Goal: Task Accomplishment & Management: Manage account settings

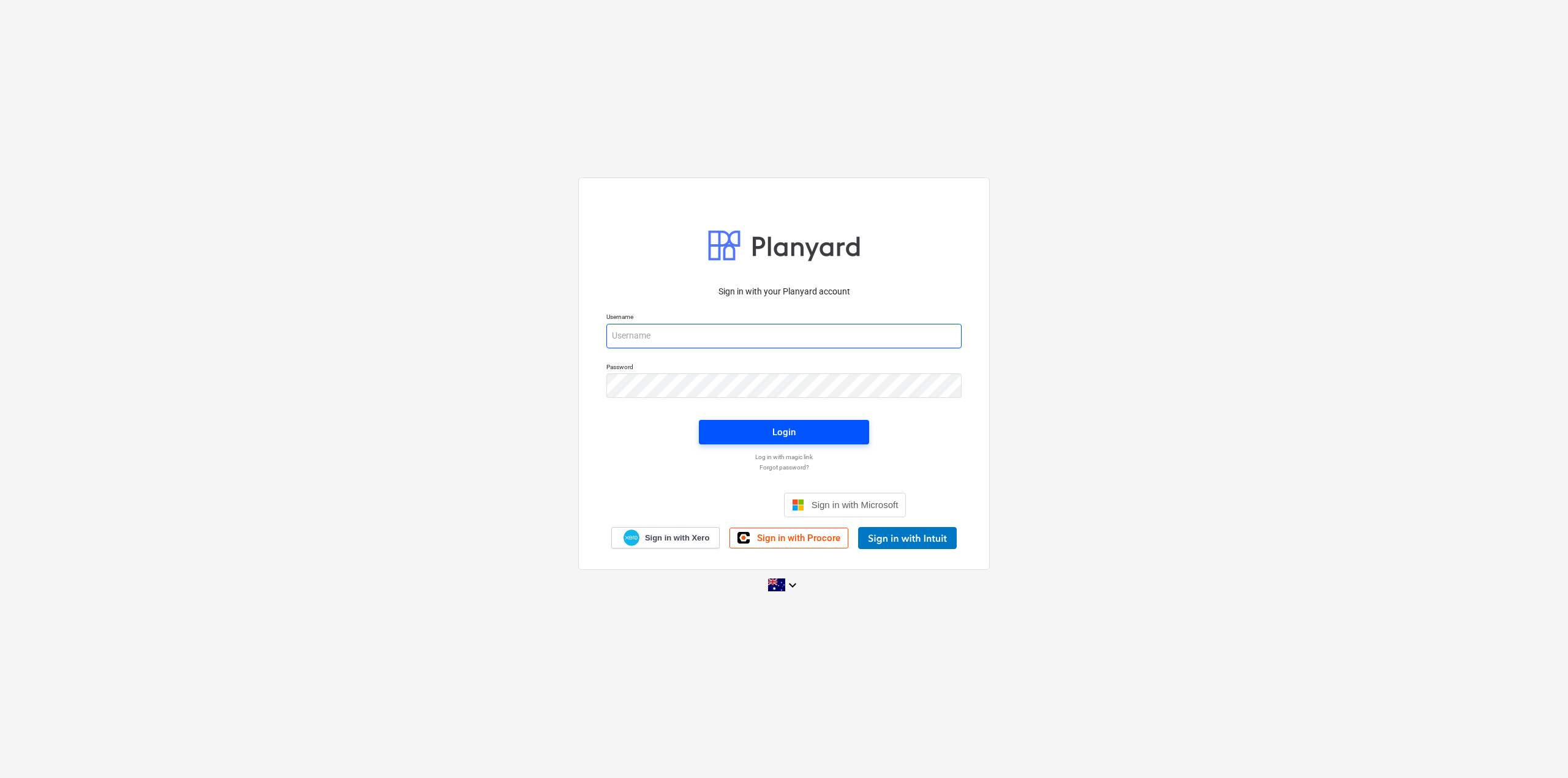
type input "[EMAIL_ADDRESS][DOMAIN_NAME]"
click at [766, 427] on span "Login" at bounding box center [784, 432] width 141 height 16
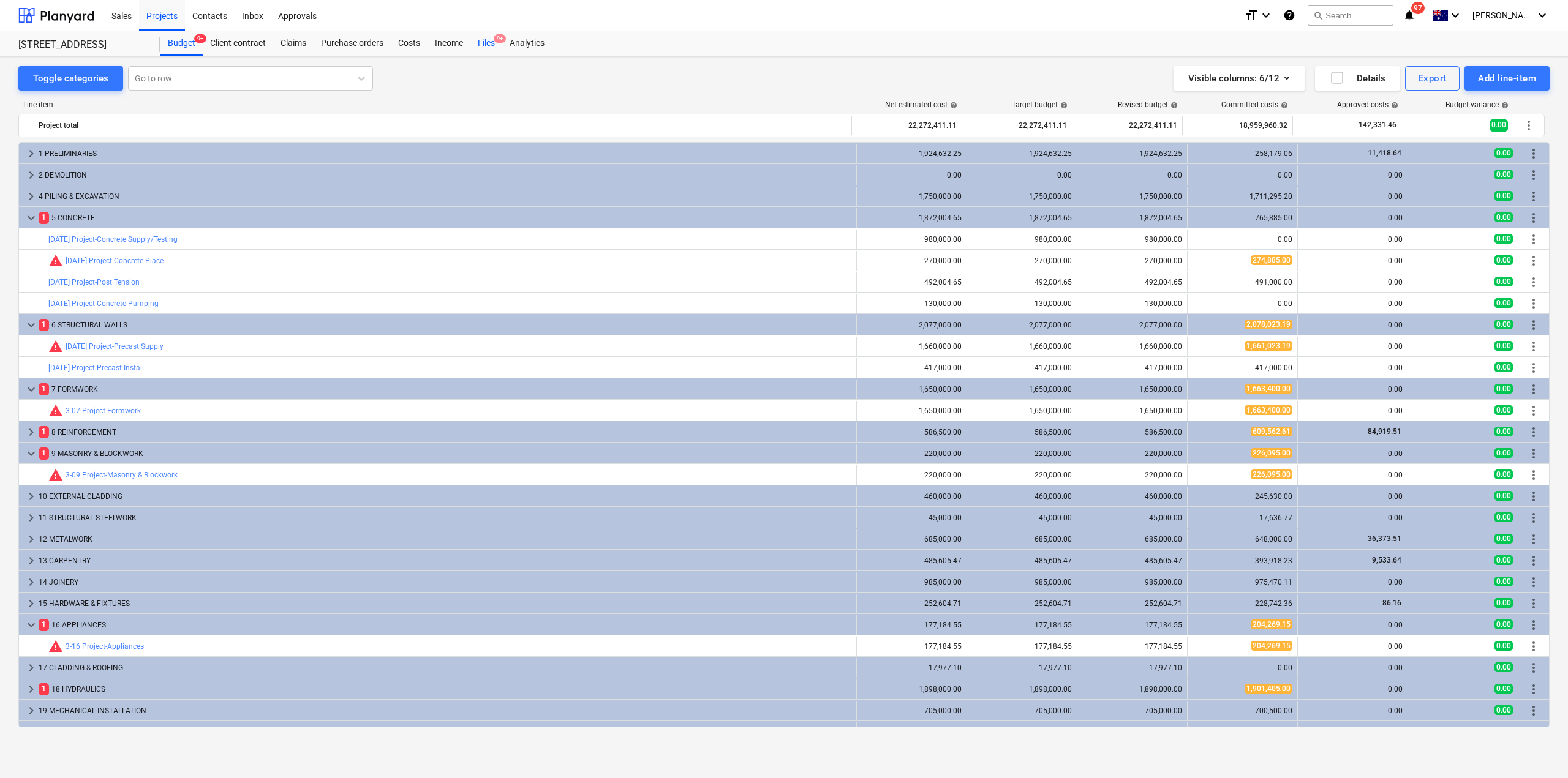
click at [484, 41] on div "Files 9+" at bounding box center [486, 43] width 32 height 24
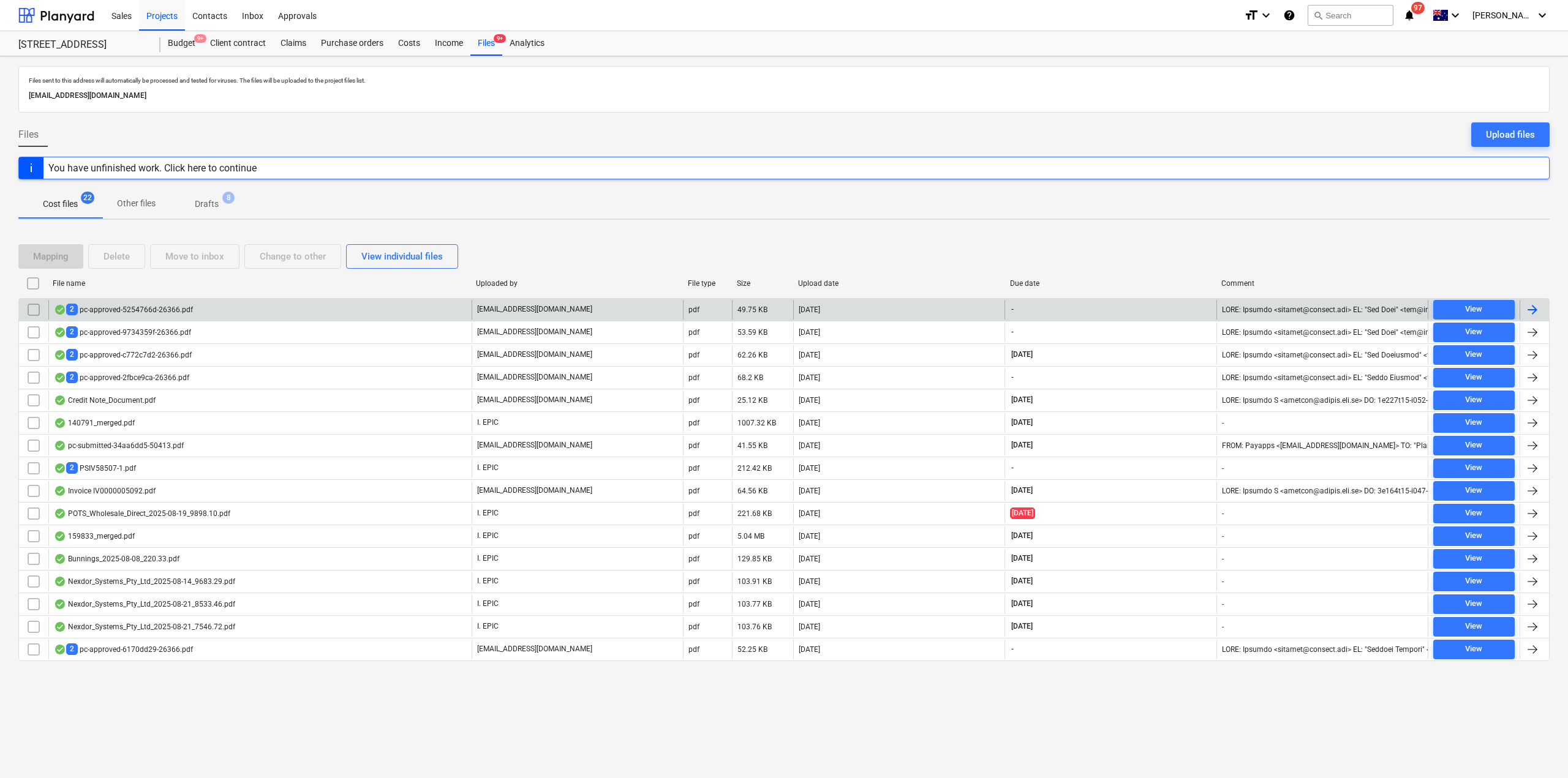
click at [277, 307] on div "2 pc-approved-5254766d-26366.pdf" at bounding box center [260, 310] width 423 height 20
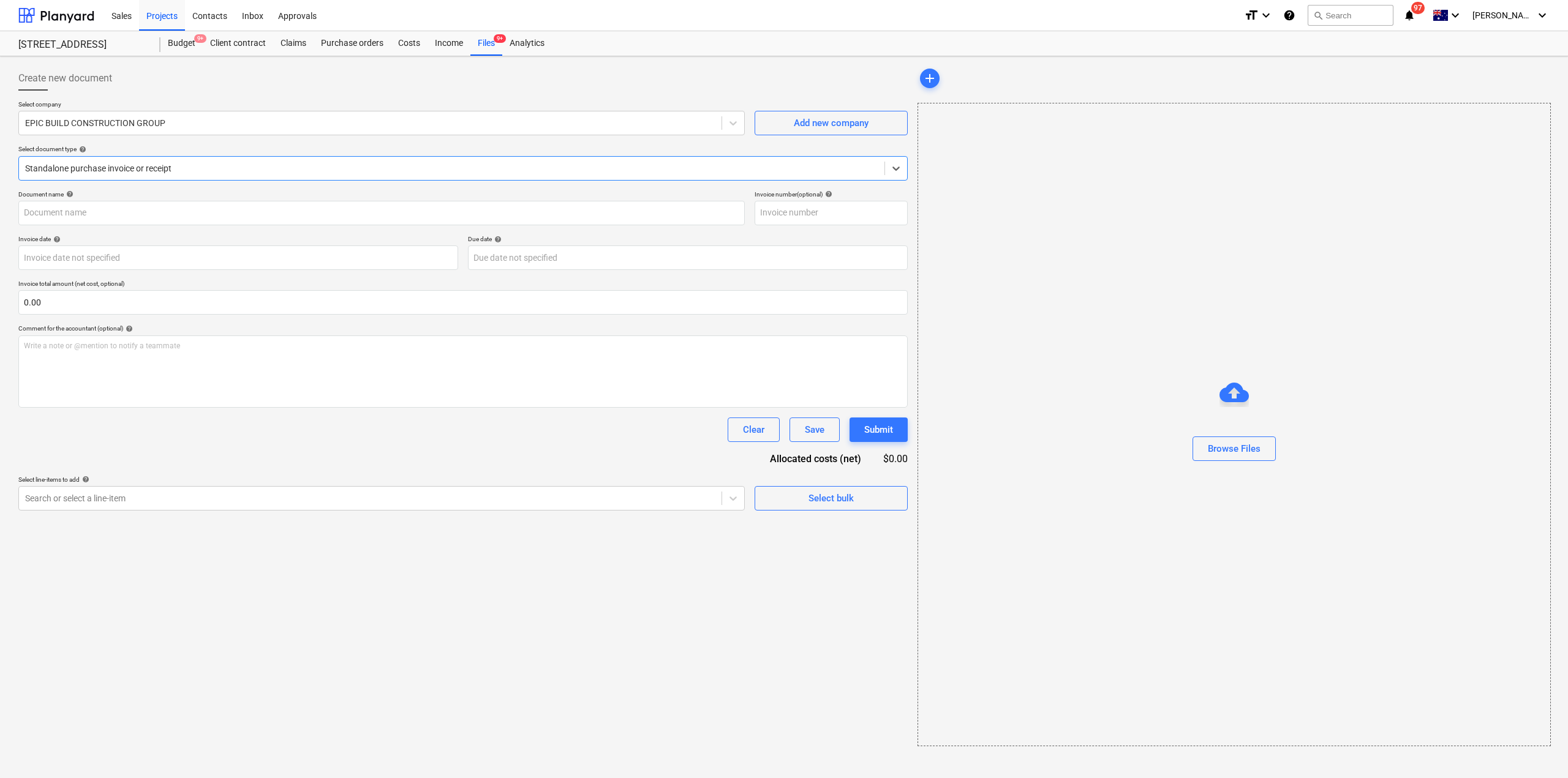
type input "S1 PC#1"
type input "[DATE]"
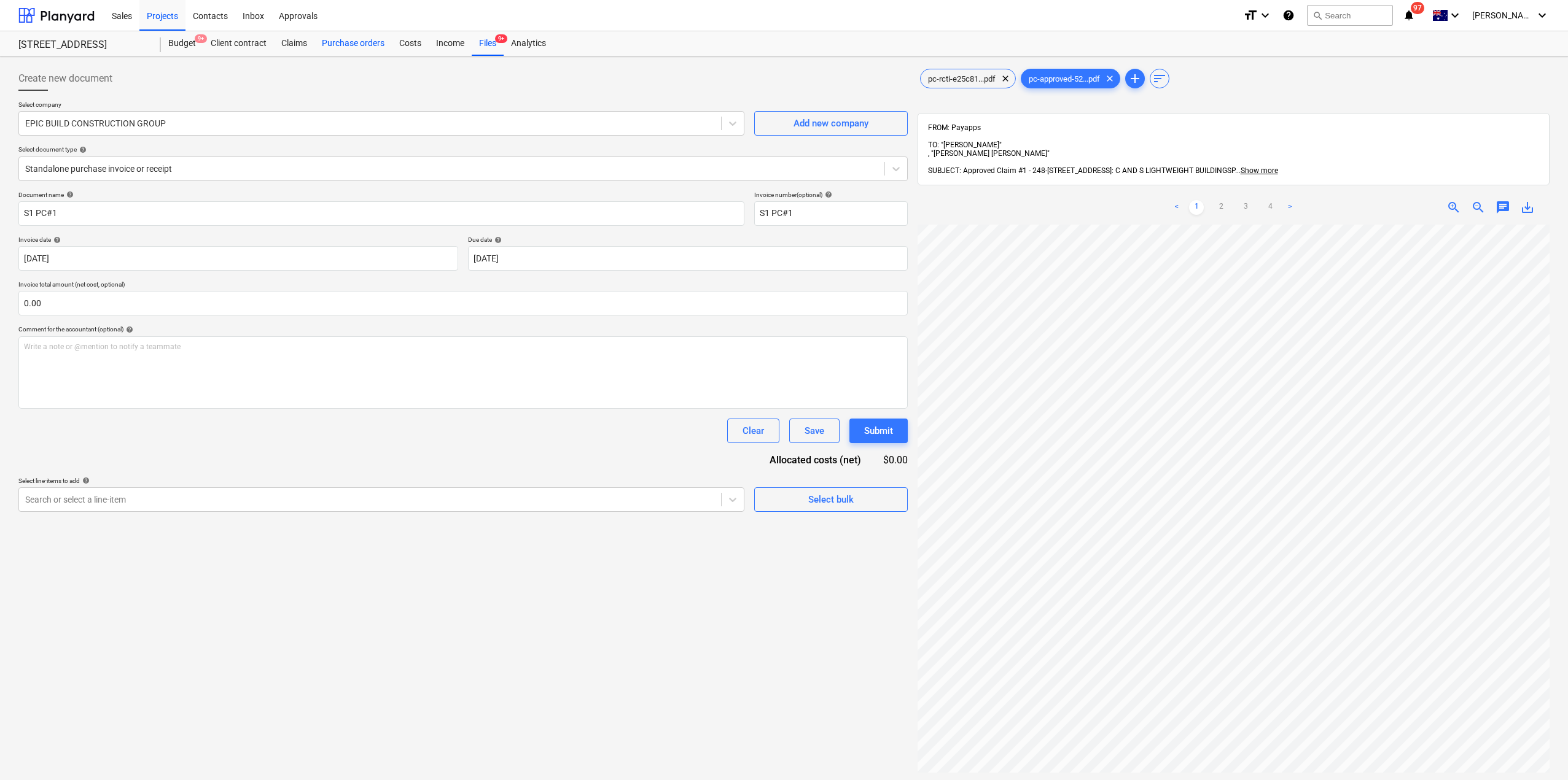
click at [348, 43] on div "Purchase orders" at bounding box center [353, 43] width 77 height 24
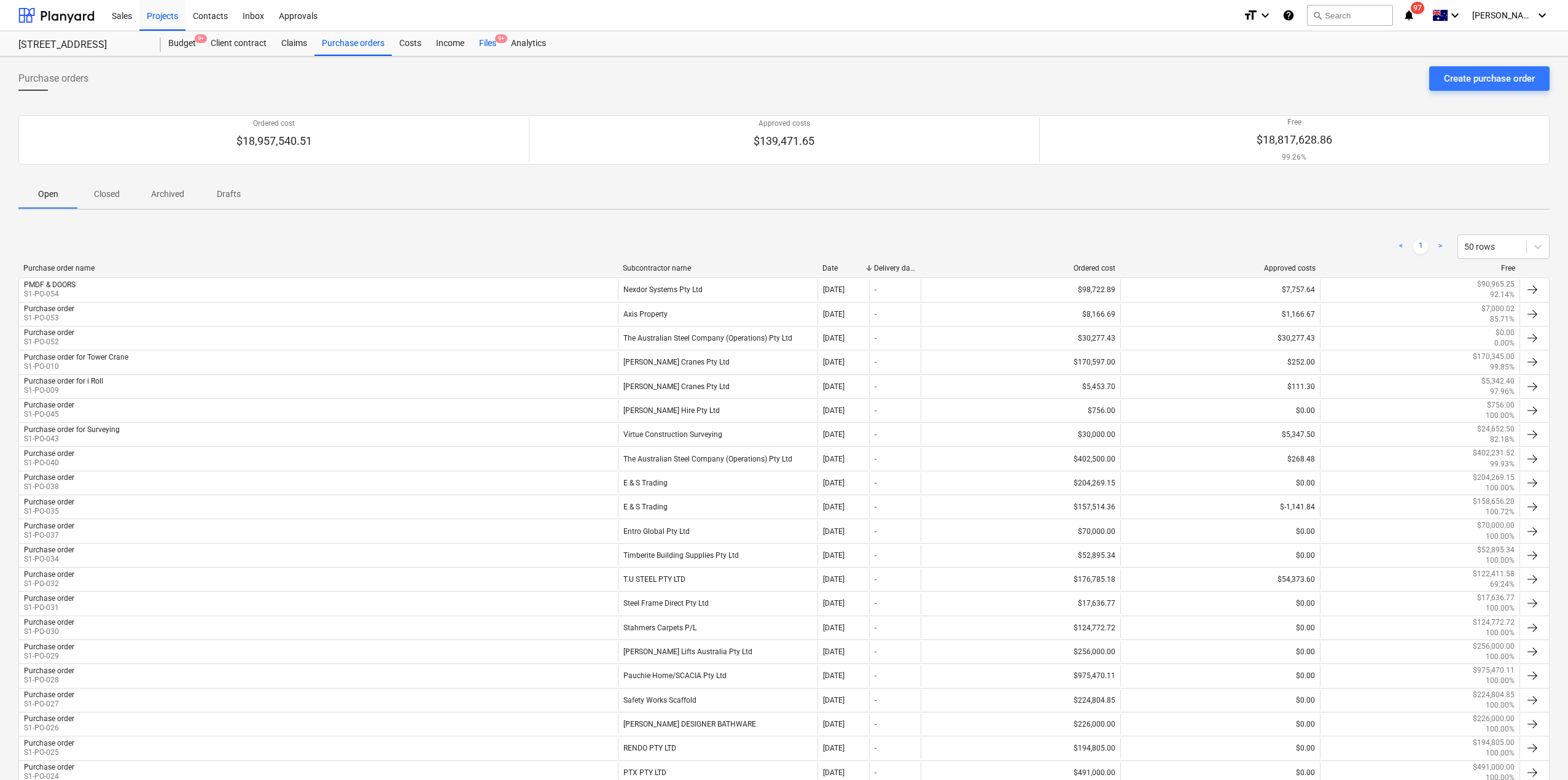
click at [487, 41] on div "Files 9+" at bounding box center [487, 43] width 32 height 24
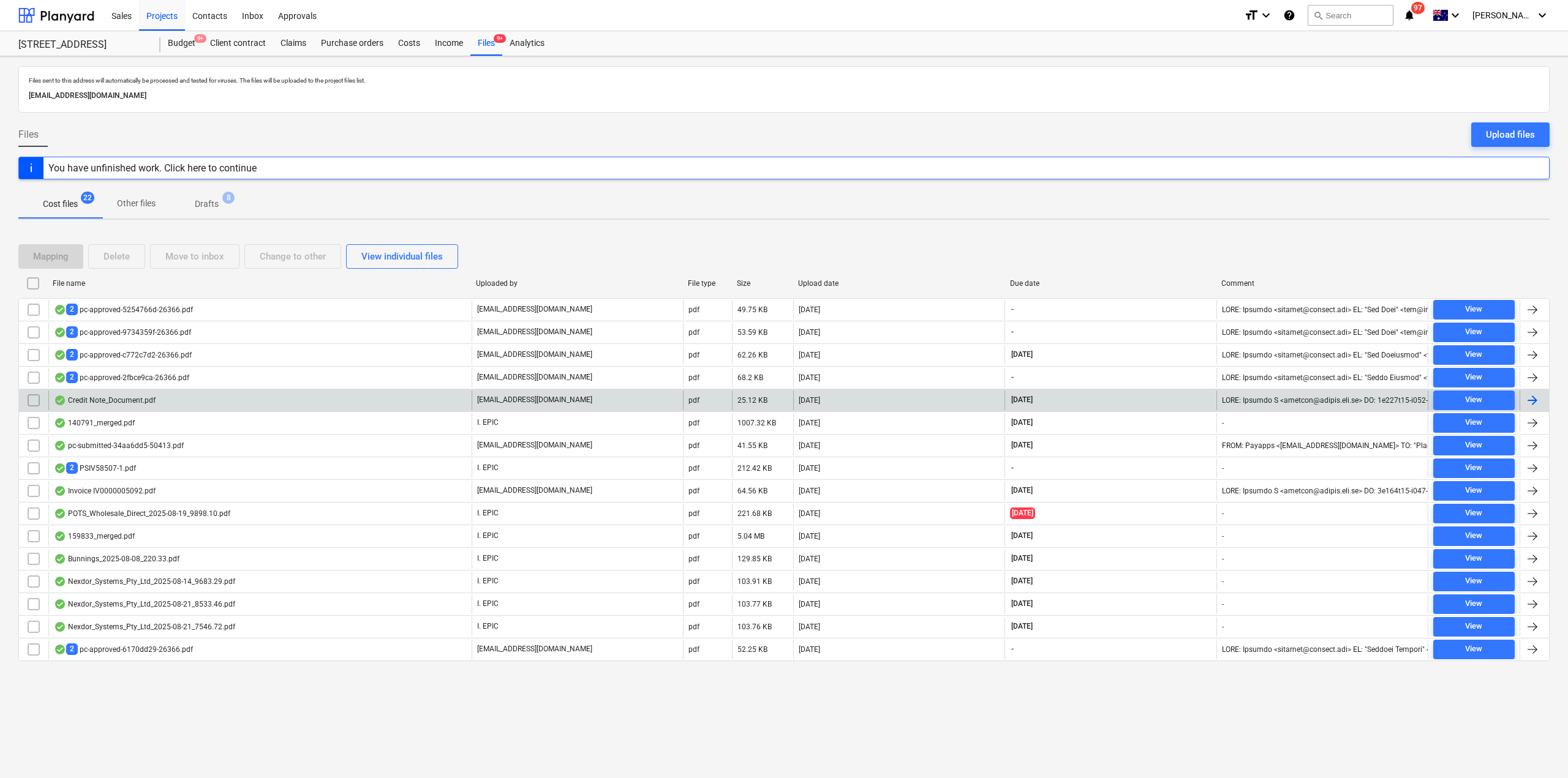
click at [208, 403] on div "Credit Note_Document.pdf" at bounding box center [260, 400] width 423 height 20
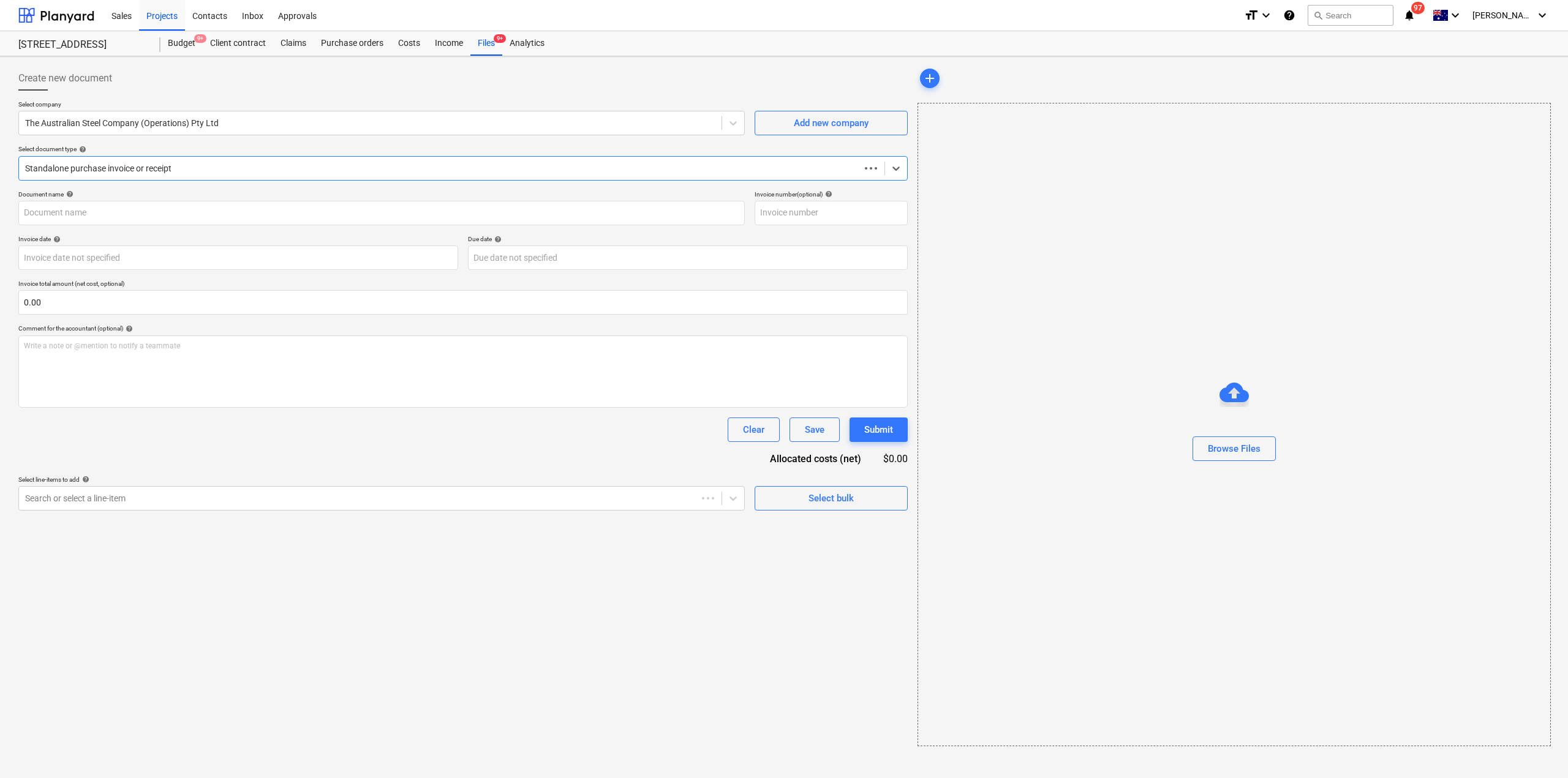
type input "4941286-0"
type input "[DATE]"
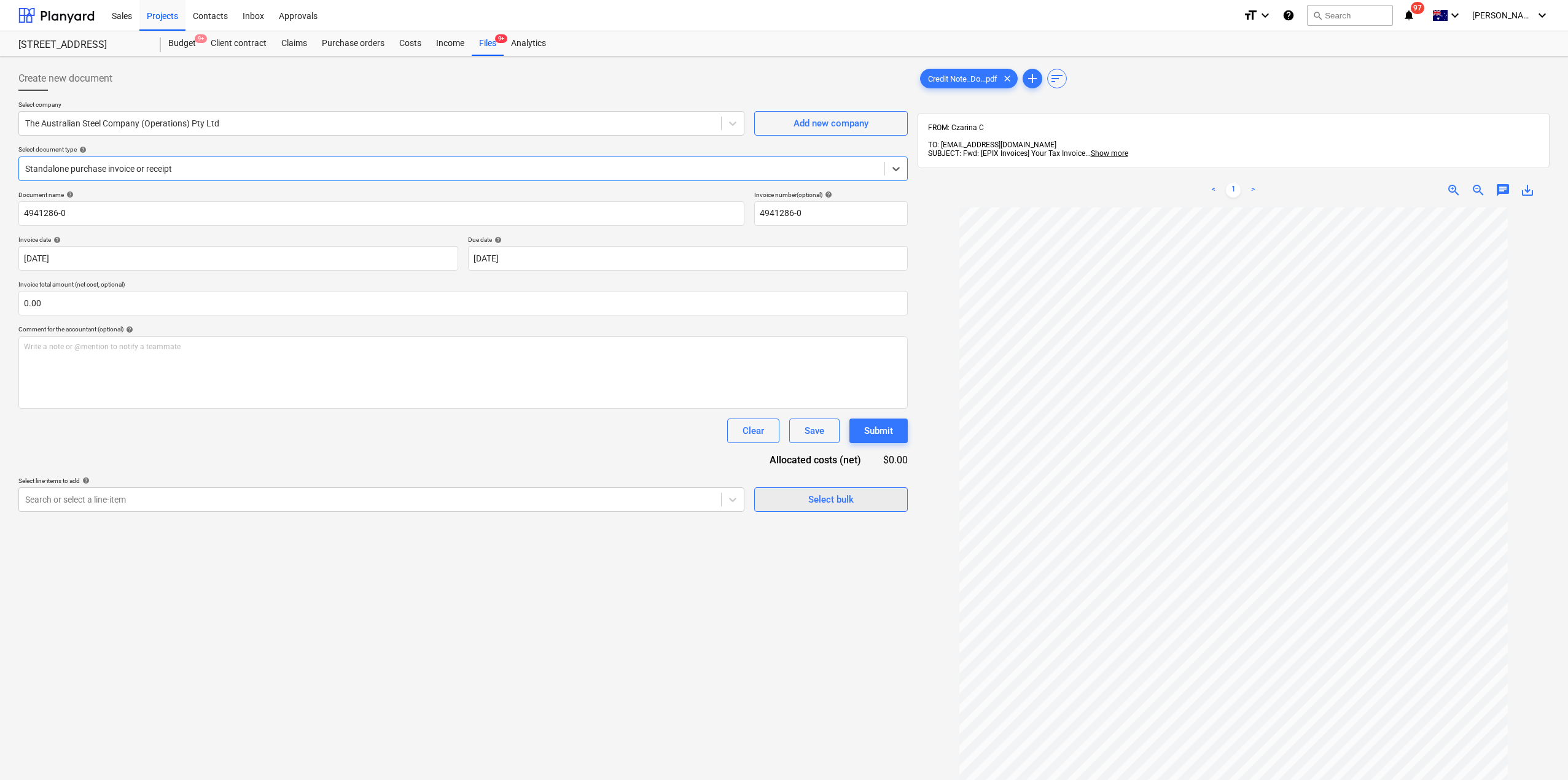
scroll to position [31, 0]
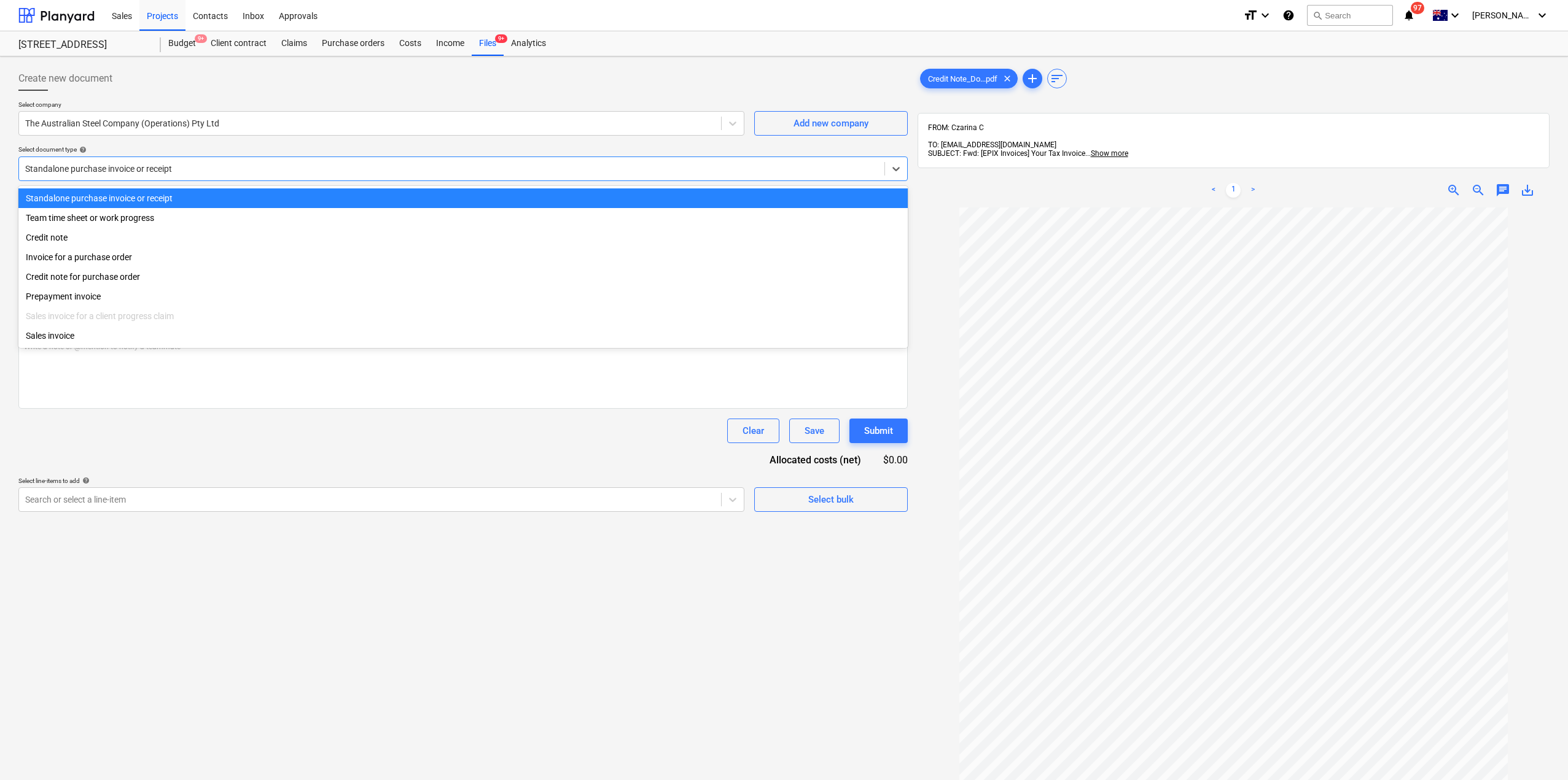
click at [202, 168] on div at bounding box center [452, 168] width 853 height 12
click at [183, 241] on div "Credit note" at bounding box center [463, 237] width 890 height 20
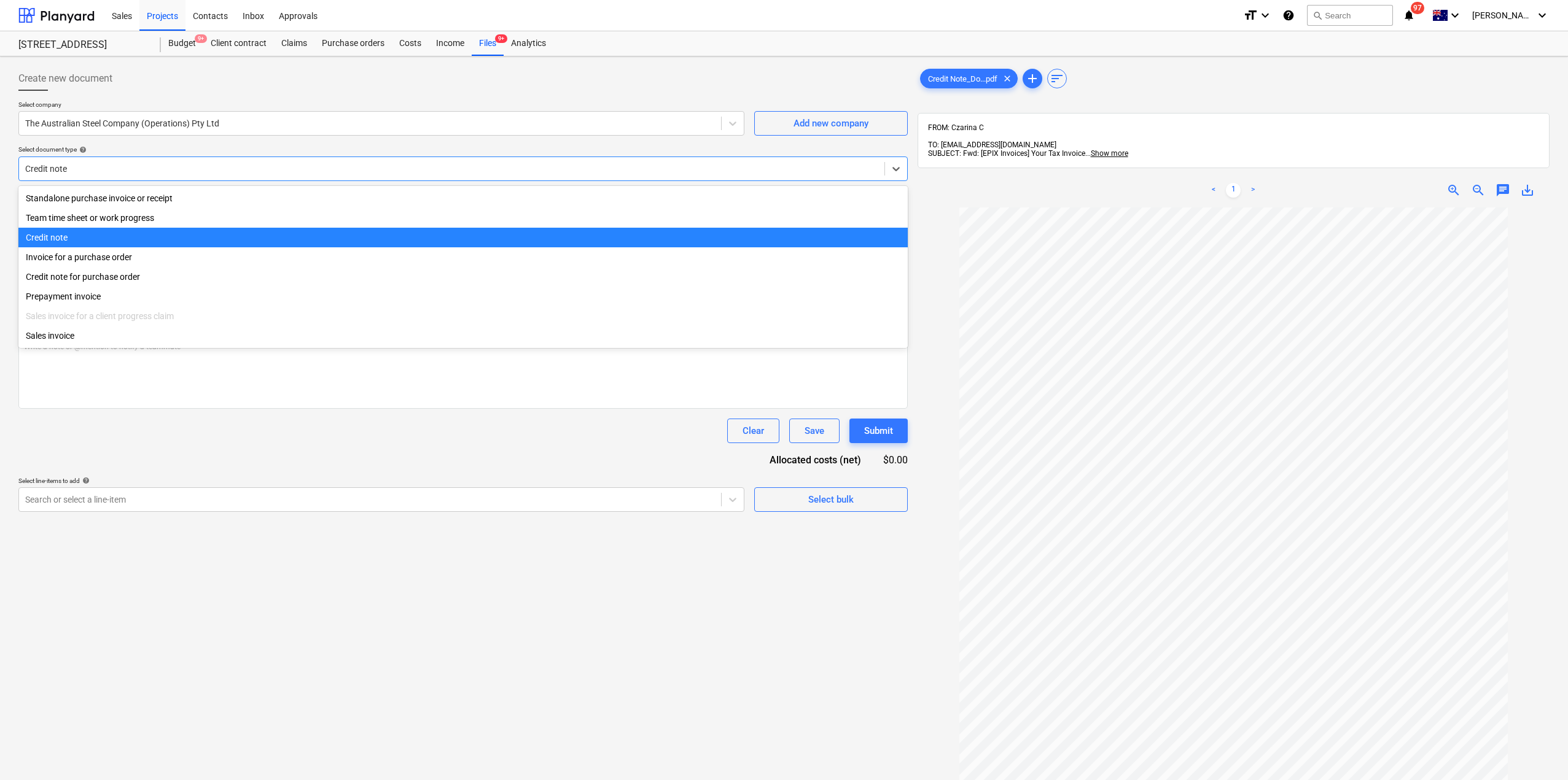
click at [153, 173] on div at bounding box center [452, 168] width 853 height 12
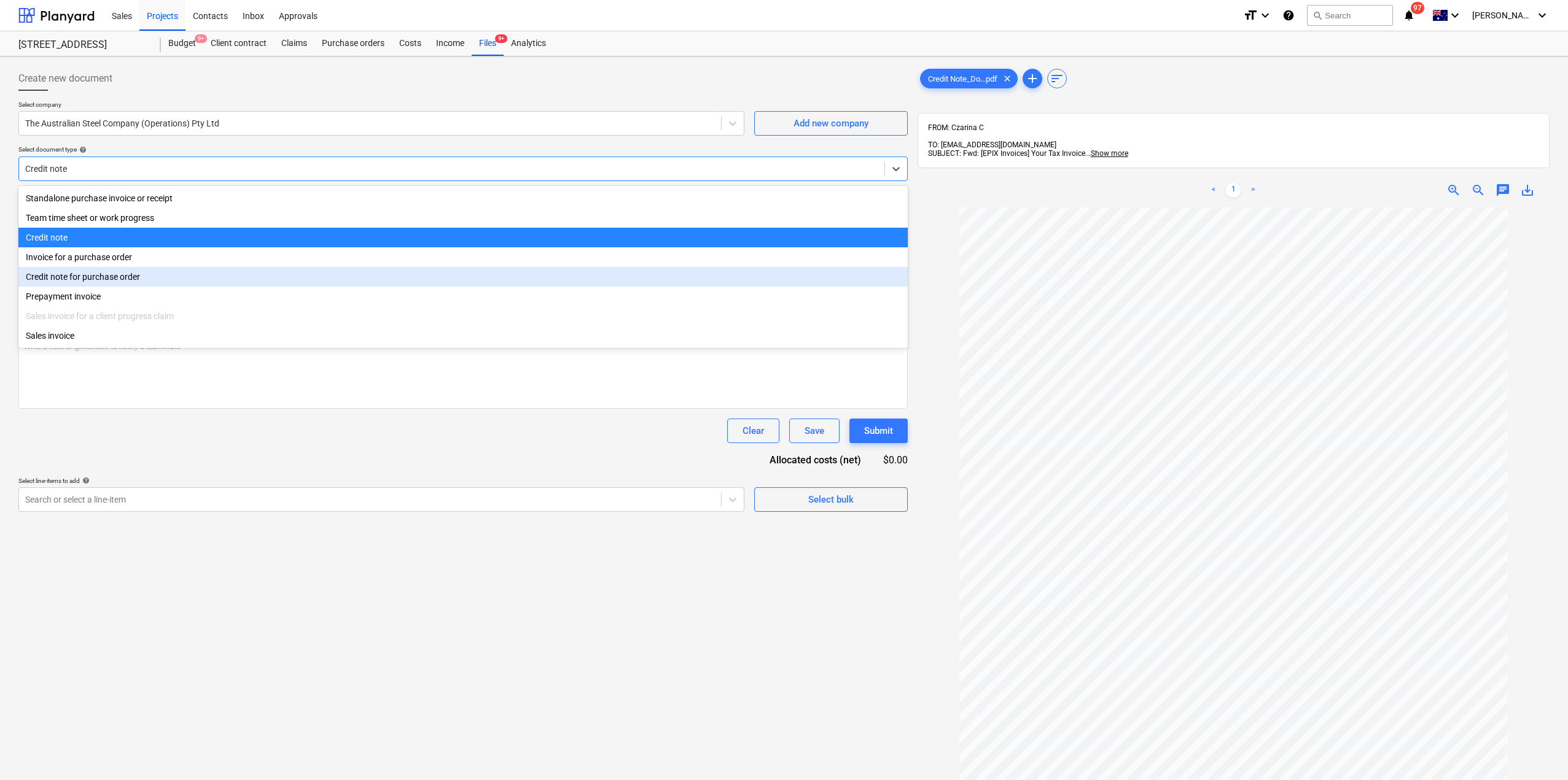
click at [116, 278] on div "Credit note for purchase order" at bounding box center [463, 277] width 890 height 20
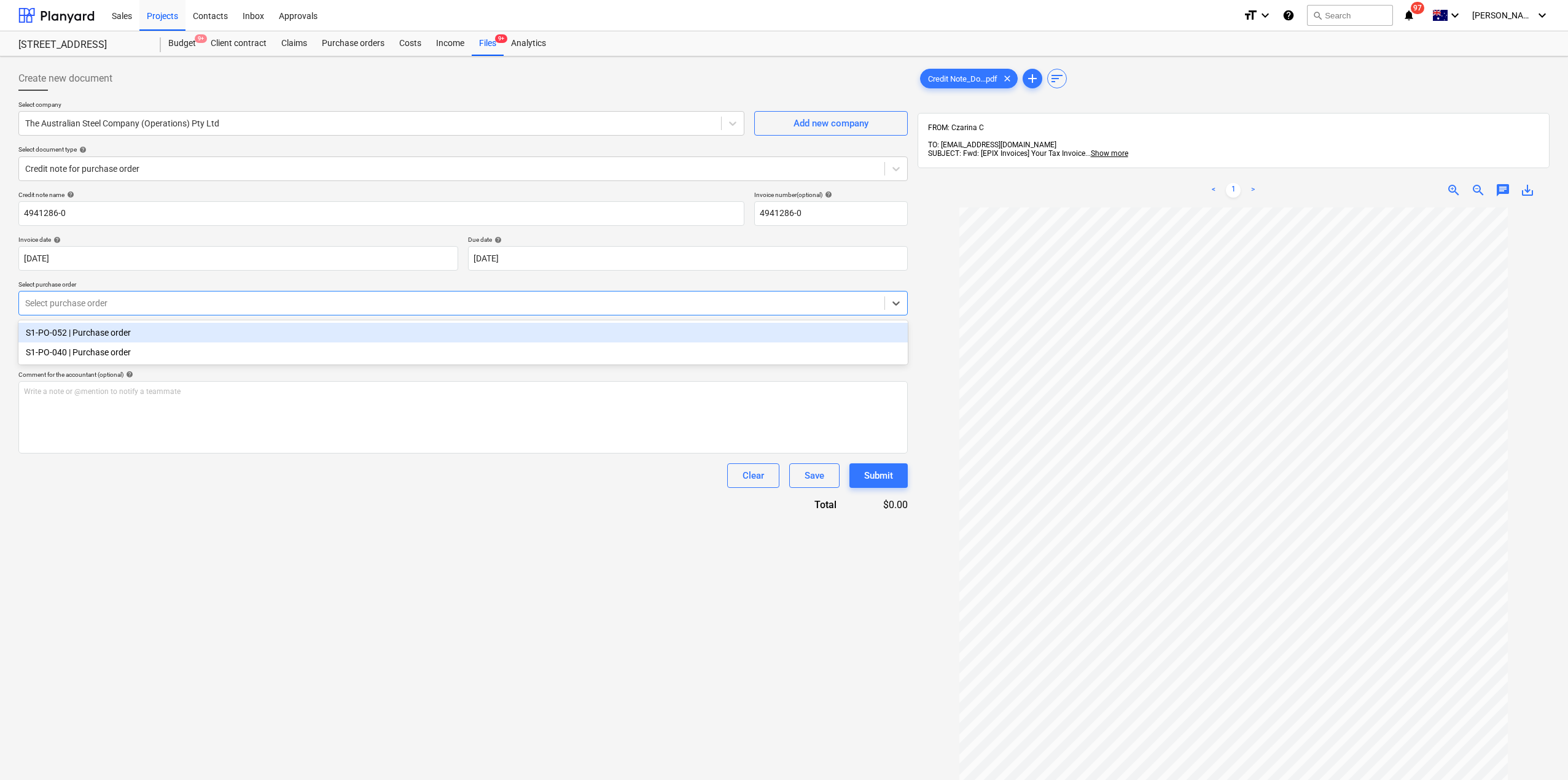
click at [126, 303] on div at bounding box center [452, 303] width 853 height 12
click at [117, 337] on div "S1-PO-052 | Purchase order" at bounding box center [463, 333] width 890 height 20
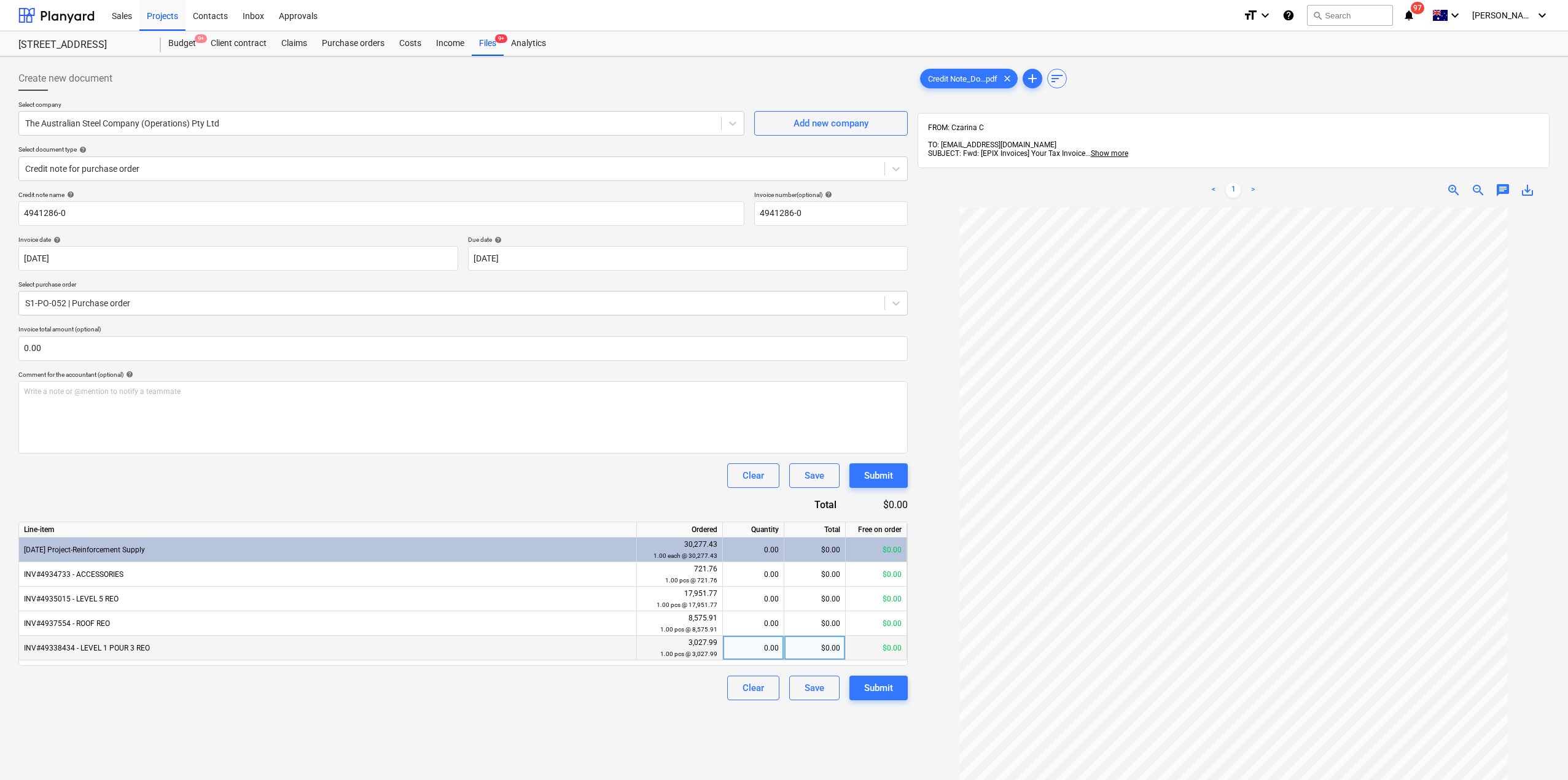
click at [579, 650] on div "INV#49338434 - LEVEL 1 POUR 3 REO" at bounding box center [328, 648] width 618 height 24
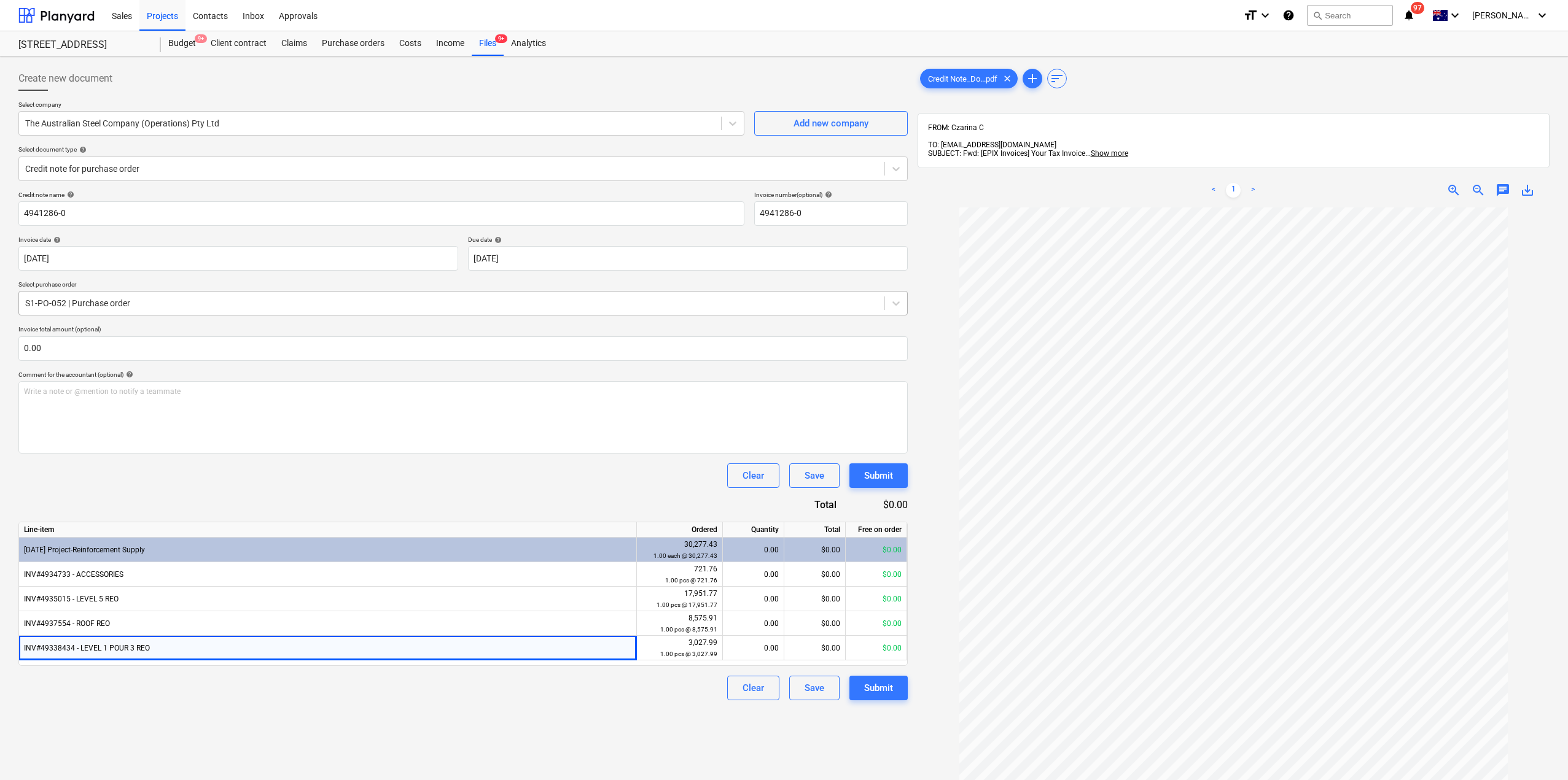
click at [318, 312] on div "S1-PO-052 | Purchase order" at bounding box center [452, 303] width 865 height 17
click at [387, 429] on div "Write a note or @mention to notify a teammate [PERSON_NAME]" at bounding box center [463, 418] width 890 height 73
click at [370, 486] on div "Clear Save Submit" at bounding box center [463, 476] width 890 height 24
click at [818, 655] on div "$0.00" at bounding box center [815, 648] width 61 height 24
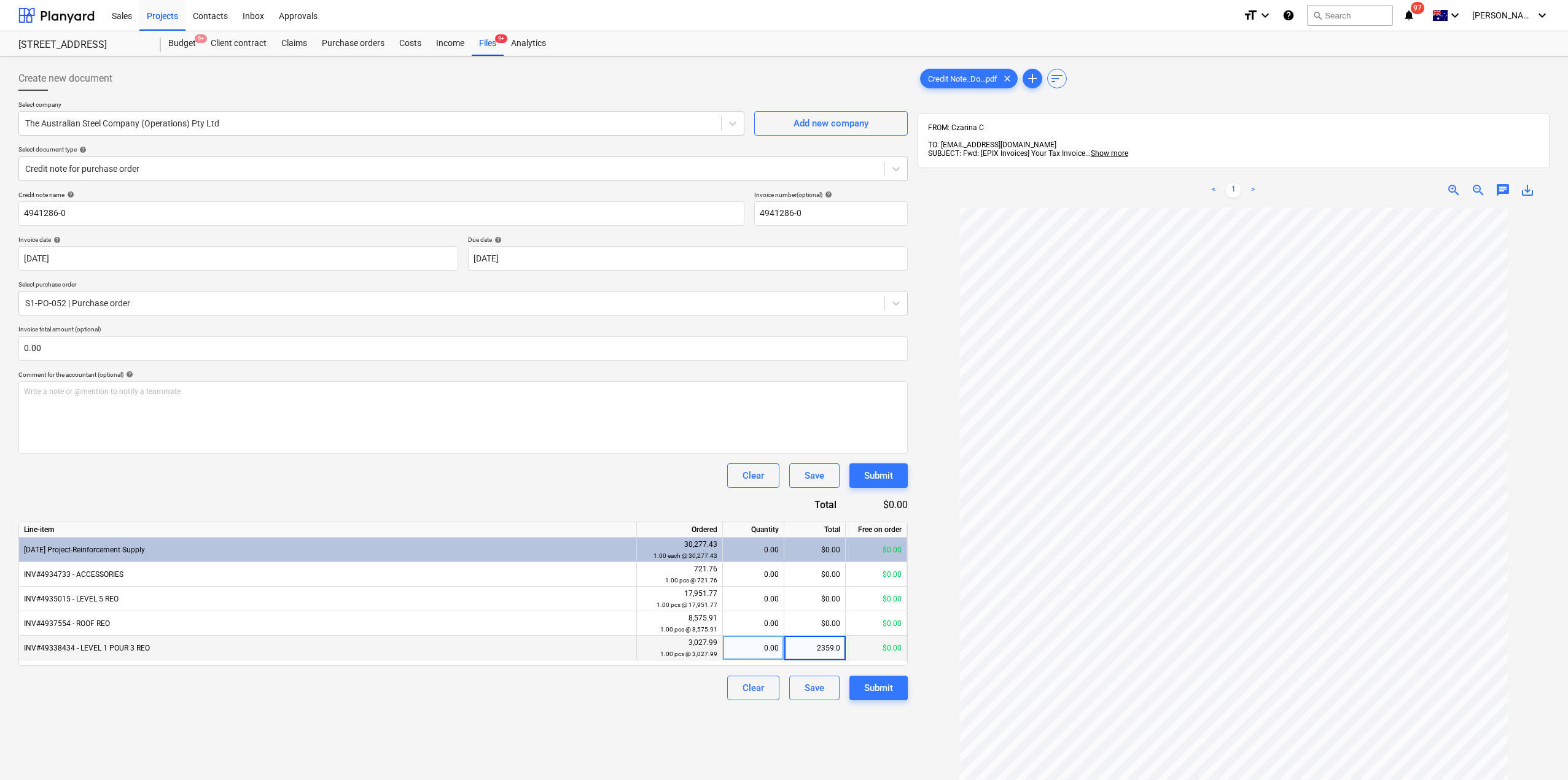
type input "2359.08"
click at [574, 470] on div "Clear Save Submit" at bounding box center [463, 476] width 890 height 24
click at [800, 652] on div "$2,359.08" at bounding box center [815, 648] width 61 height 24
click at [811, 652] on input "2359.08" at bounding box center [815, 648] width 61 height 24
click at [814, 650] on input "2359.08" at bounding box center [815, 648] width 61 height 24
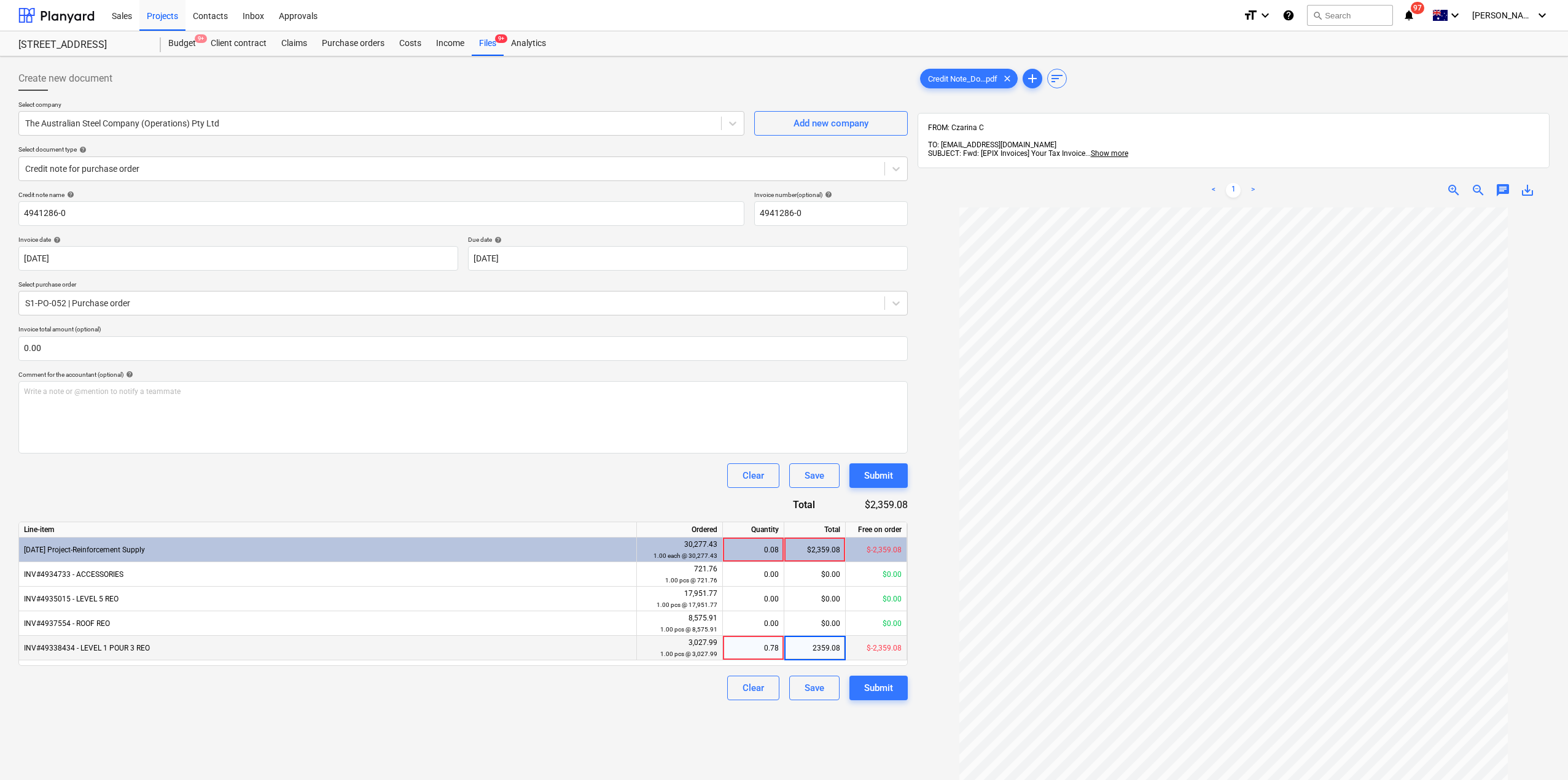
type input "-2359.08"
click at [670, 731] on div "Create new document Select company The Australian Steel Company (Operations) Pt…" at bounding box center [463, 510] width 900 height 897
click at [743, 689] on div "Clear" at bounding box center [753, 688] width 21 height 16
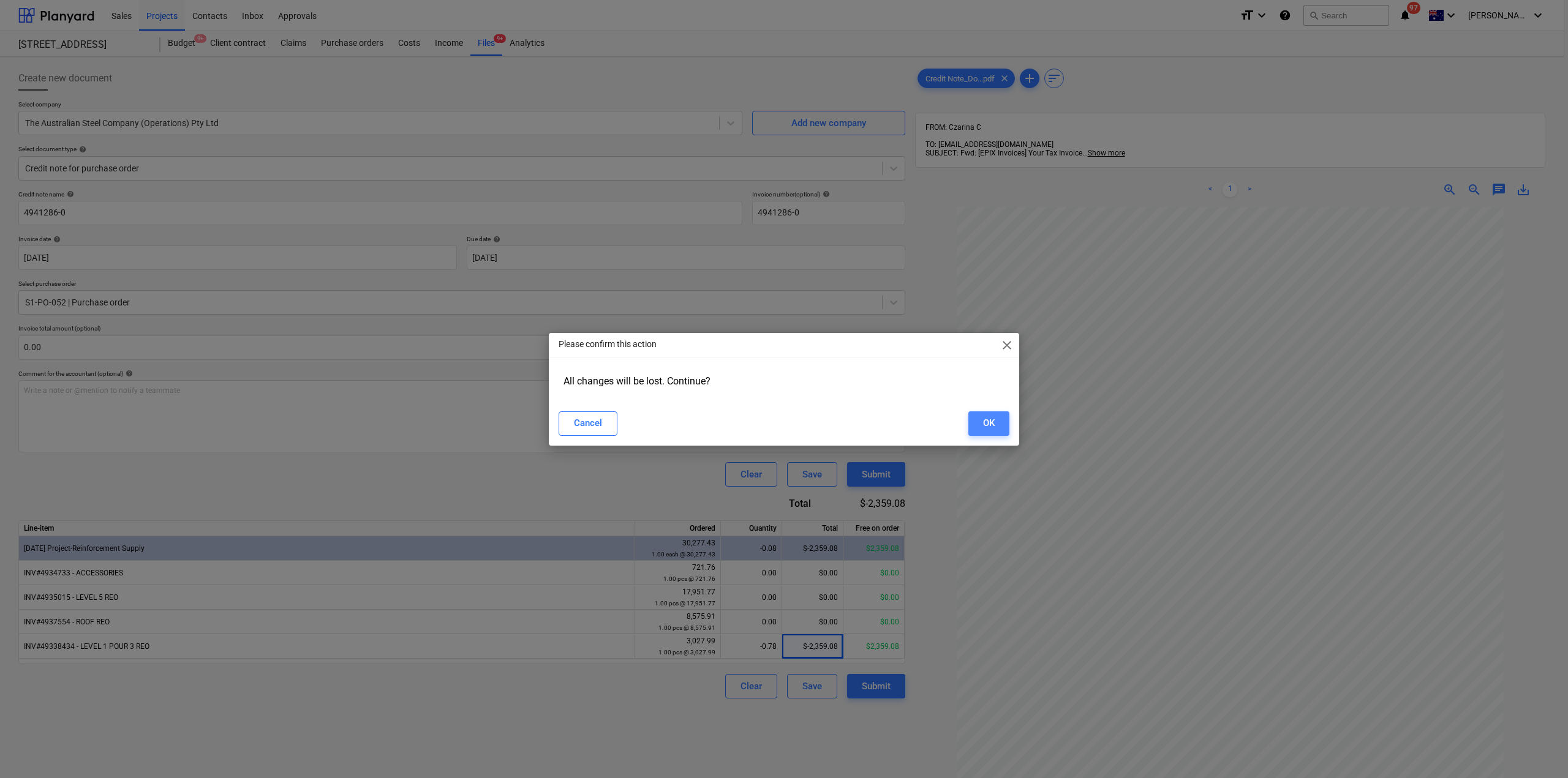
click at [990, 428] on div "OK" at bounding box center [989, 423] width 11 height 16
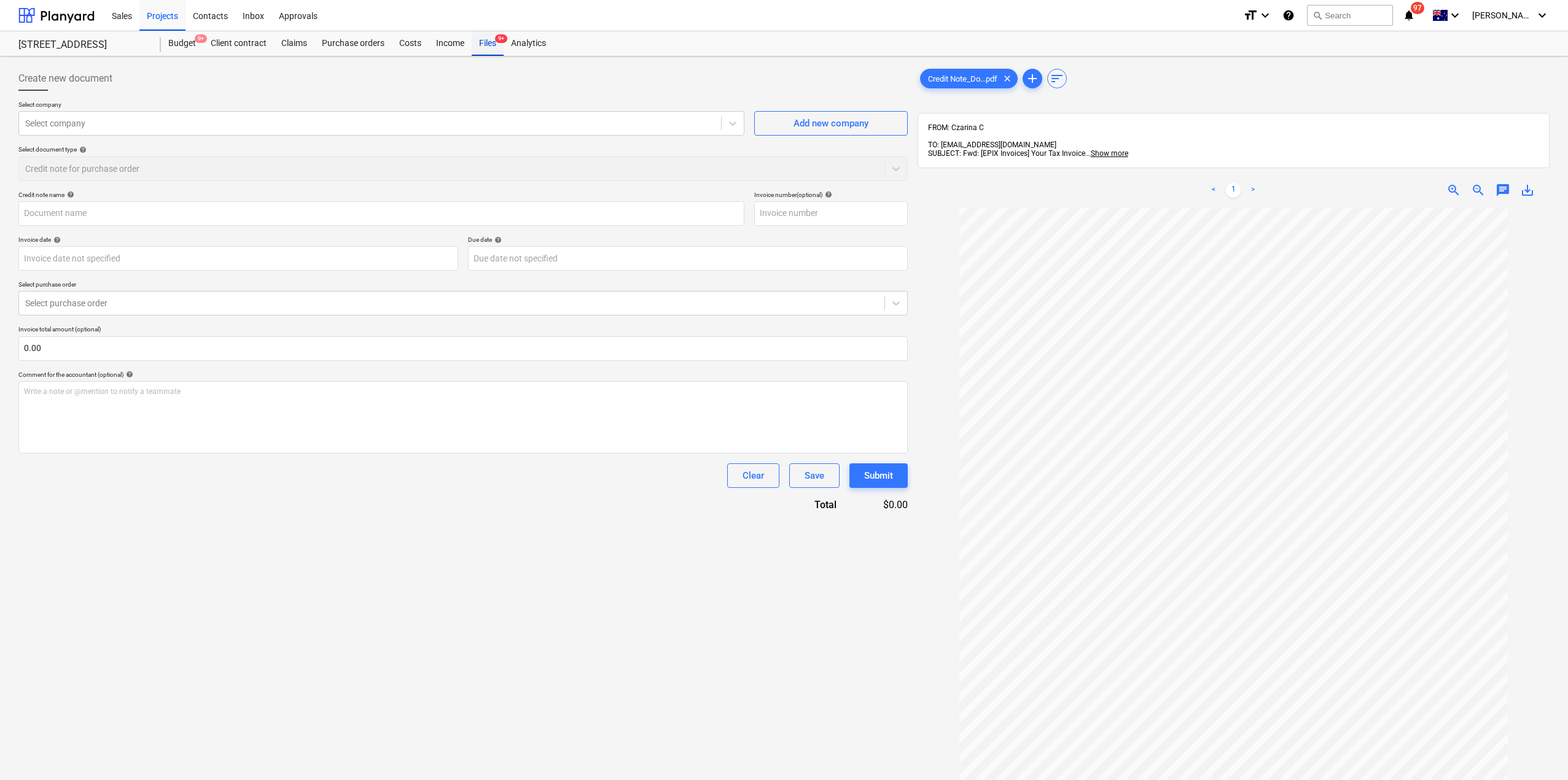
click at [487, 41] on div "Files 9+" at bounding box center [487, 43] width 32 height 24
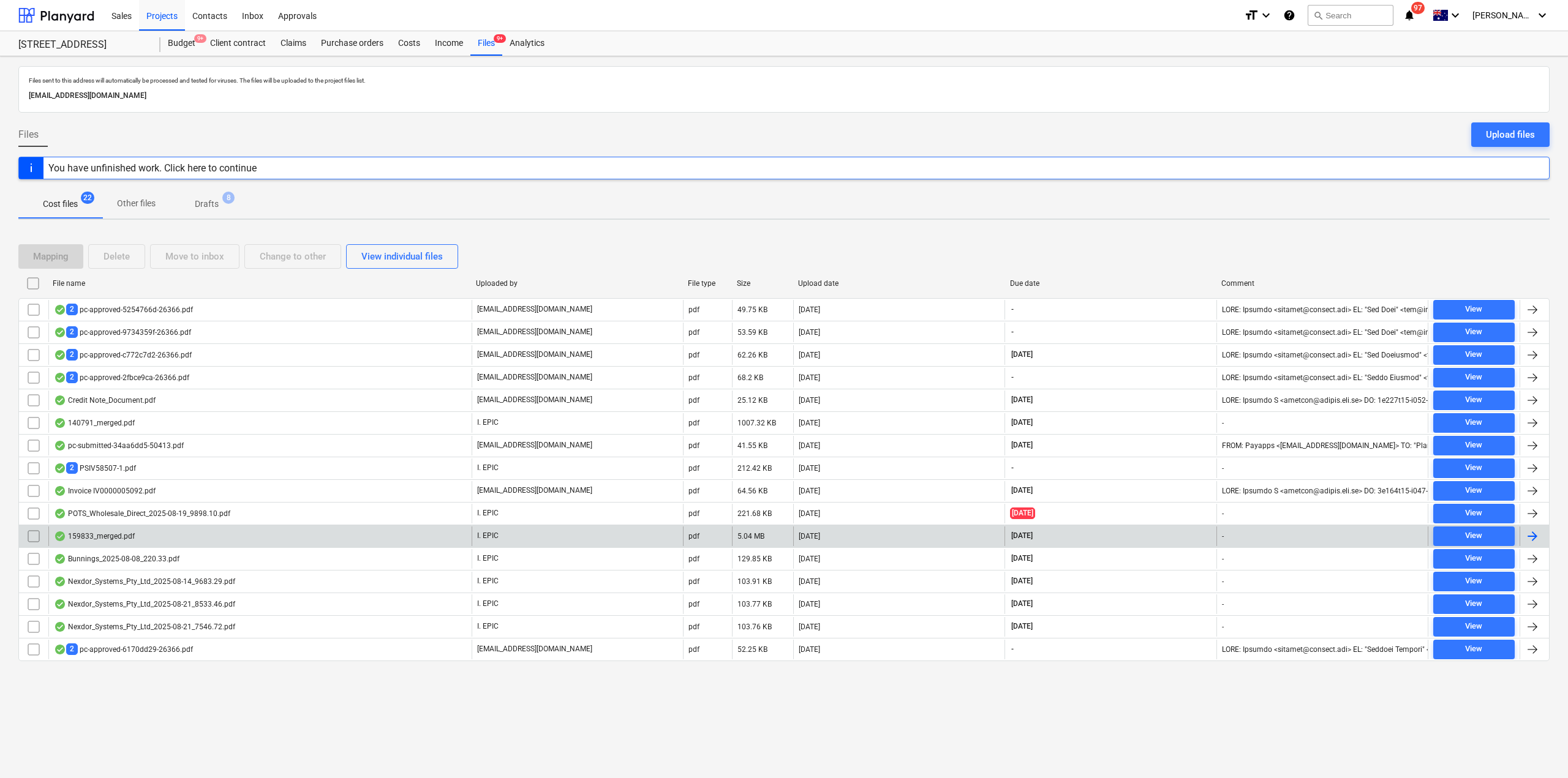
click at [140, 535] on div "159833_merged.pdf" at bounding box center [260, 536] width 423 height 20
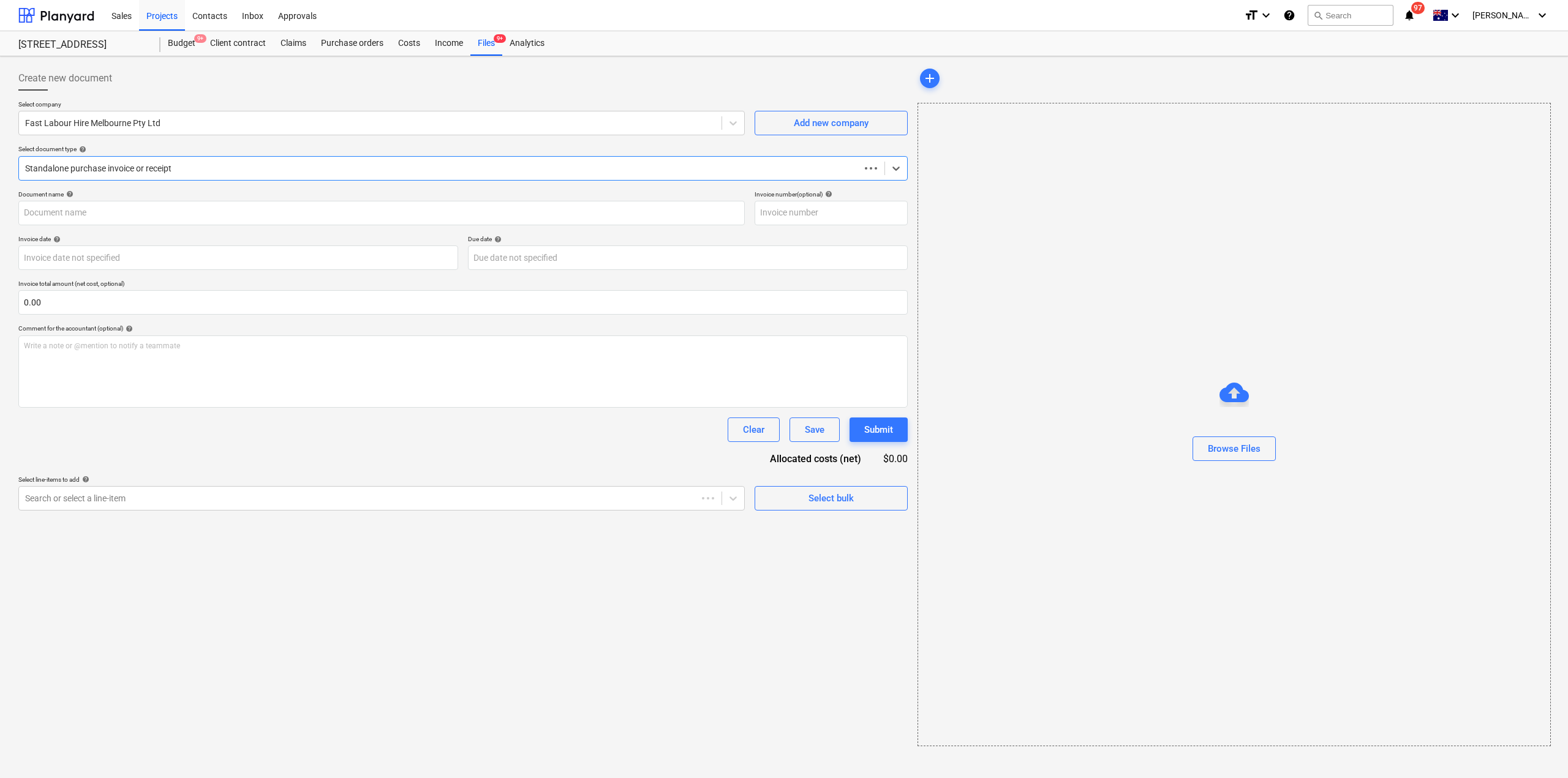
type input "159833"
type input "[DATE]"
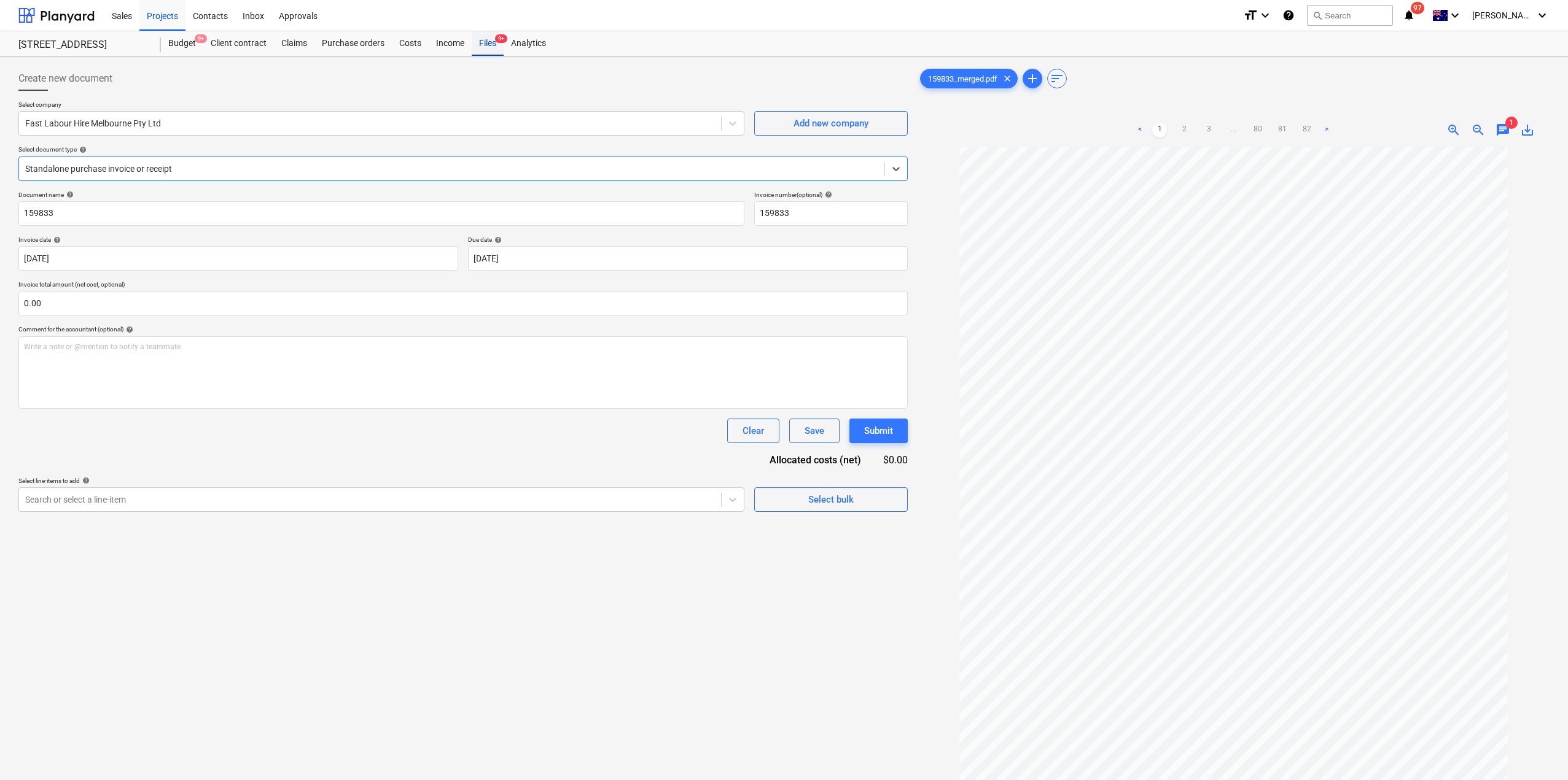
click at [486, 42] on div "Files 9+" at bounding box center [487, 43] width 32 height 24
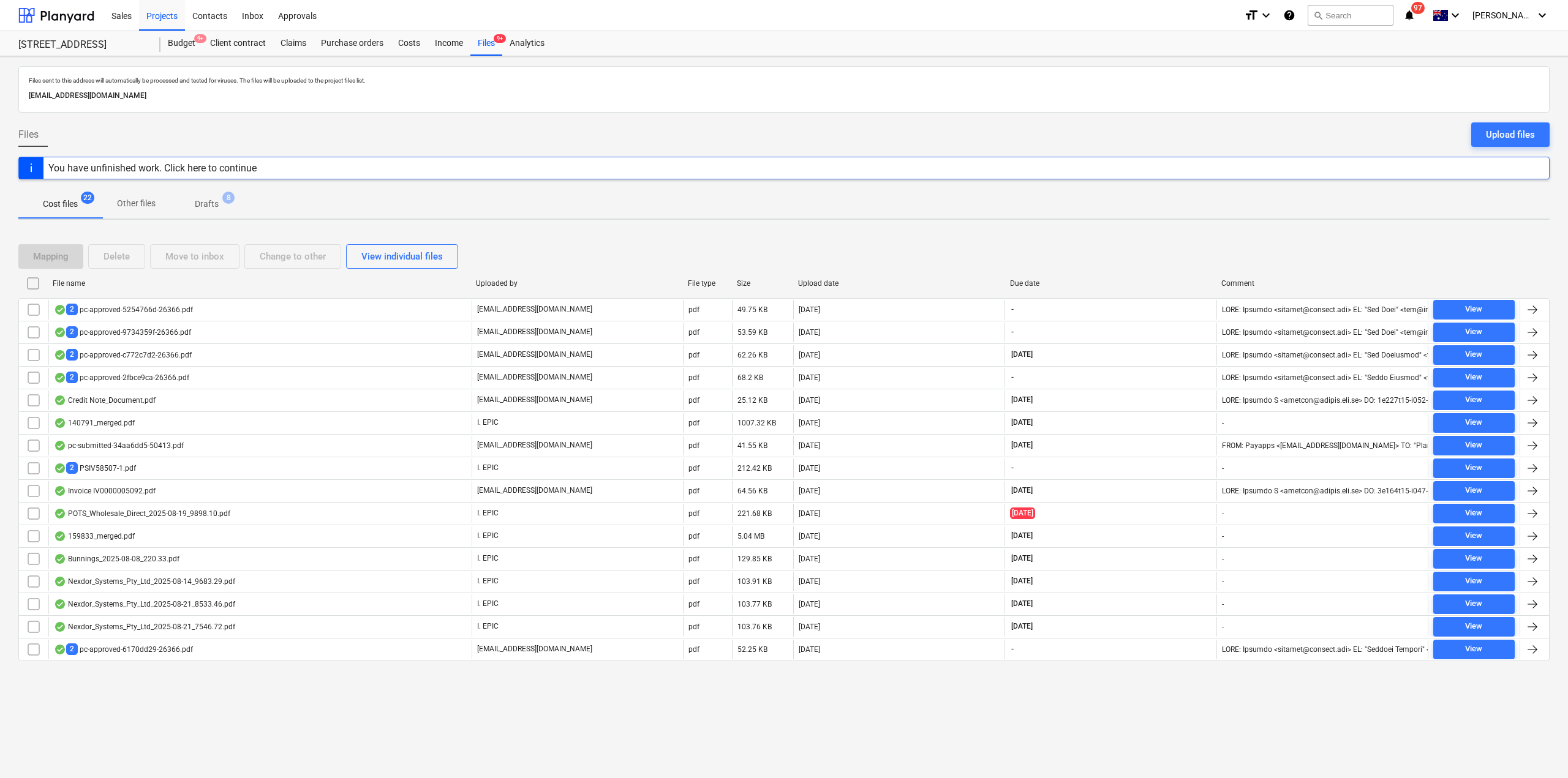
drag, startPoint x: 196, startPoint y: 650, endPoint x: 122, endPoint y: 712, distance: 96.5
click at [122, 712] on div "Files sent to this address will automatically be processed and tested for virus…" at bounding box center [784, 417] width 1568 height 722
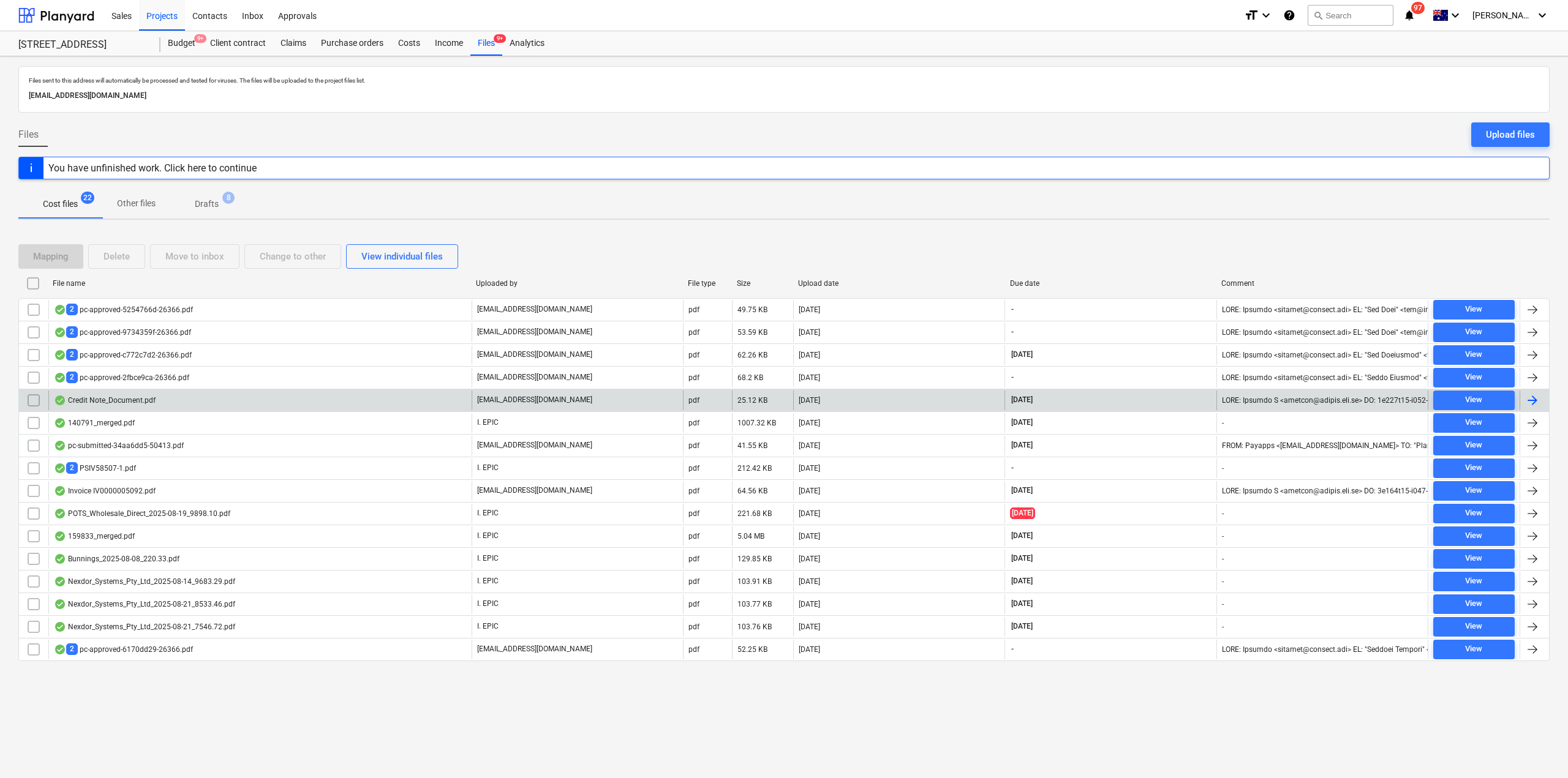
click at [147, 400] on div "Credit Note_Document.pdf" at bounding box center [105, 400] width 102 height 10
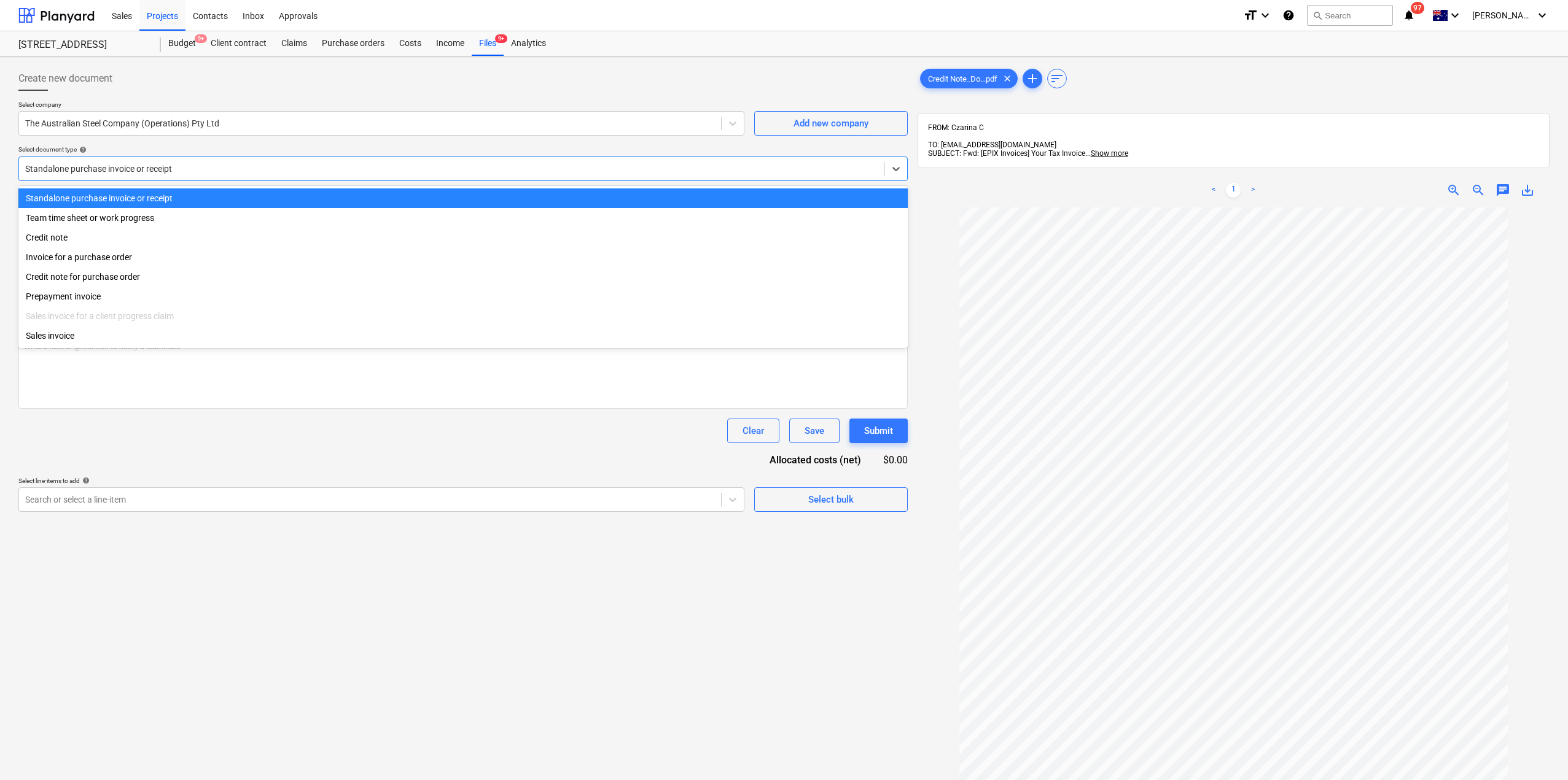
click at [347, 175] on div at bounding box center [452, 168] width 853 height 12
click at [285, 245] on div "Credit note" at bounding box center [463, 237] width 890 height 20
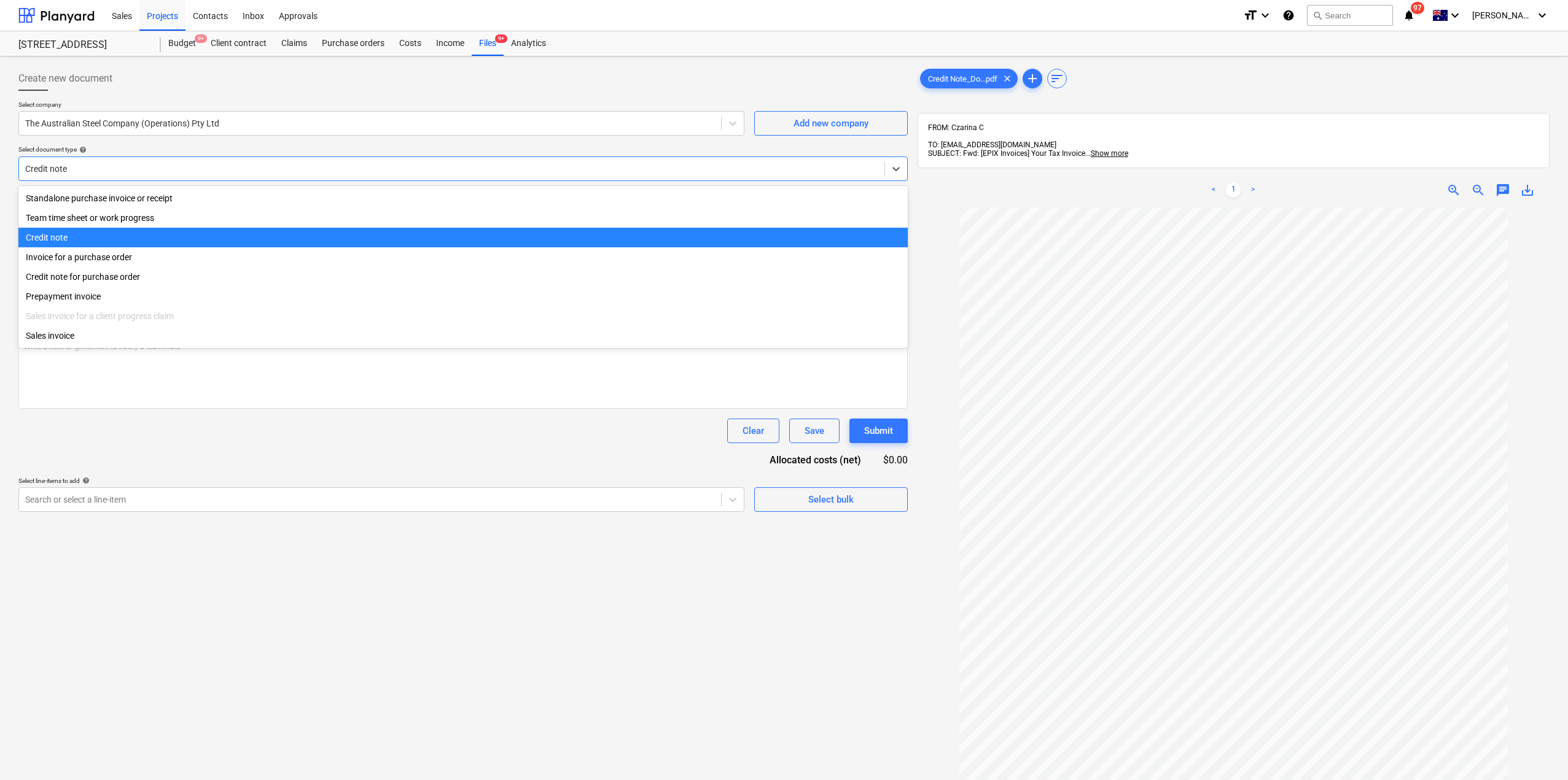
click at [260, 165] on div at bounding box center [452, 168] width 853 height 12
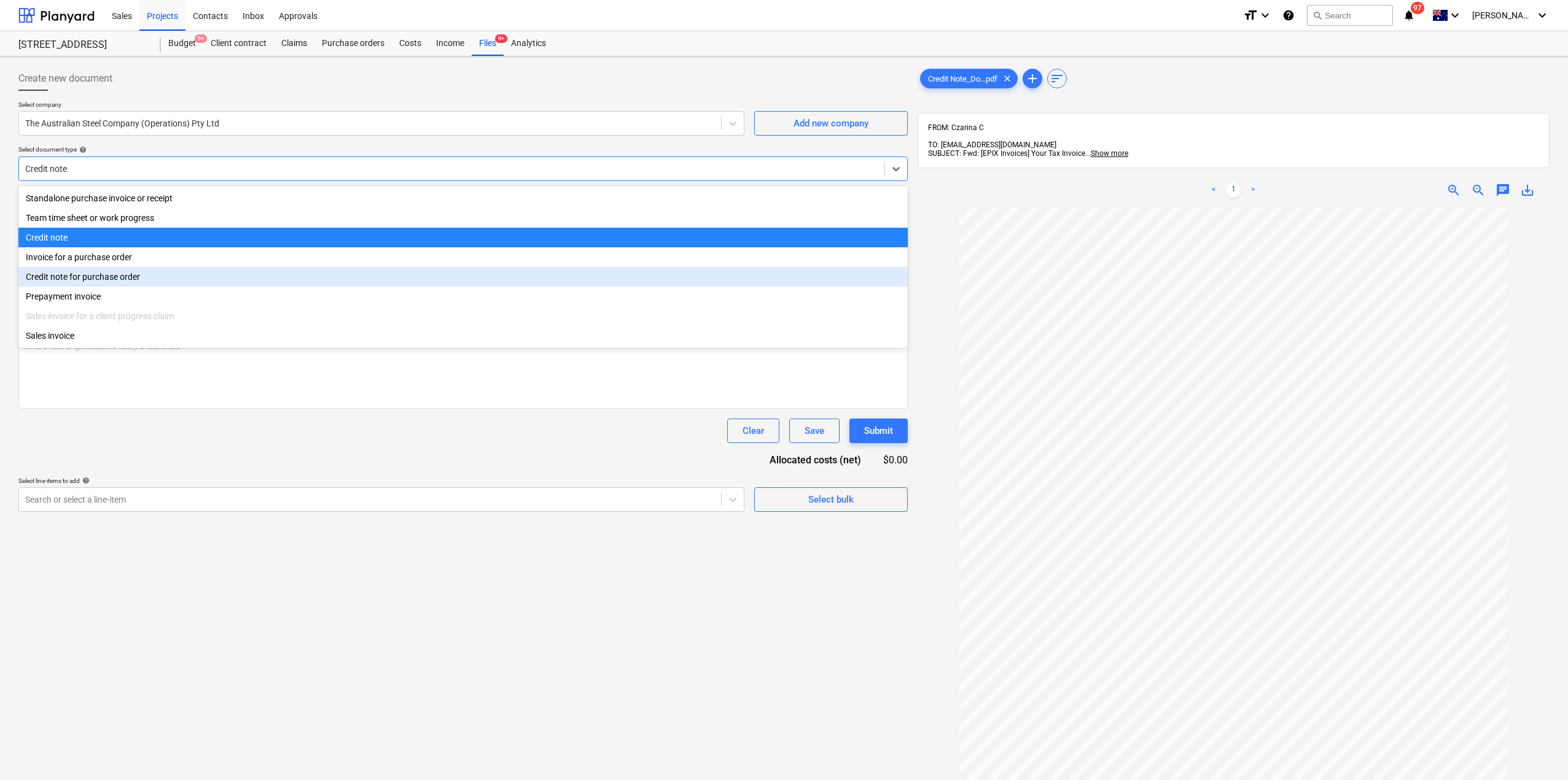
click at [112, 286] on div "Credit note for purchase order" at bounding box center [463, 277] width 890 height 20
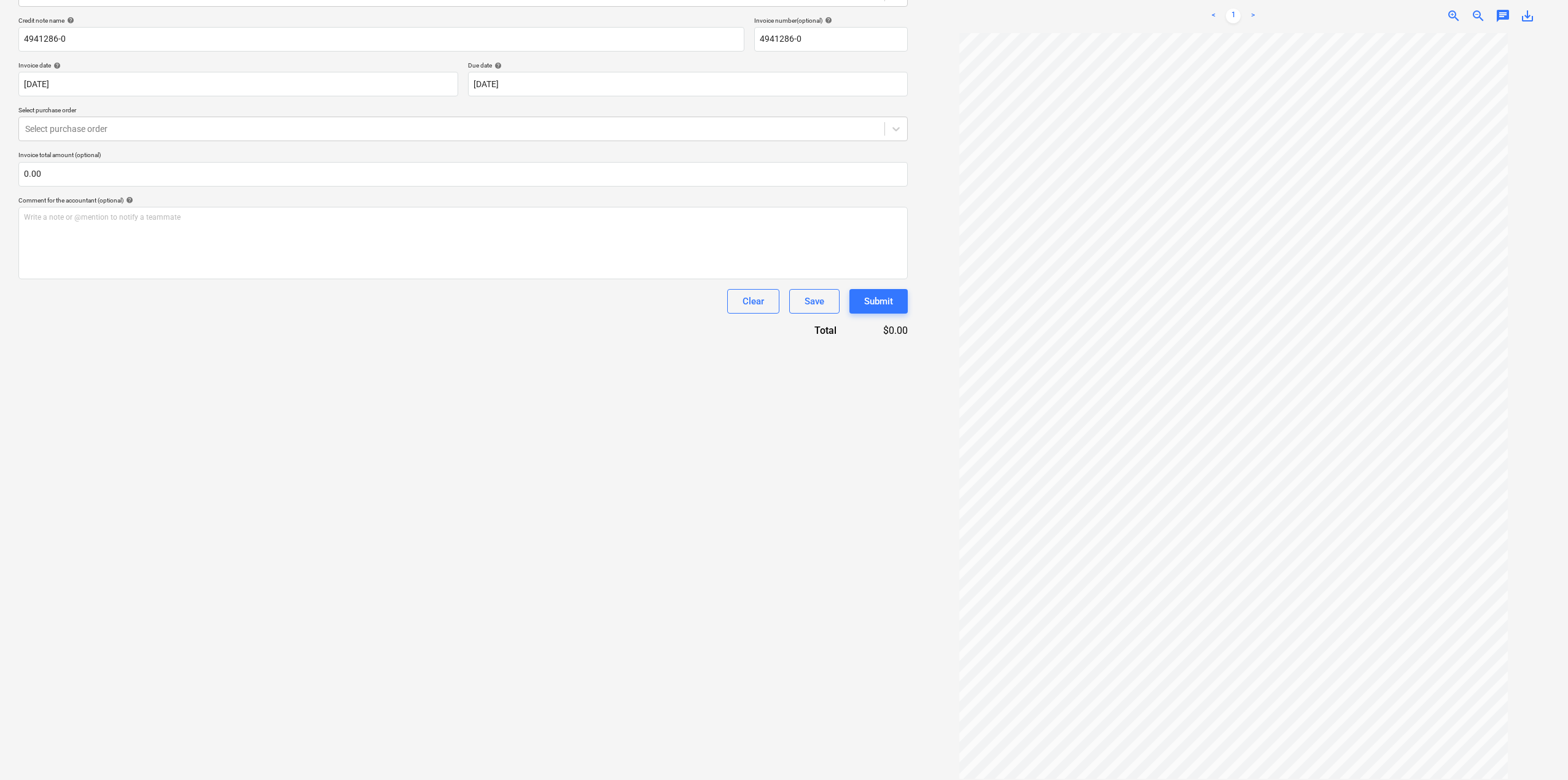
click at [1256, 9] on link ">" at bounding box center [1253, 16] width 15 height 15
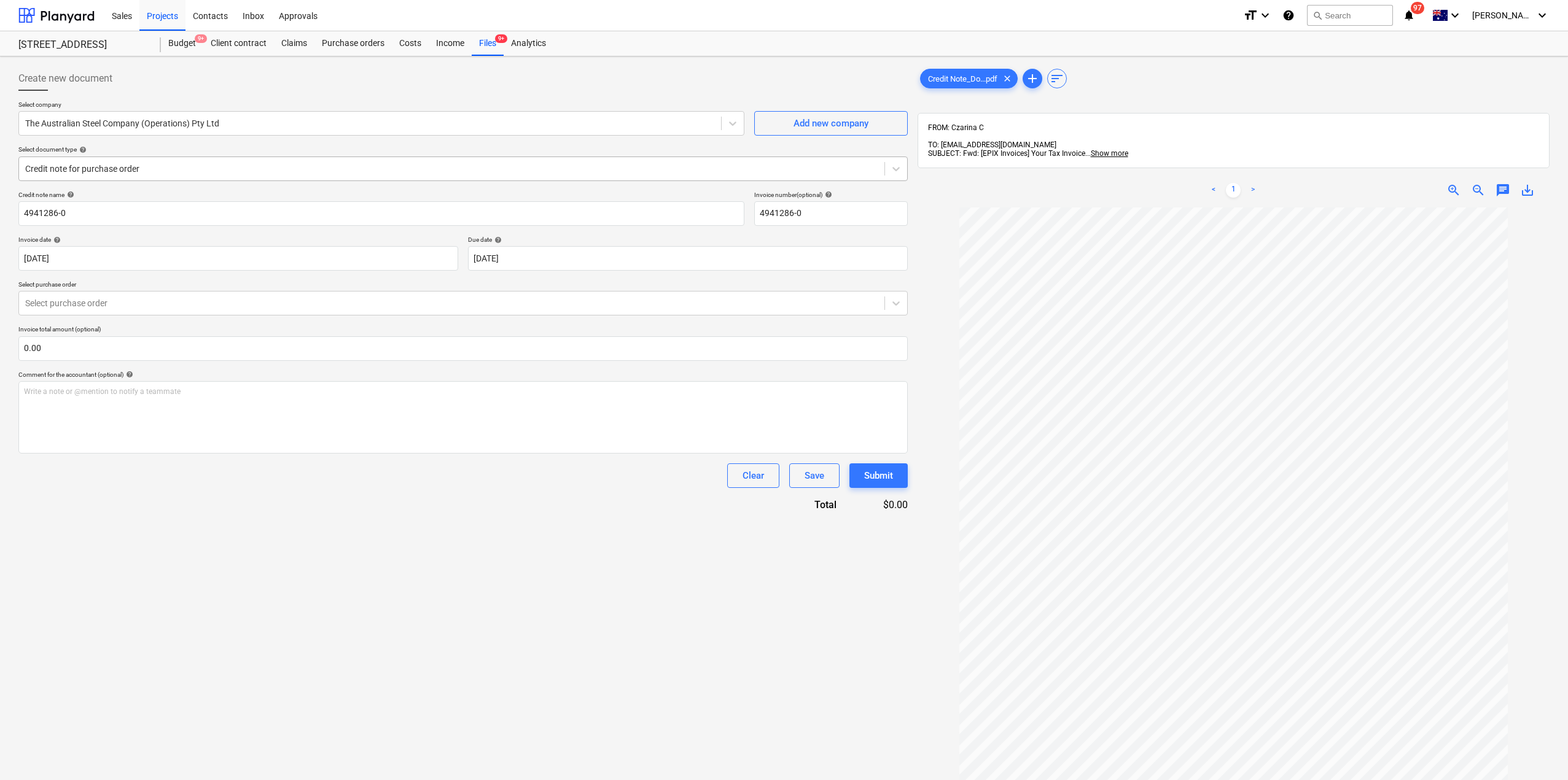
click at [297, 166] on div at bounding box center [452, 168] width 853 height 12
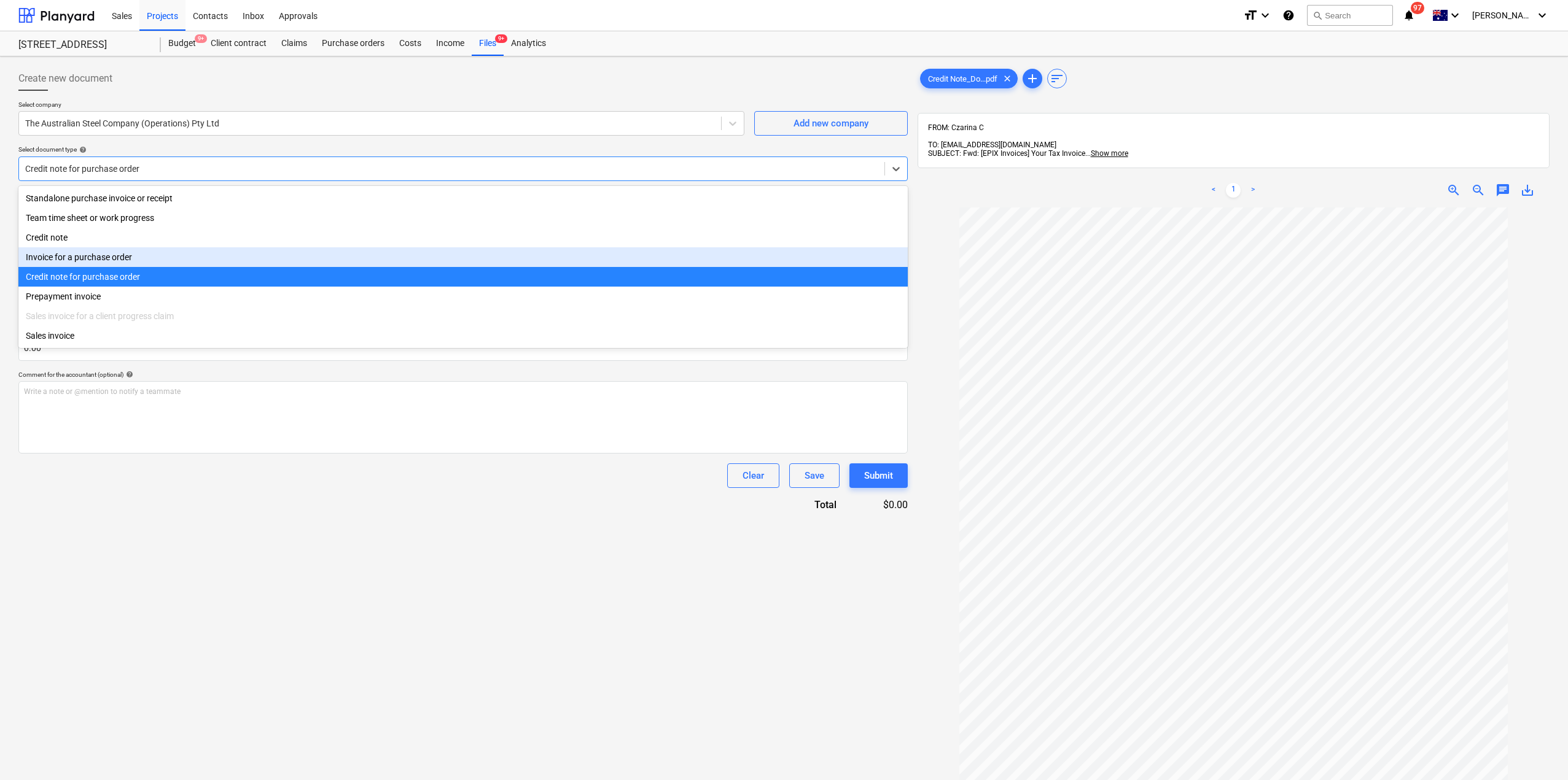
click at [168, 263] on div "Invoice for a purchase order" at bounding box center [463, 257] width 890 height 20
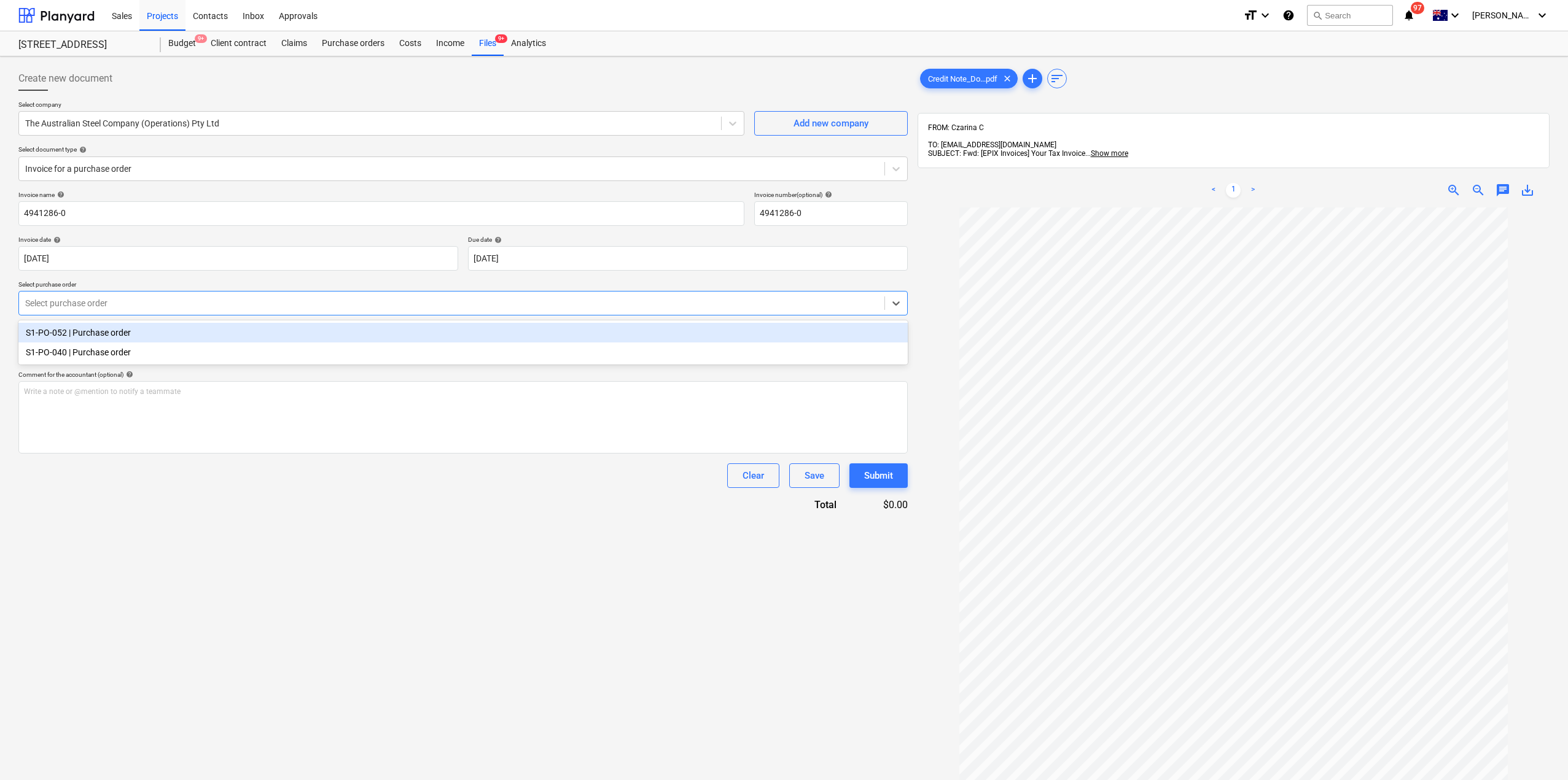
click at [413, 312] on div "Select purchase order" at bounding box center [452, 303] width 865 height 17
click at [340, 334] on div "S1-PO-052 | Purchase order" at bounding box center [463, 333] width 890 height 20
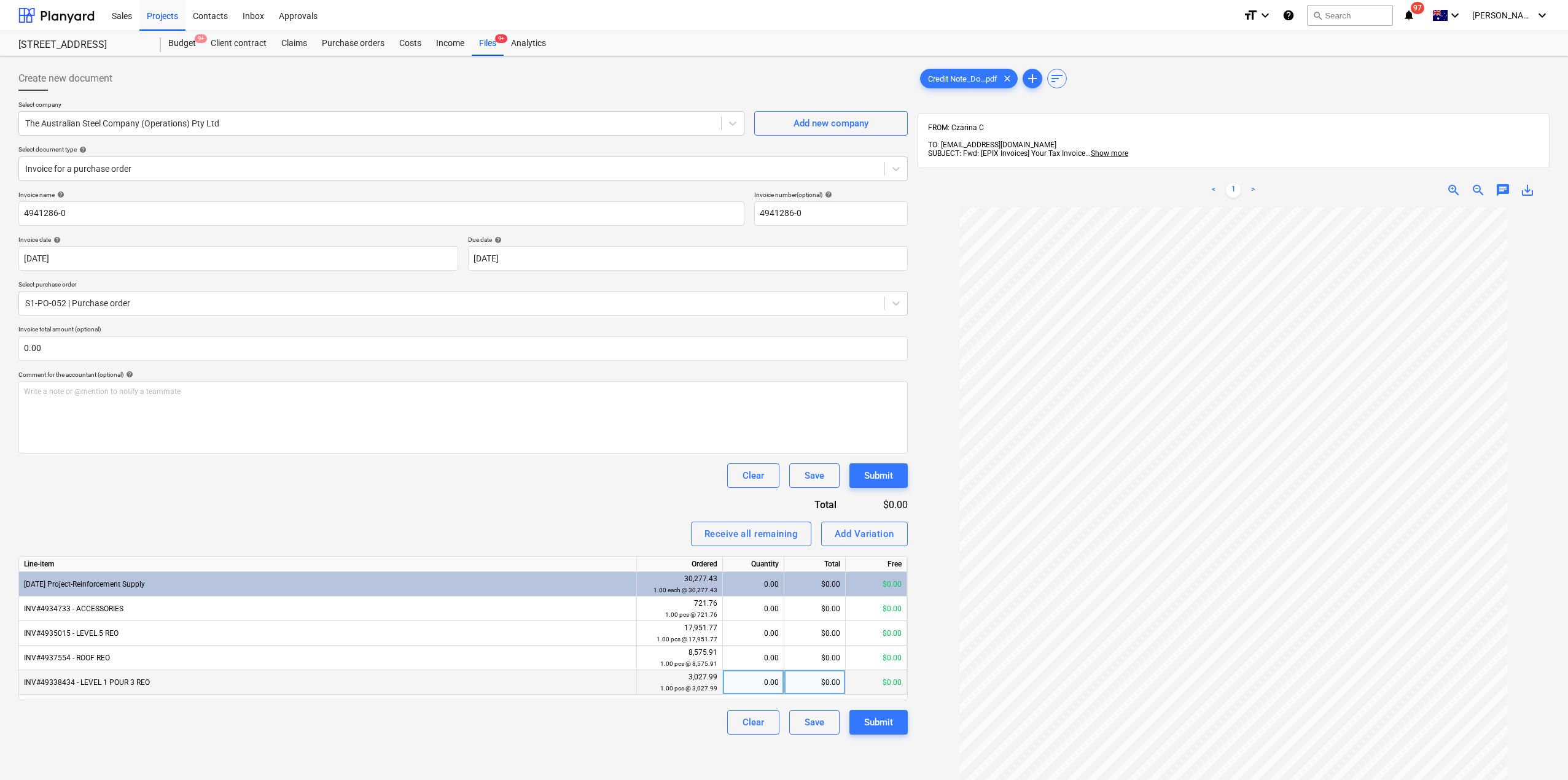
click at [757, 688] on div "0.00" at bounding box center [753, 682] width 51 height 24
type input "1"
click at [520, 498] on div "Invoice name help 4941286-0 Invoice number (optional) help 4941286-0 Invoice da…" at bounding box center [463, 463] width 890 height 544
click at [770, 687] on div "0.00" at bounding box center [753, 682] width 51 height 24
click at [569, 497] on div "Invoice name help 4941286-0 Invoice number (optional) help 4941286-0 Invoice da…" at bounding box center [463, 463] width 890 height 544
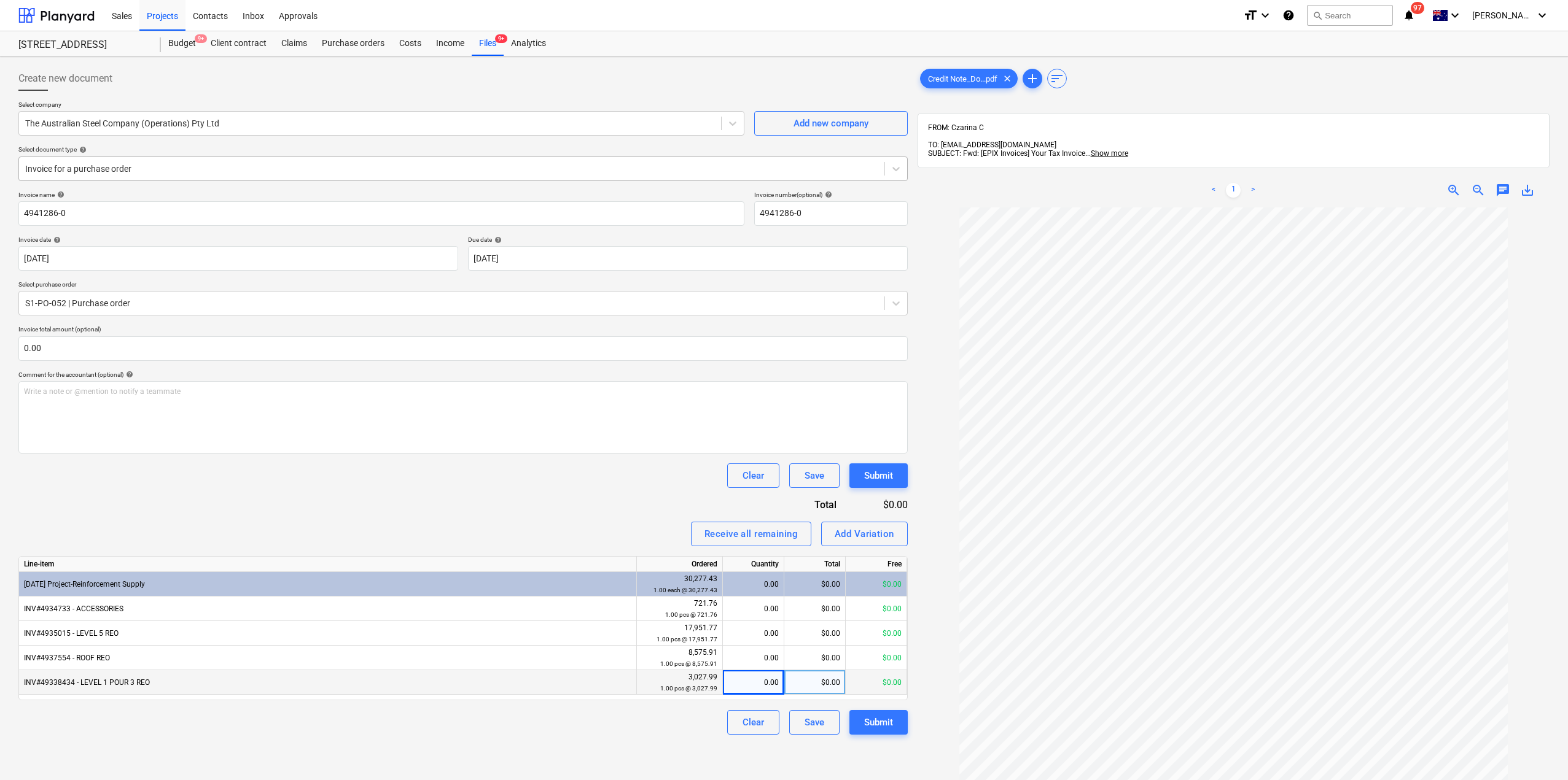
click at [145, 165] on div at bounding box center [452, 168] width 853 height 12
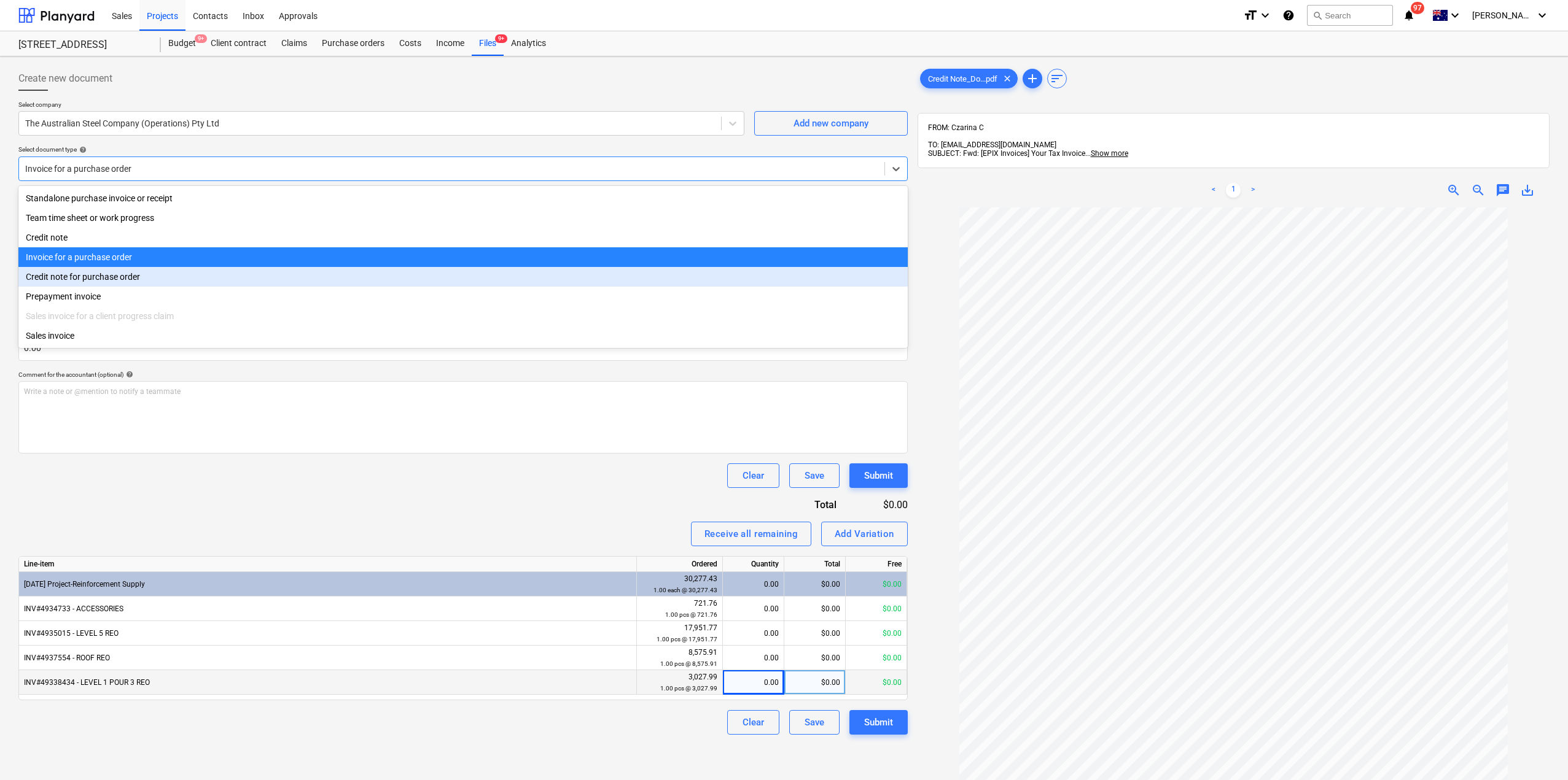
click at [104, 281] on div "Credit note for purchase order" at bounding box center [463, 277] width 890 height 20
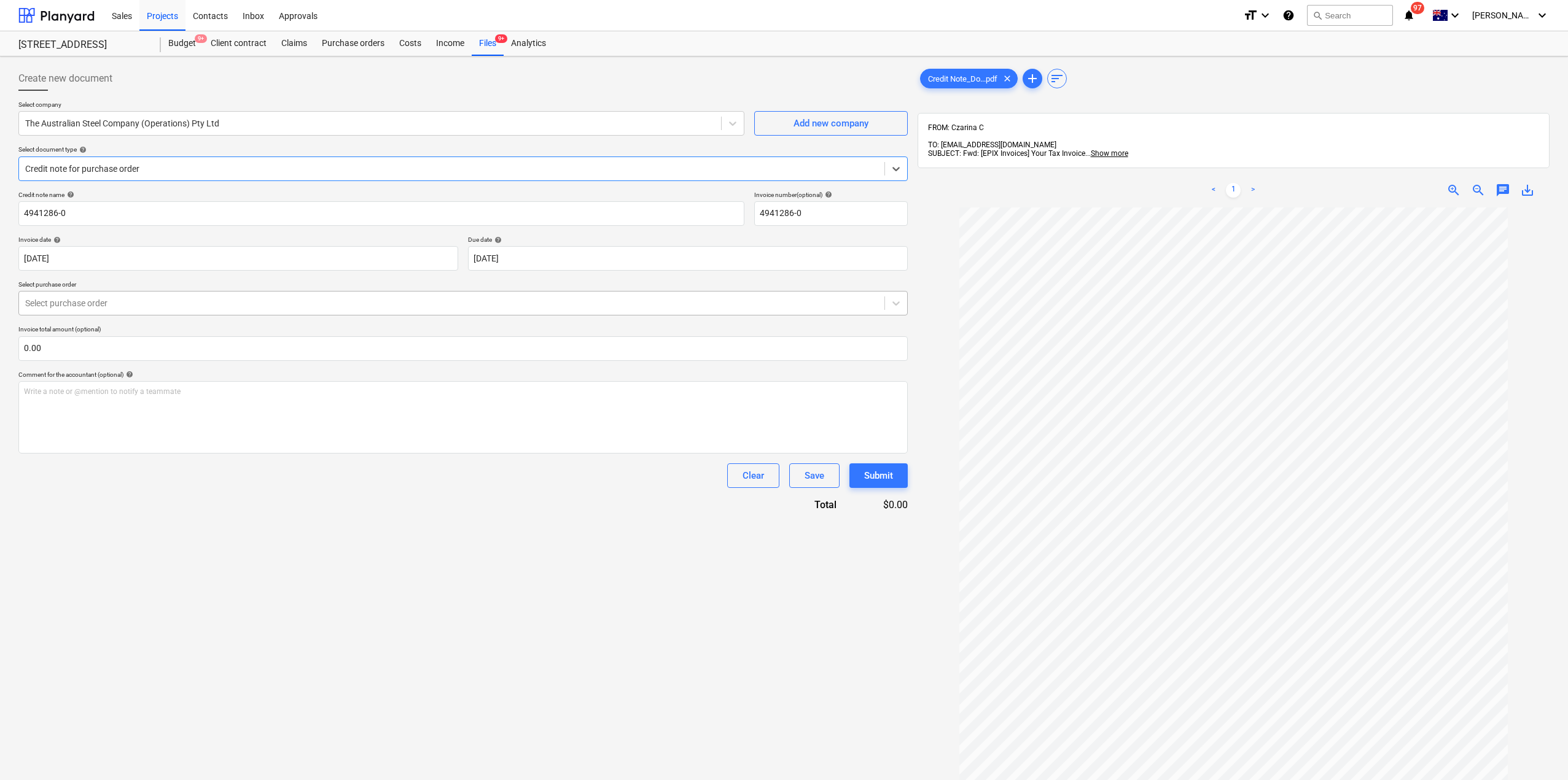
click at [332, 303] on div at bounding box center [452, 303] width 853 height 12
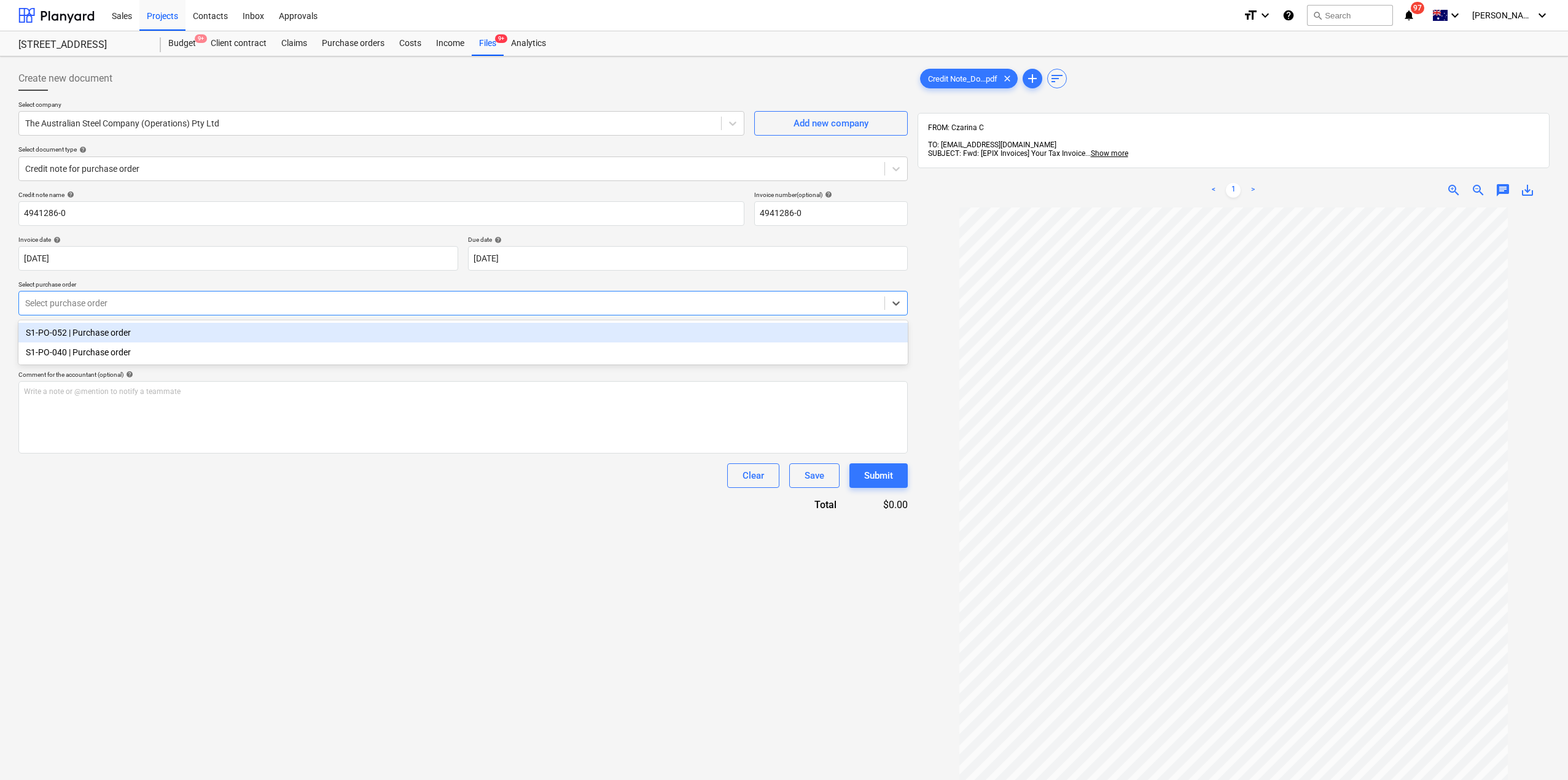
click at [294, 334] on div "S1-PO-052 | Purchase order" at bounding box center [463, 333] width 890 height 20
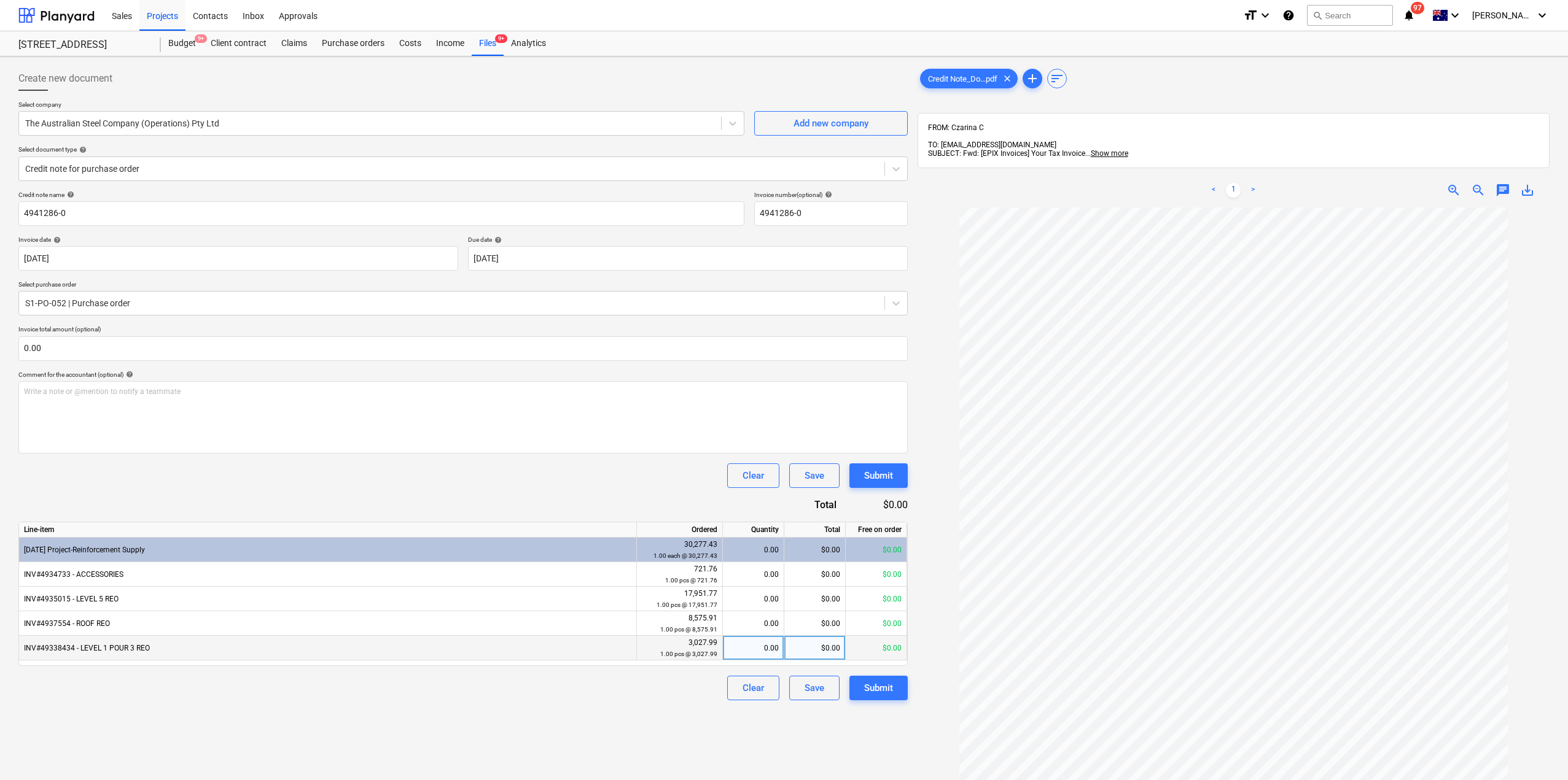
click at [764, 655] on div "0.00" at bounding box center [753, 648] width 51 height 24
type input "1"
click at [601, 722] on div "Create new document Select company The Australian Steel Company (Operations) Pt…" at bounding box center [463, 510] width 900 height 897
drag, startPoint x: 756, startPoint y: 649, endPoint x: 830, endPoint y: 656, distance: 74.3
click at [0, 0] on div "INV#49338434 - LEVEL 1 POUR 3 REO 3,027.99 1.00 pcs @ 3,027.99 1.00 $3,027.99 $…" at bounding box center [0, 0] width 0 height 0
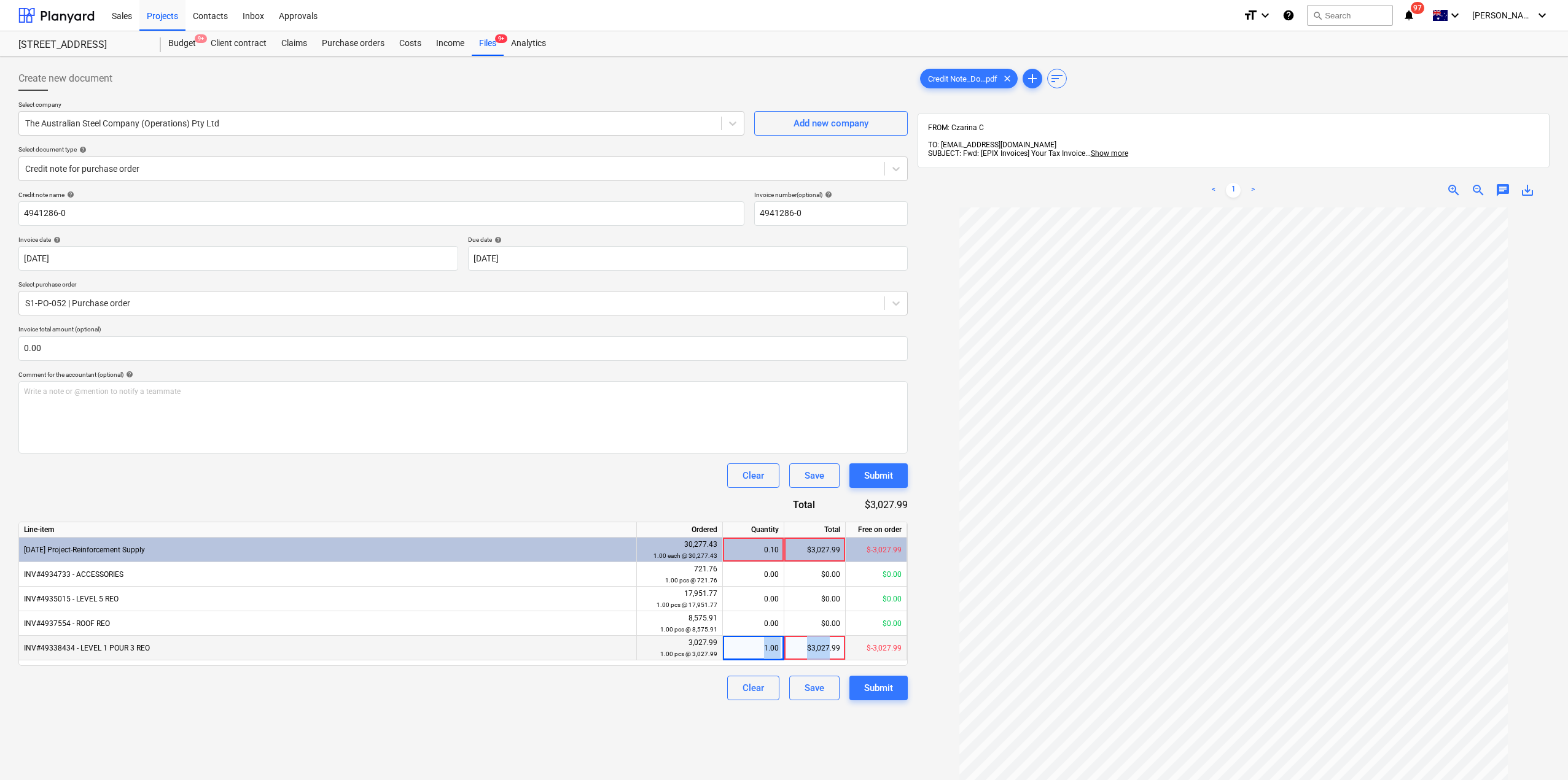
click at [783, 642] on div "1.00" at bounding box center [753, 648] width 61 height 24
click at [763, 647] on input "1" at bounding box center [753, 648] width 61 height 24
drag, startPoint x: 753, startPoint y: 647, endPoint x: 784, endPoint y: 655, distance: 32.0
click at [784, 655] on div "1" at bounding box center [753, 648] width 61 height 24
type input "0"
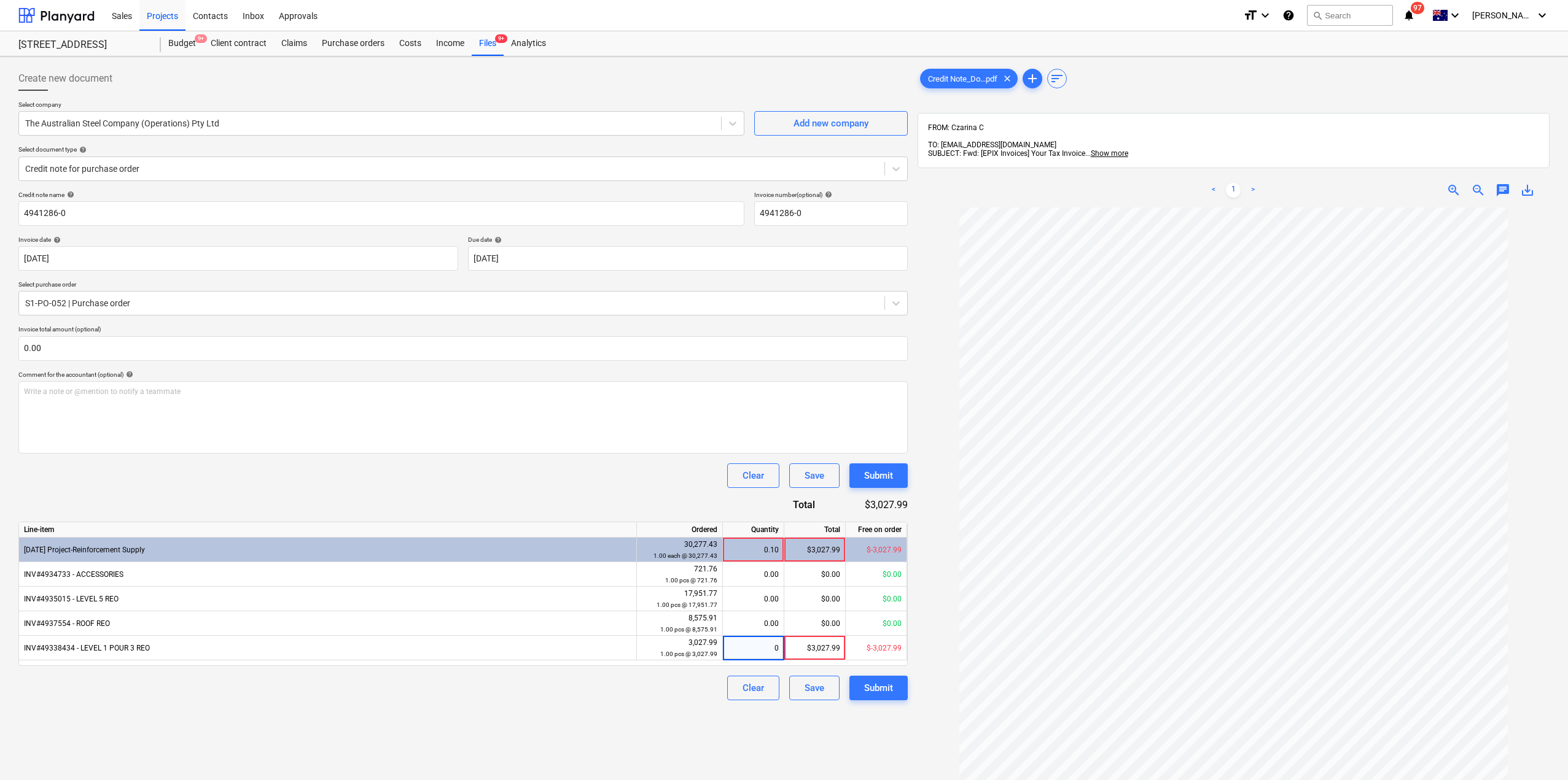
click at [519, 759] on div "Create new document Select company The Australian Steel Company (Operations) Pt…" at bounding box center [463, 510] width 900 height 897
click at [445, 696] on div "Clear Save Submit" at bounding box center [463, 688] width 890 height 24
click at [167, 20] on div "Projects" at bounding box center [162, 15] width 46 height 31
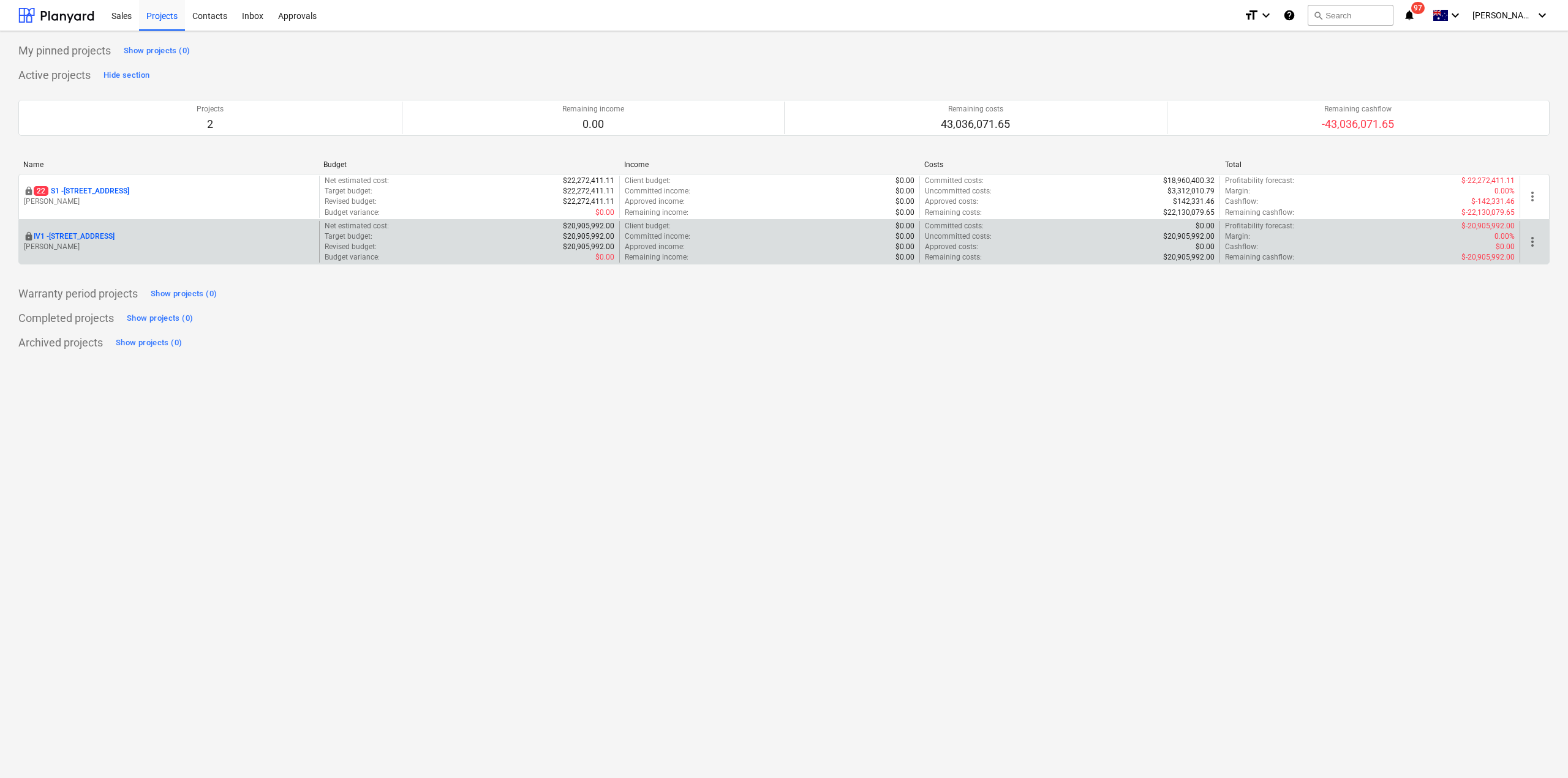
click at [179, 244] on p "[PERSON_NAME]" at bounding box center [169, 247] width 290 height 11
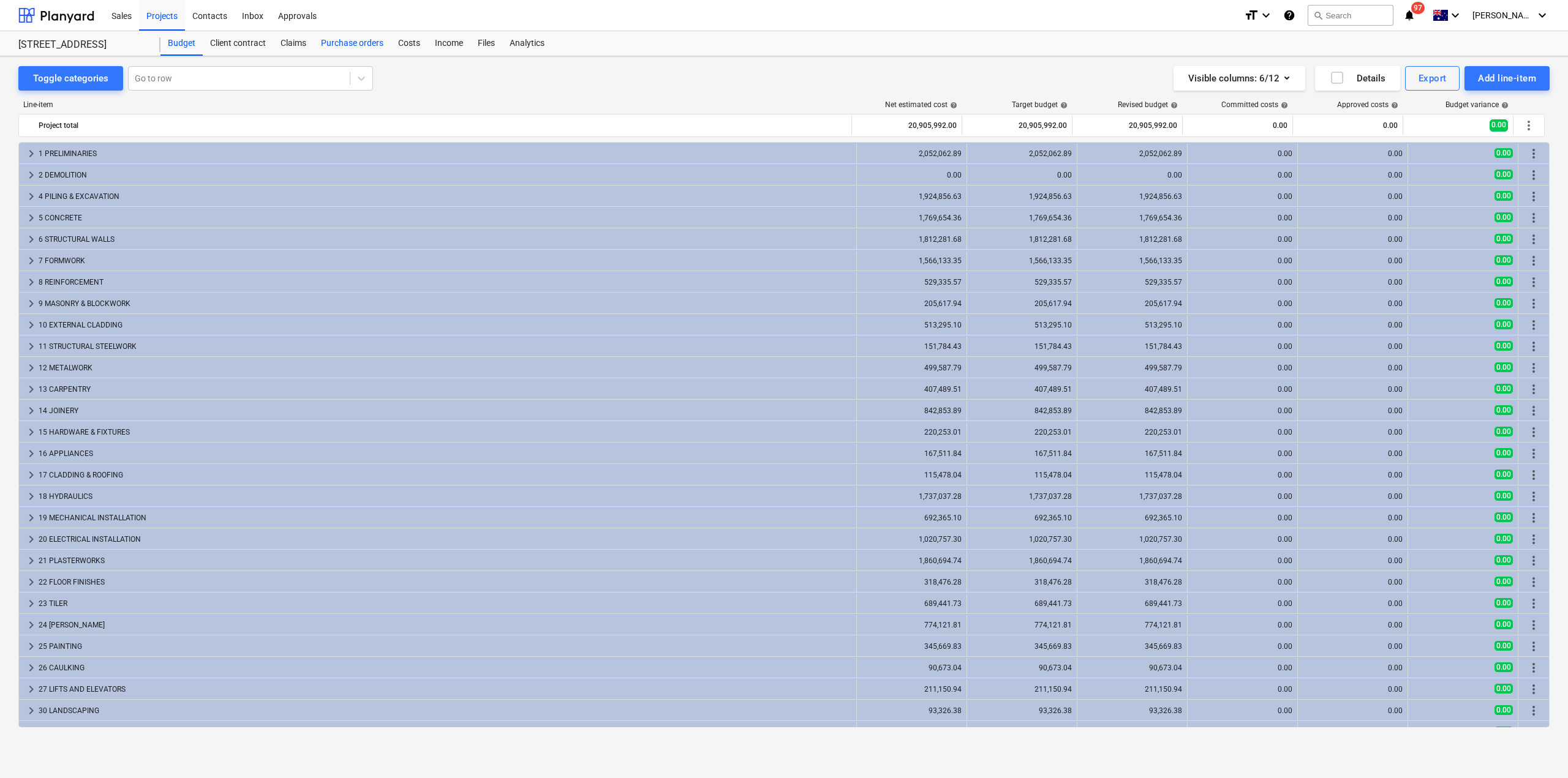
click at [366, 41] on div "Purchase orders" at bounding box center [352, 43] width 77 height 24
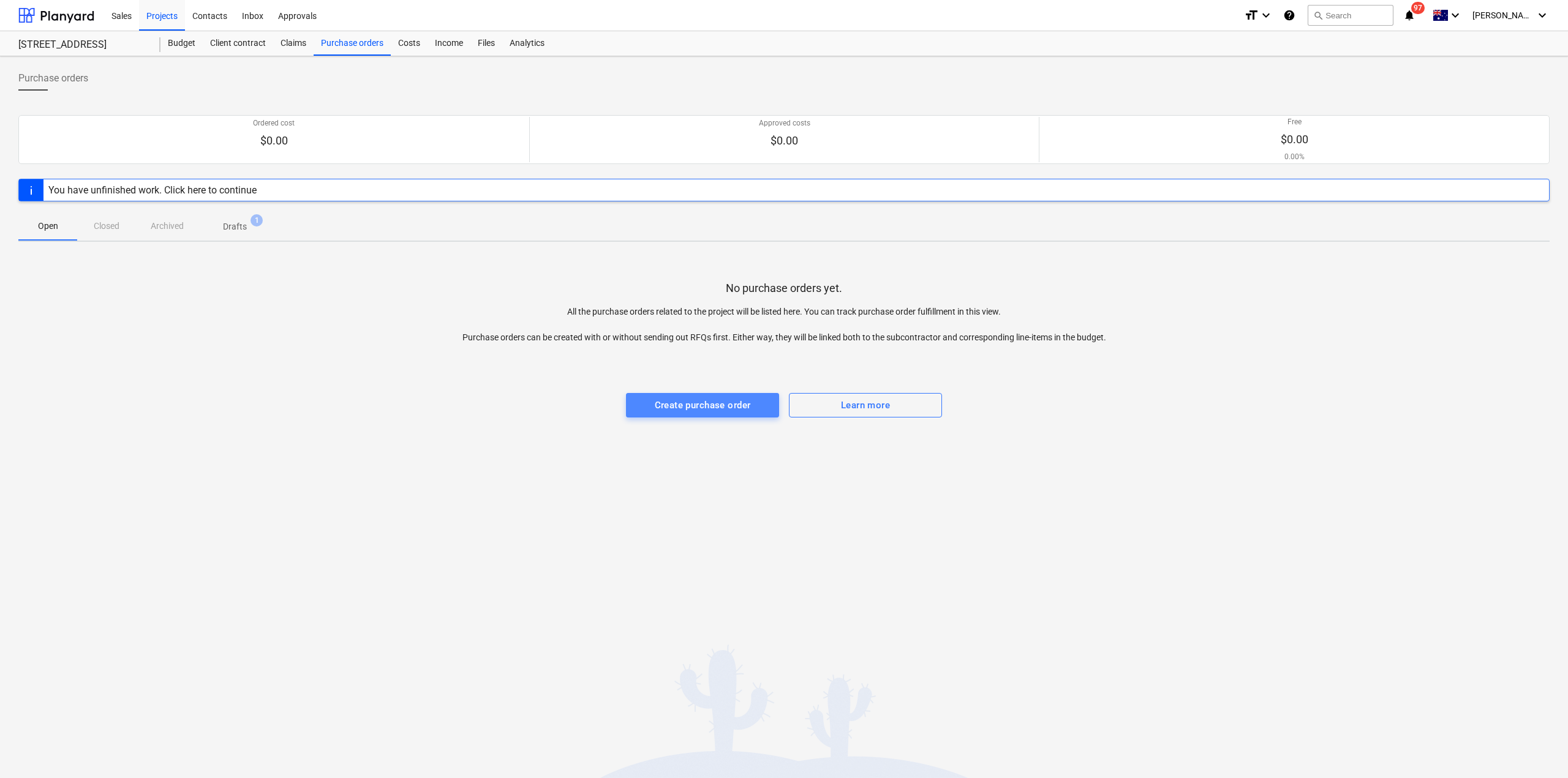
click at [679, 407] on div "Create purchase order" at bounding box center [702, 405] width 96 height 16
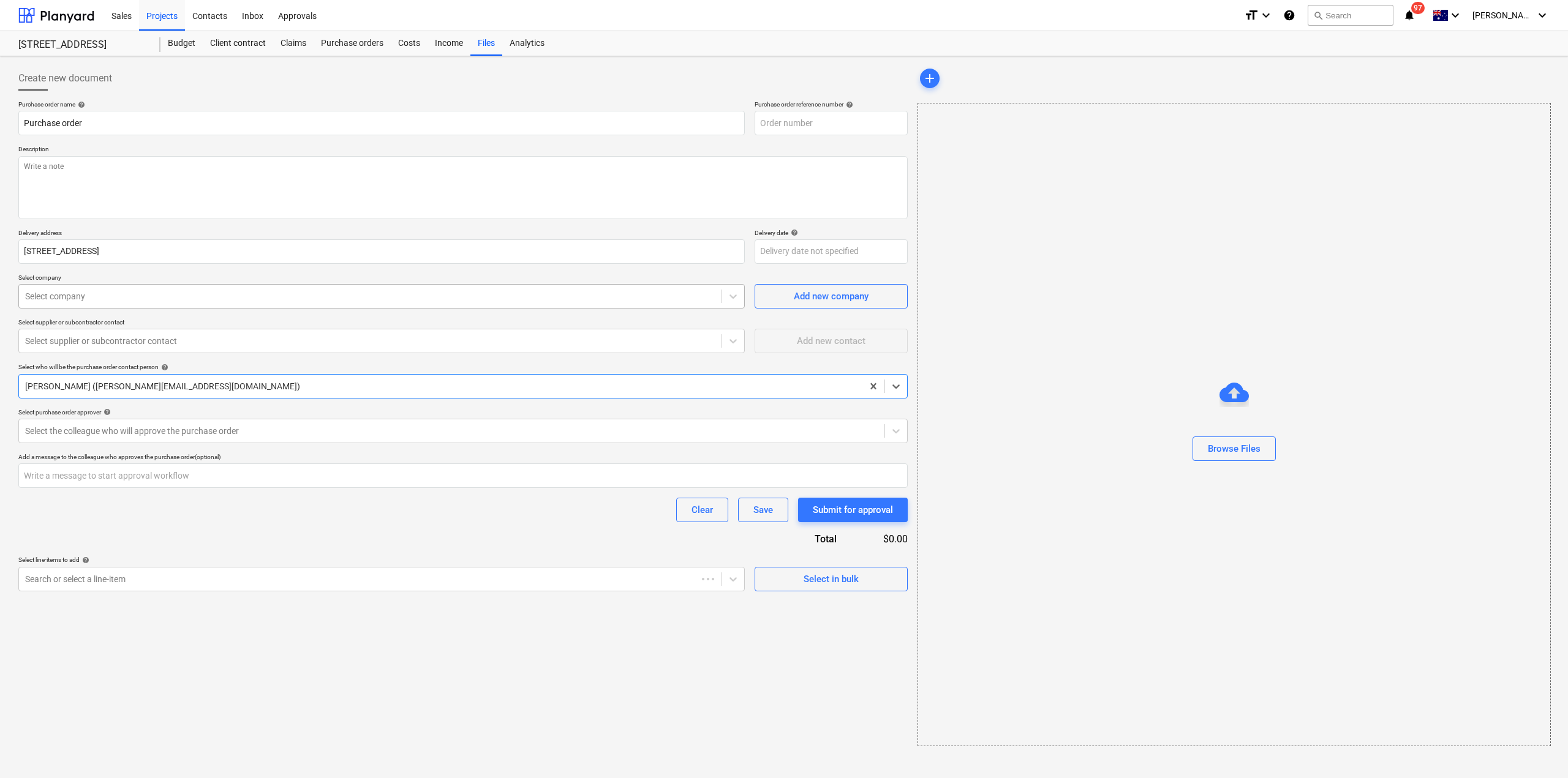
type textarea "x"
type input "IV1-PO-002"
click at [253, 121] on input "Purchase order" at bounding box center [381, 123] width 726 height 24
click at [216, 172] on textarea at bounding box center [463, 188] width 889 height 63
type textarea "x"
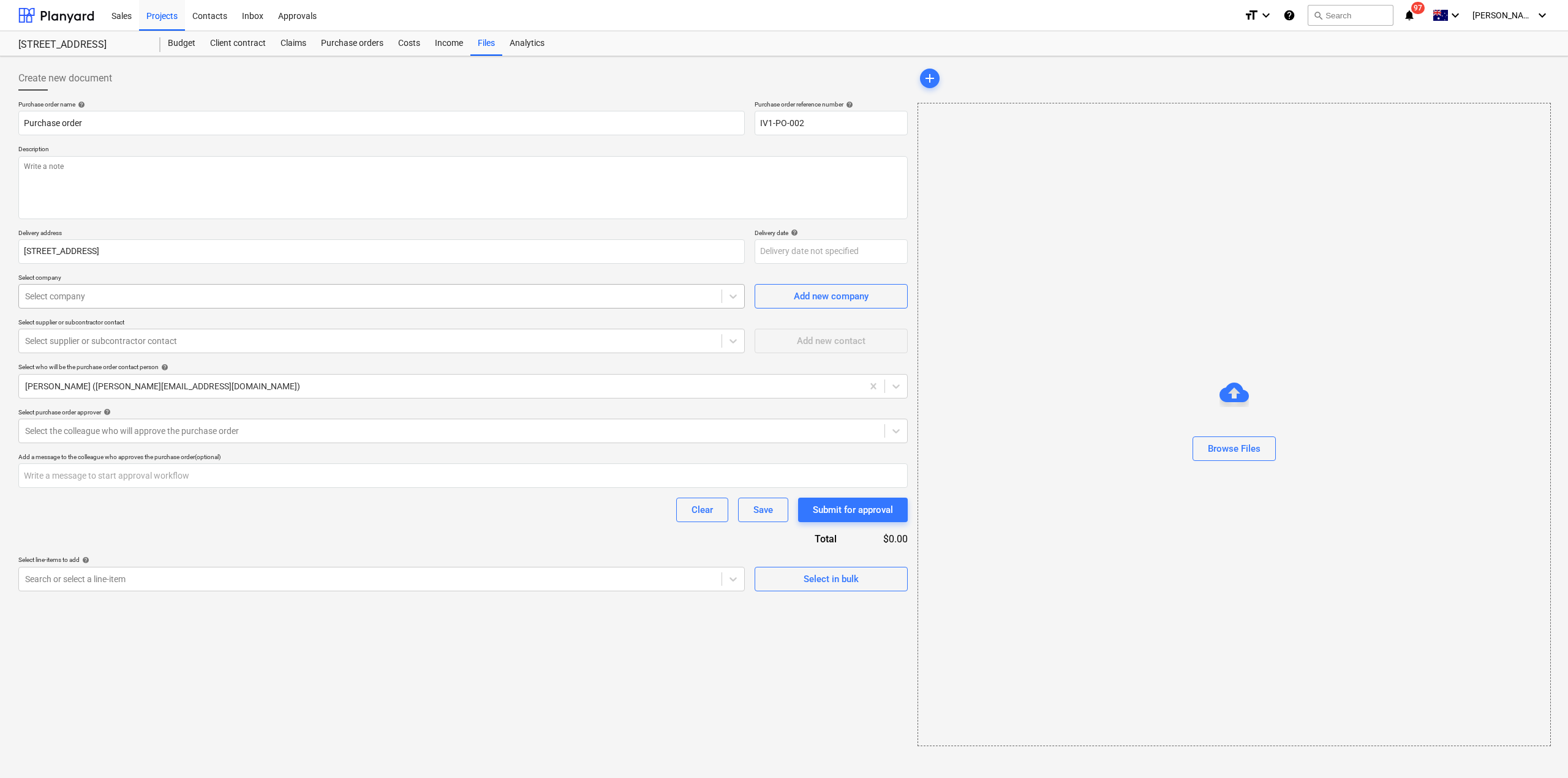
click at [154, 304] on div "Select company" at bounding box center [371, 297] width 703 height 17
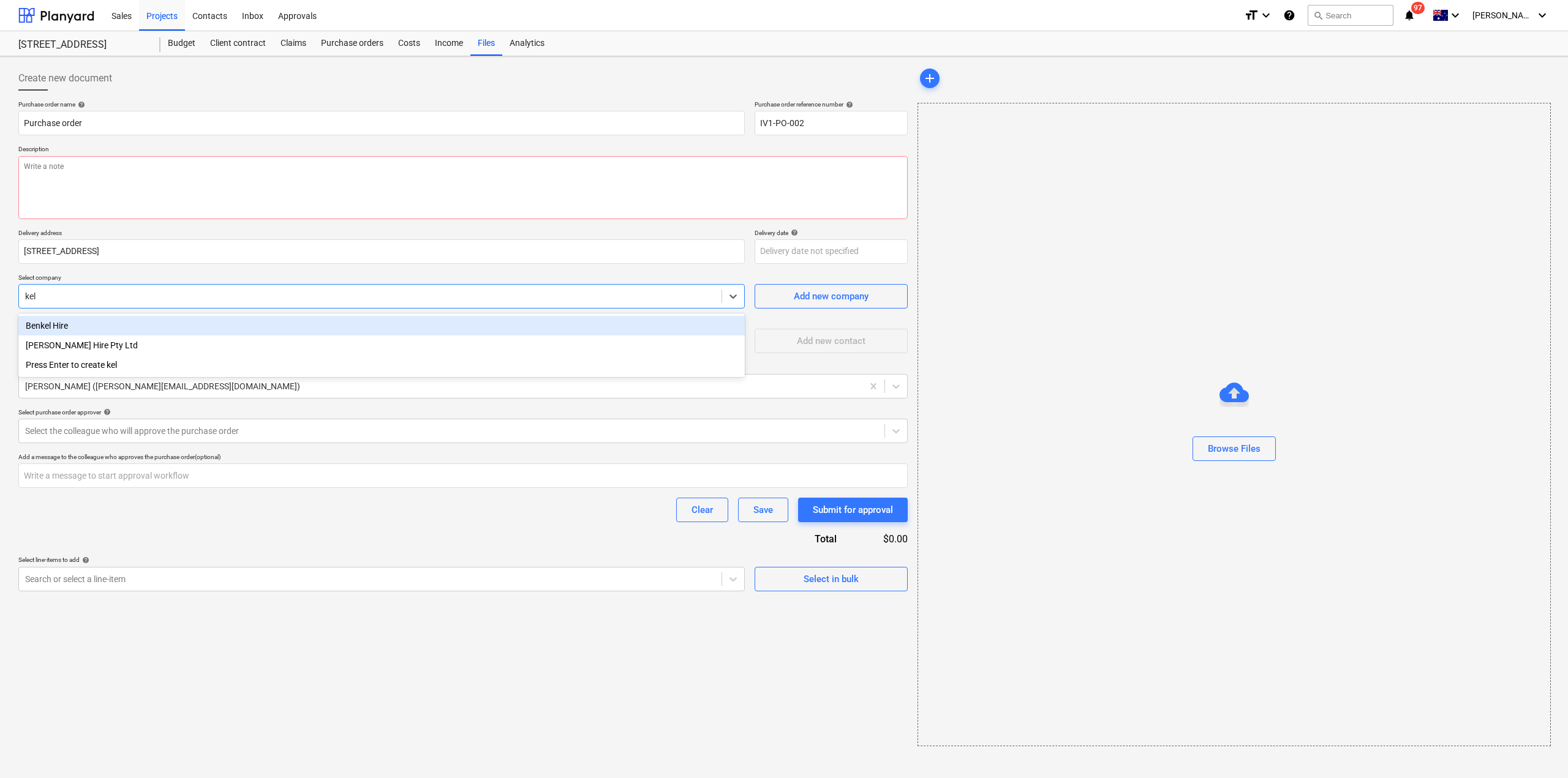
type input "[PERSON_NAME]"
click at [162, 328] on div "[PERSON_NAME] Hire Pty Ltd" at bounding box center [381, 326] width 726 height 20
type textarea "x"
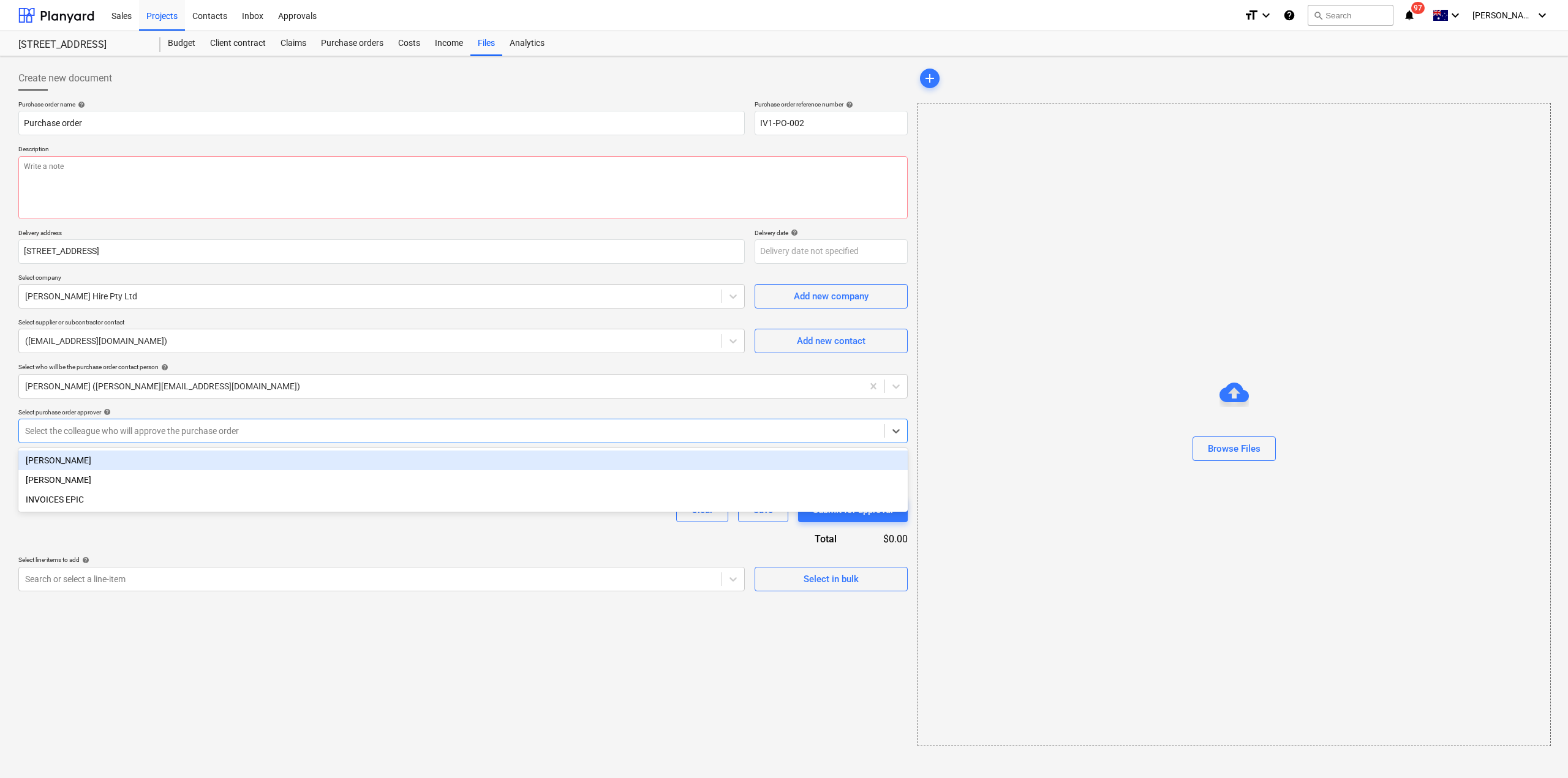
click at [179, 430] on div at bounding box center [451, 431] width 853 height 12
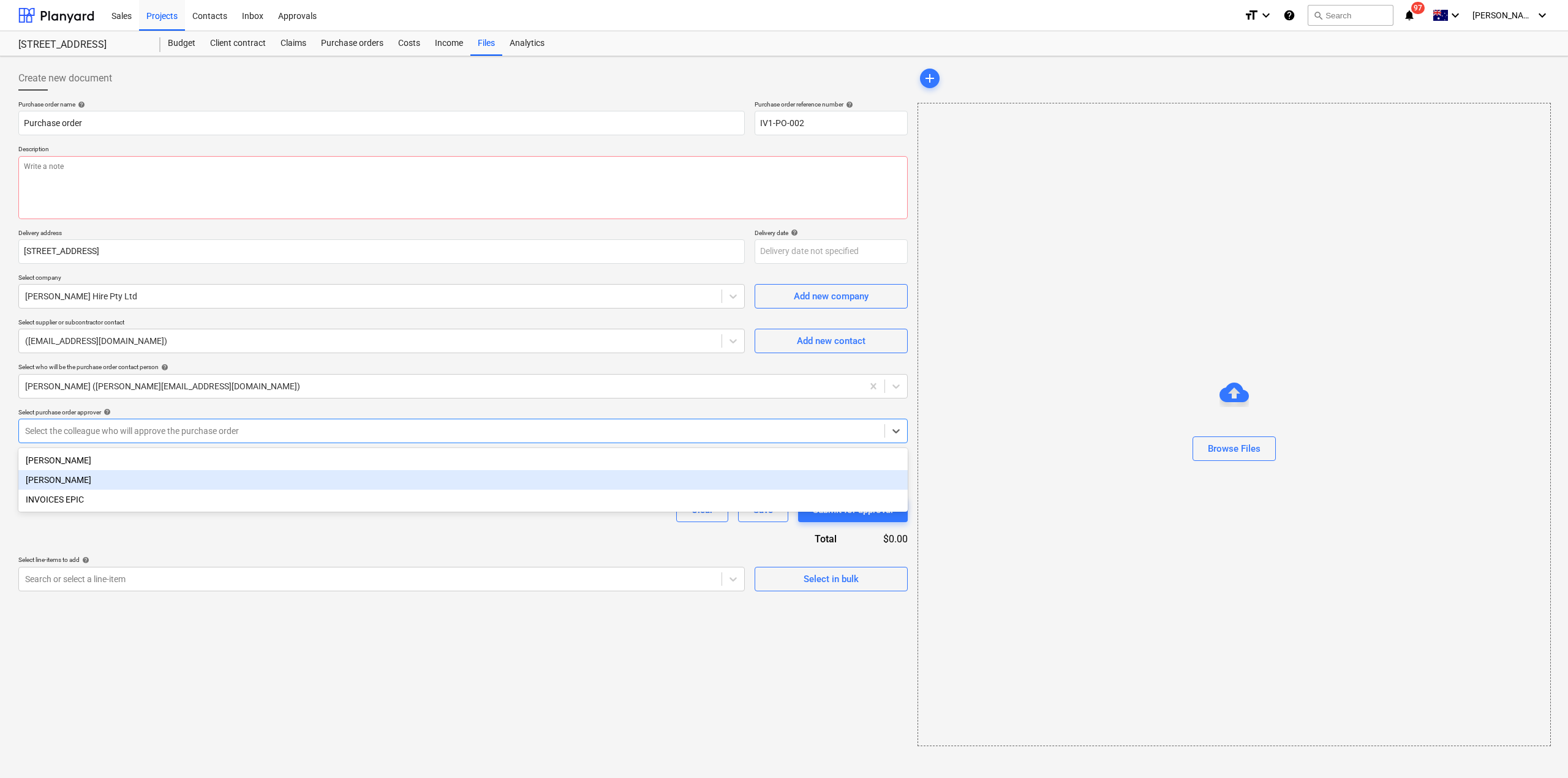
click at [158, 484] on div "[PERSON_NAME]" at bounding box center [463, 480] width 889 height 20
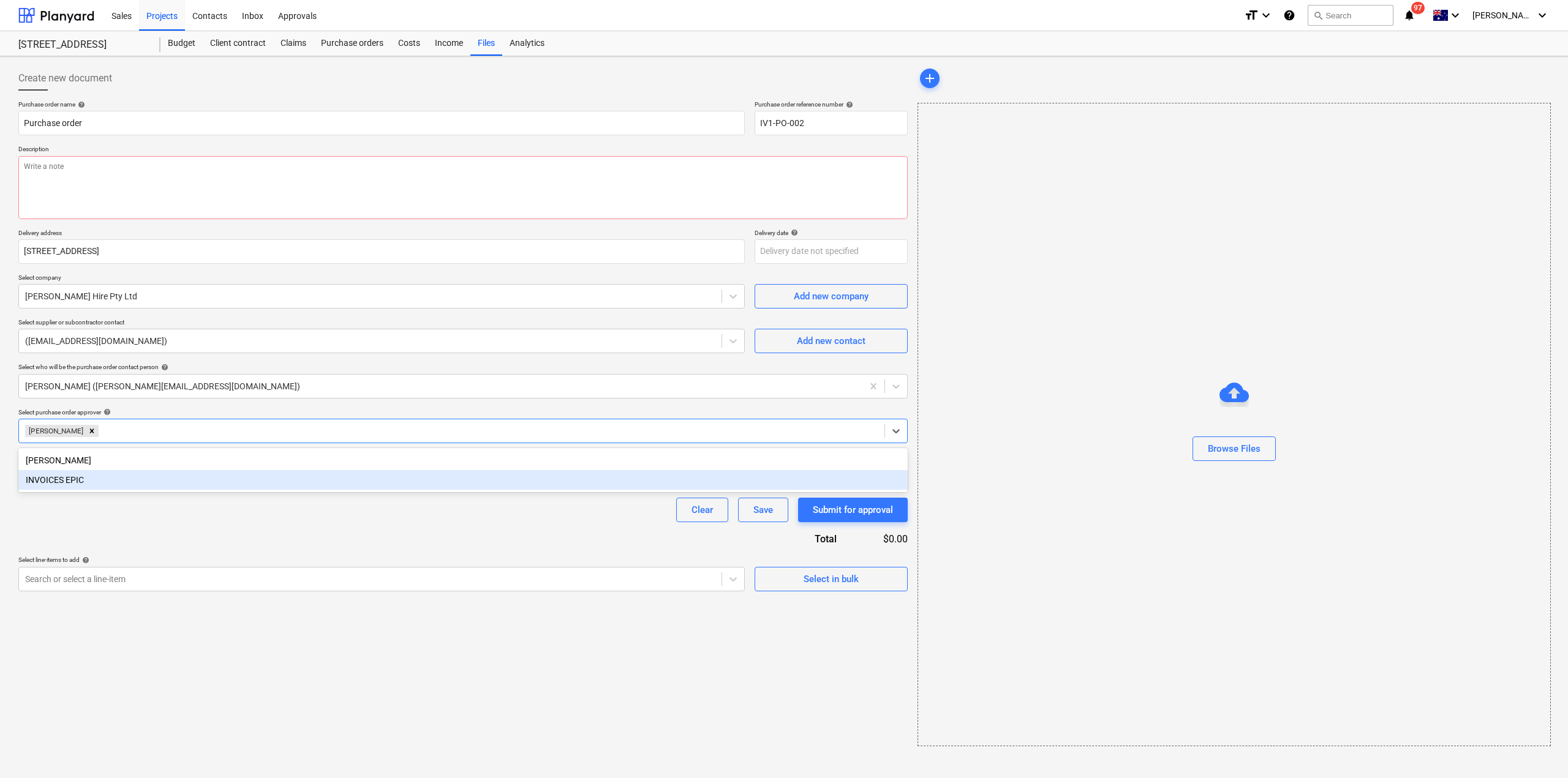
click at [154, 535] on div "Purchase order name help Purchase order Purchase order reference number help IV…" at bounding box center [463, 346] width 889 height 491
click at [149, 469] on input "text" at bounding box center [463, 476] width 889 height 24
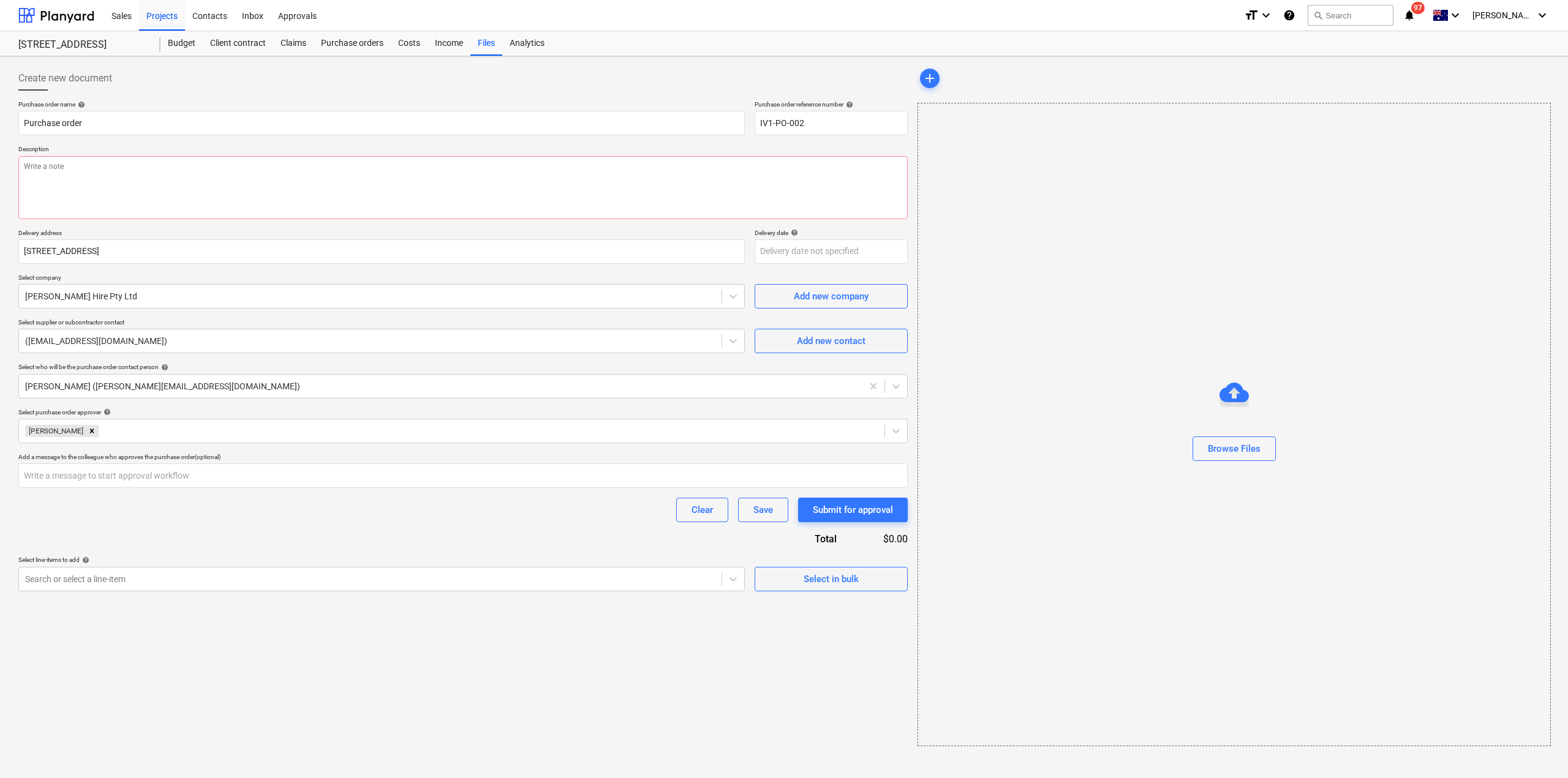
type textarea "x"
click at [161, 524] on div "Purchase order name help Purchase order Purchase order reference number help IV…" at bounding box center [463, 346] width 889 height 491
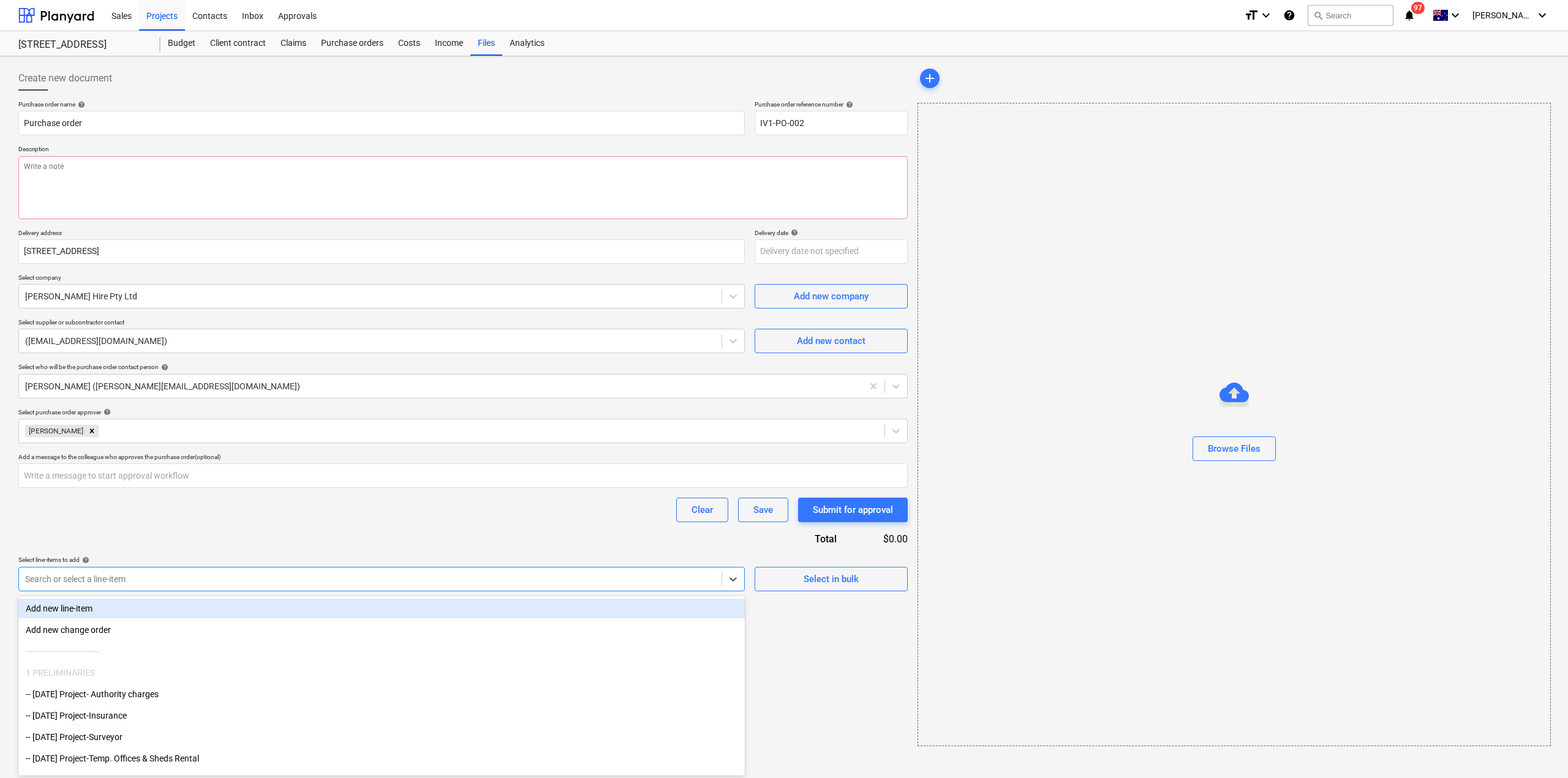
click at [179, 580] on div at bounding box center [370, 579] width 690 height 12
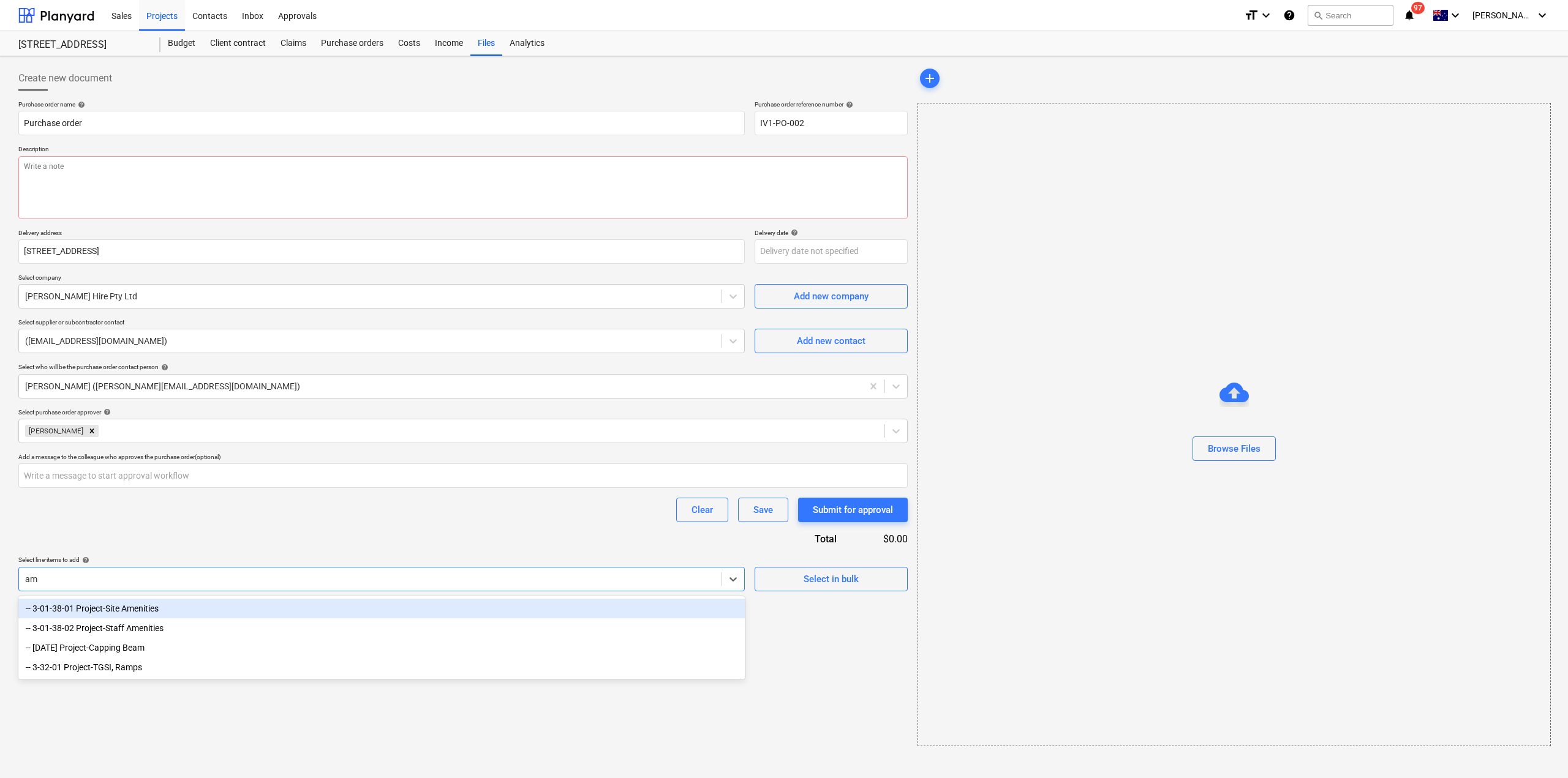
type input "a"
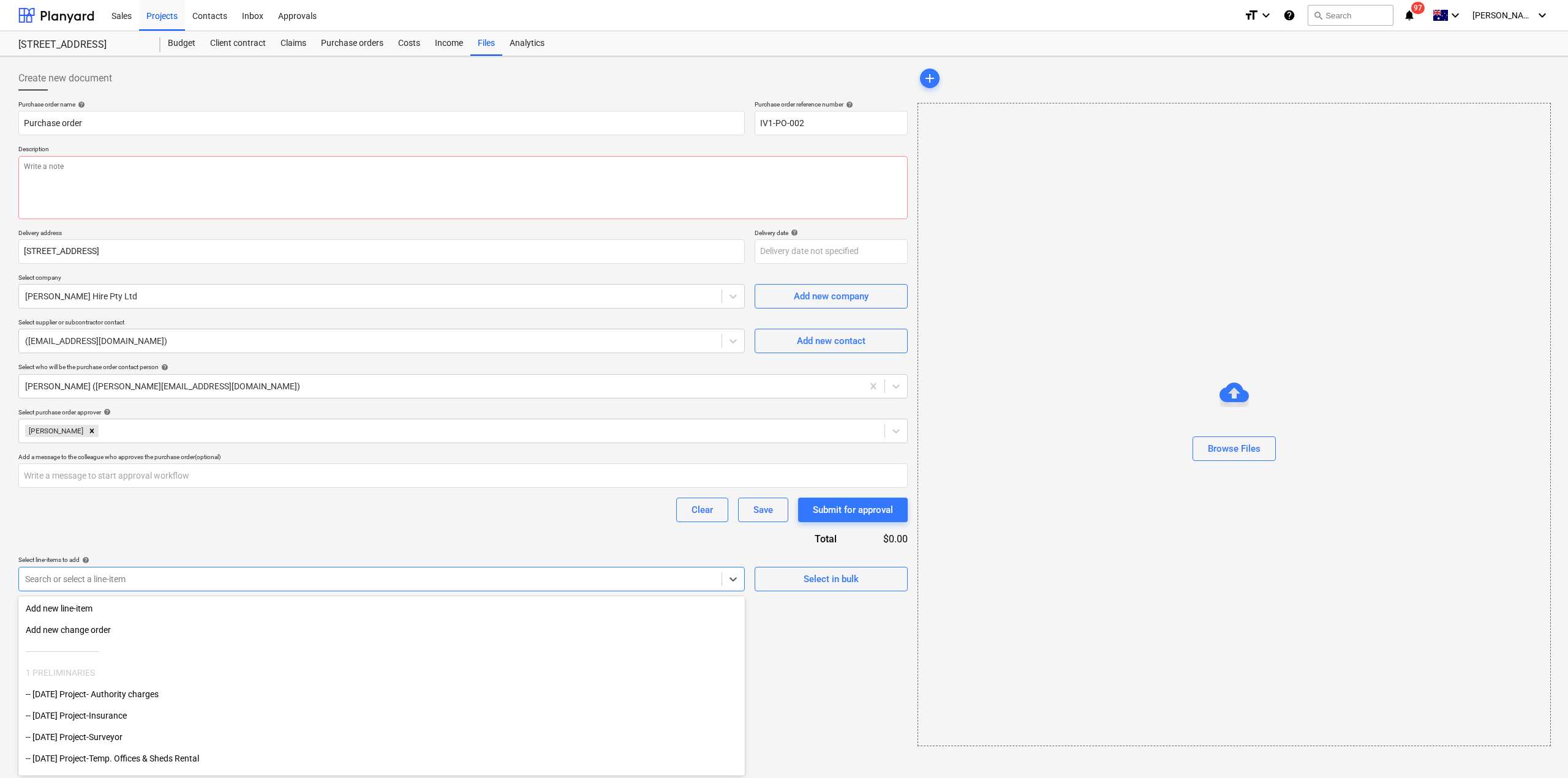
type input "o"
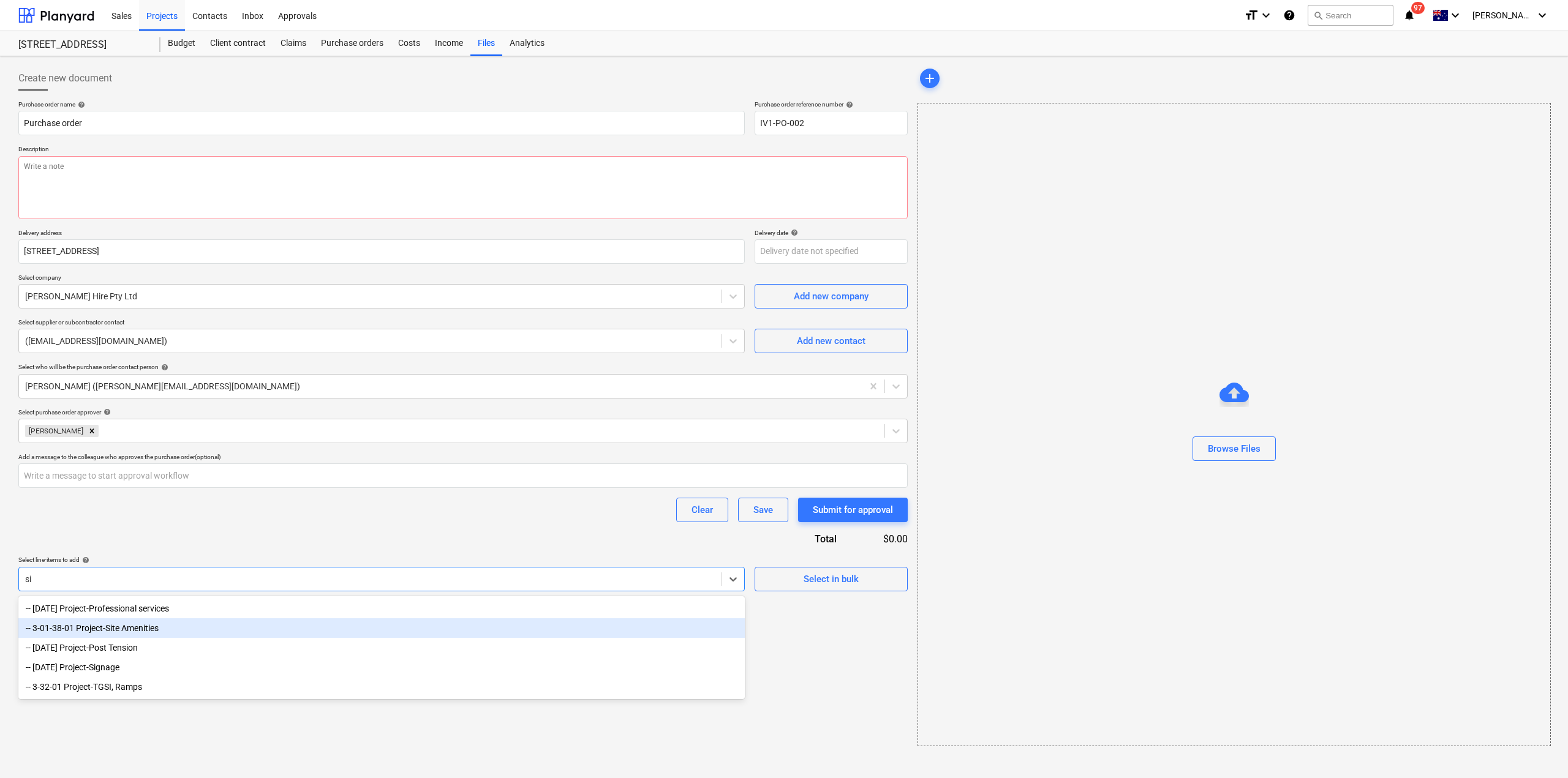
type input "s"
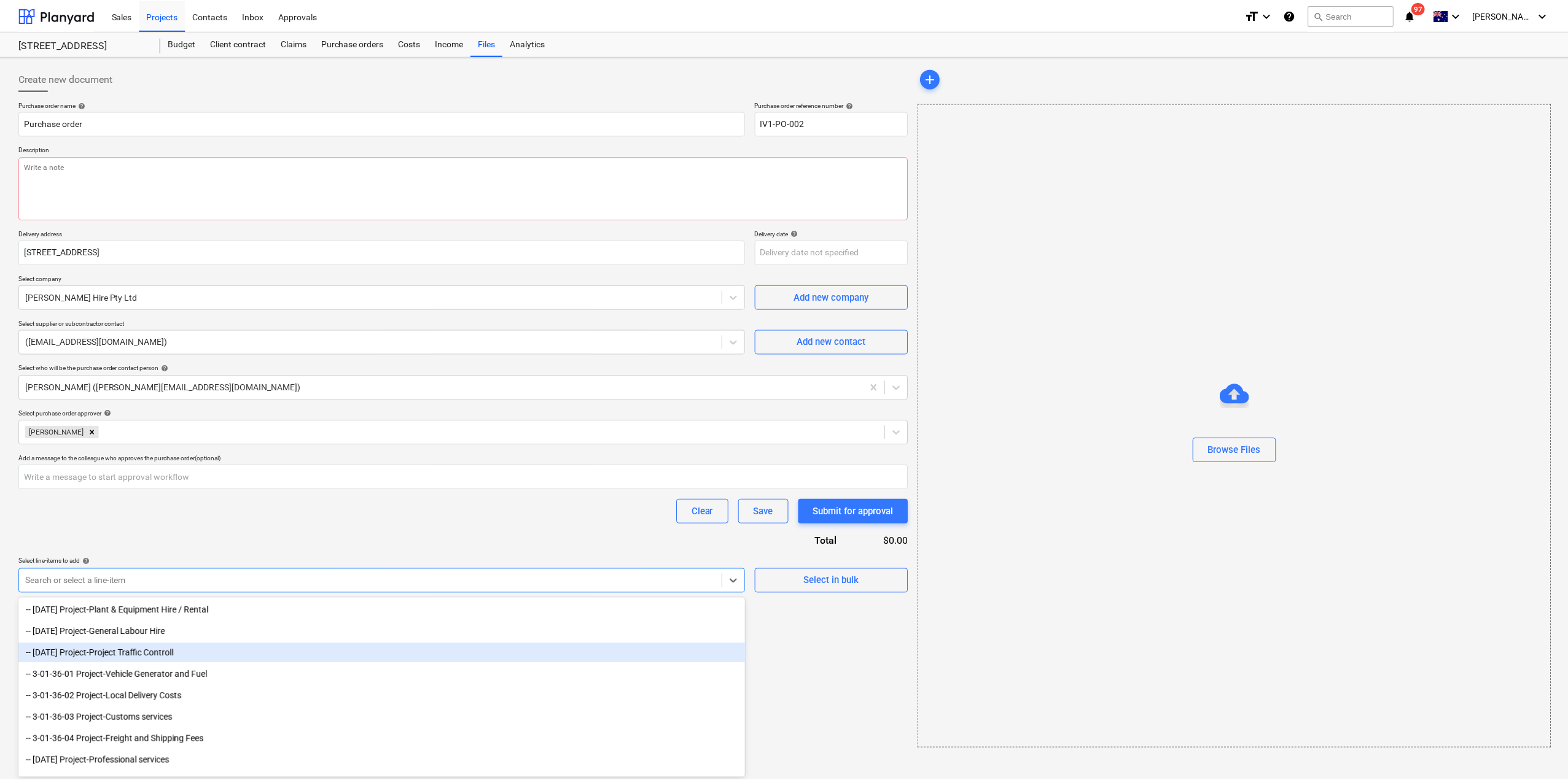
scroll to position [491, 0]
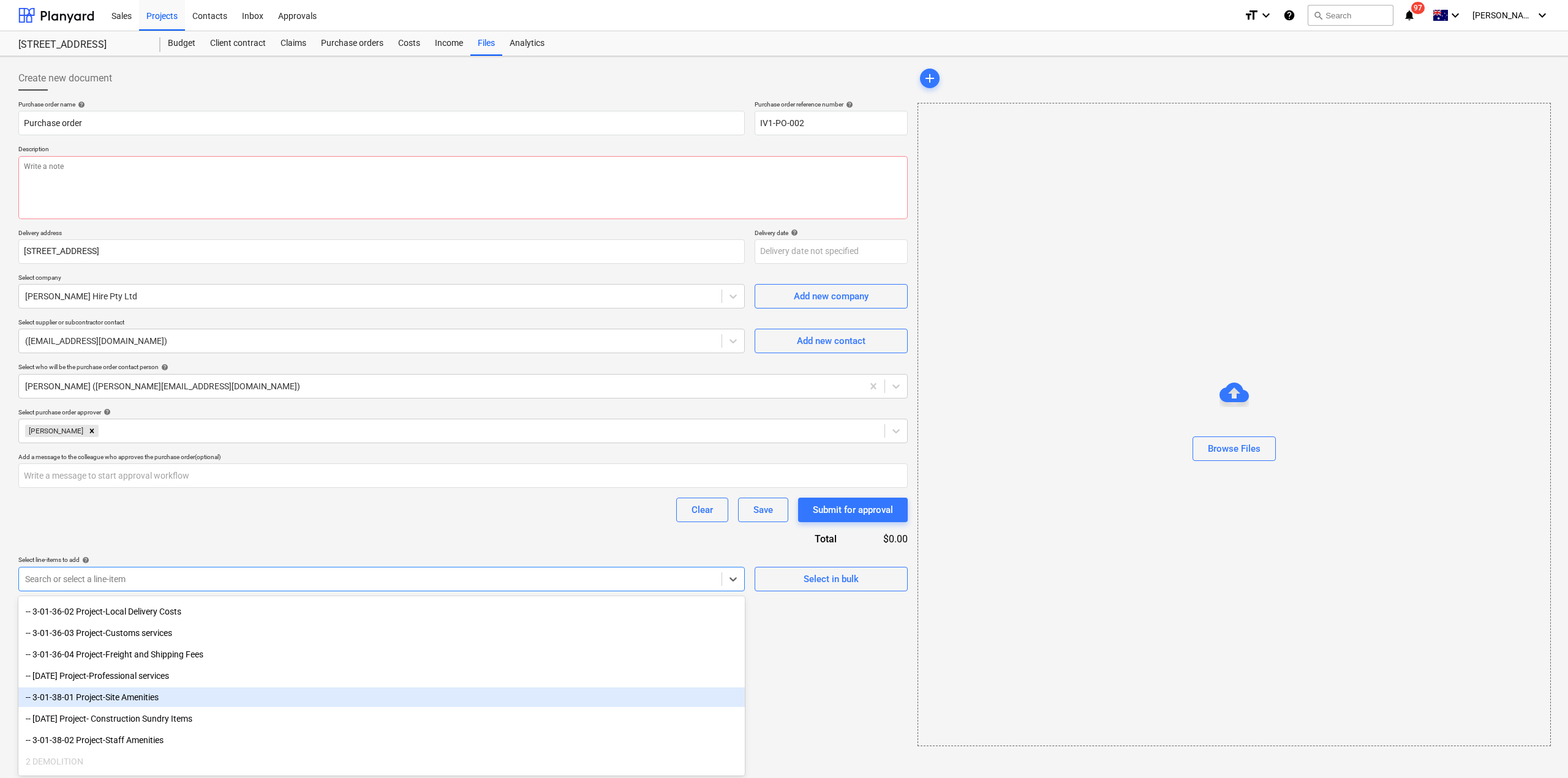
click at [186, 698] on div "-- 3-01-38-01 Project-Site Amenities" at bounding box center [381, 698] width 726 height 20
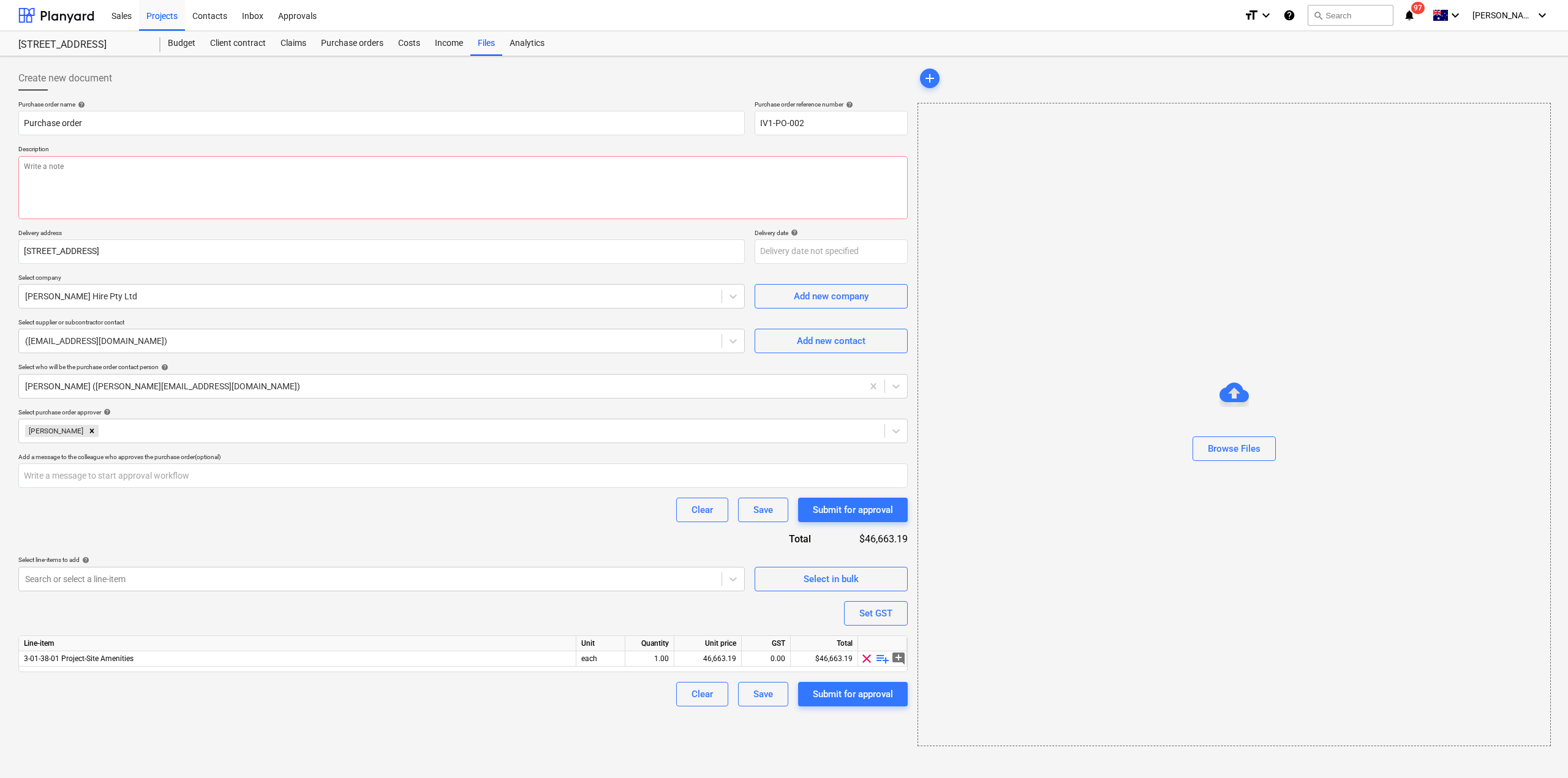
click at [225, 722] on div "Create new document Purchase order name help Purchase order Purchase order refe…" at bounding box center [463, 406] width 899 height 690
click at [879, 659] on span "playlist_add" at bounding box center [882, 659] width 15 height 15
type textarea "x"
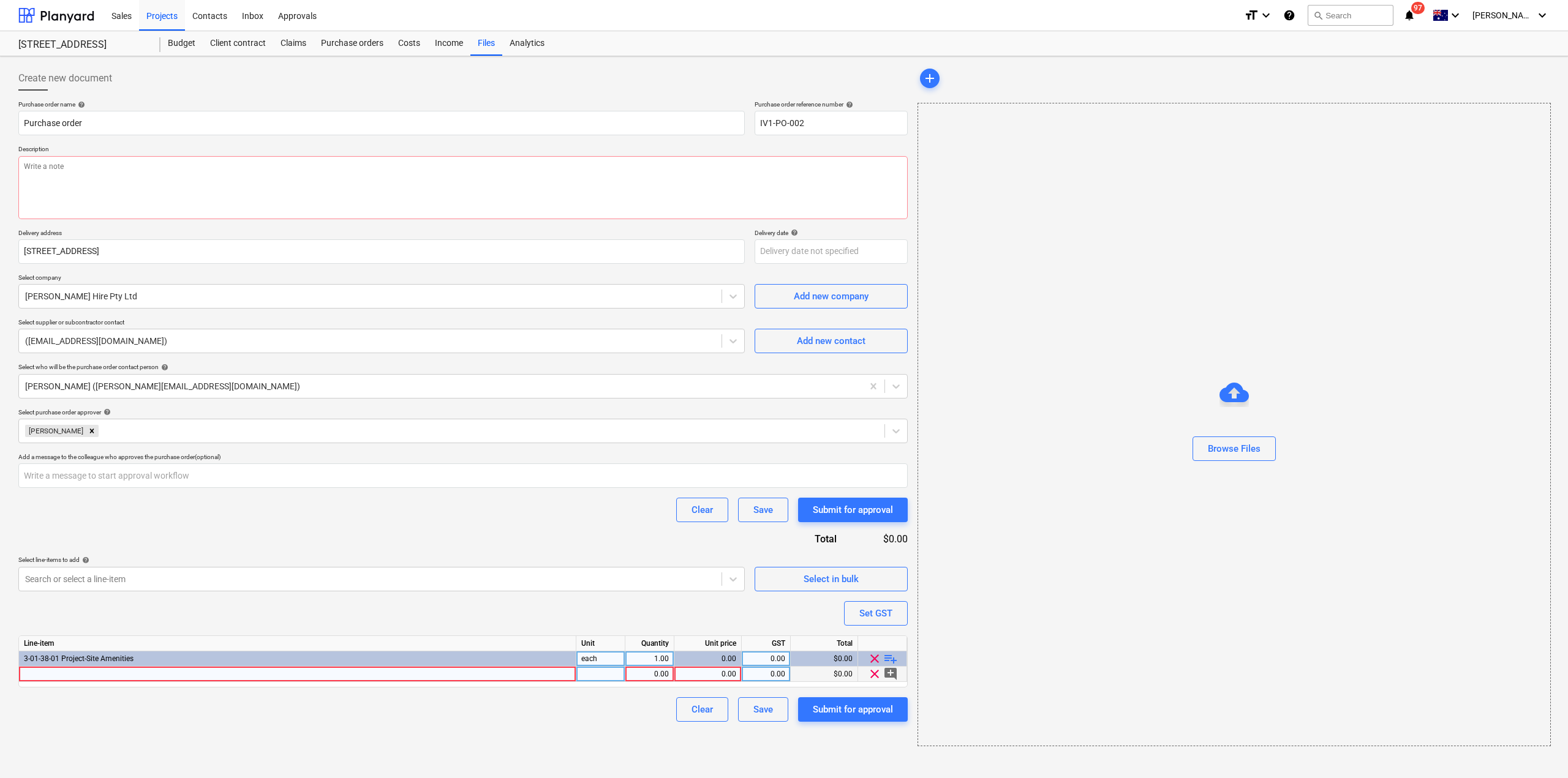
click at [228, 676] on div at bounding box center [298, 675] width 558 height 16
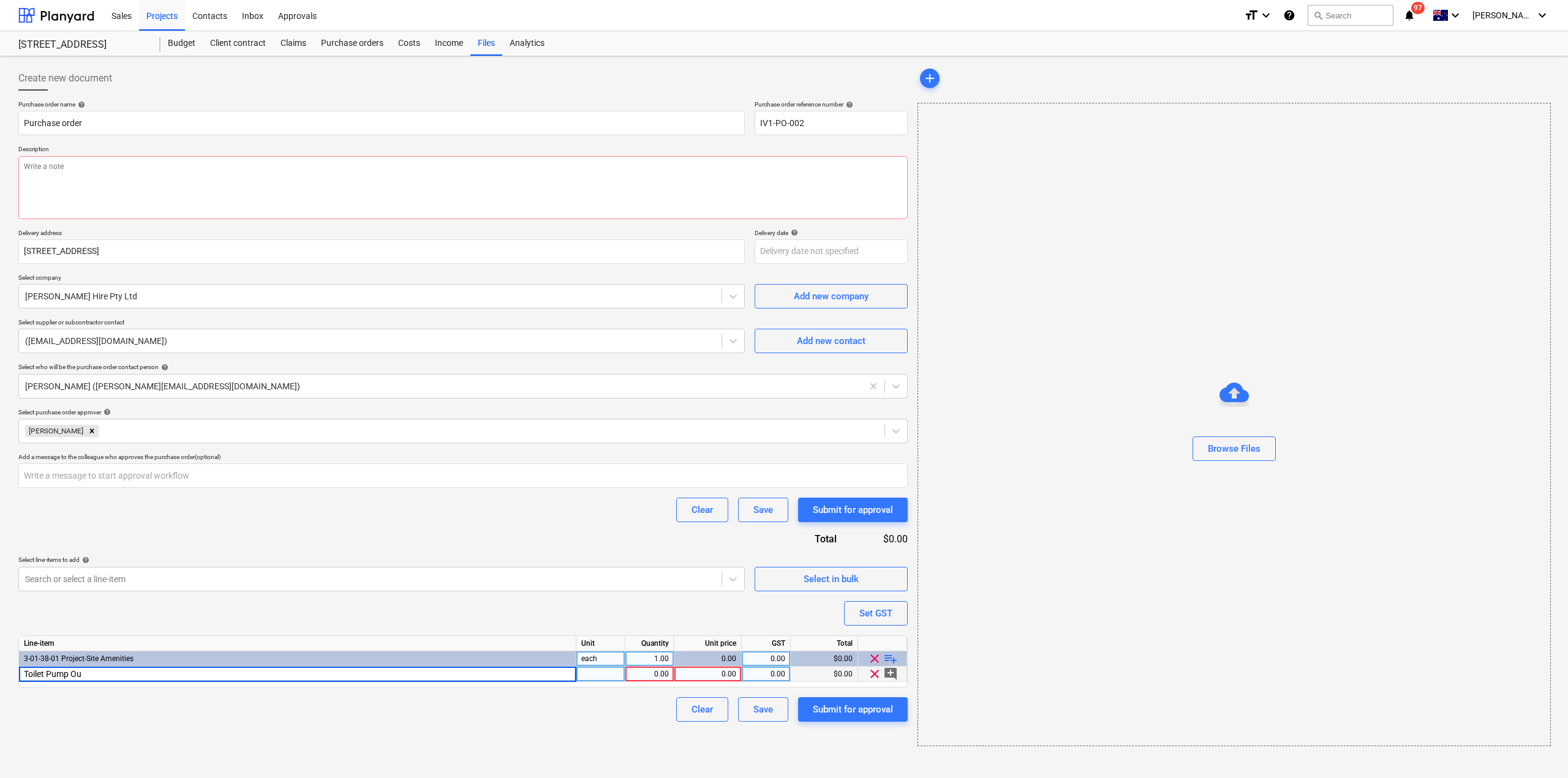
type input "Toilet Pump Out"
type textarea "x"
click at [657, 676] on div "1.00" at bounding box center [650, 675] width 38 height 16
type input "5"
type textarea "x"
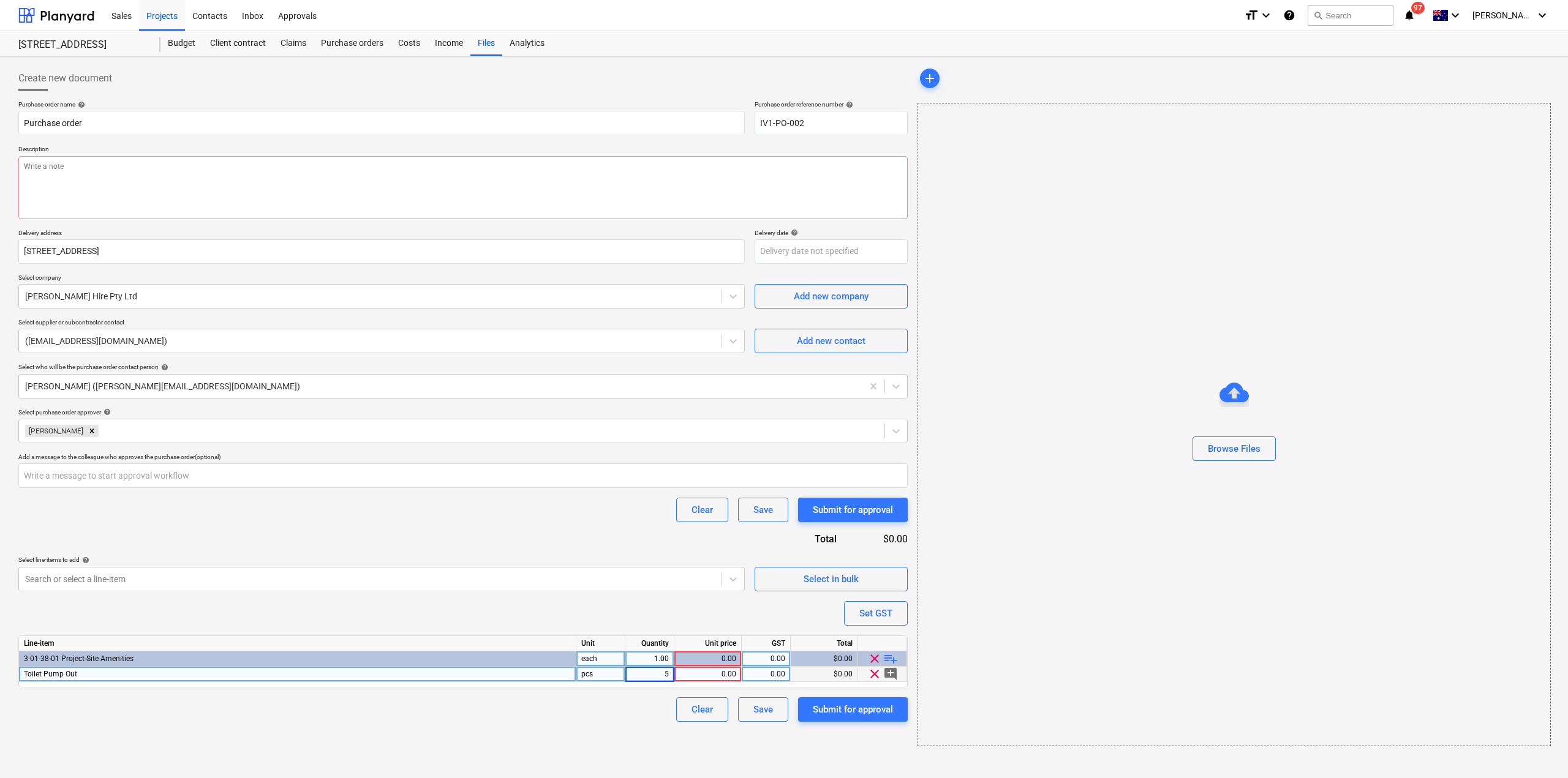
click at [721, 672] on div "0.00" at bounding box center [708, 675] width 57 height 16
click at [660, 676] on div "5.00" at bounding box center [650, 675] width 38 height 16
type input "3"
type textarea "x"
click at [703, 678] on div "0.00" at bounding box center [708, 675] width 57 height 16
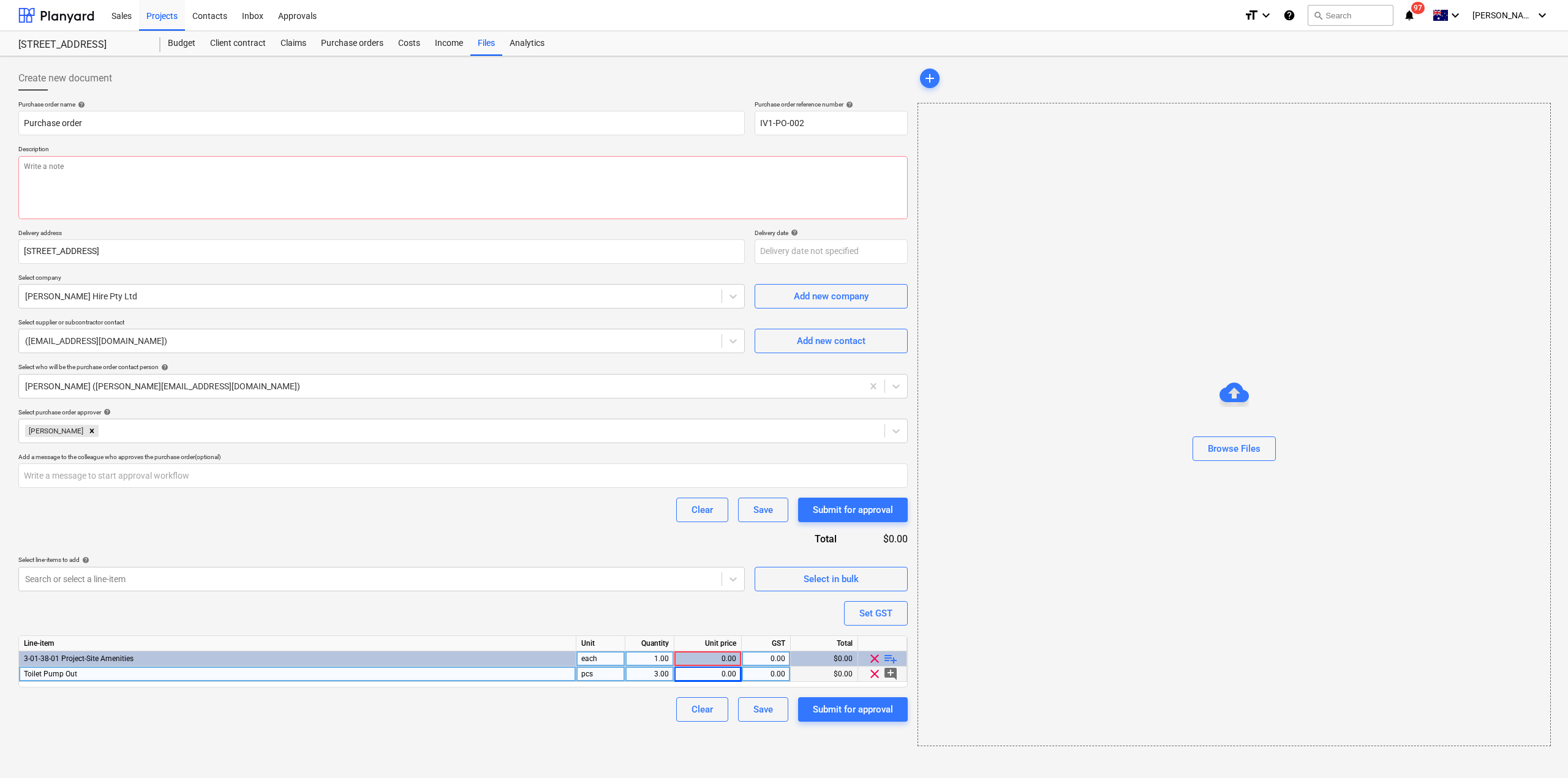
click at [639, 671] on div "3.00" at bounding box center [650, 675] width 38 height 16
type input "2"
type textarea "x"
click at [712, 673] on div "0.00" at bounding box center [708, 675] width 57 height 16
type input "85"
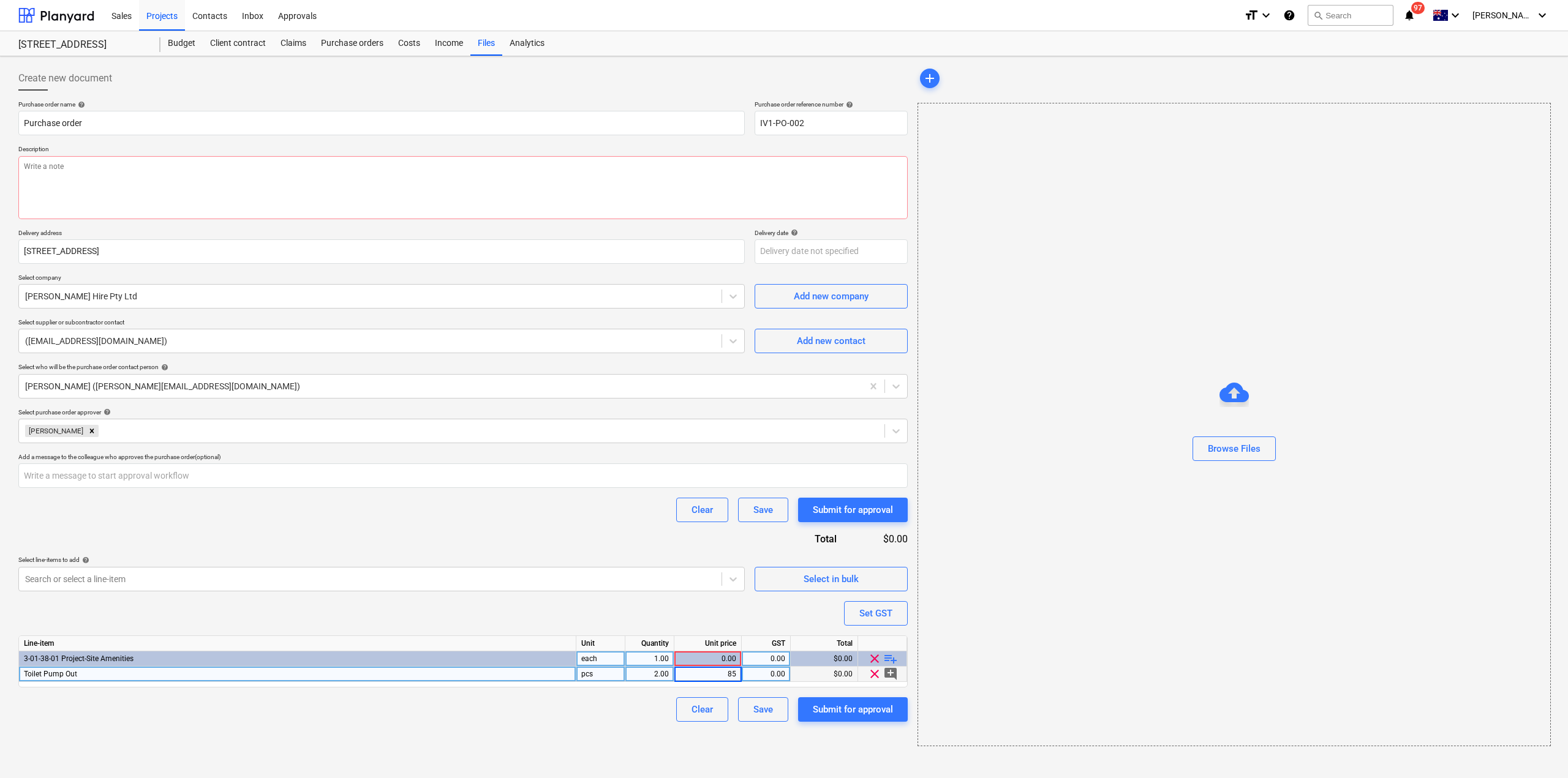
type textarea "x"
click at [769, 750] on div "Create new document Purchase order name help Purchase order Purchase order refe…" at bounding box center [463, 406] width 899 height 690
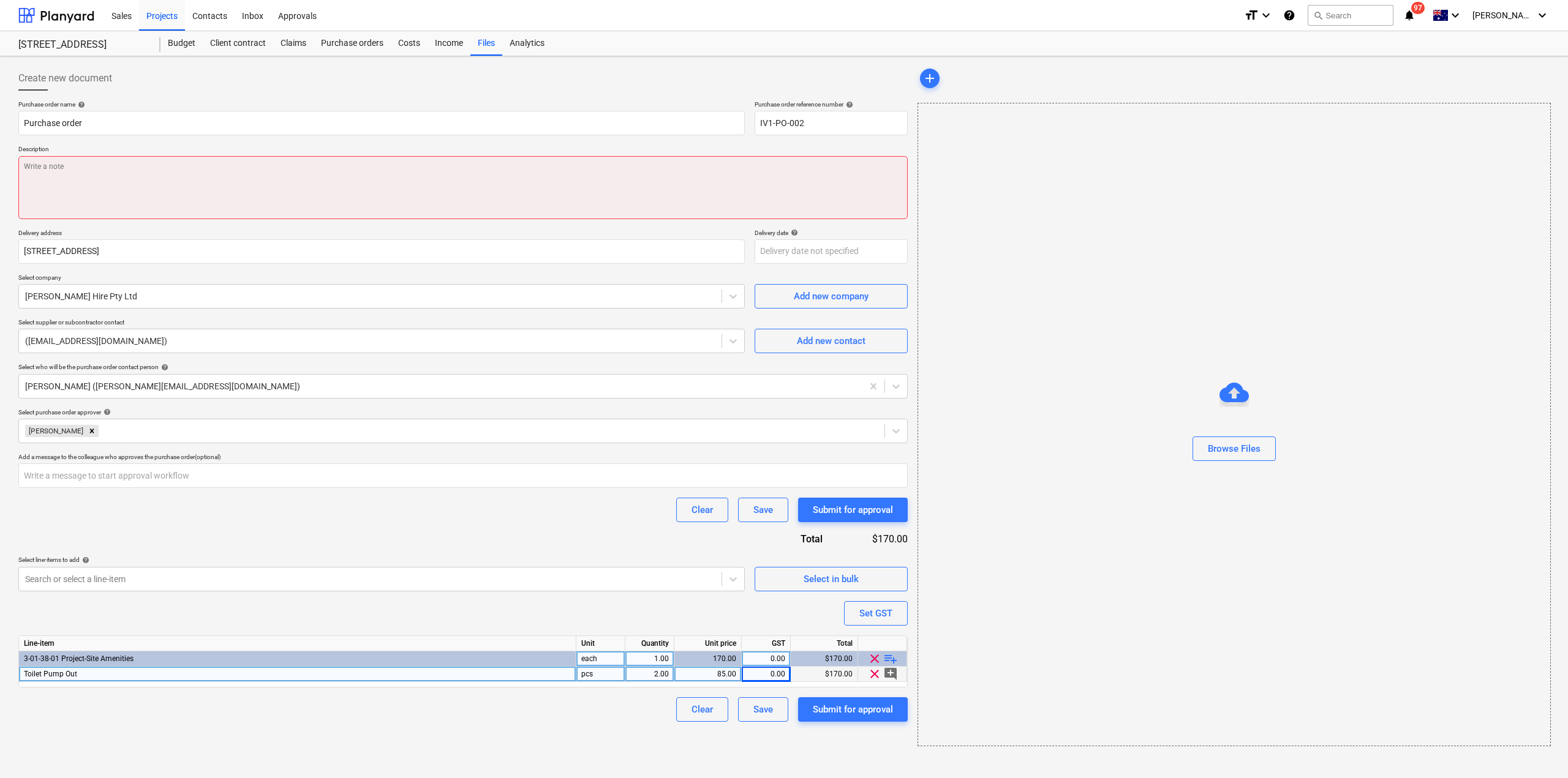
click at [187, 170] on textarea at bounding box center [463, 188] width 889 height 63
type textarea "T"
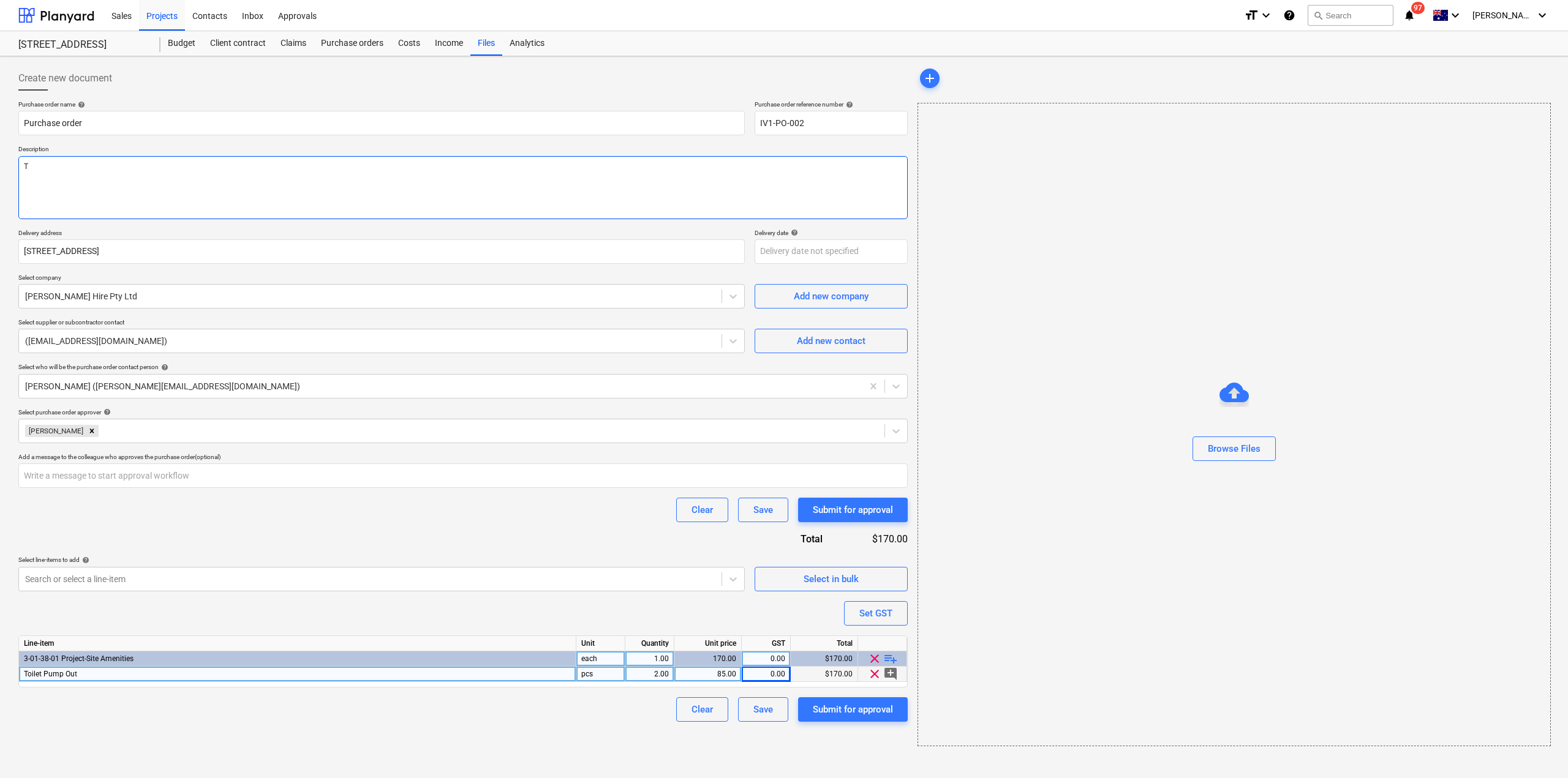
type textarea "x"
type textarea "To"
type textarea "x"
type textarea "Toi"
type textarea "x"
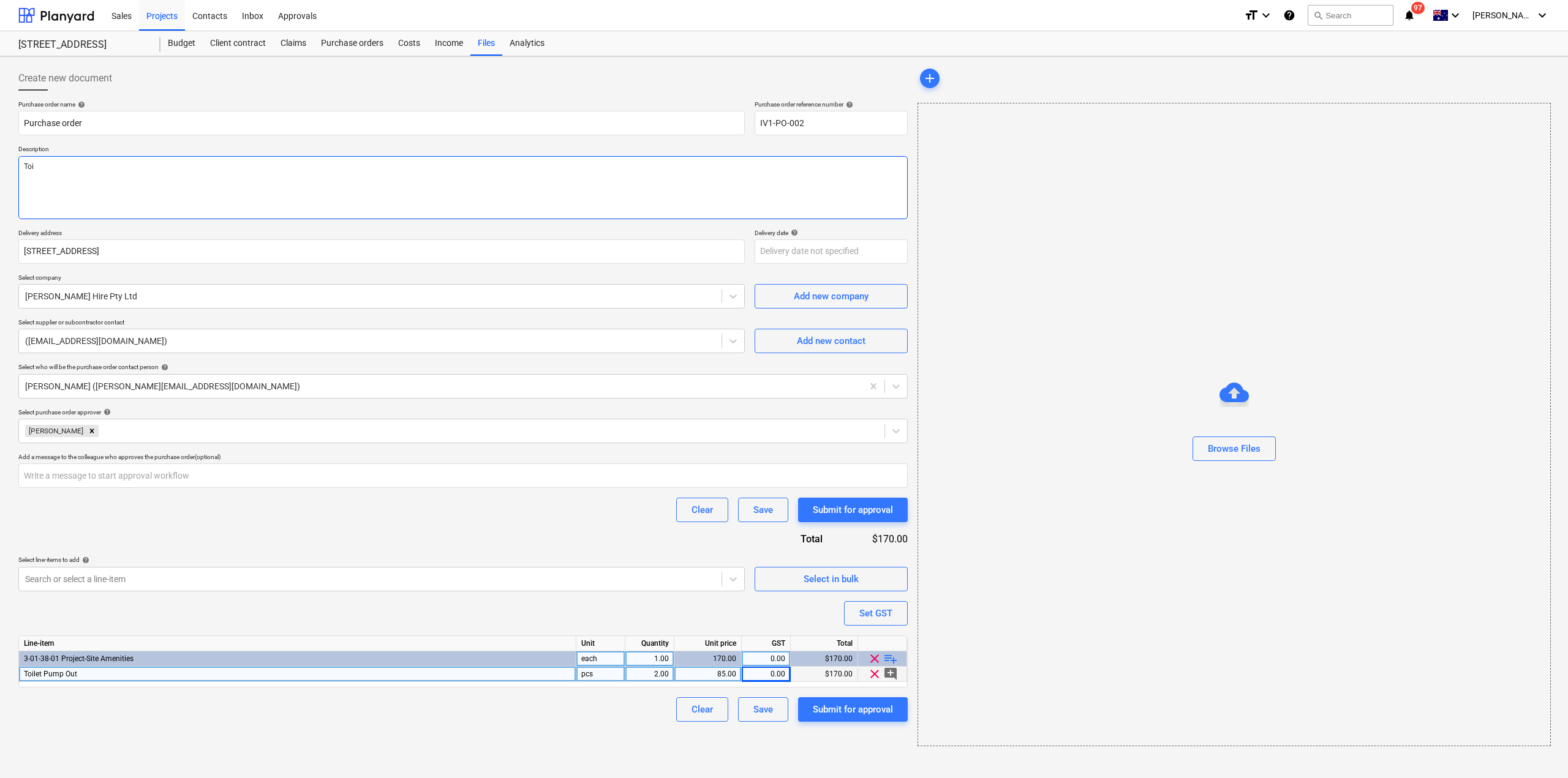
type textarea "Toil"
type textarea "x"
type textarea "Toile"
type textarea "x"
type textarea "Toil"
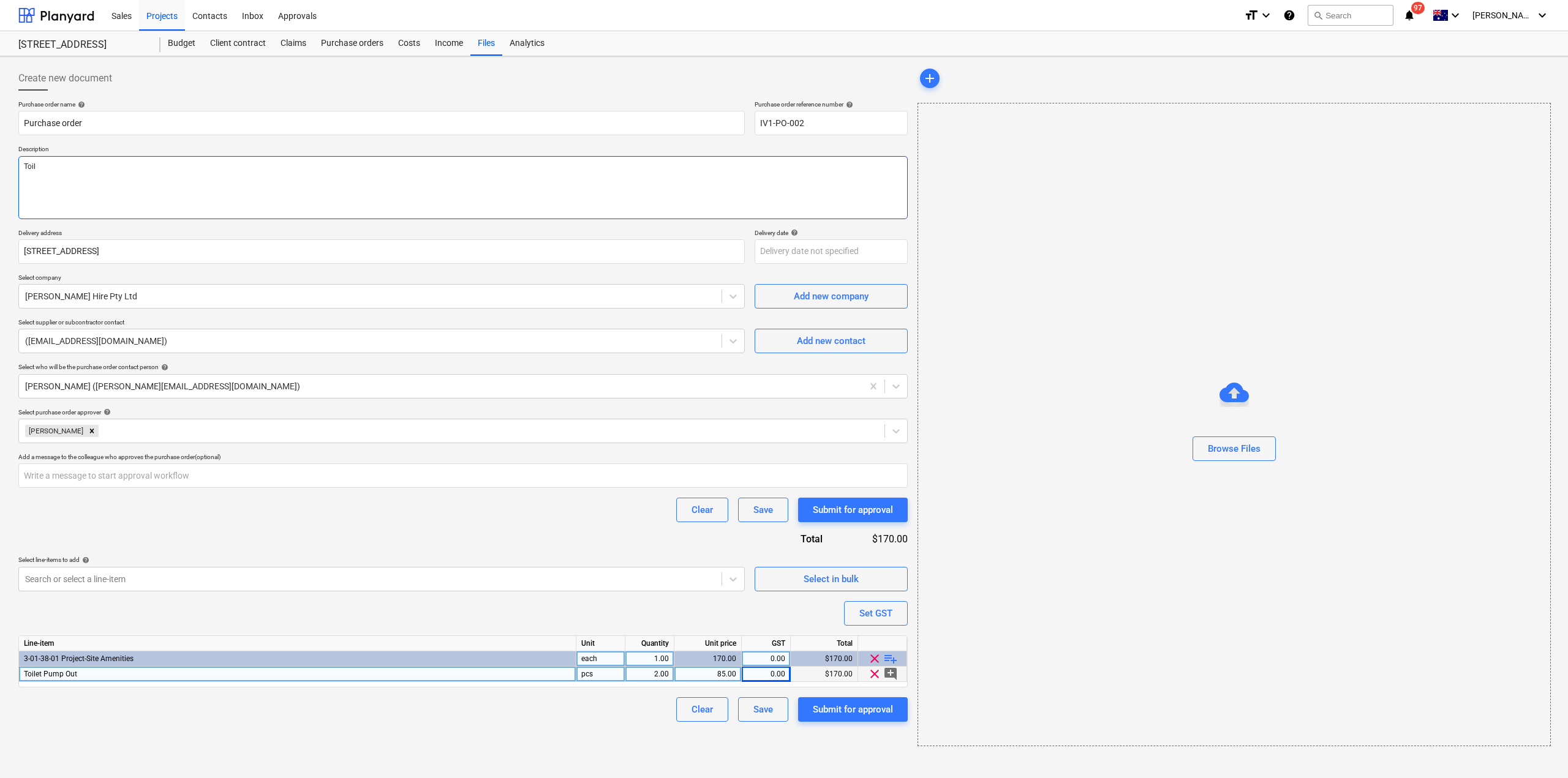
type textarea "x"
type textarea "Toi"
type textarea "x"
type textarea "To"
type textarea "x"
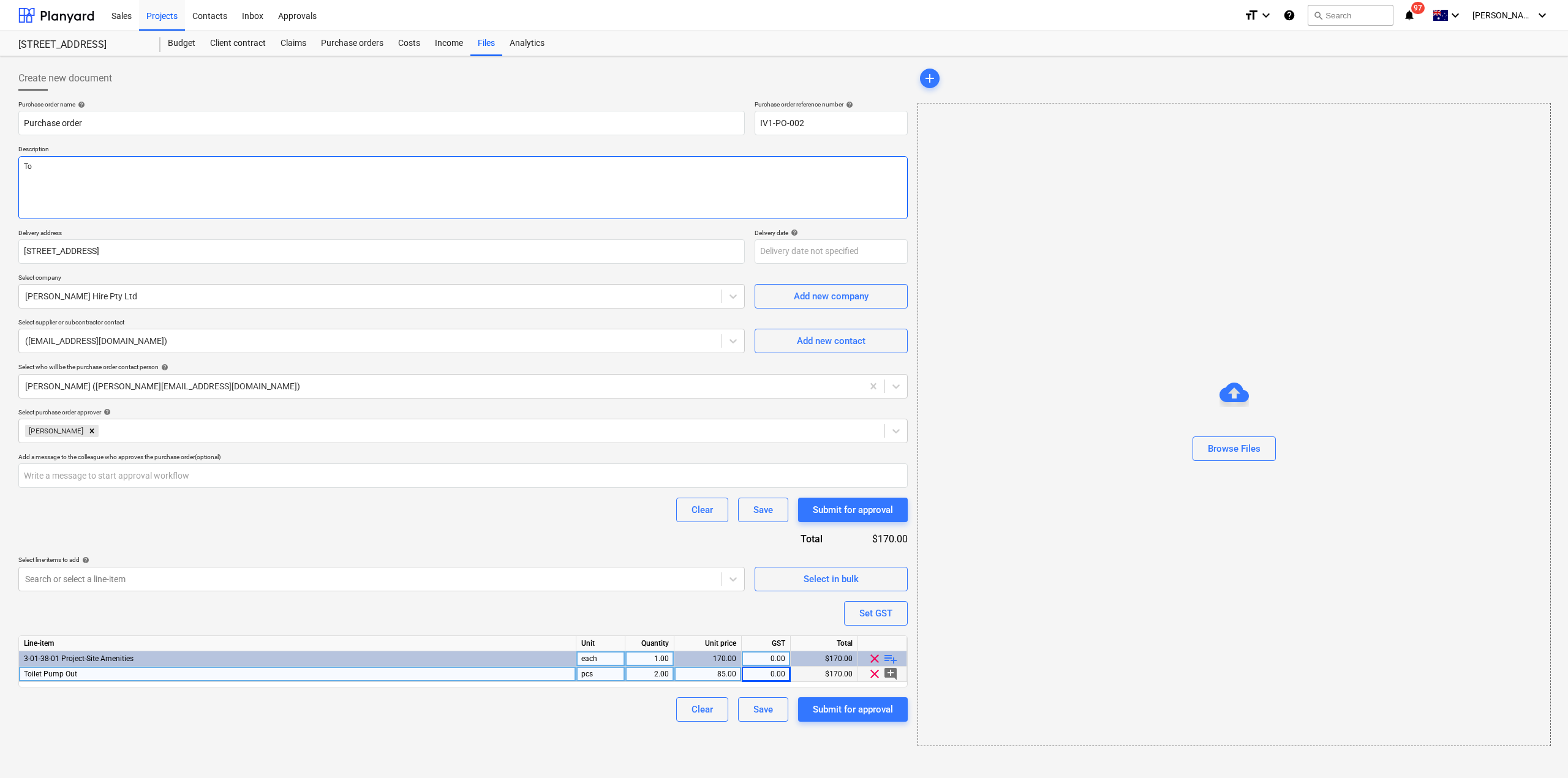
type textarea "T"
type textarea "x"
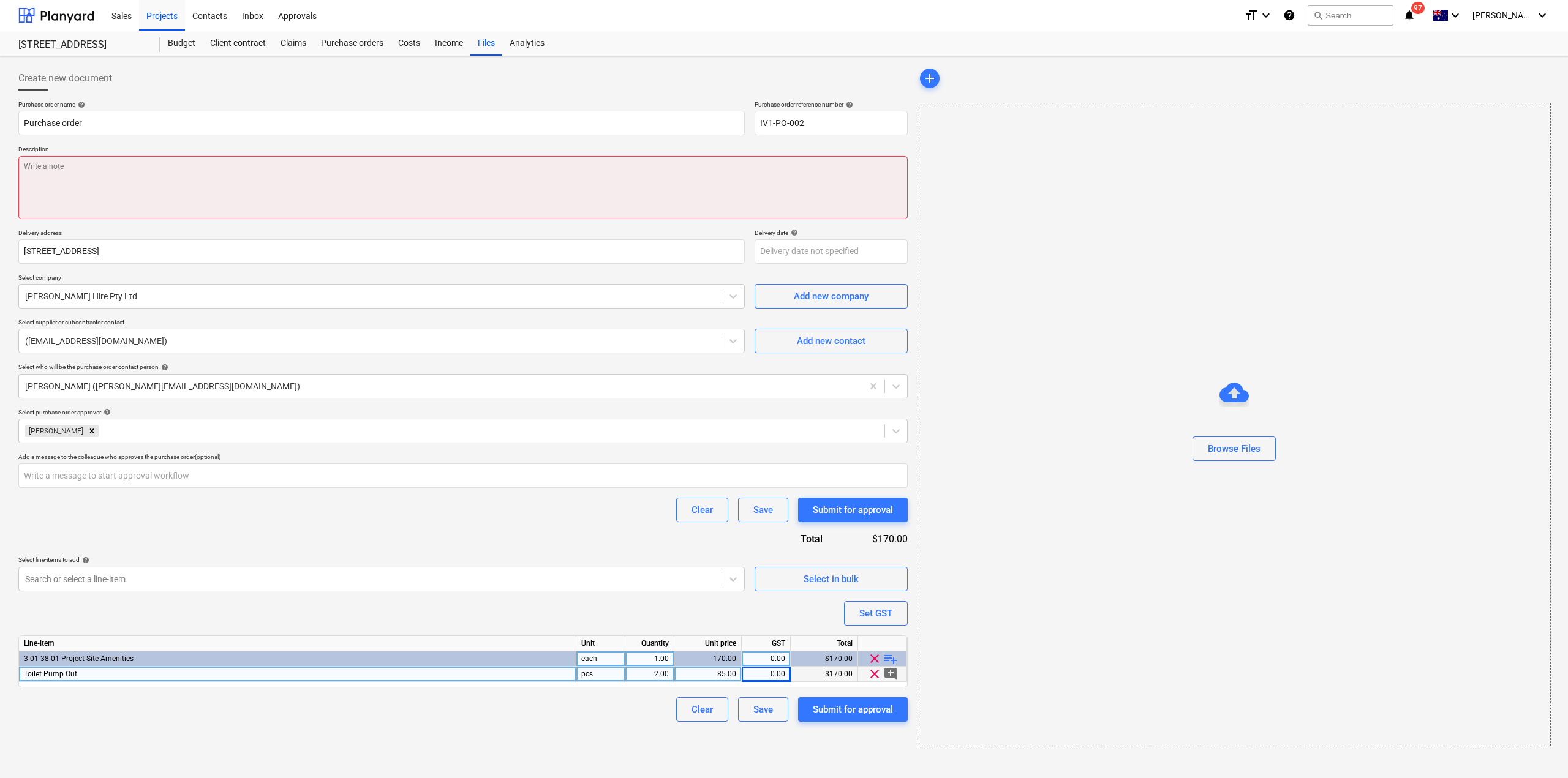
type textarea "x"
type textarea "P"
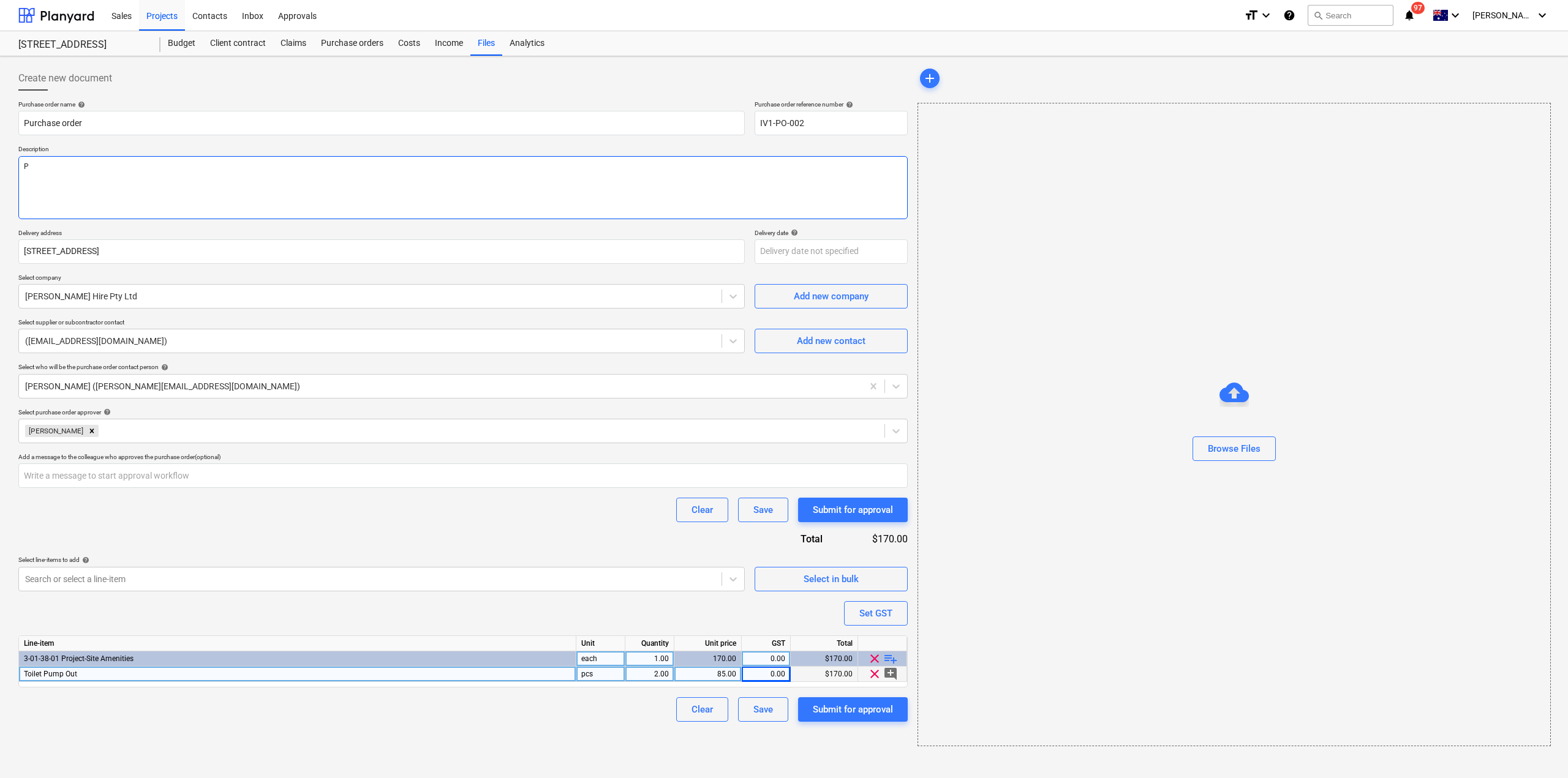
type textarea "x"
type textarea "Po"
type textarea "x"
type textarea "Port"
type textarea "x"
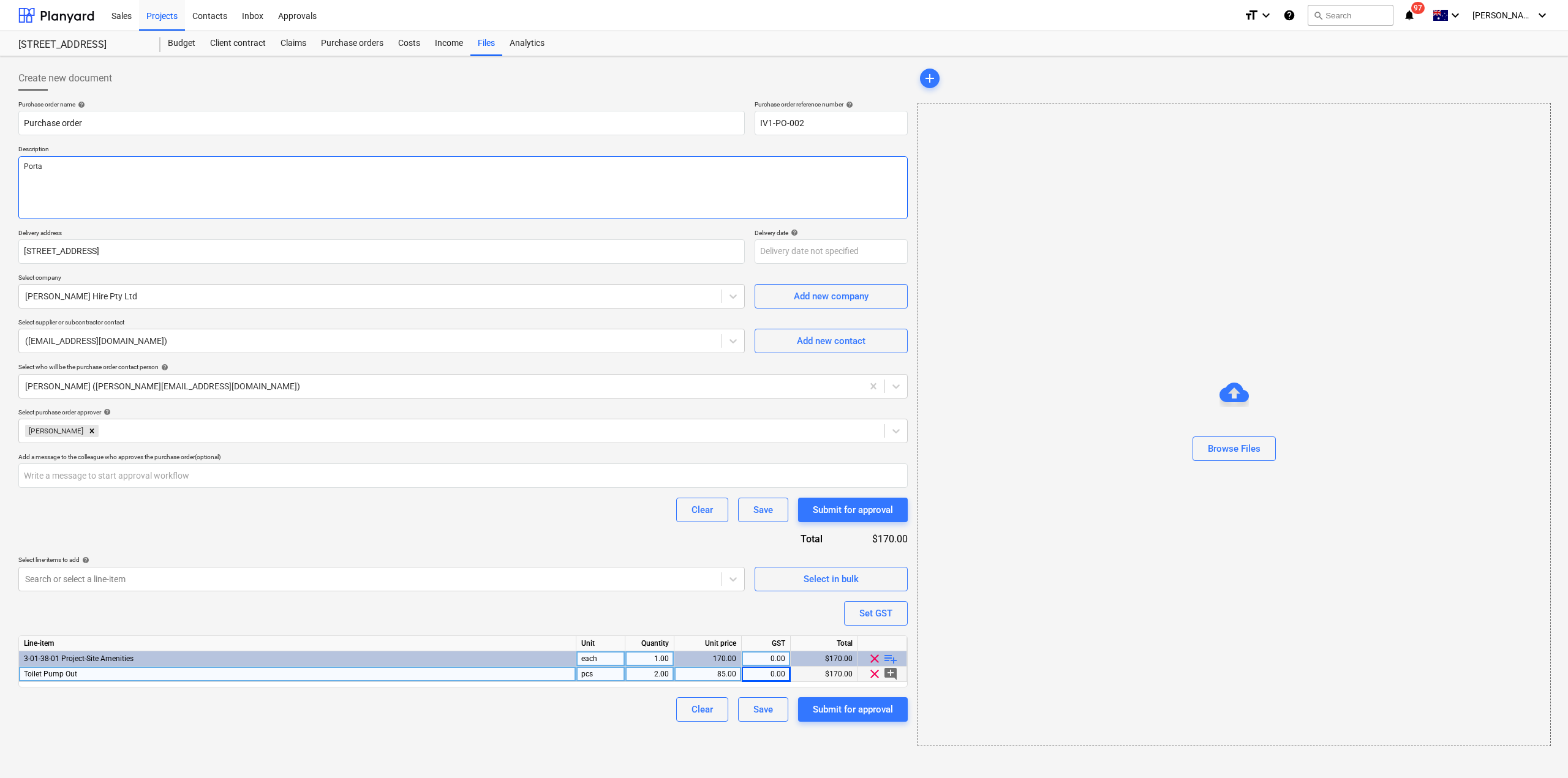
type textarea "Portal"
type textarea "x"
type textarea "Portalo"
type textarea "x"
type textarea "Portaloo"
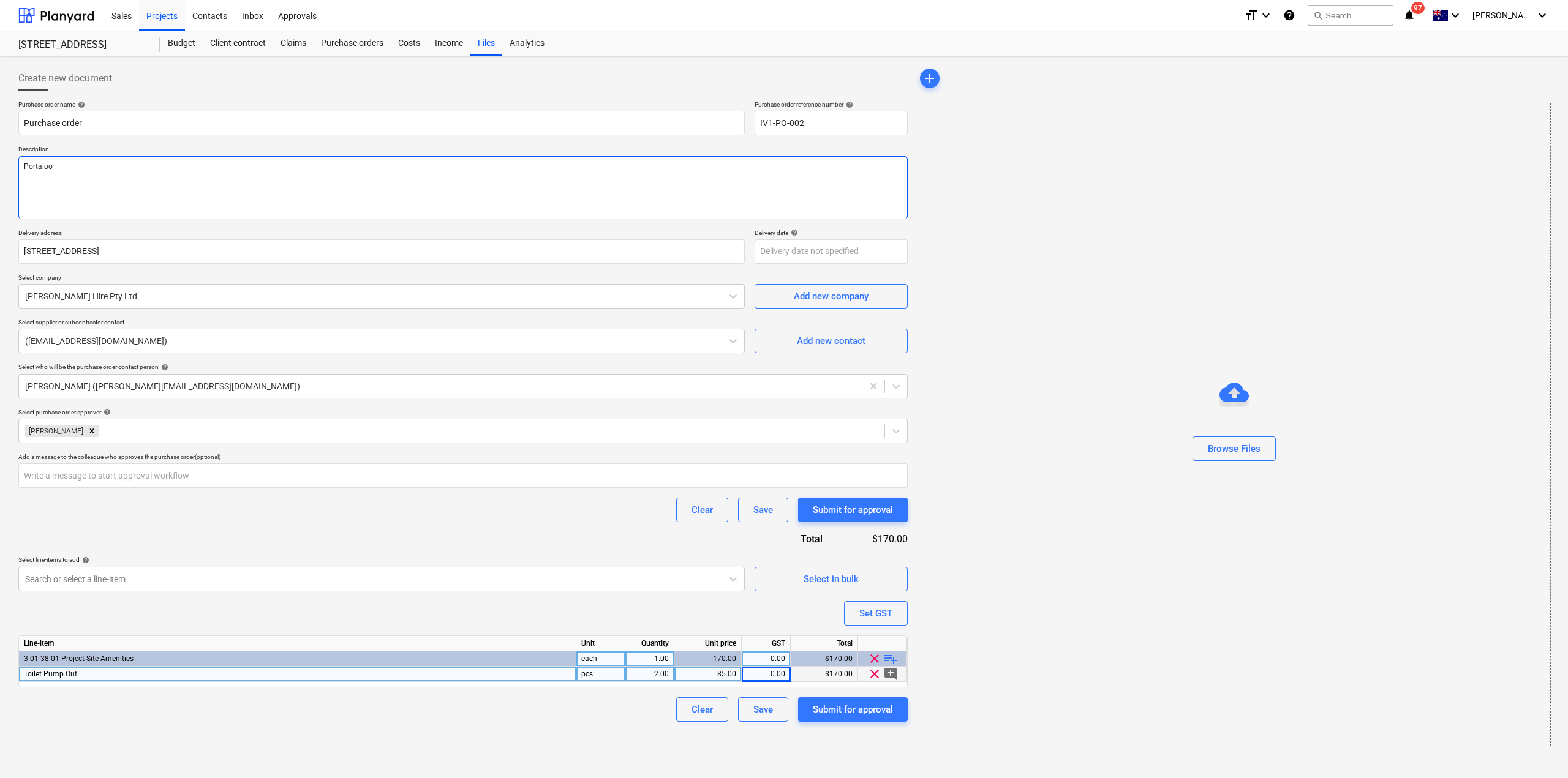
type textarea "x"
type textarea "Portaloo"
type textarea "x"
type textarea "Portaloo t"
type textarea "x"
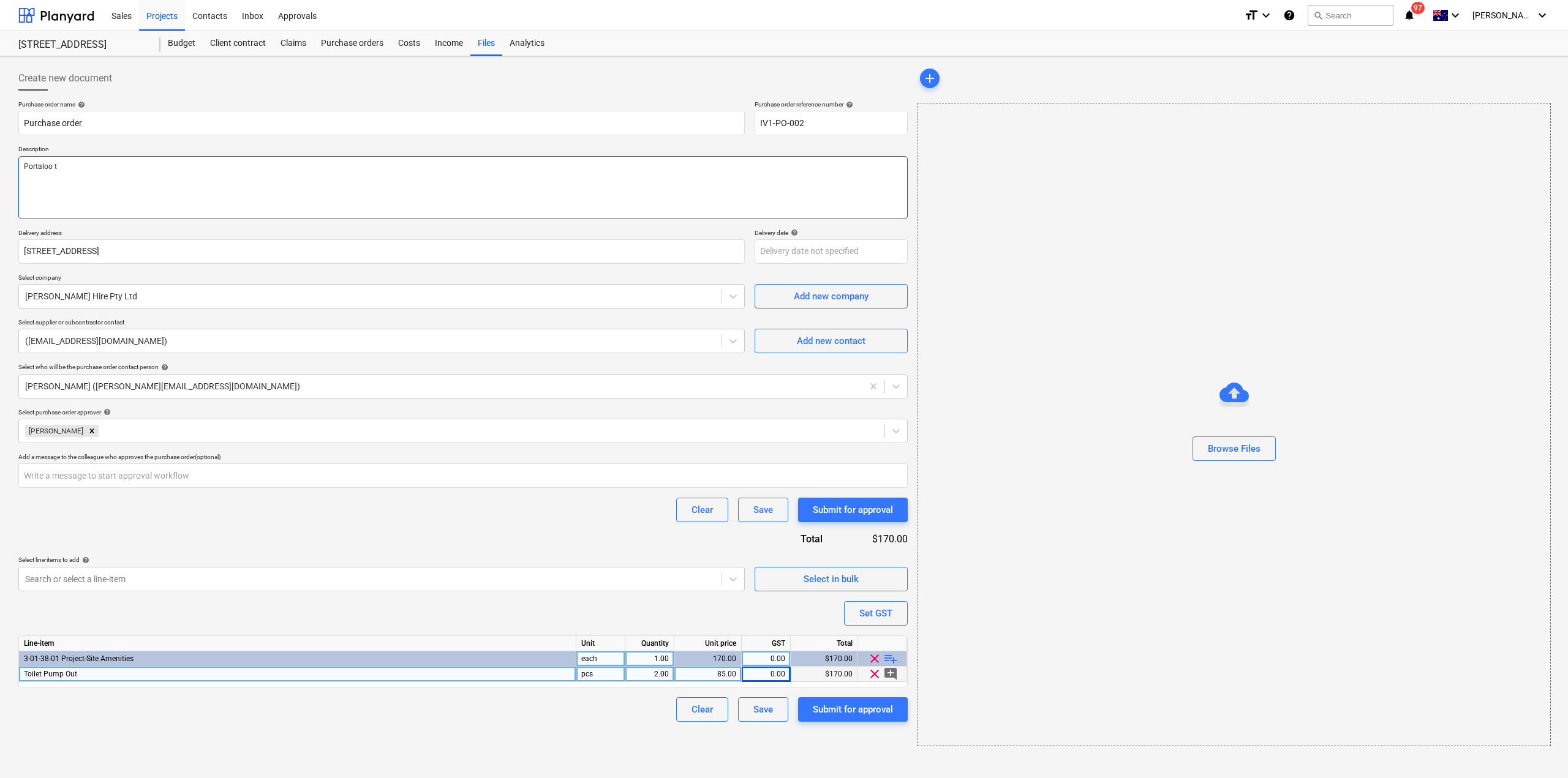
type textarea "Portaloo to"
type textarea "x"
type textarea "Portaloo toi"
type textarea "x"
type textarea "Portaloo toil"
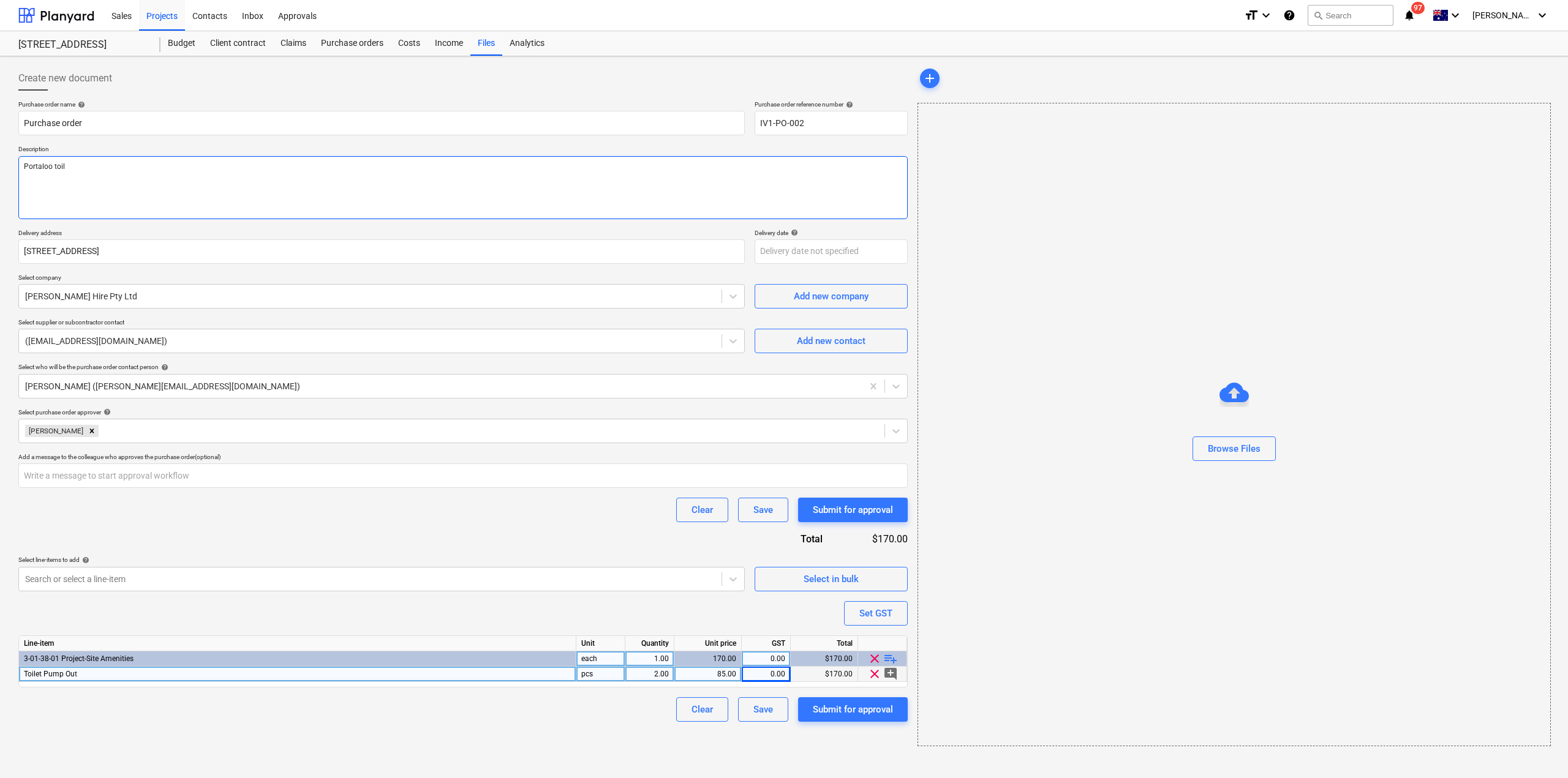
type textarea "x"
type textarea "Portaloo toilet"
type textarea "x"
type textarea "Portaloo toilet"
type textarea "x"
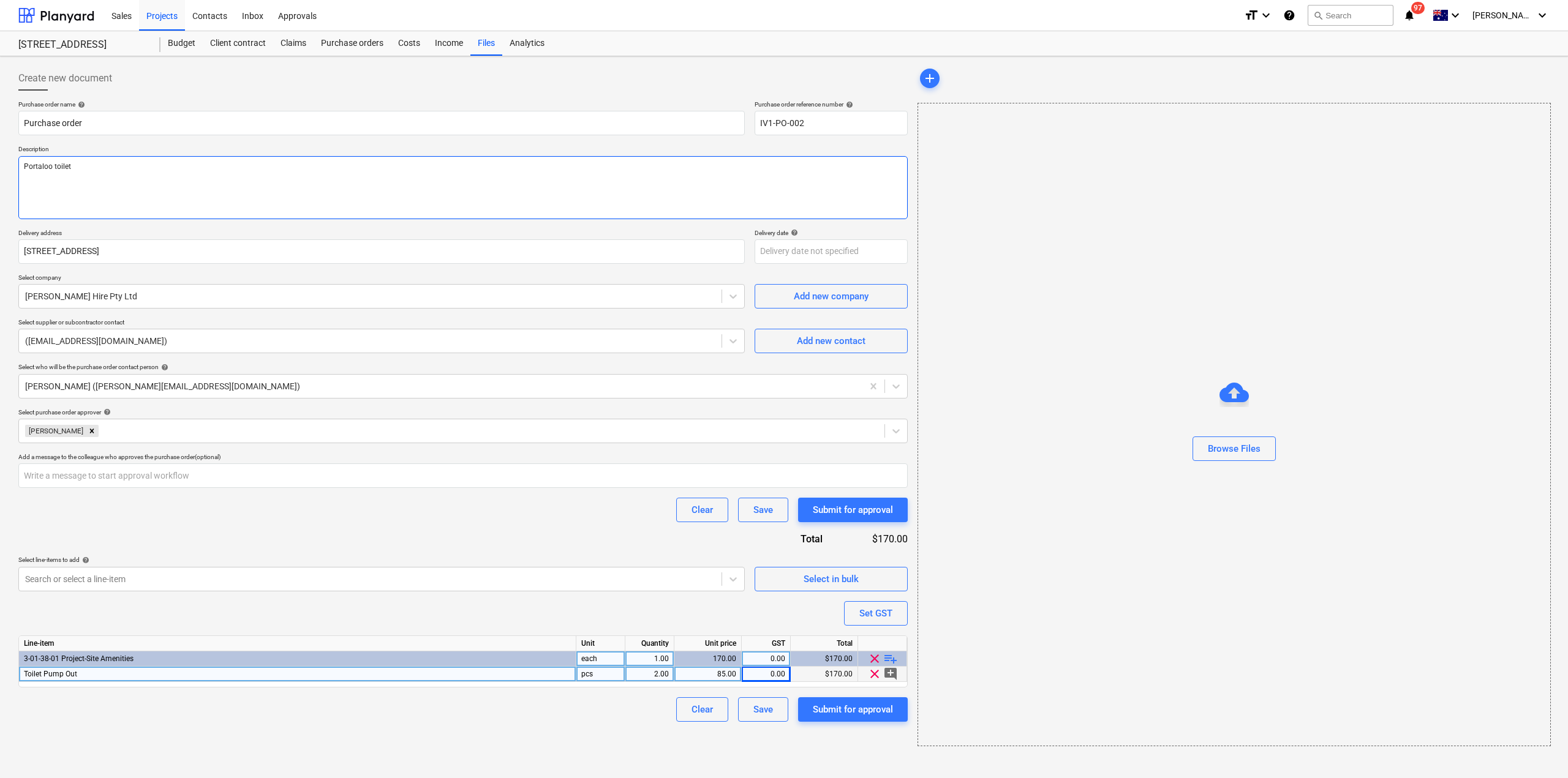
type textarea "Portaloo toilet p"
type textarea "x"
type textarea "Portaloo toilet pu"
type textarea "x"
type textarea "Portaloo toilet pump"
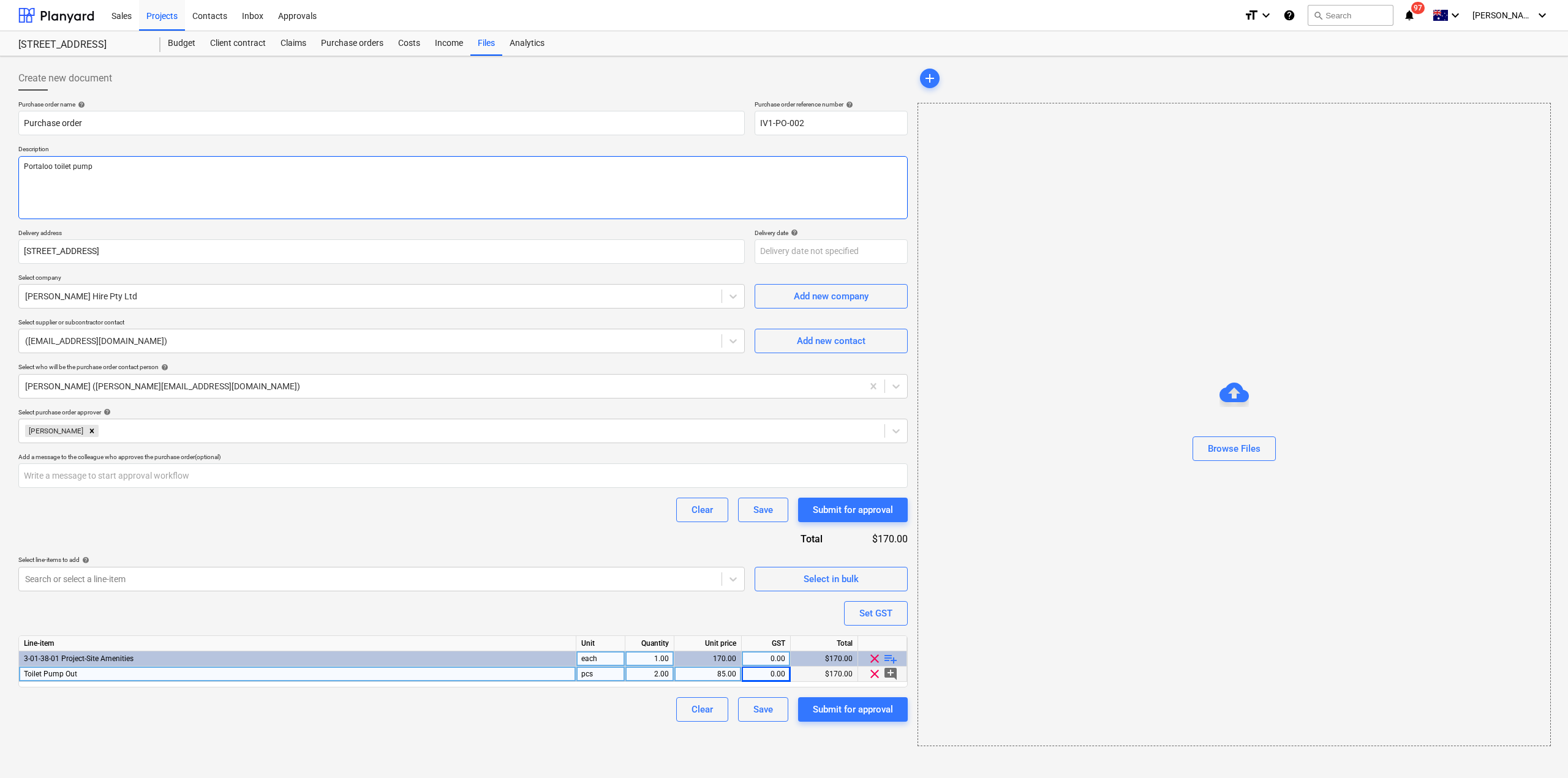
type textarea "x"
type textarea "Portaloo toilet pump"
type textarea "x"
type textarea "Portaloo toilet pump o"
type textarea "x"
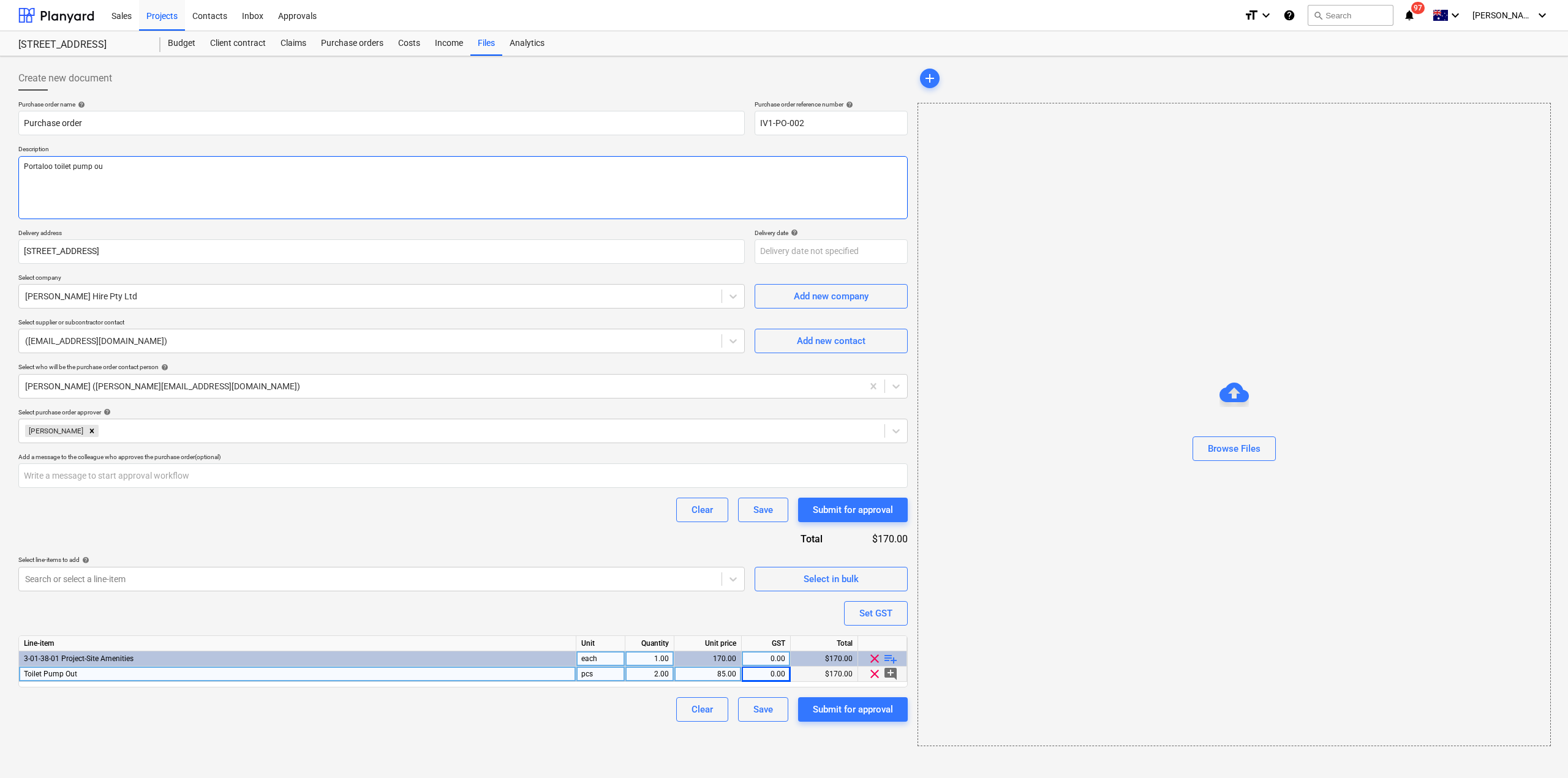
type textarea "Portaloo toilet pump out"
type textarea "x"
type textarea "Portaloo toilet pump out"
click at [839, 716] on div "Submit for approval" at bounding box center [853, 710] width 80 height 16
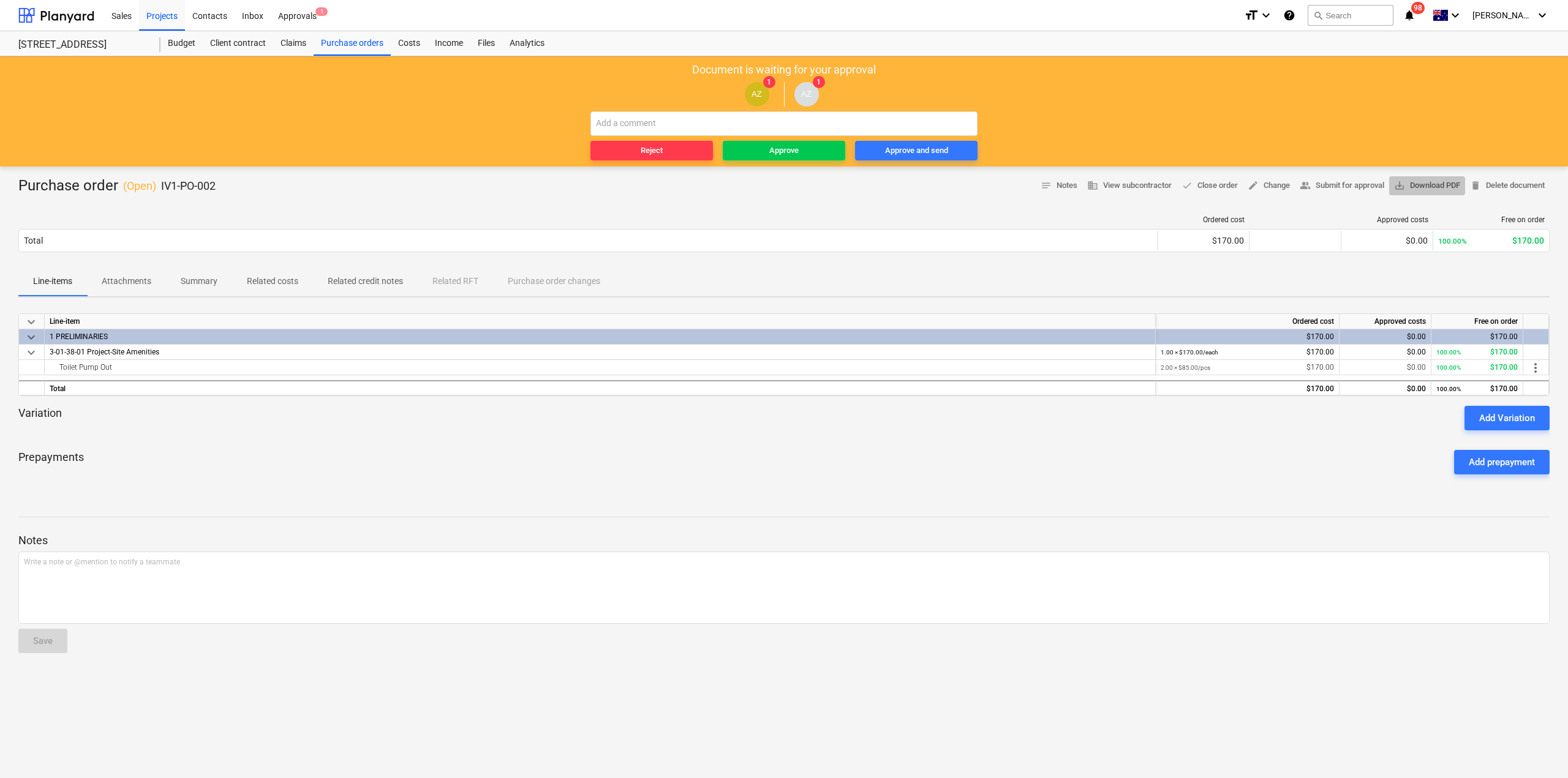
click at [1414, 186] on span "save_alt Download PDF" at bounding box center [1427, 186] width 66 height 14
click at [770, 156] on div "Approve" at bounding box center [783, 151] width 29 height 14
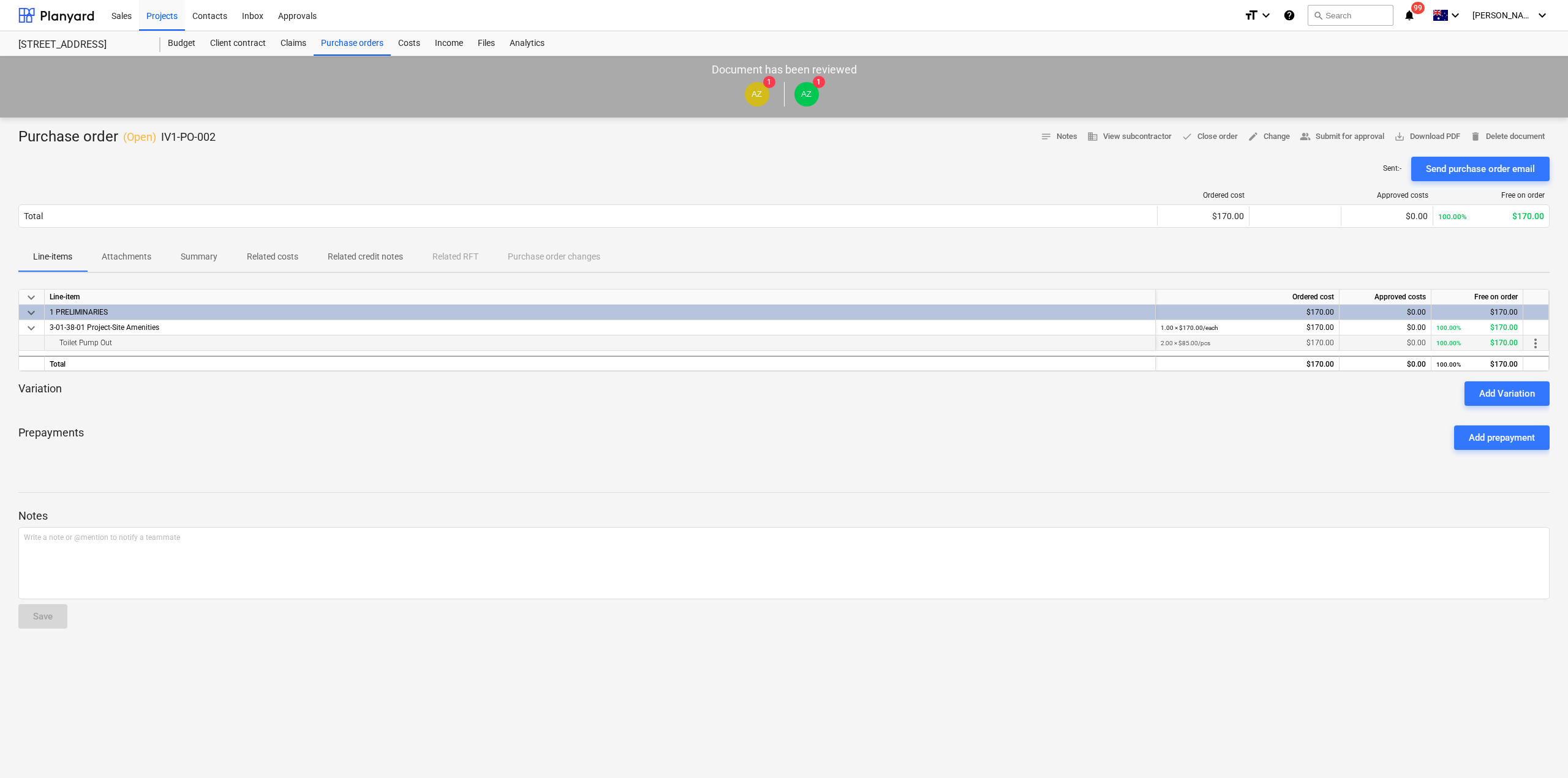
click at [1532, 339] on span "more_vert" at bounding box center [1535, 343] width 15 height 15
click at [997, 444] on div at bounding box center [784, 389] width 1568 height 778
click at [1134, 167] on div "Sent : - Send purchase order email" at bounding box center [784, 169] width 1532 height 24
click at [208, 262] on p "Summary" at bounding box center [199, 257] width 37 height 13
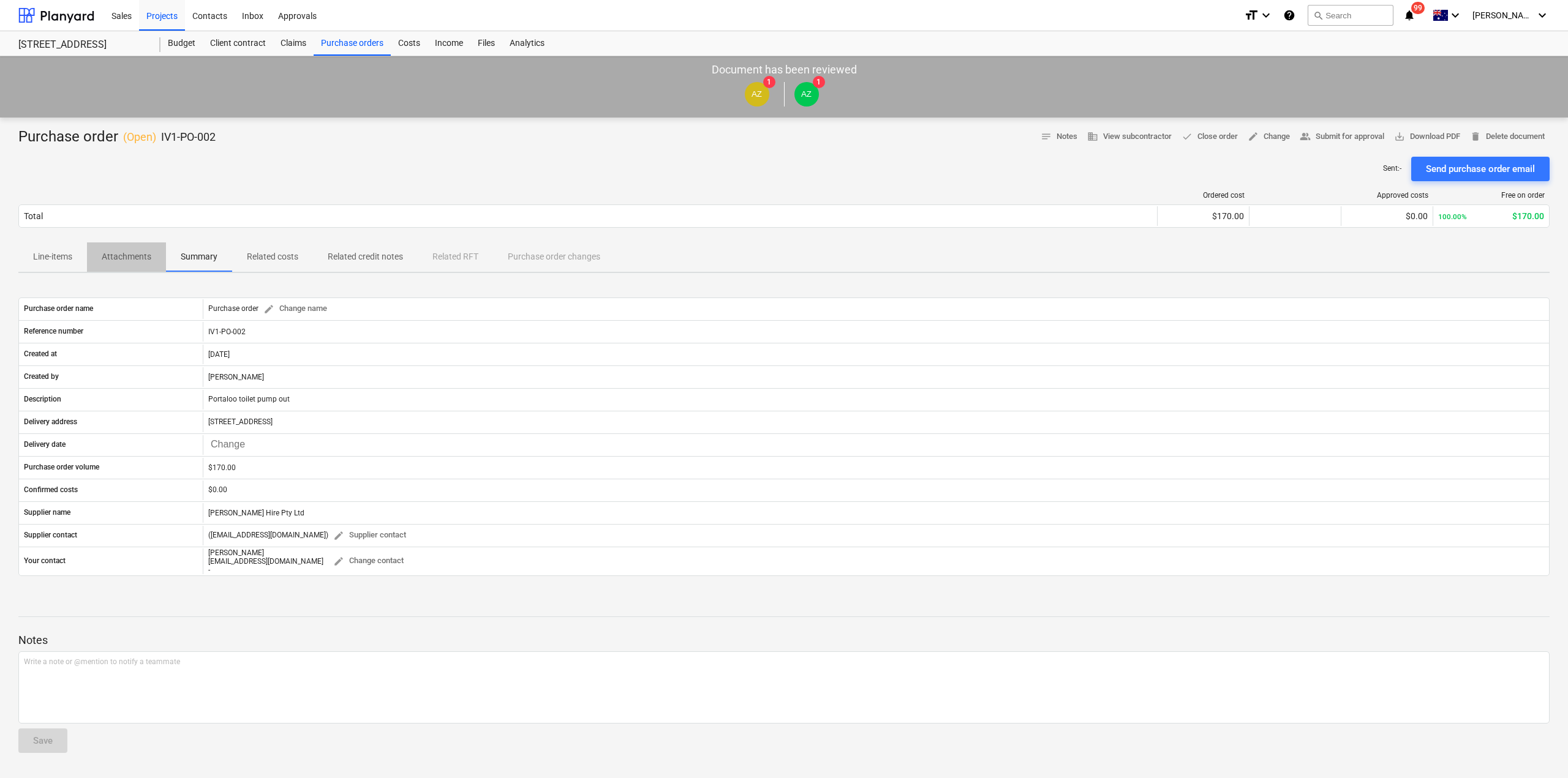
click at [104, 259] on p "Attachments" at bounding box center [127, 257] width 50 height 13
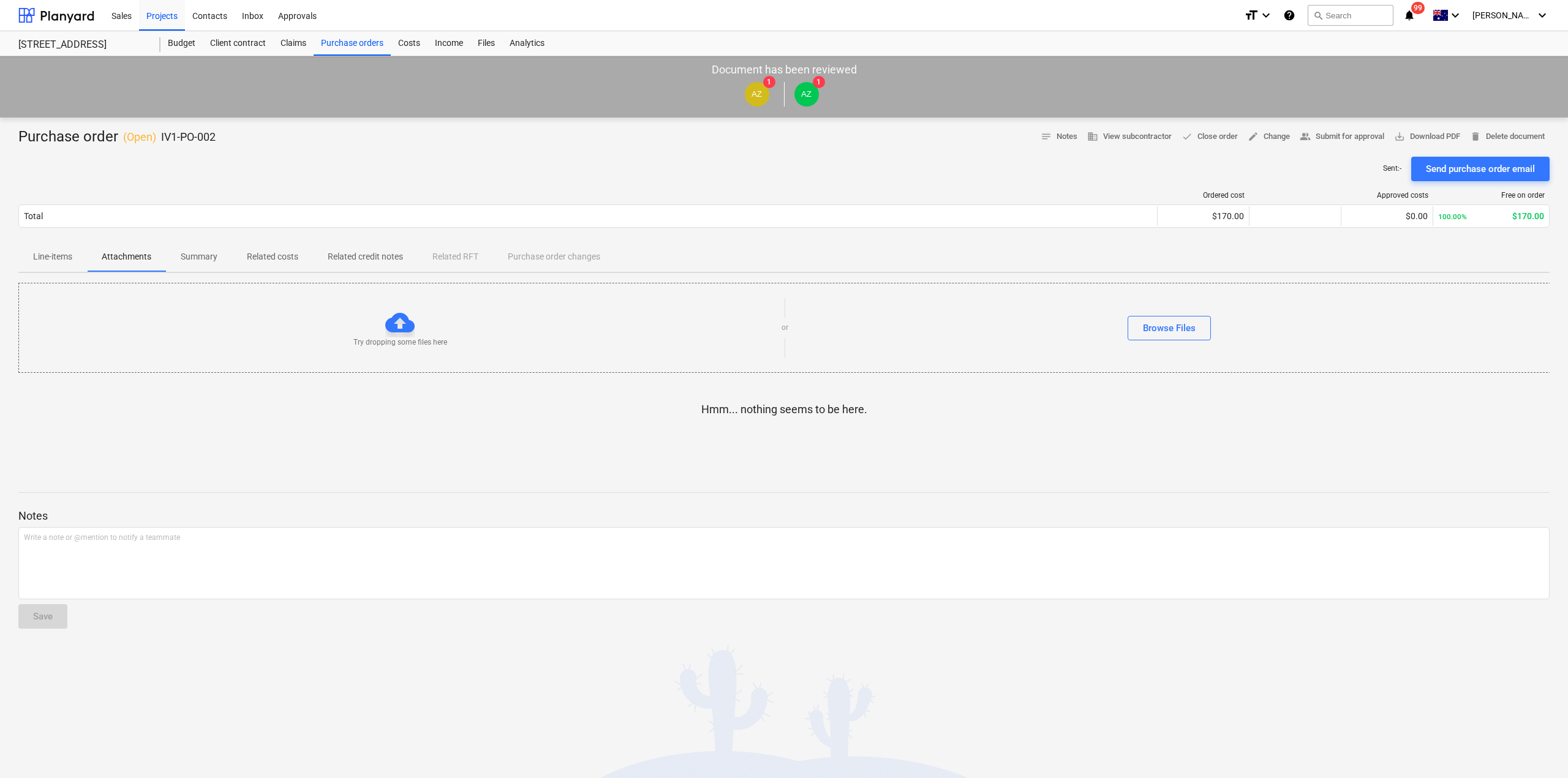
click at [341, 258] on p "Related credit notes" at bounding box center [366, 257] width 75 height 13
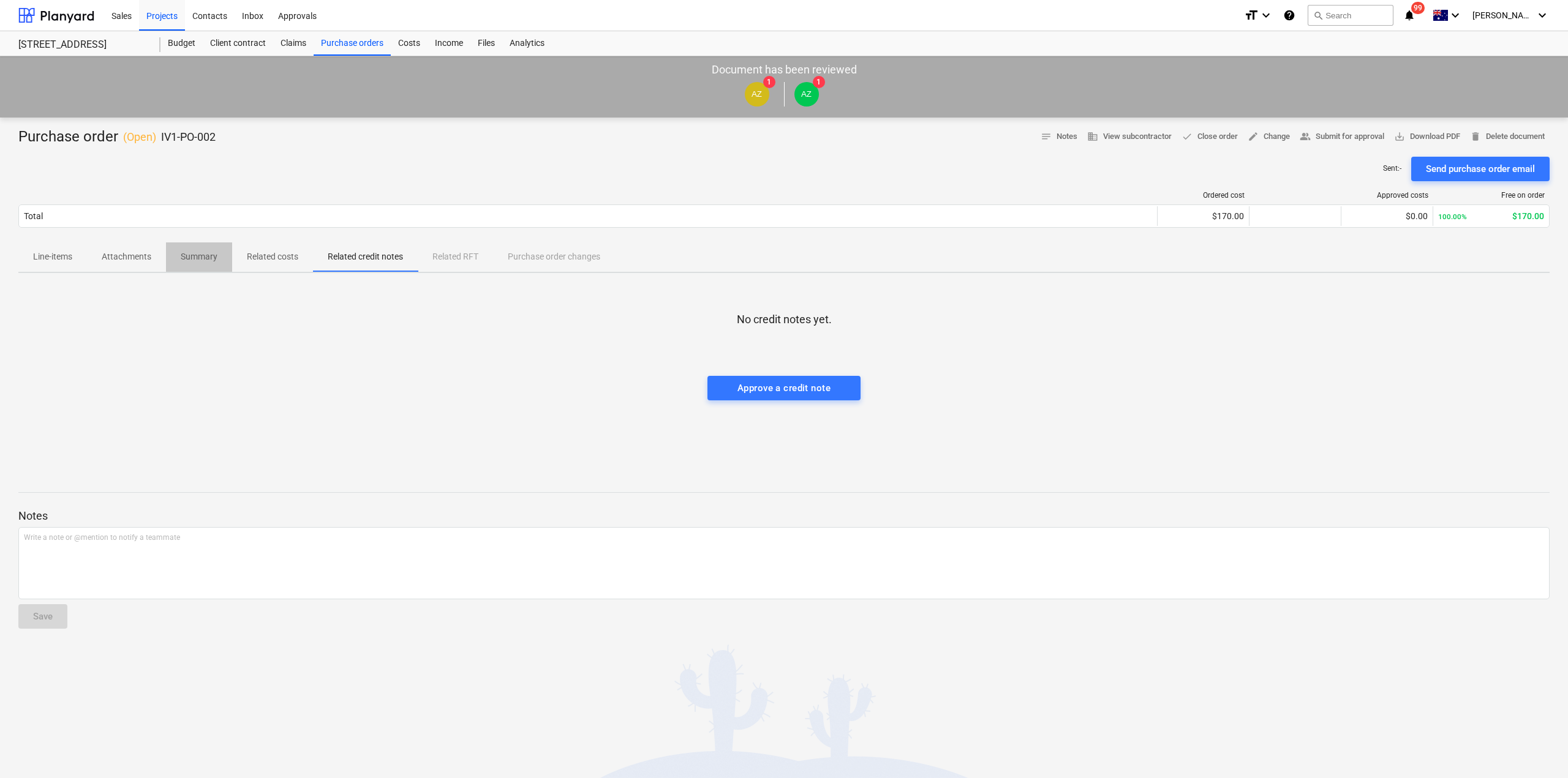
click at [223, 256] on span "Summary" at bounding box center [198, 257] width 66 height 20
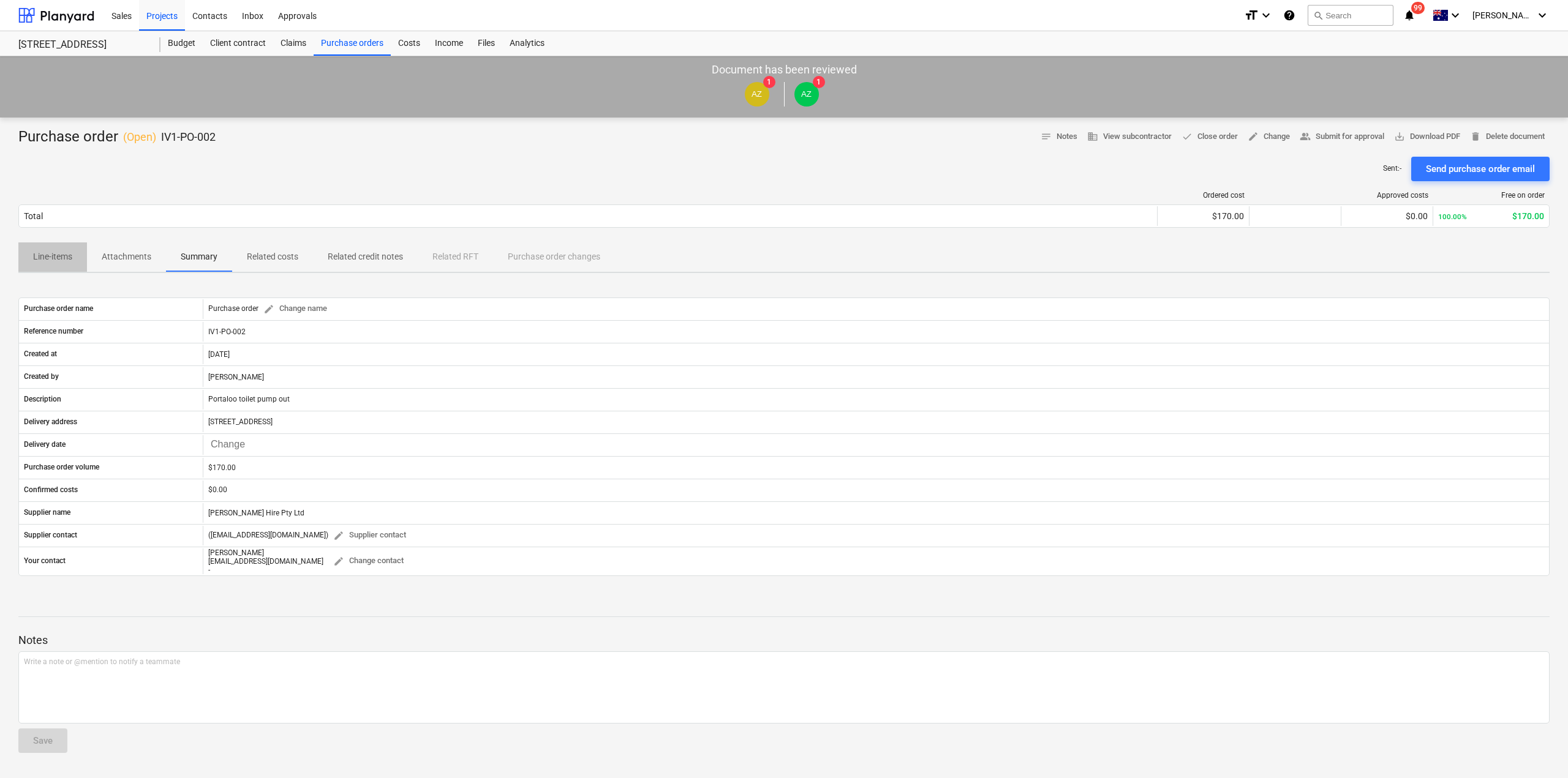
click at [46, 255] on p "Line-items" at bounding box center [52, 257] width 39 height 13
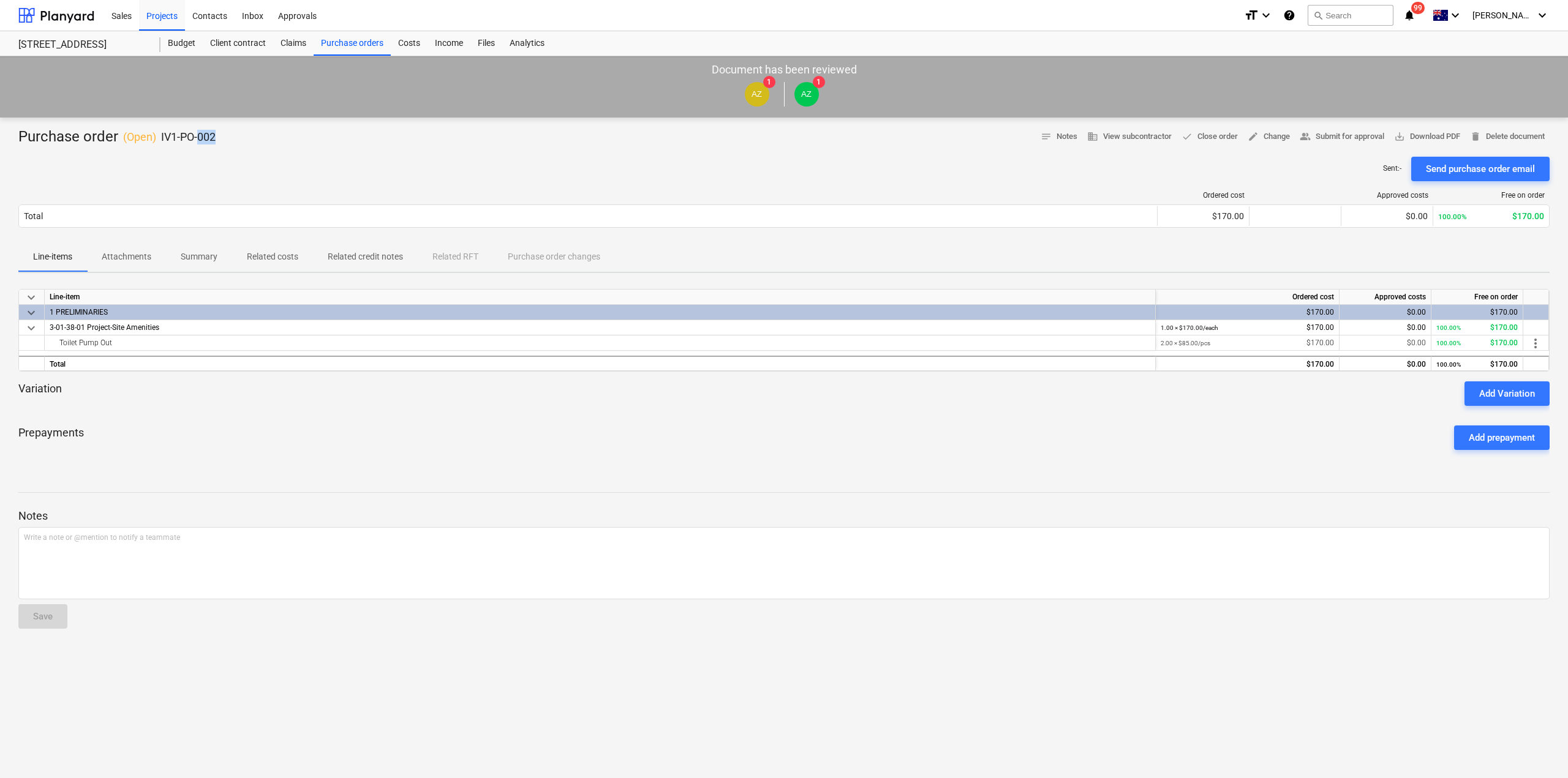
drag, startPoint x: 219, startPoint y: 143, endPoint x: 200, endPoint y: 137, distance: 19.9
click at [200, 137] on div "Purchase order ( Open ) IV1-PO-002 notes Notes business View subcontractor done…" at bounding box center [784, 137] width 1532 height 20
click at [320, 43] on div "Purchase orders" at bounding box center [352, 43] width 77 height 24
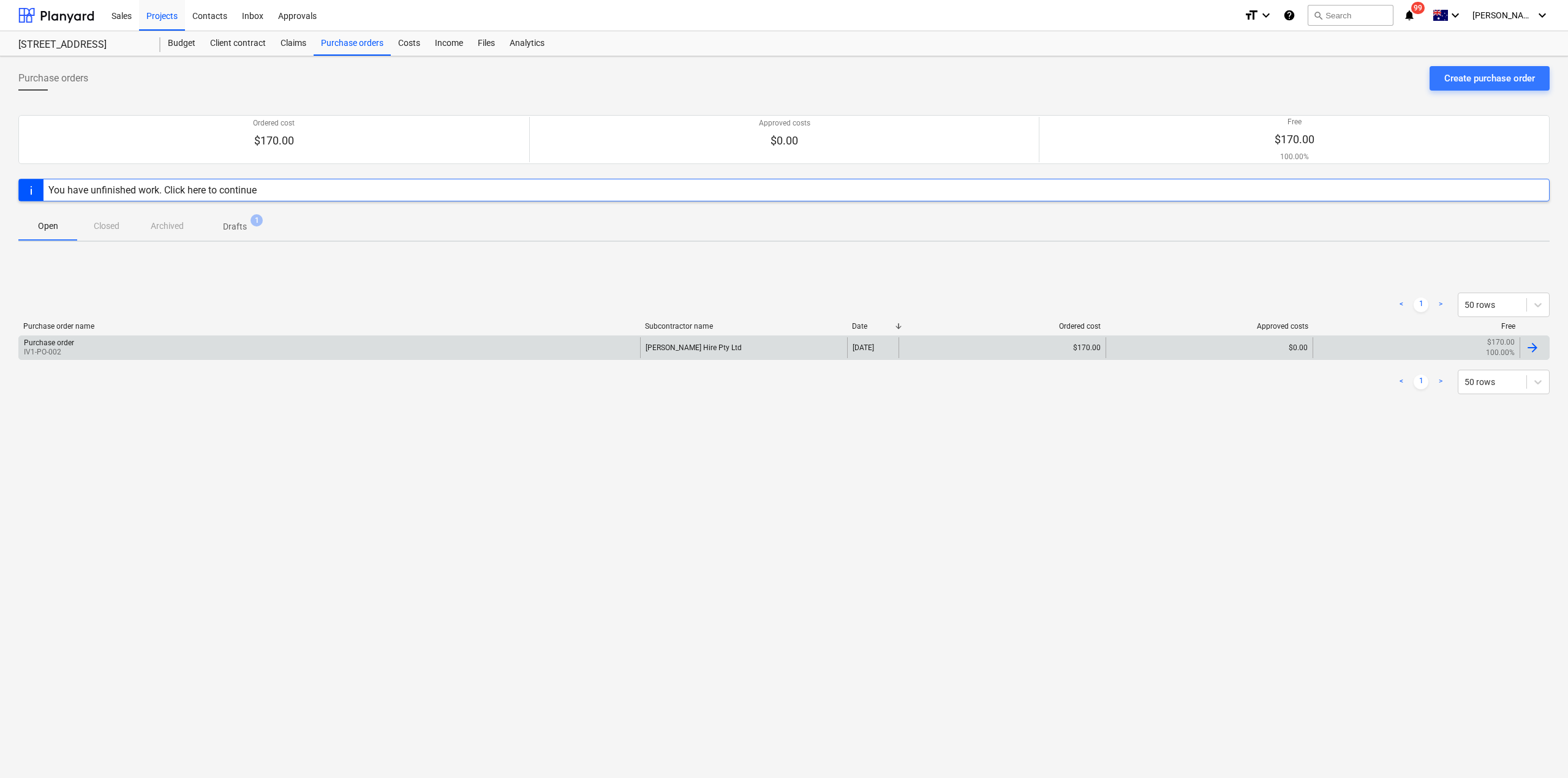
click at [1539, 349] on div at bounding box center [1532, 348] width 15 height 15
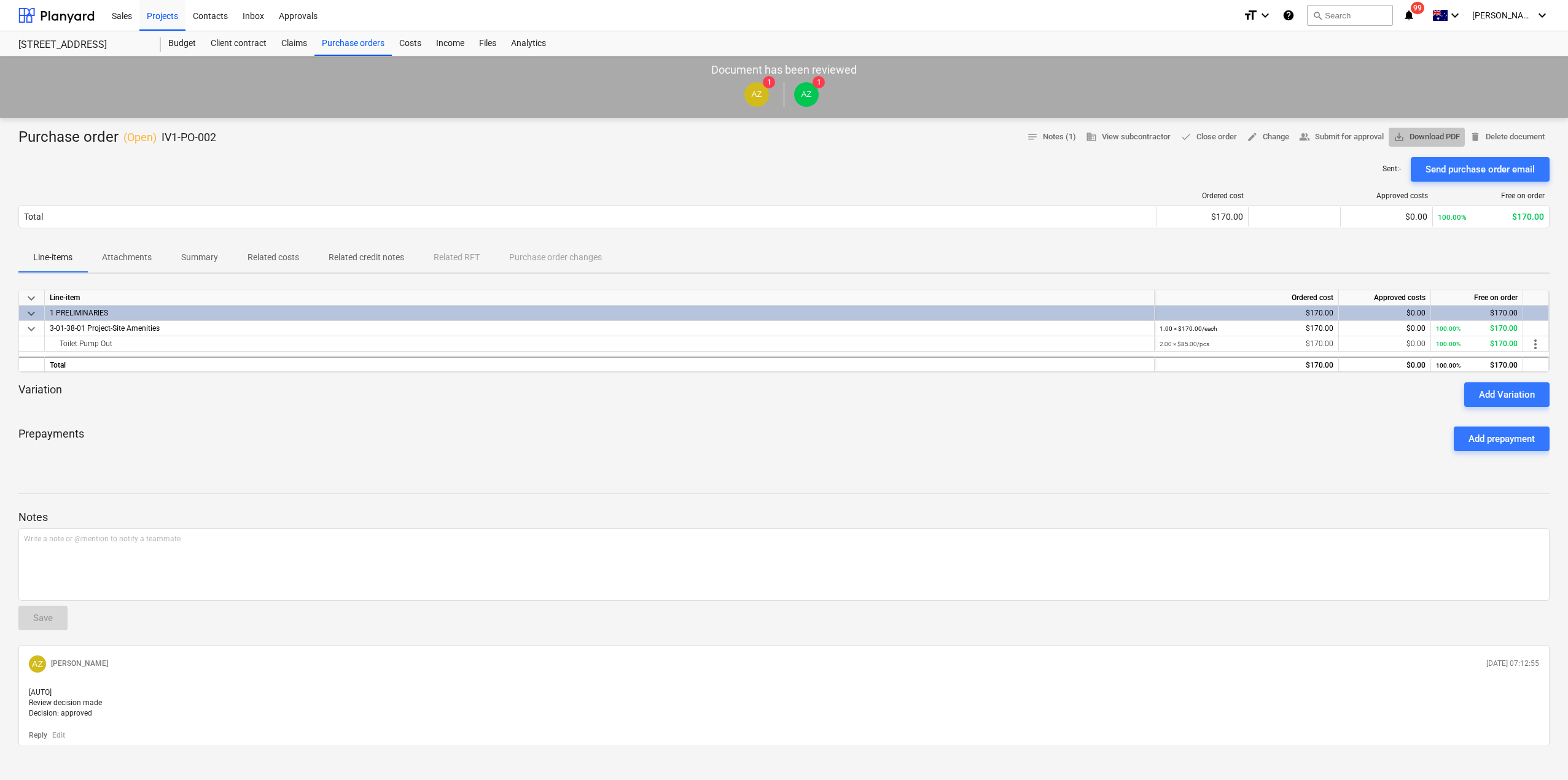
click at [1410, 143] on span "save_alt Download PDF" at bounding box center [1427, 138] width 66 height 14
click at [1537, 340] on span "more_vert" at bounding box center [1535, 344] width 15 height 15
click at [1540, 346] on li "Edit" at bounding box center [1544, 344] width 36 height 29
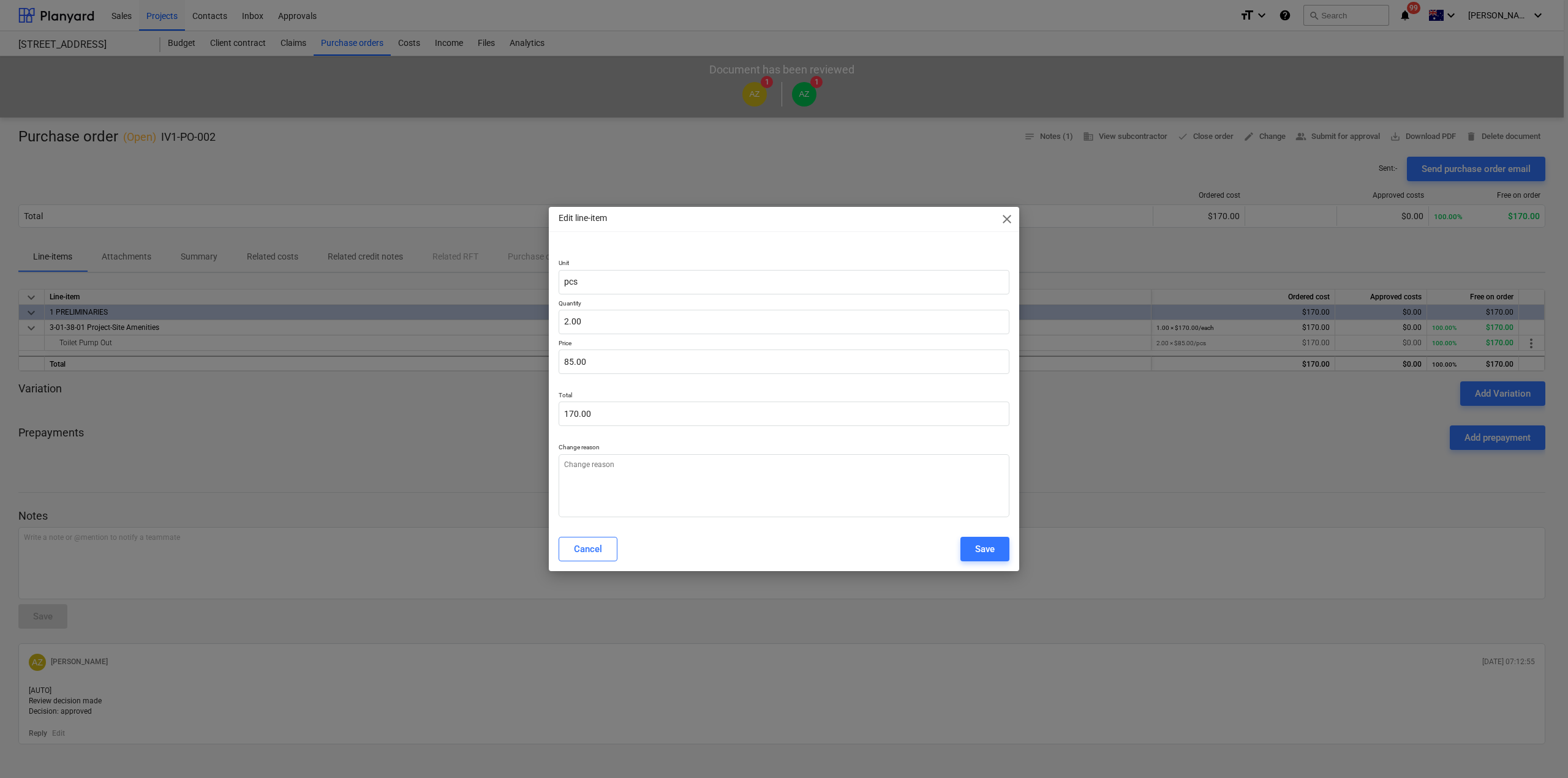
type textarea "x"
type input "2"
drag, startPoint x: 583, startPoint y: 331, endPoint x: 562, endPoint y: 316, distance: 25.8
click at [562, 316] on input "2" at bounding box center [784, 322] width 451 height 24
type textarea "x"
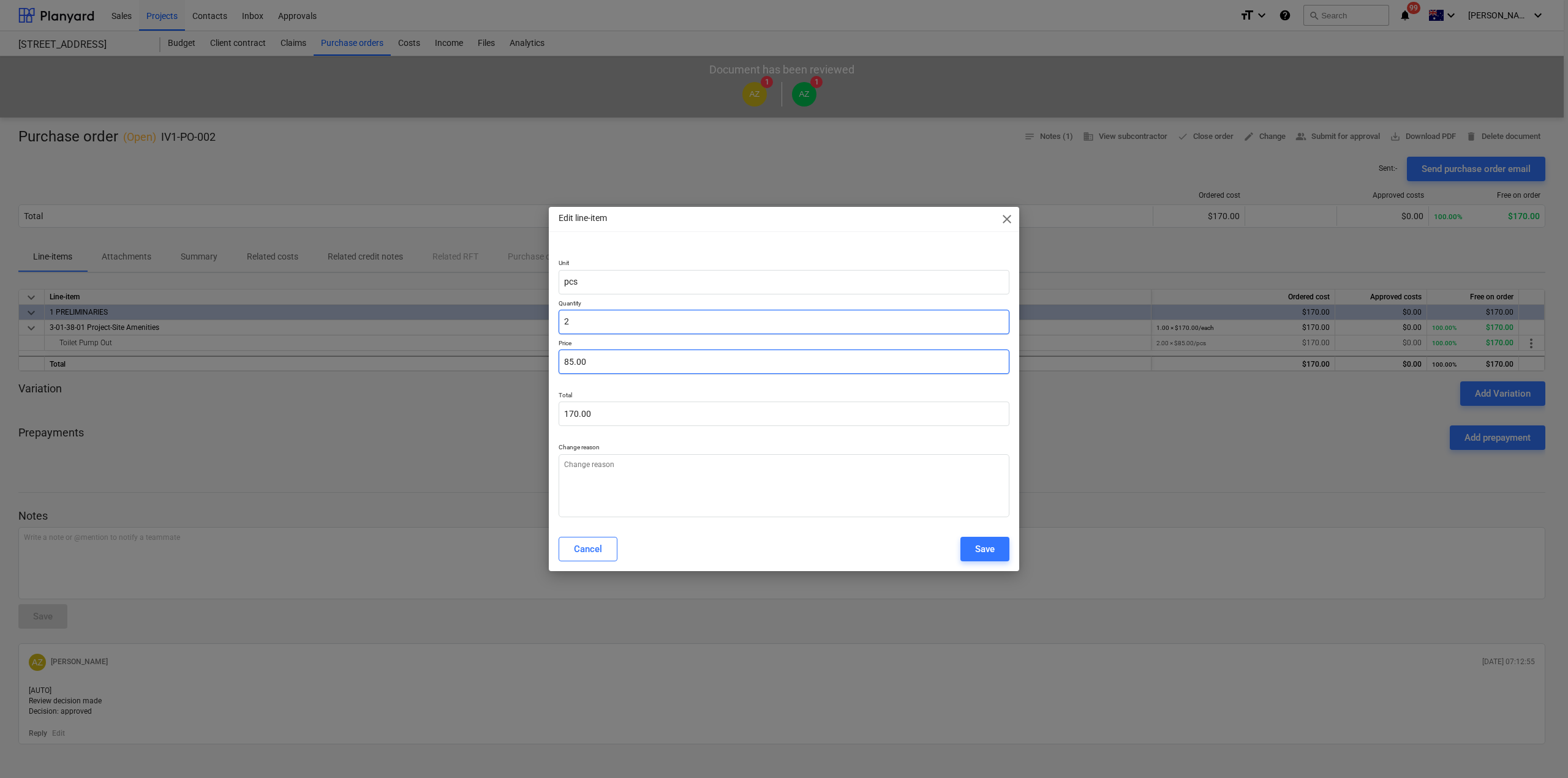
type input "1"
type input "85.00"
type input "1"
type textarea "x"
type input "1.00"
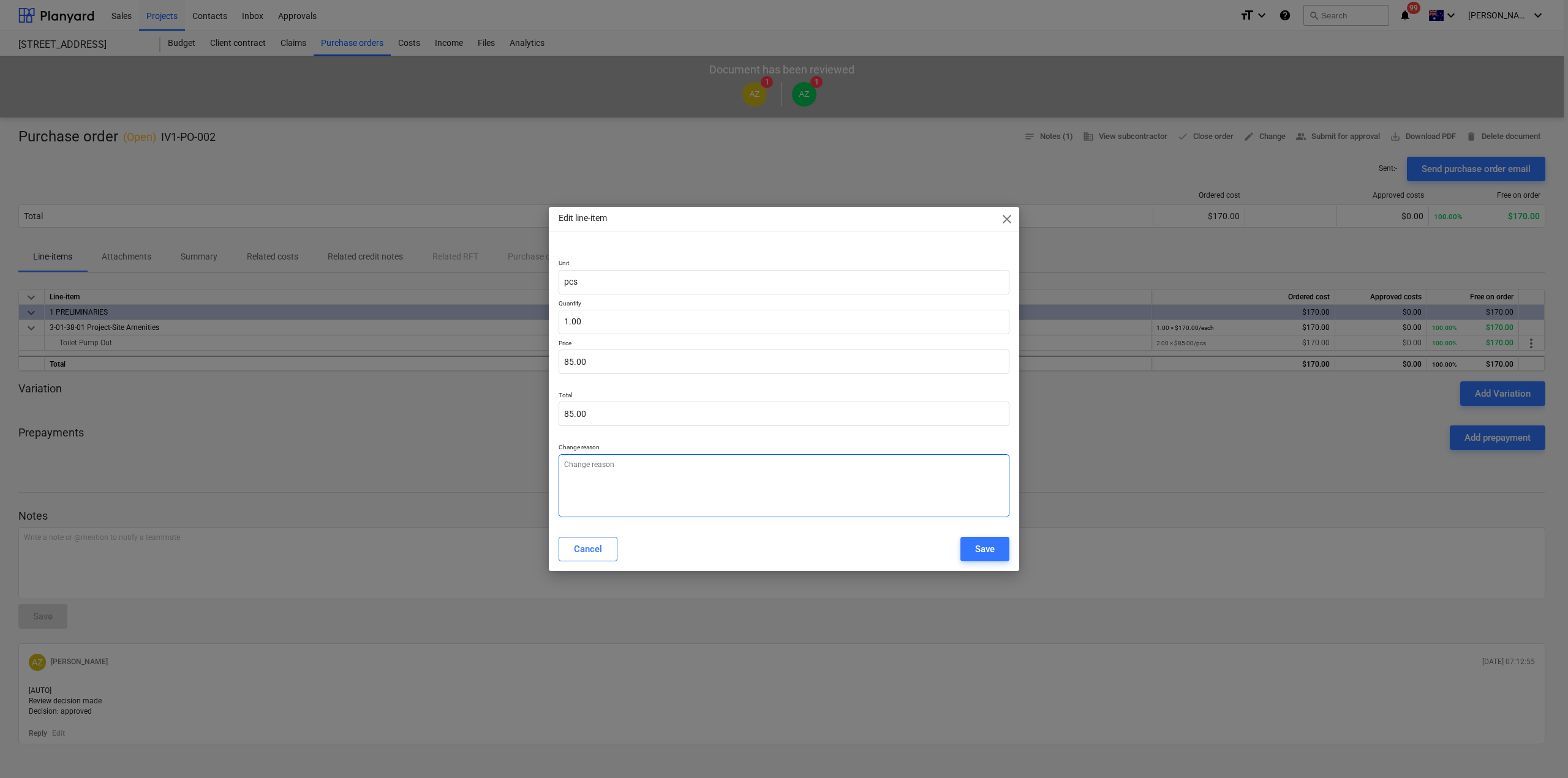
click at [899, 508] on textarea at bounding box center [784, 486] width 451 height 63
click at [980, 554] on div "Save" at bounding box center [985, 549] width 20 height 16
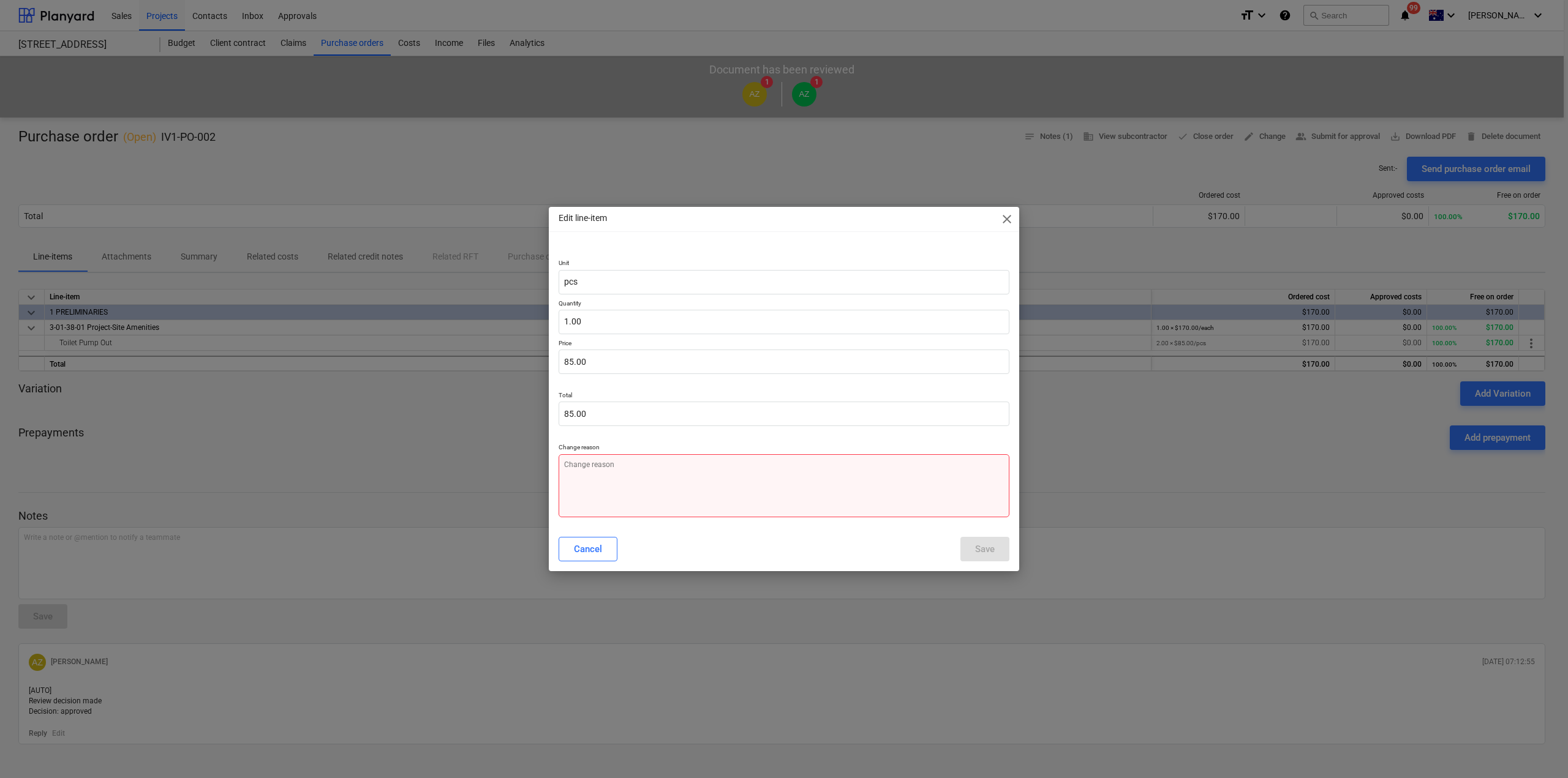
click at [656, 476] on textarea at bounding box center [784, 486] width 451 height 63
type textarea "x"
type textarea "q"
type textarea "x"
type textarea "qt"
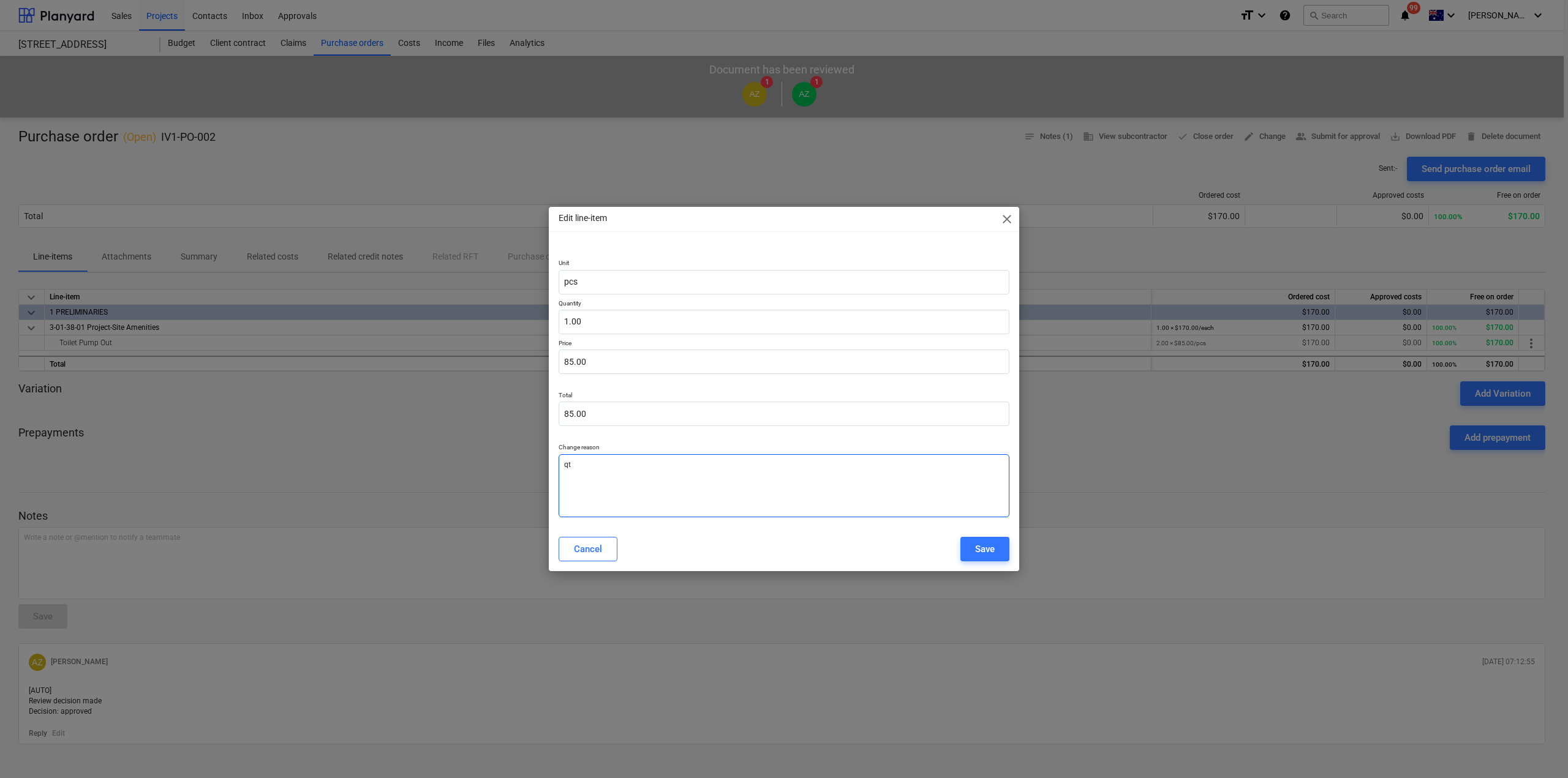
type textarea "x"
type textarea "qty"
click at [988, 531] on div "Edit line-item close Unit pcs Quantity 1.00 Price 85.00 Total 85.00 Change reas…" at bounding box center [783, 388] width 470 height 363
click at [991, 544] on div "Save" at bounding box center [985, 549] width 20 height 16
click at [608, 547] on button "Cancel" at bounding box center [588, 549] width 59 height 24
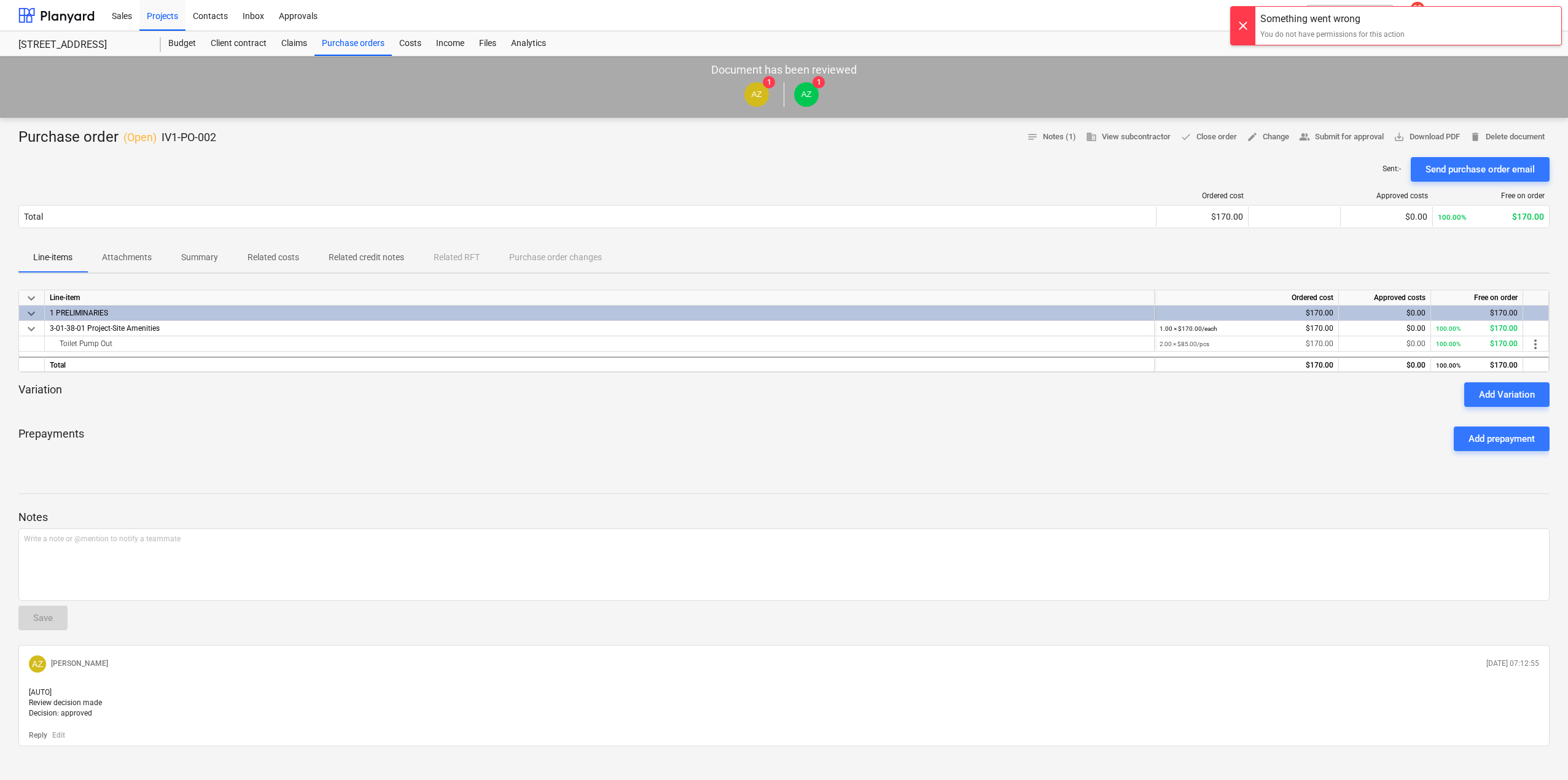
click at [1027, 435] on div "Prepayments Add prepayment" at bounding box center [784, 439] width 1532 height 44
click at [117, 51] on div "[STREET_ADDRESS]" at bounding box center [90, 43] width 143 height 24
click at [133, 46] on div "[STREET_ADDRESS]" at bounding box center [82, 45] width 128 height 13
click at [120, 14] on div "Sales" at bounding box center [121, 15] width 35 height 31
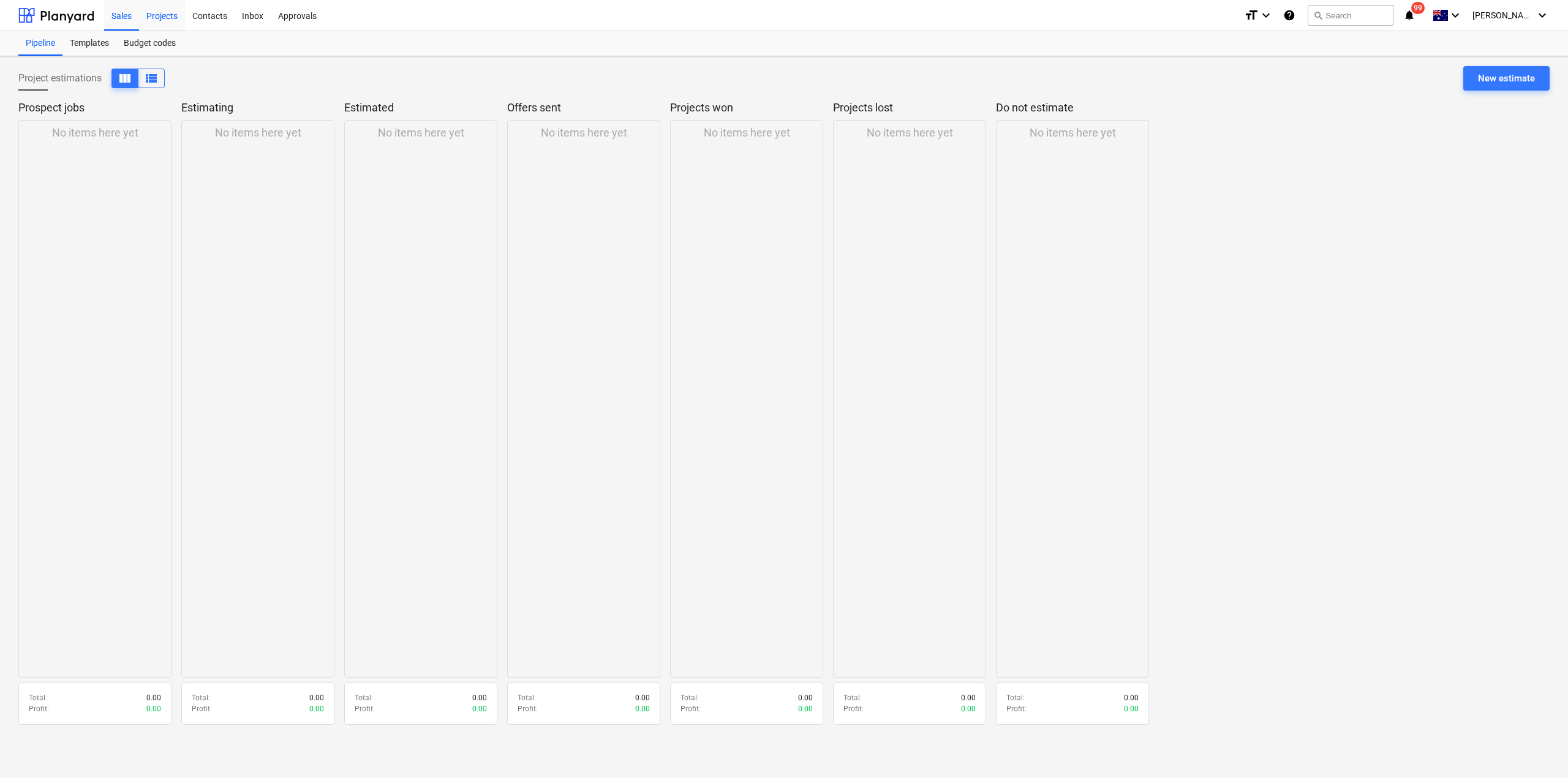
click at [167, 6] on div "Projects" at bounding box center [161, 15] width 46 height 31
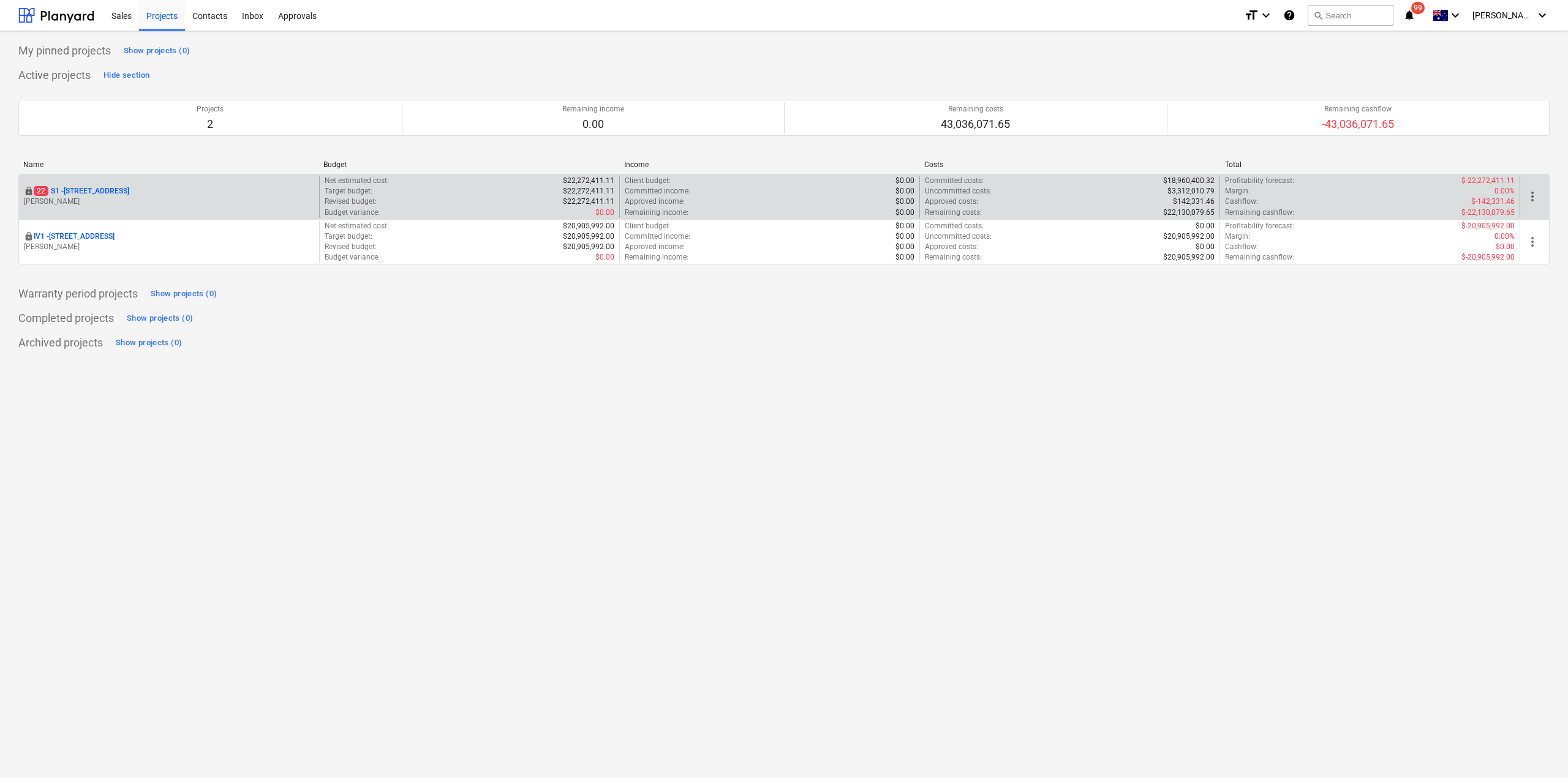
click at [123, 188] on p "22 S1 - [STREET_ADDRESS]" at bounding box center [81, 191] width 95 height 11
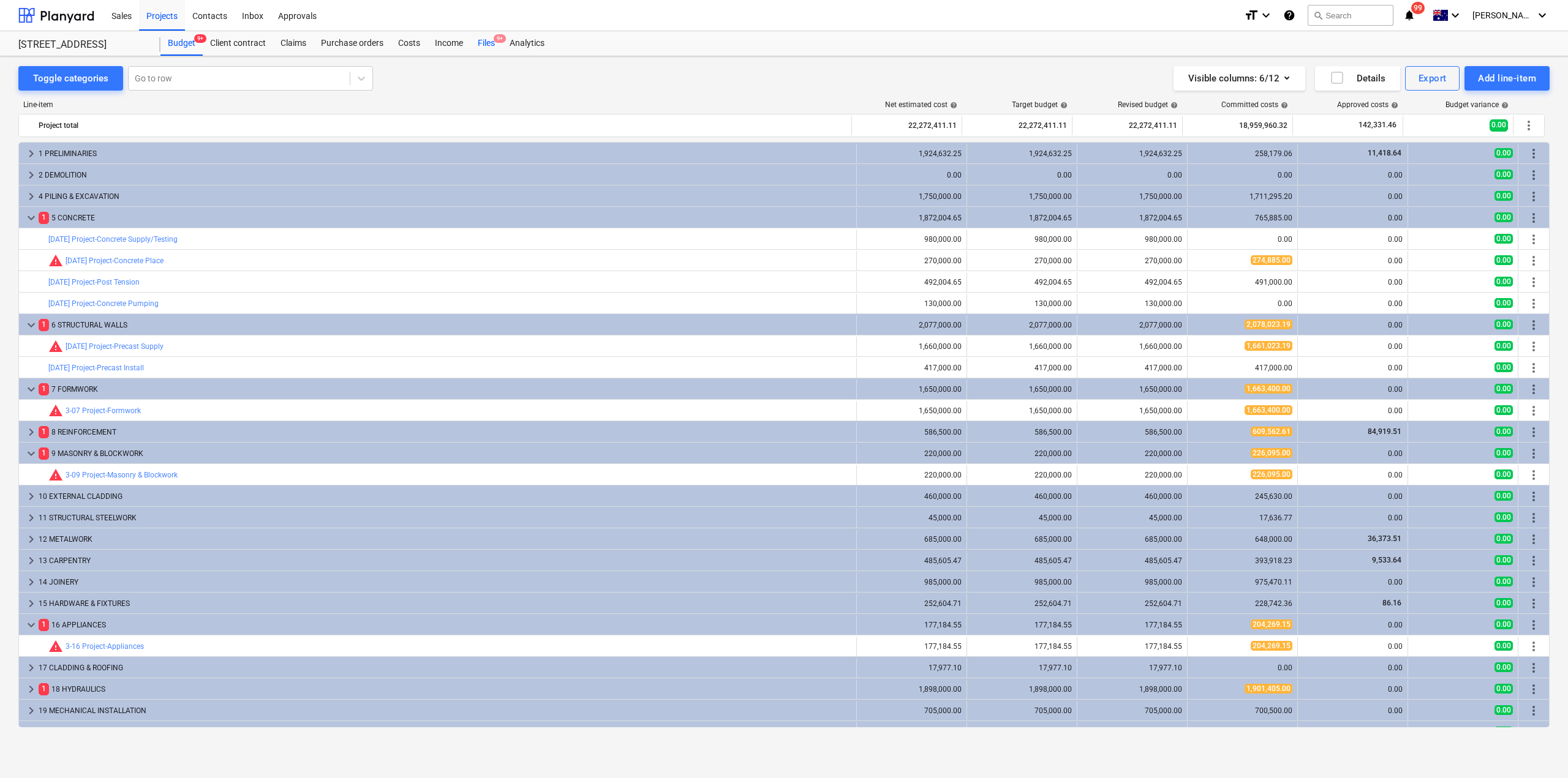
click at [487, 46] on div "Files 9+" at bounding box center [486, 43] width 32 height 24
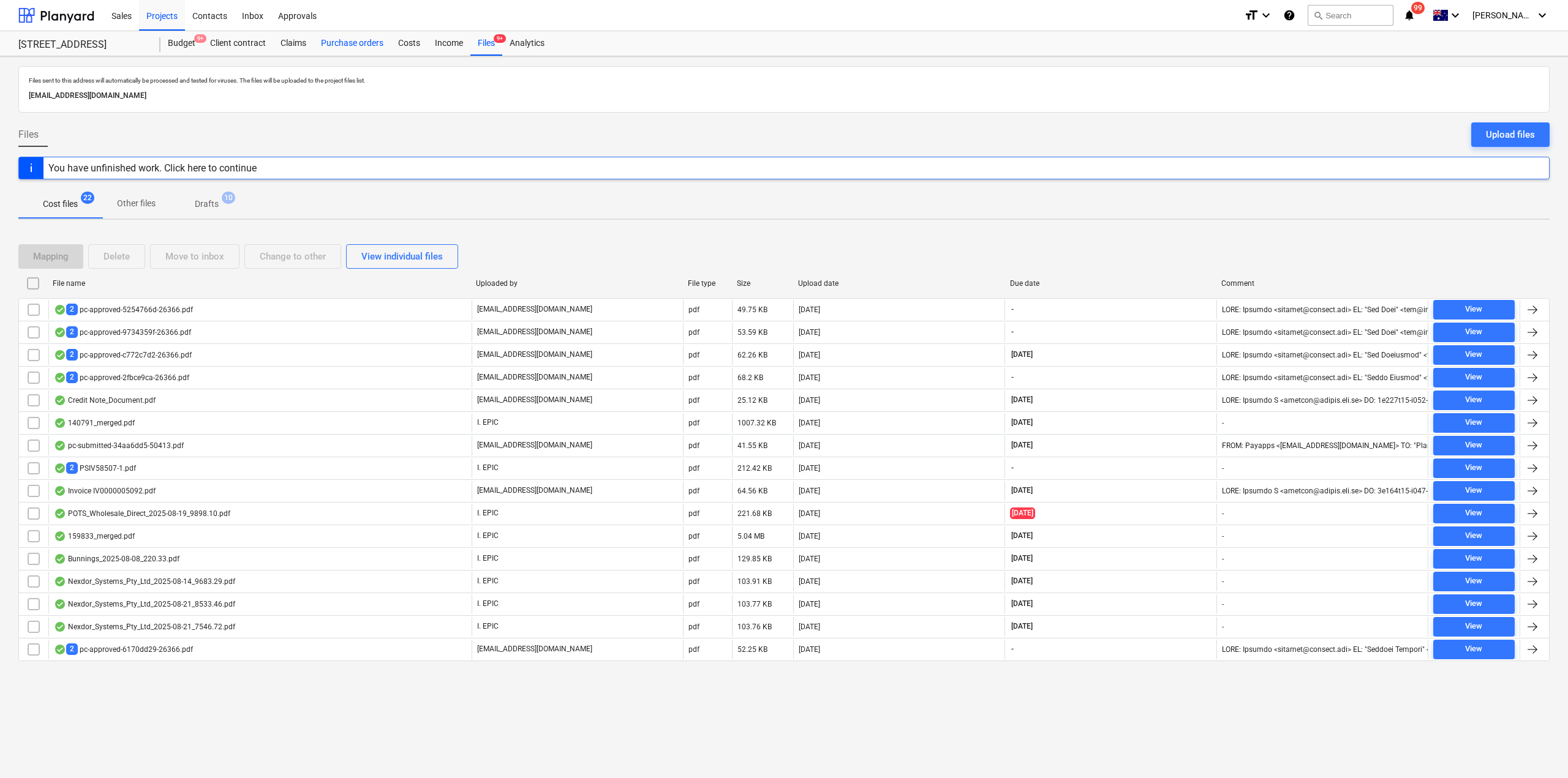
click at [355, 50] on div "Purchase orders" at bounding box center [352, 43] width 77 height 24
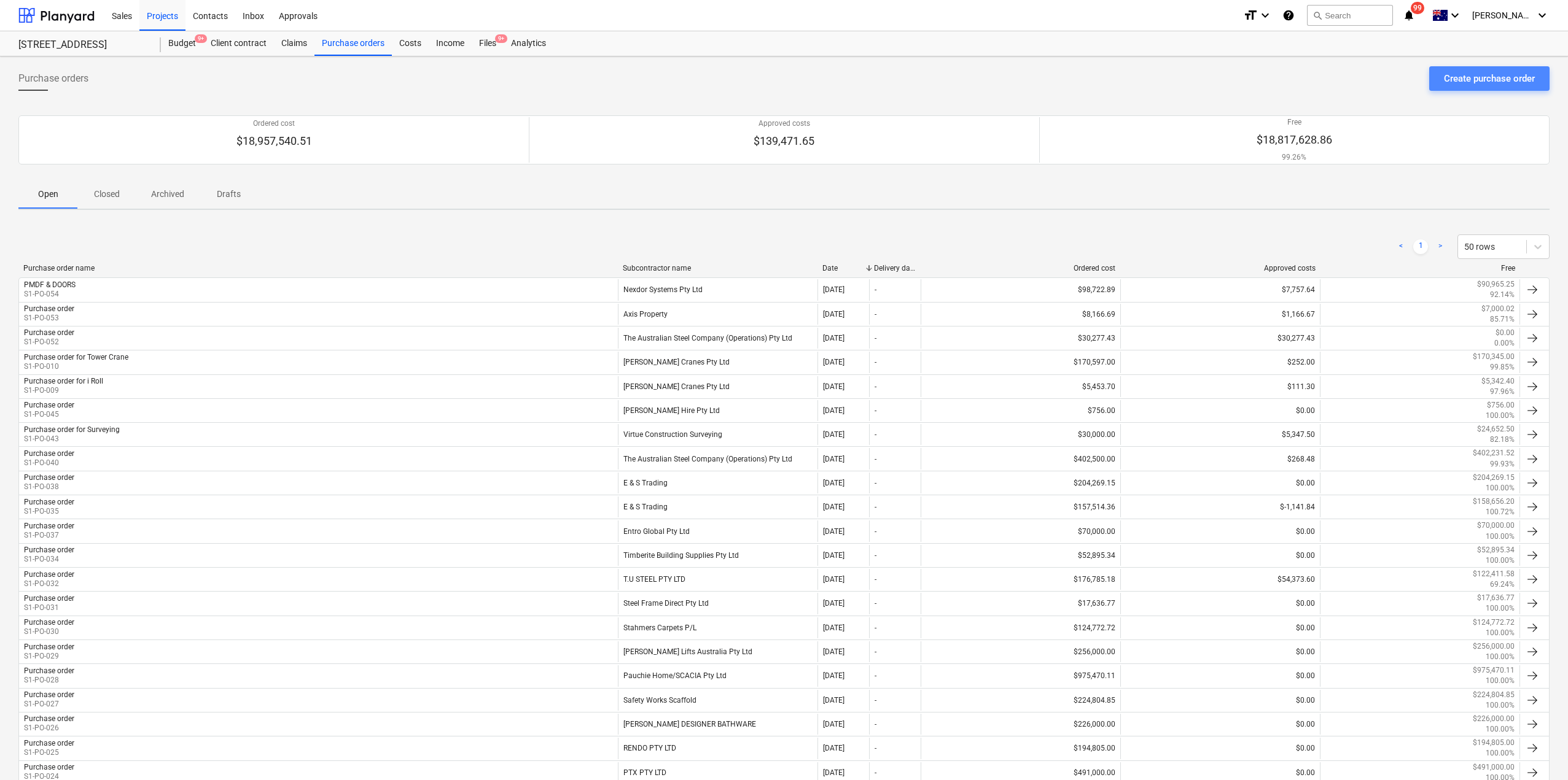
click at [1465, 74] on div "Create purchase order" at bounding box center [1489, 78] width 91 height 16
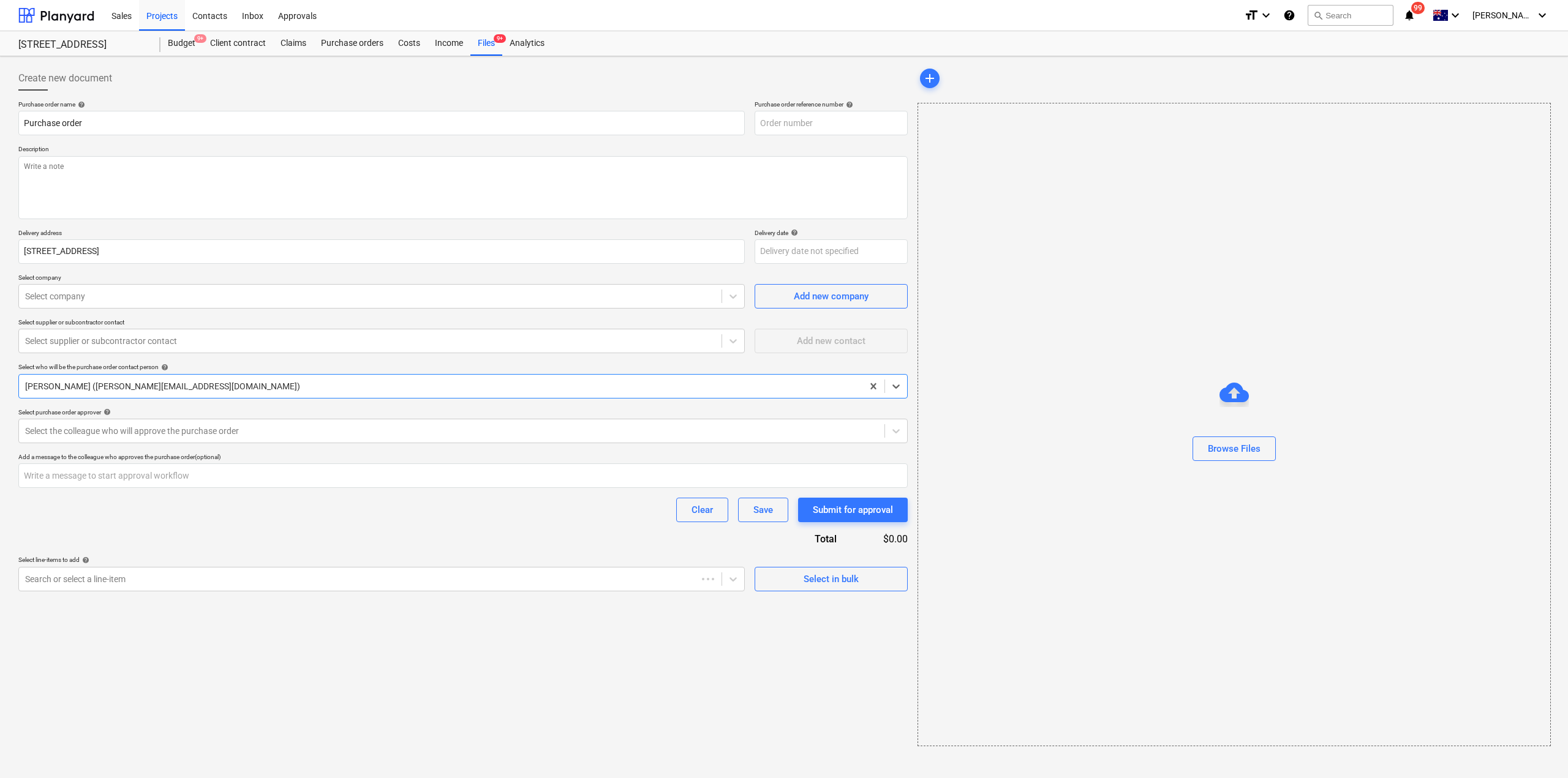
type textarea "x"
type input "S1-PO-055"
click at [114, 169] on textarea at bounding box center [463, 188] width 889 height 63
type textarea "x"
type textarea "T"
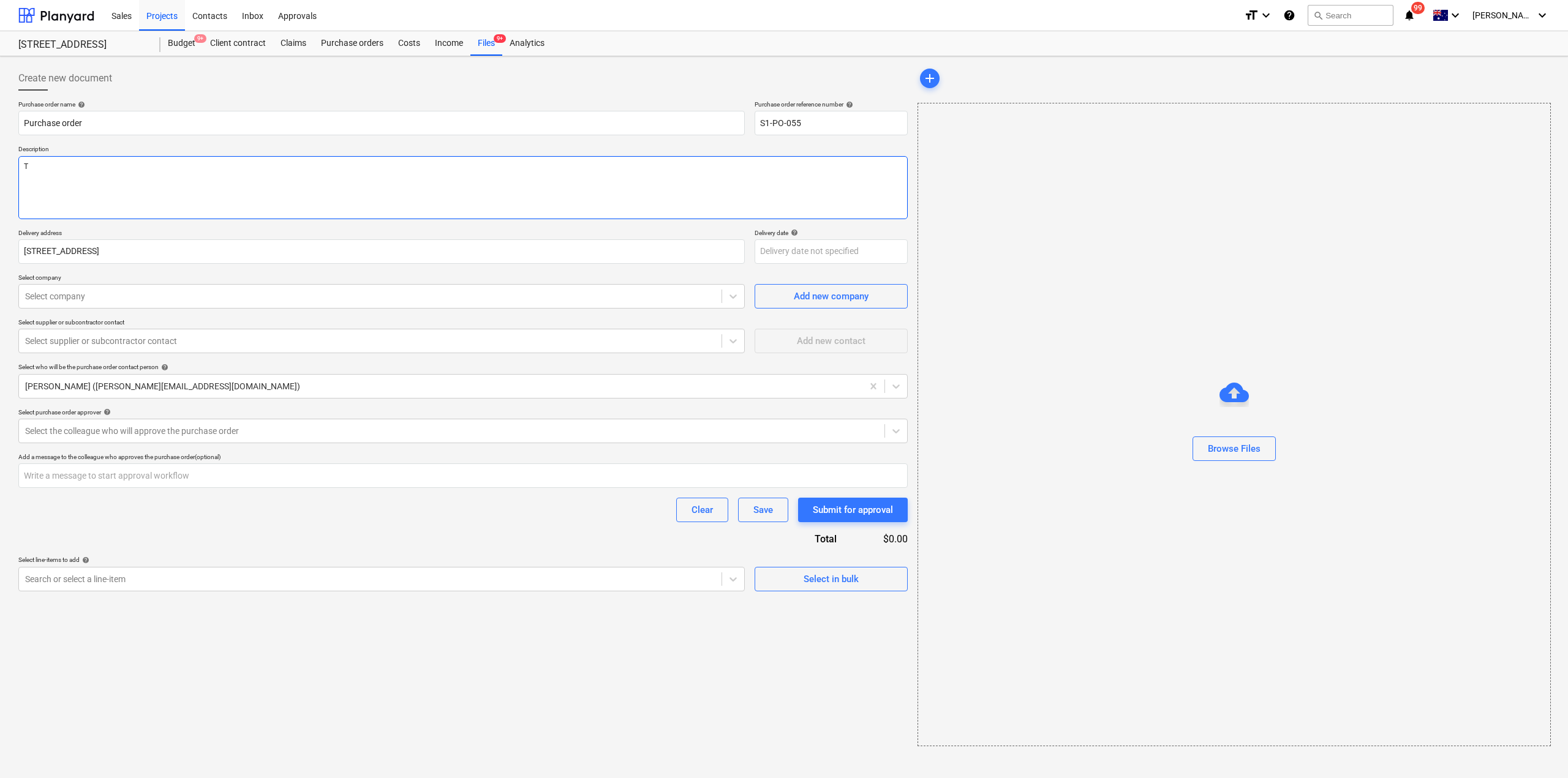
type textarea "x"
type textarea "[PERSON_NAME]"
type textarea "x"
type textarea "Tyr"
type textarea "x"
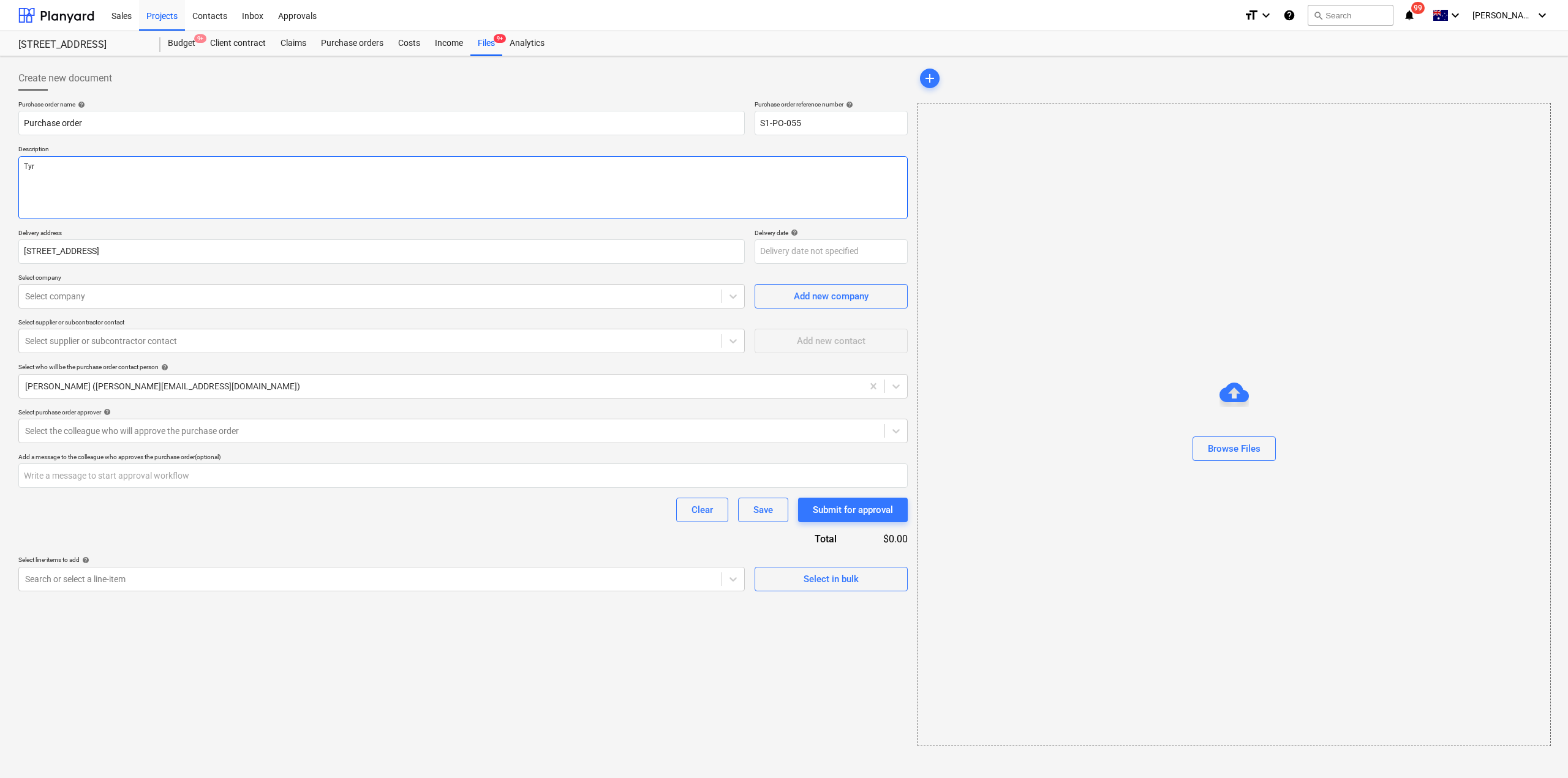
type textarea "Tyre"
type textarea "x"
type textarea "Tyre"
type textarea "x"
type textarea "Tyre"
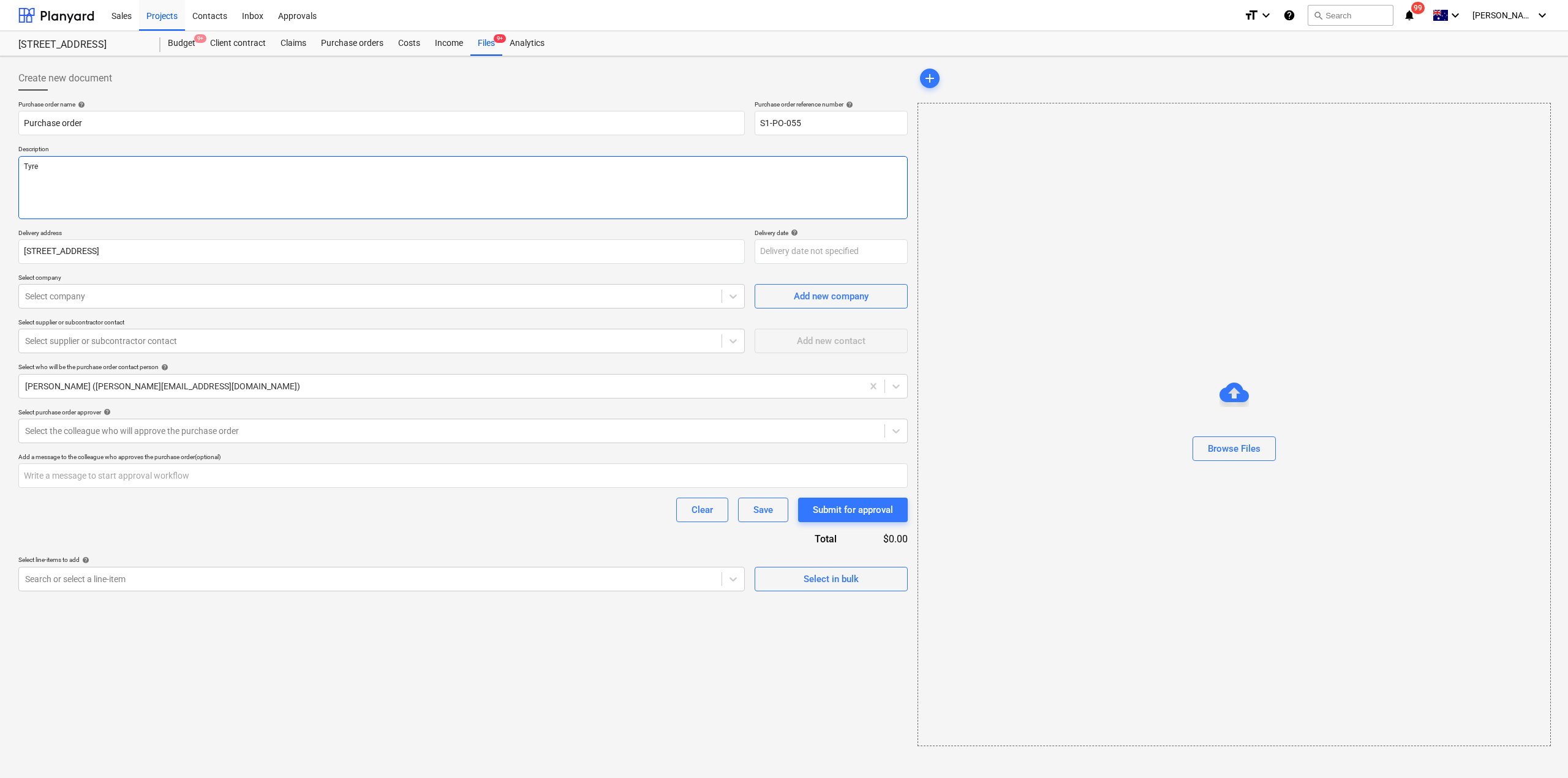
type textarea "x"
type textarea "Tyr"
type textarea "x"
type textarea "[PERSON_NAME]"
type textarea "x"
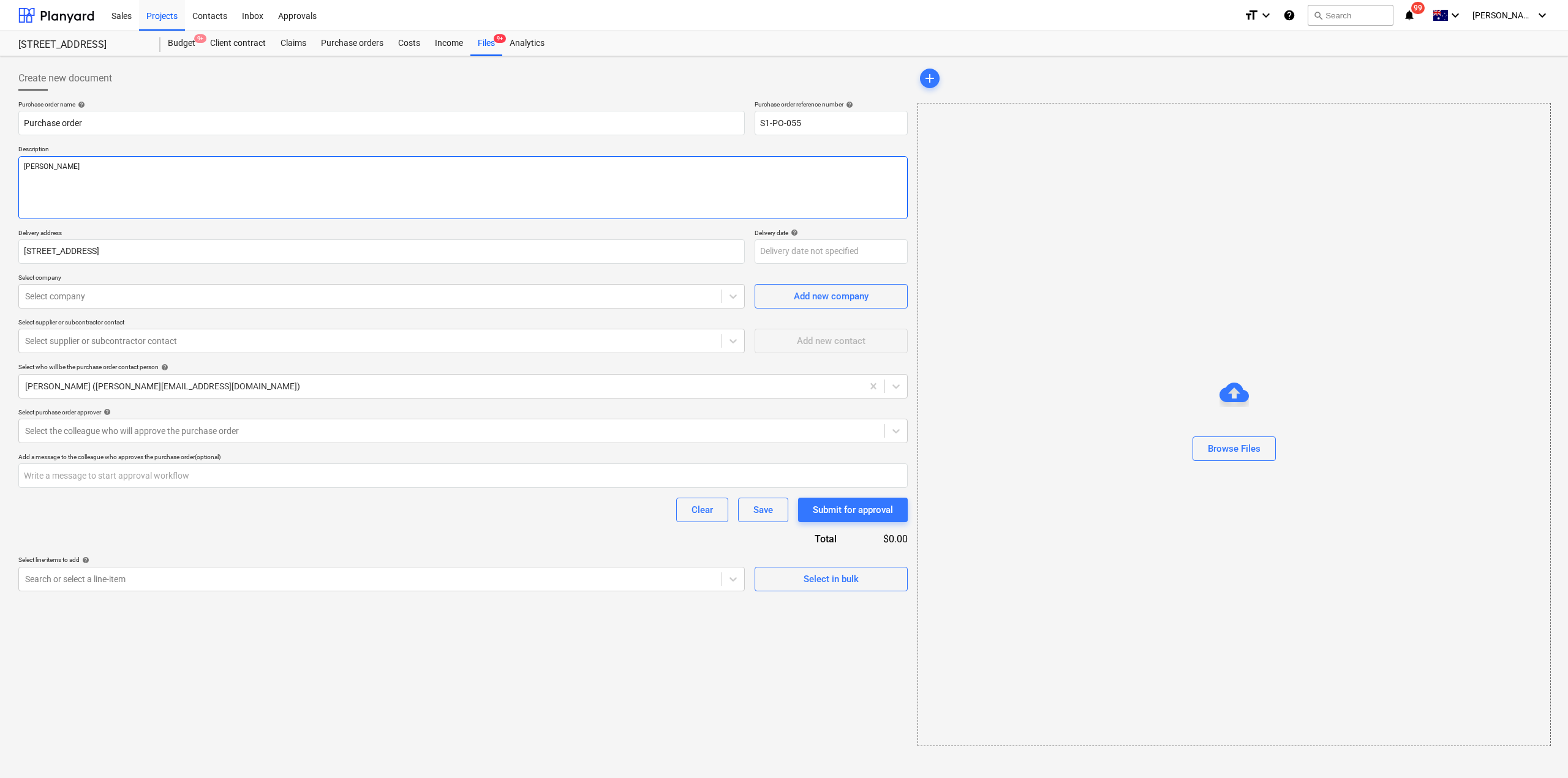
type textarea "T"
type textarea "x"
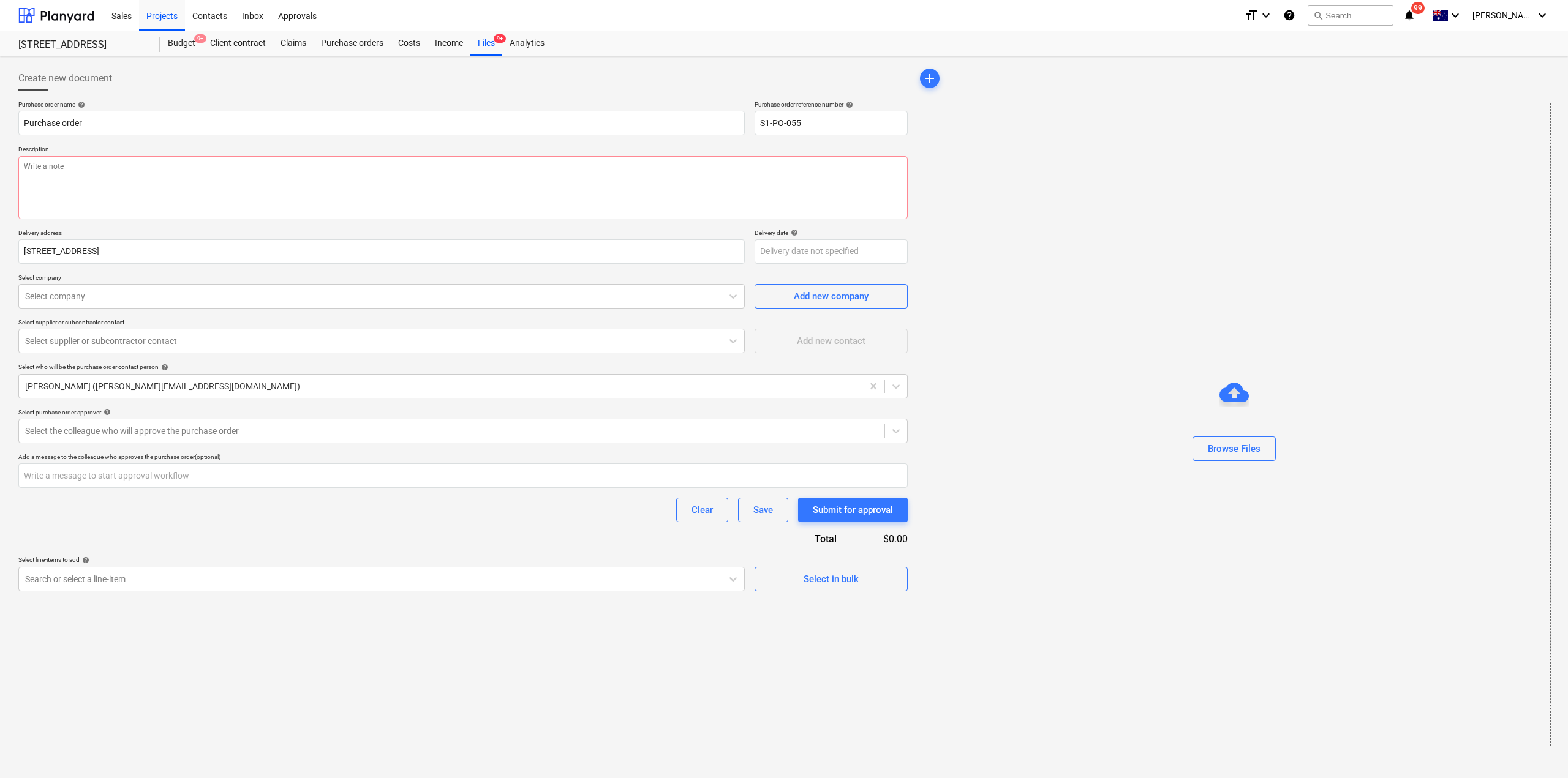
click at [108, 309] on div "Purchase order name help Purchase order Purchase order reference number help S1…" at bounding box center [463, 346] width 889 height 491
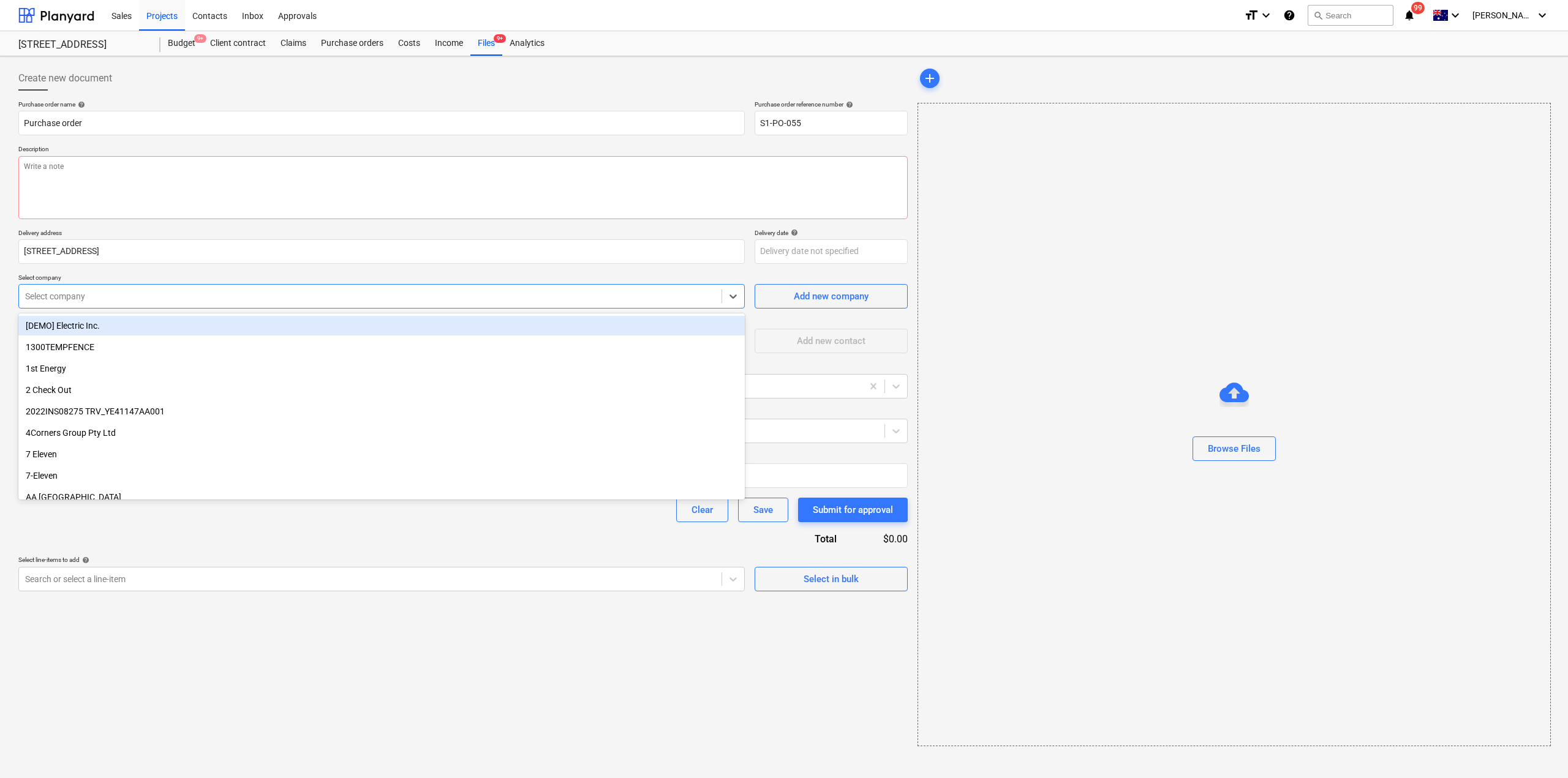
click at [106, 297] on div at bounding box center [370, 296] width 690 height 12
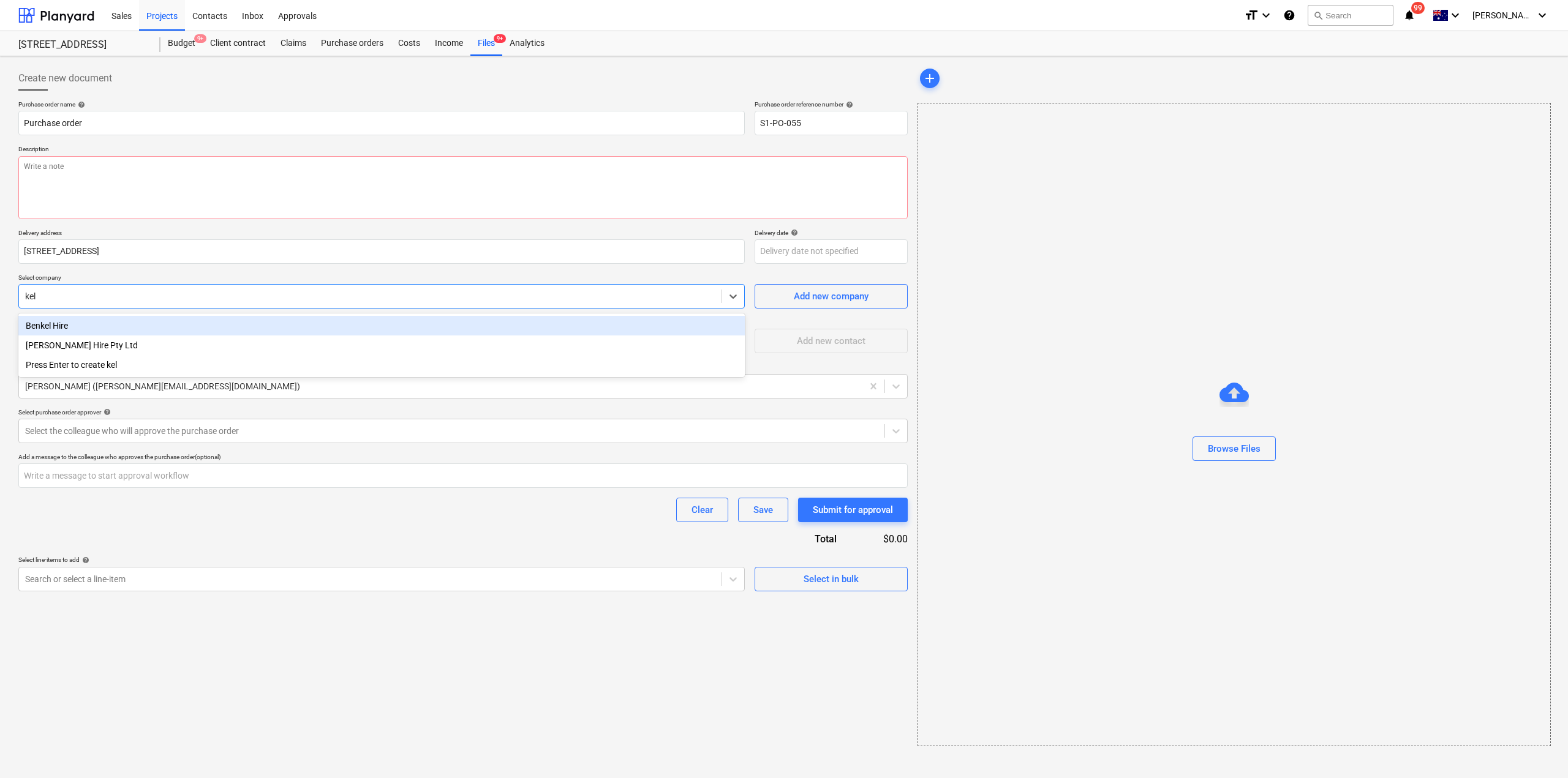
type input "[PERSON_NAME]"
click at [100, 324] on div "[PERSON_NAME] Hire Pty Ltd" at bounding box center [381, 326] width 726 height 20
type textarea "x"
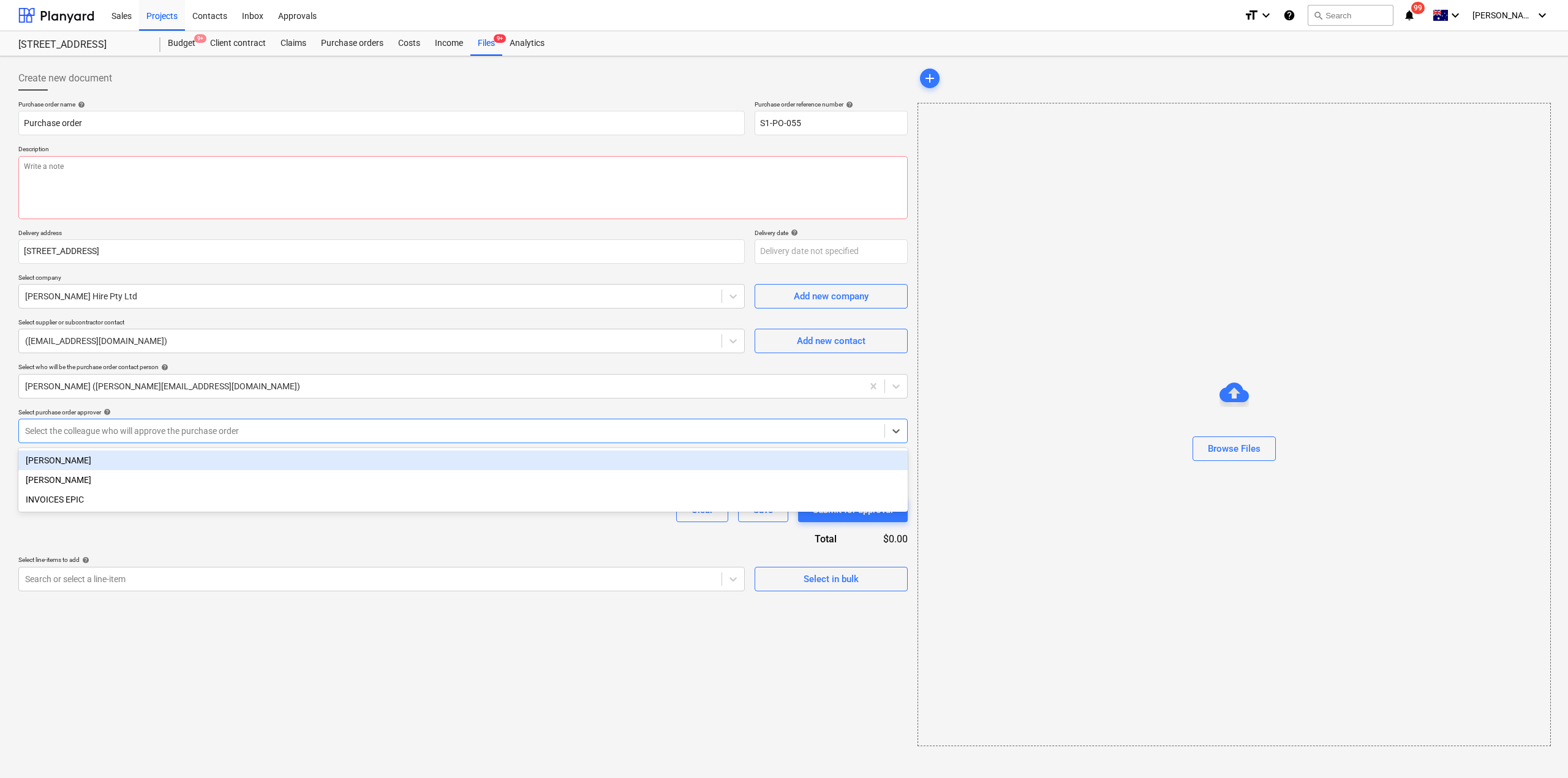
click at [108, 438] on div "Select the colleague who will approve the purchase order" at bounding box center [452, 431] width 866 height 17
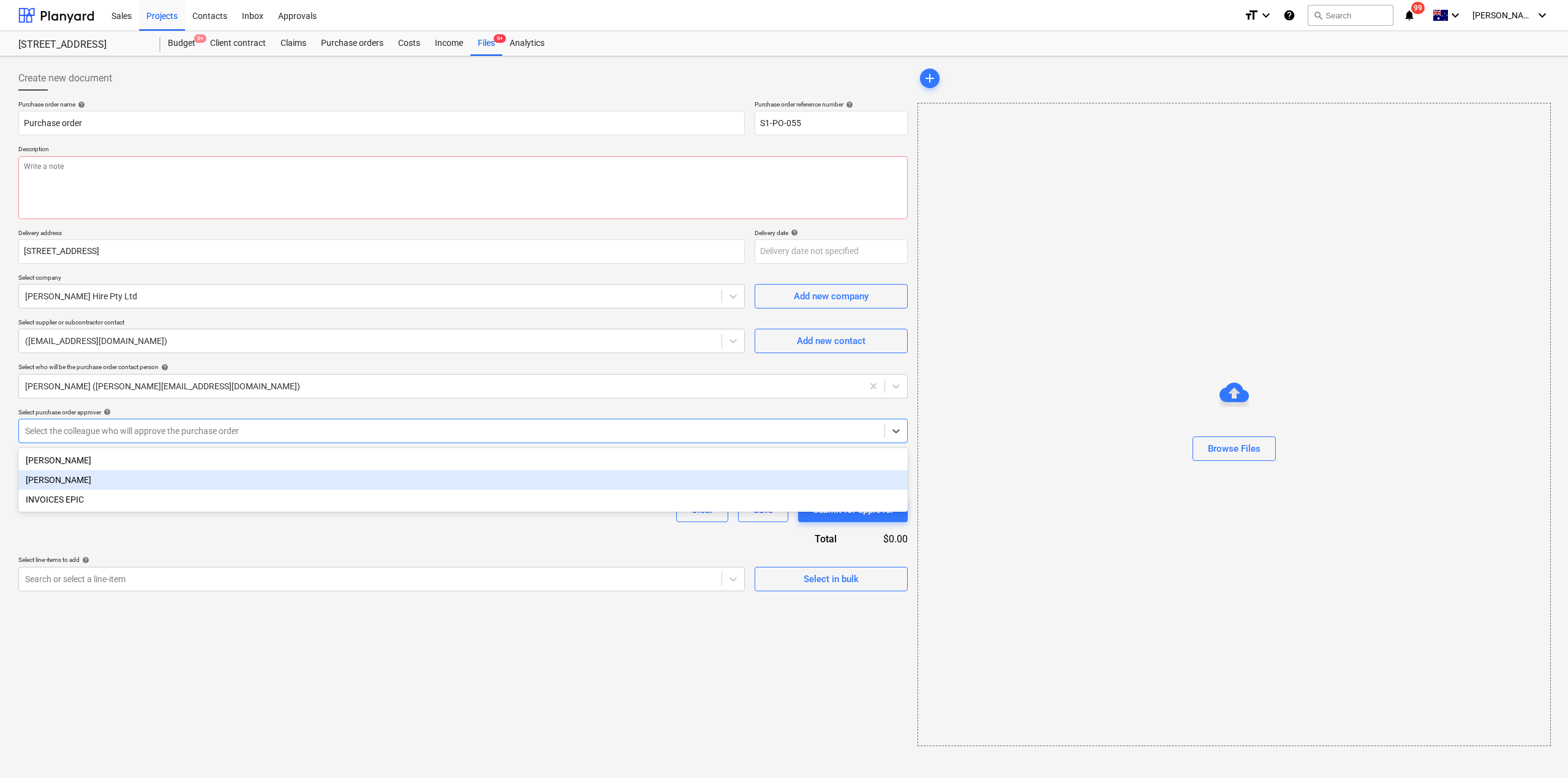
click at [97, 483] on div "[PERSON_NAME]" at bounding box center [463, 480] width 889 height 20
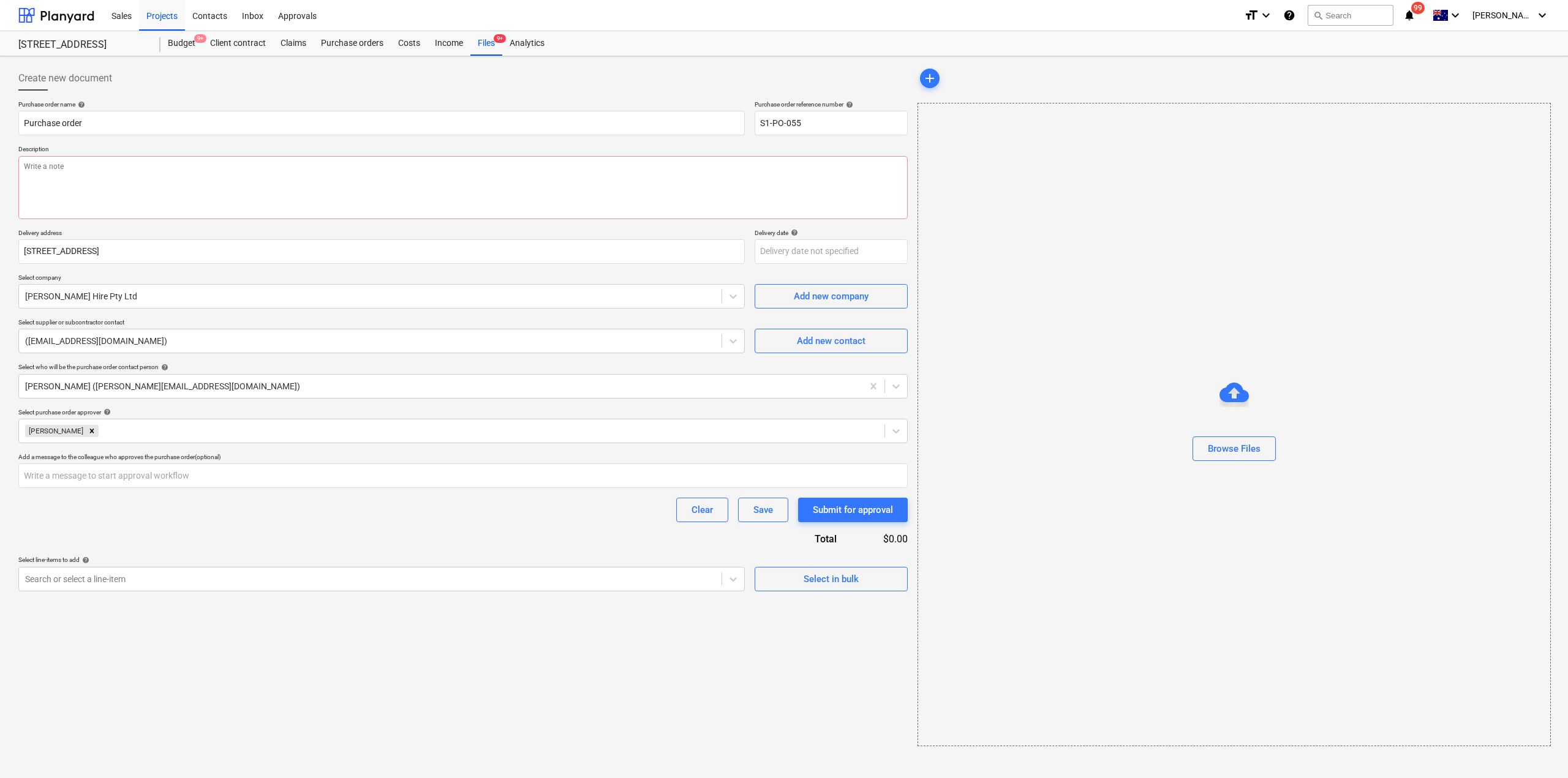
click at [107, 528] on div "Purchase order name help Purchase order Purchase order reference number help S1…" at bounding box center [463, 346] width 889 height 491
click at [74, 466] on input "text" at bounding box center [463, 476] width 889 height 24
click at [75, 514] on div "Clear Save Submit for approval" at bounding box center [463, 510] width 889 height 24
click at [122, 430] on div at bounding box center [489, 431] width 778 height 12
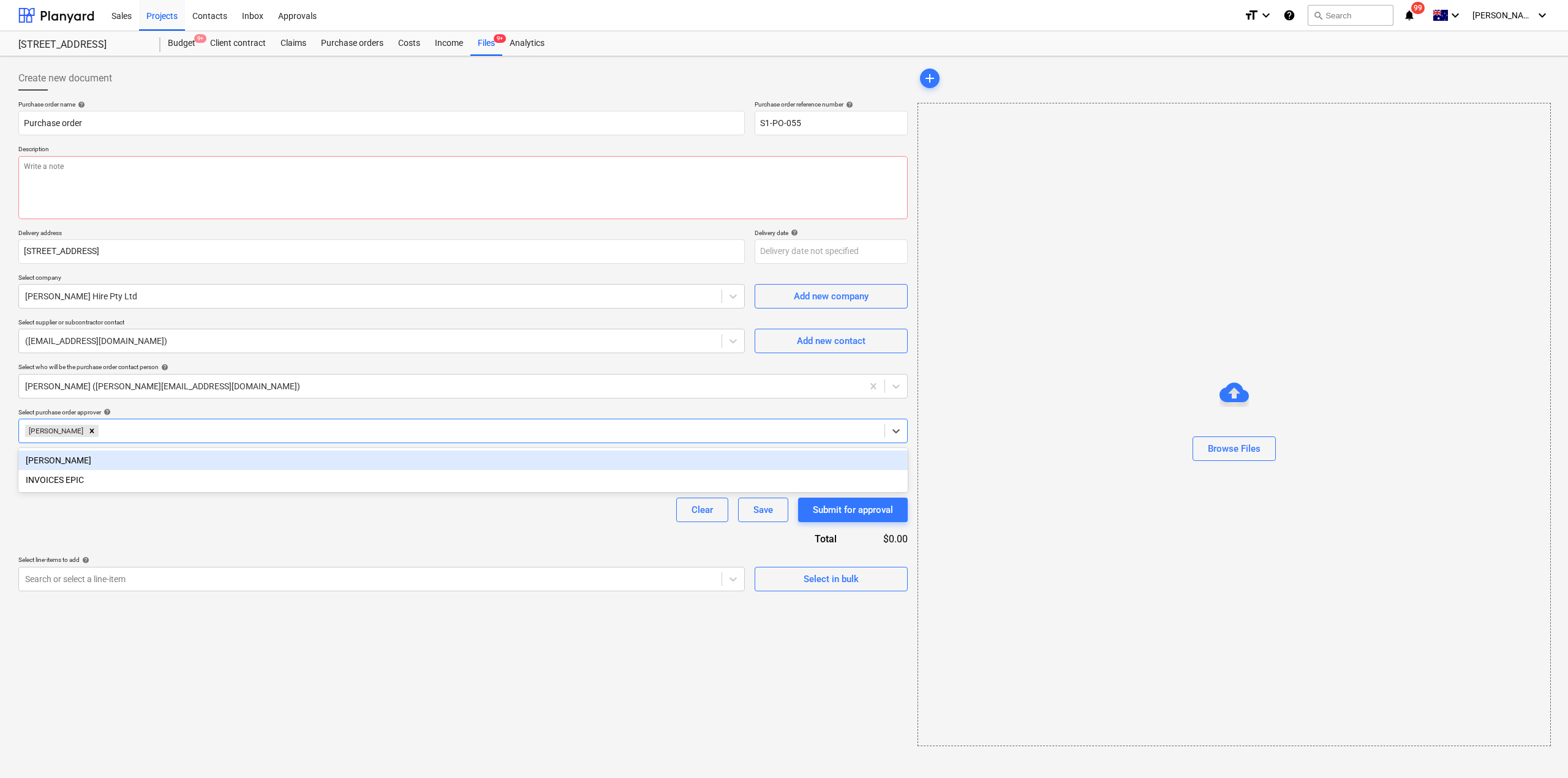
click at [88, 434] on icon "Remove Andrew Zheng" at bounding box center [92, 431] width 9 height 9
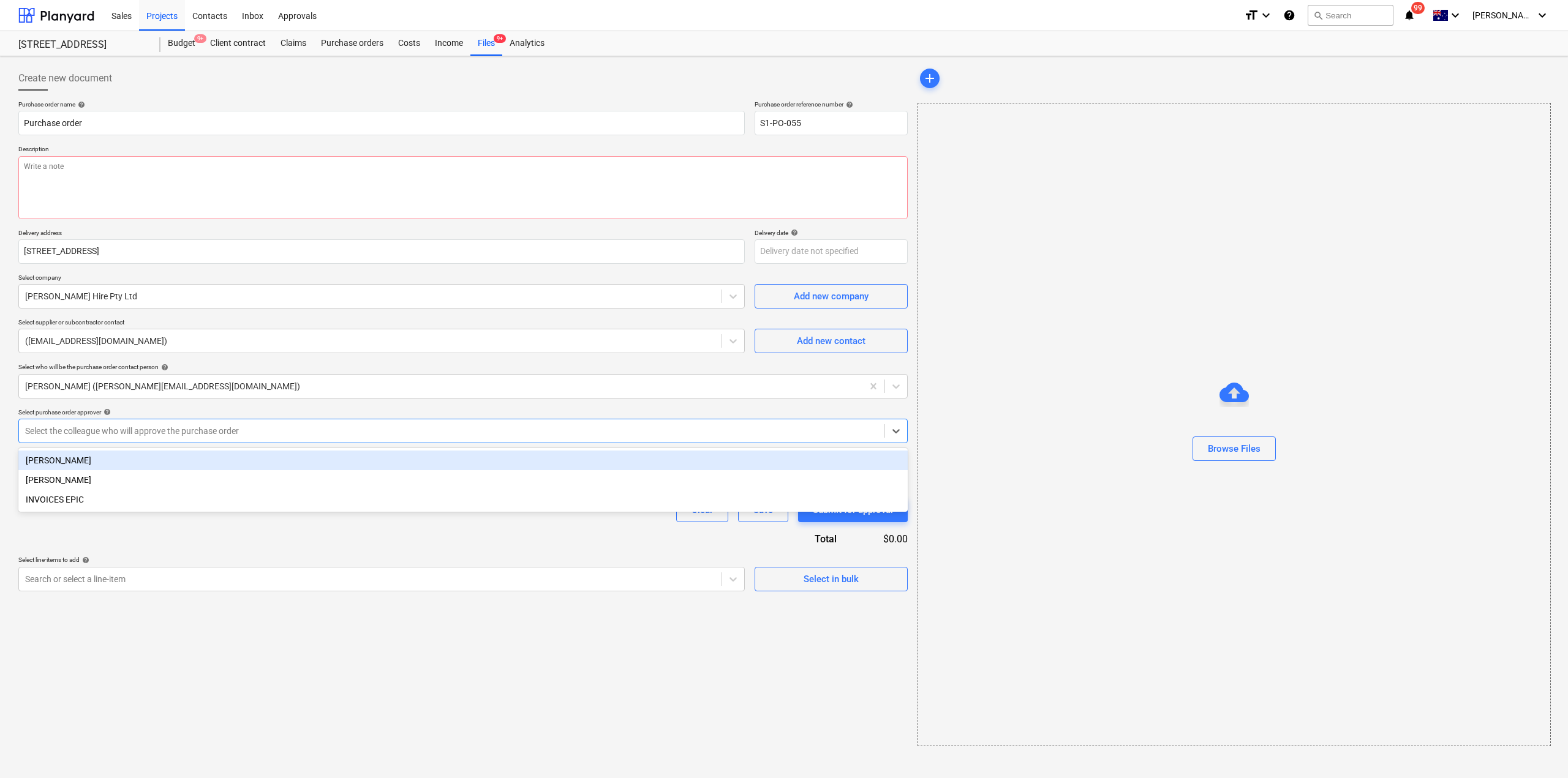
click at [62, 459] on div "[PERSON_NAME]" at bounding box center [463, 461] width 889 height 20
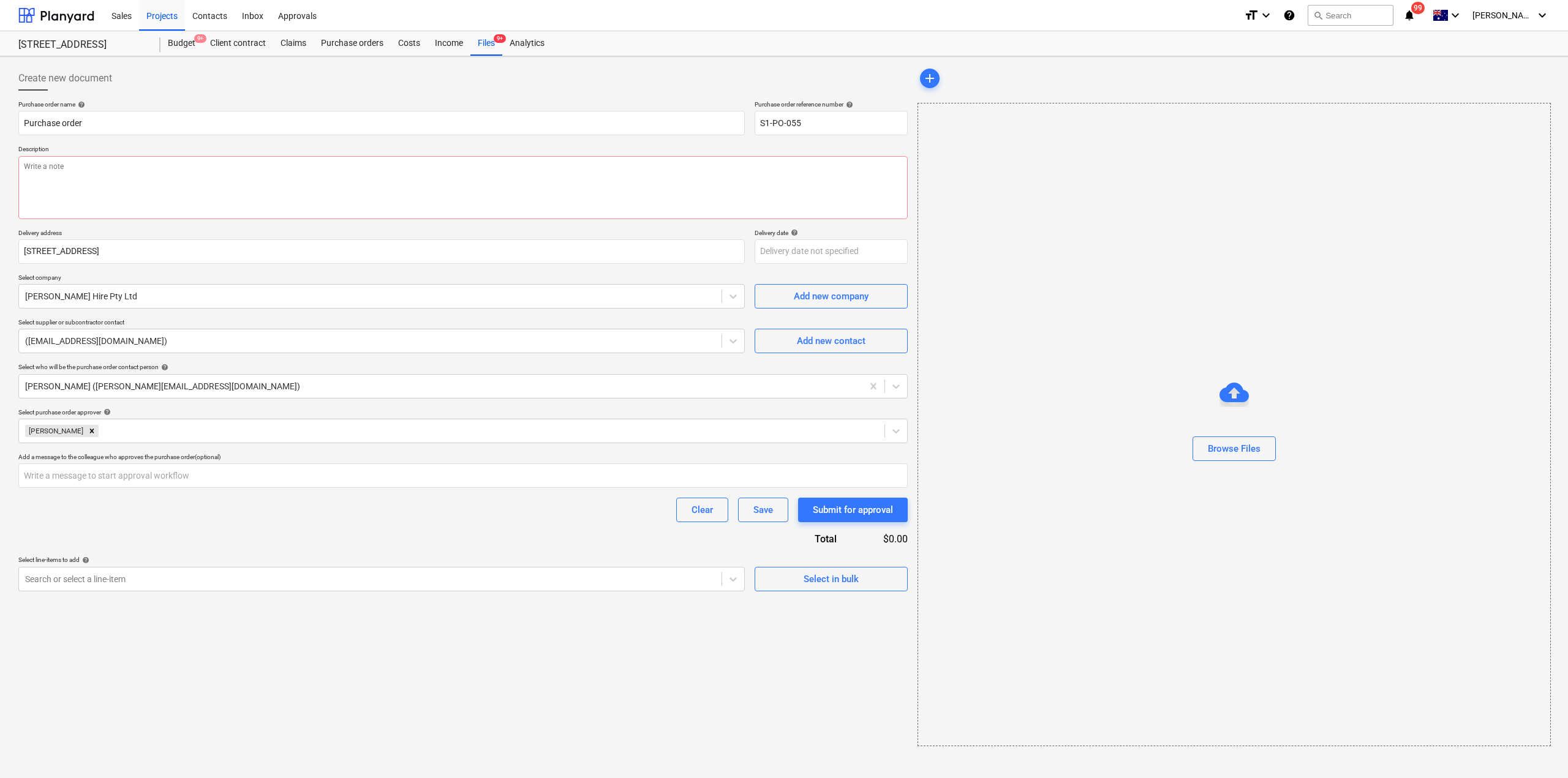
click at [92, 530] on div "Purchase order name help Purchase order Purchase order reference number help S1…" at bounding box center [463, 346] width 889 height 491
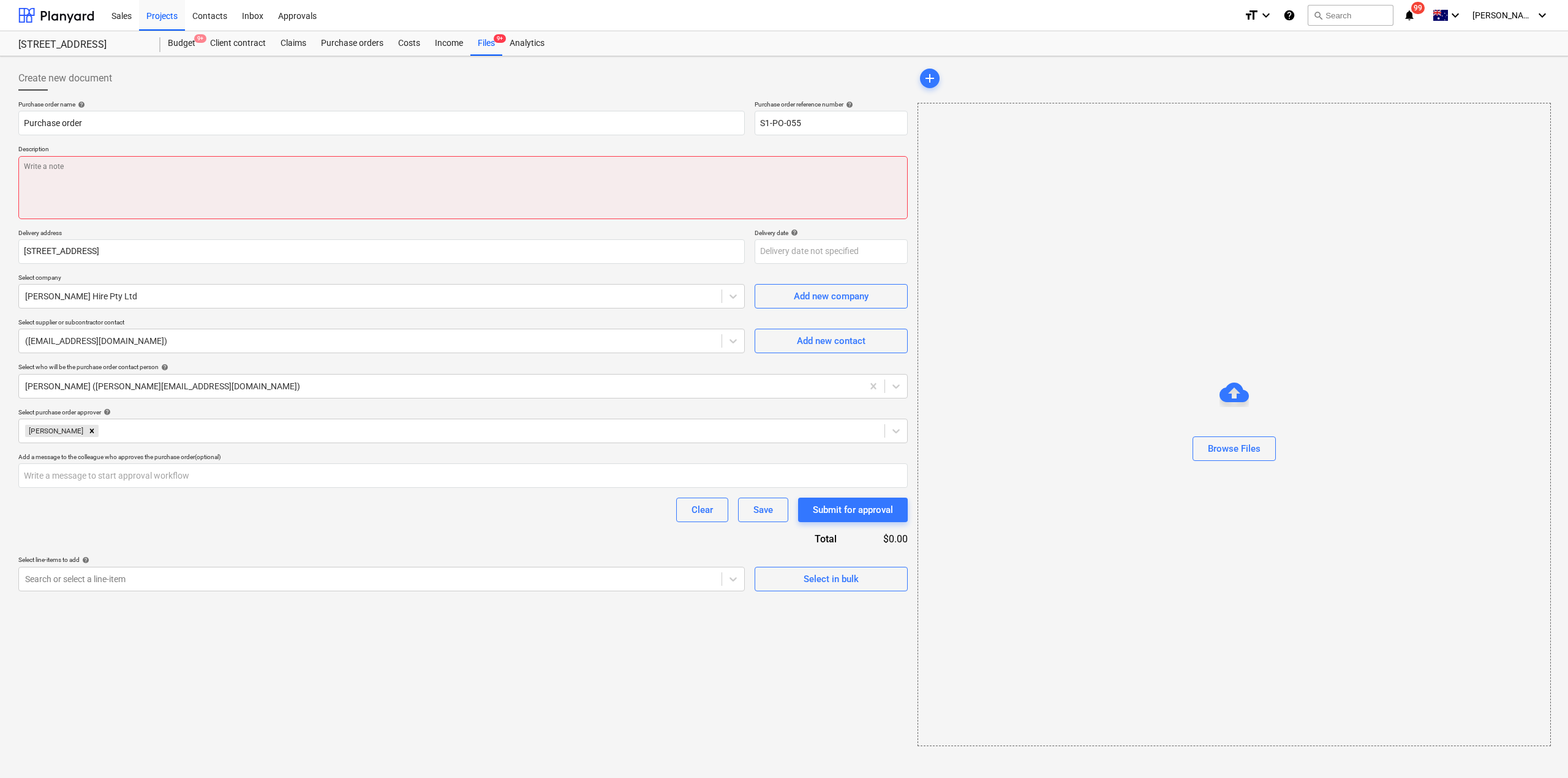
click at [141, 201] on textarea at bounding box center [463, 188] width 889 height 63
type textarea "x"
type textarea "T"
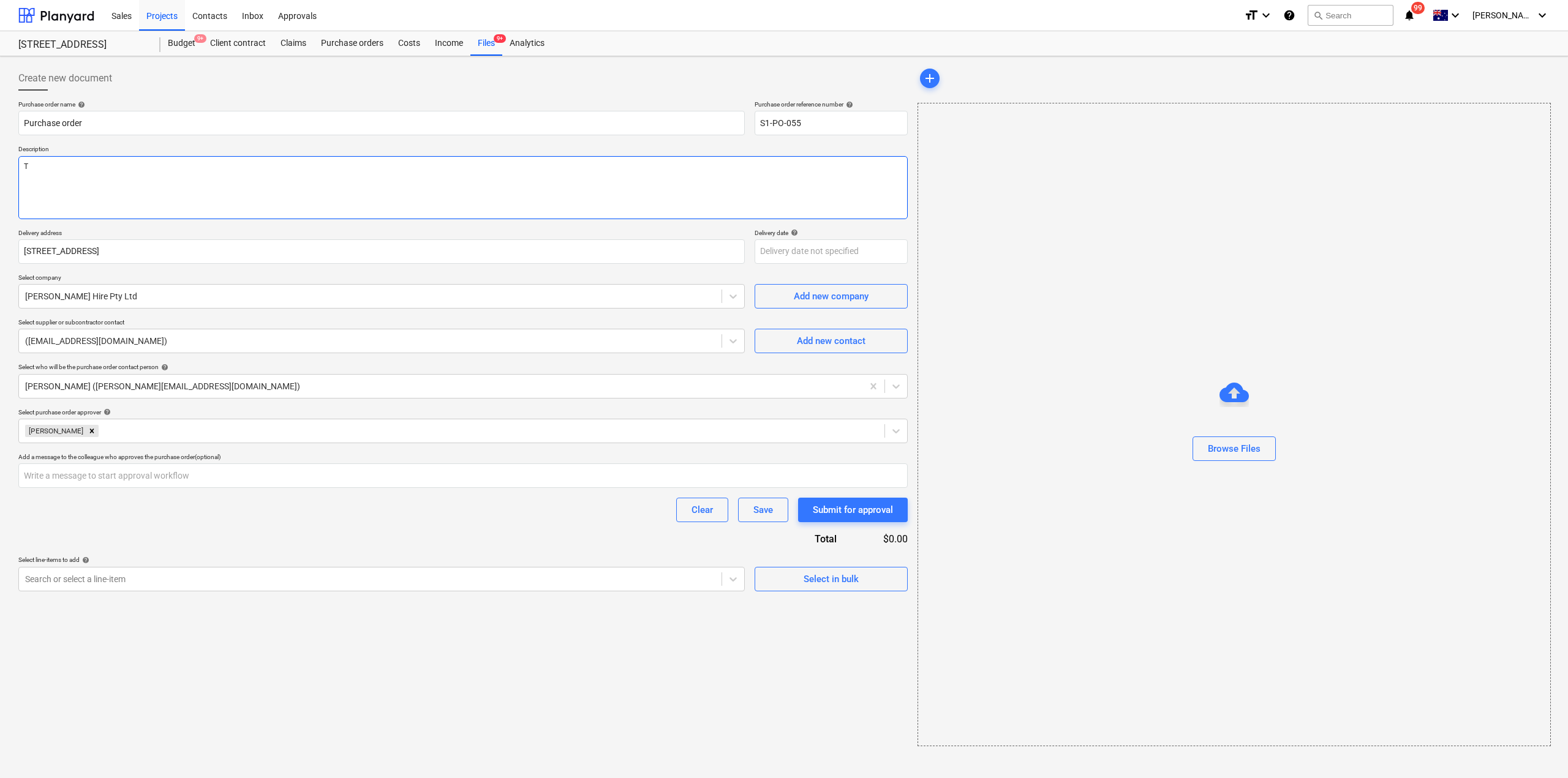
type textarea "x"
type textarea "[PERSON_NAME]"
type textarea "x"
type textarea "Tyr"
type textarea "x"
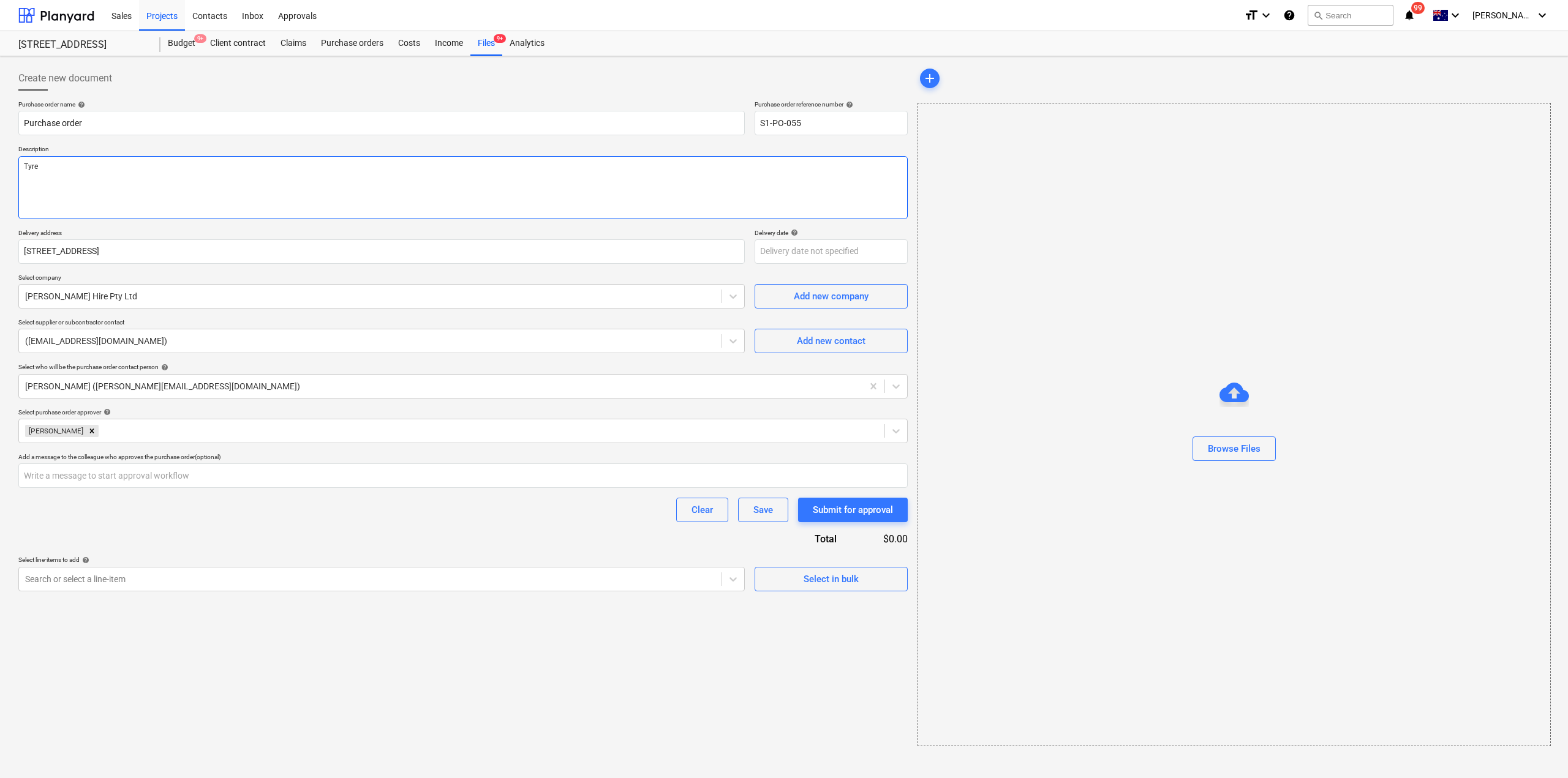
type textarea "Tyre"
type textarea "x"
type textarea "Tyre R"
type textarea "x"
type textarea "Tyre Re"
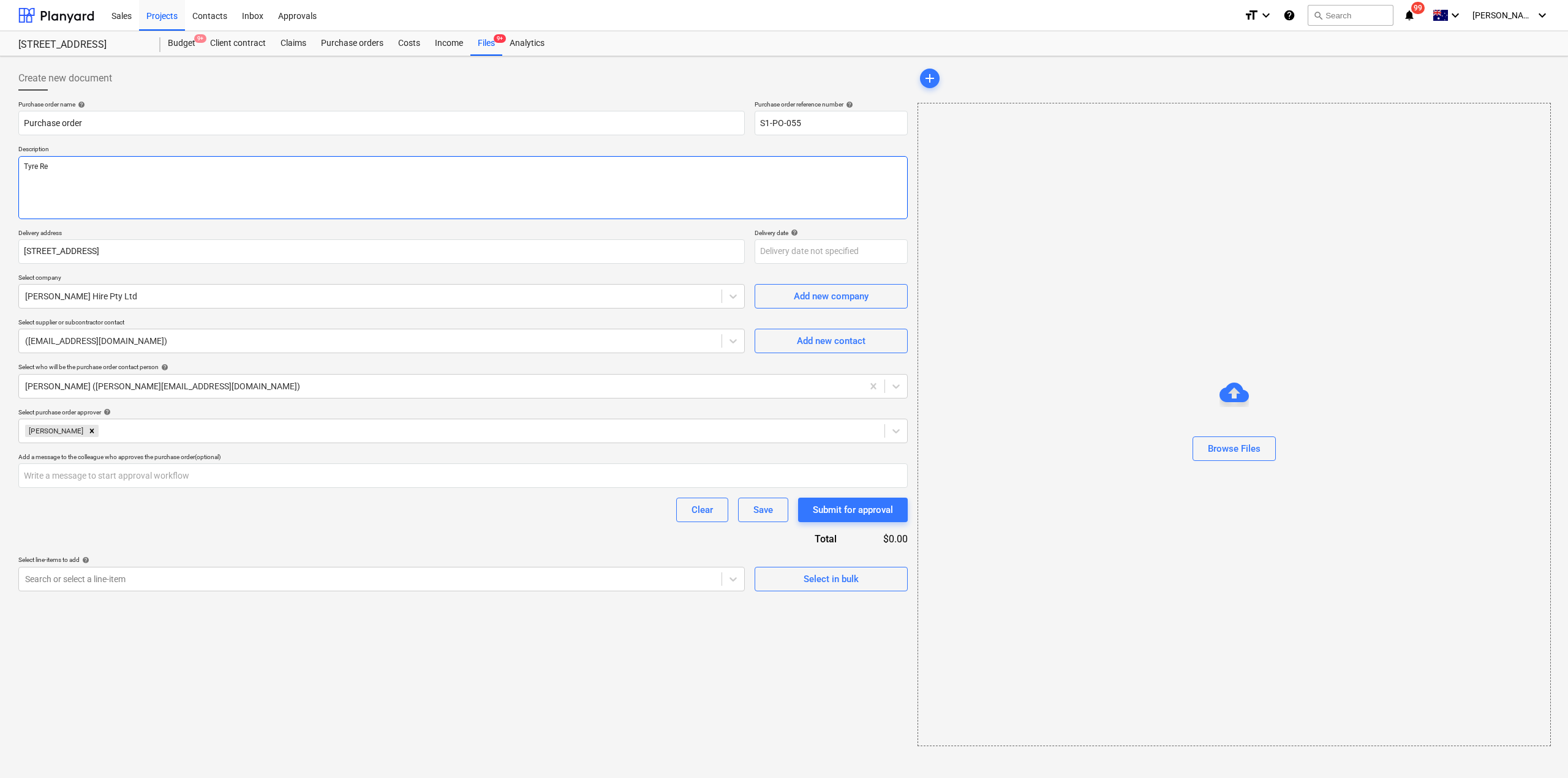
type textarea "x"
type textarea "Tyre Rep"
type textarea "x"
type textarea "Tyre Repa"
type textarea "x"
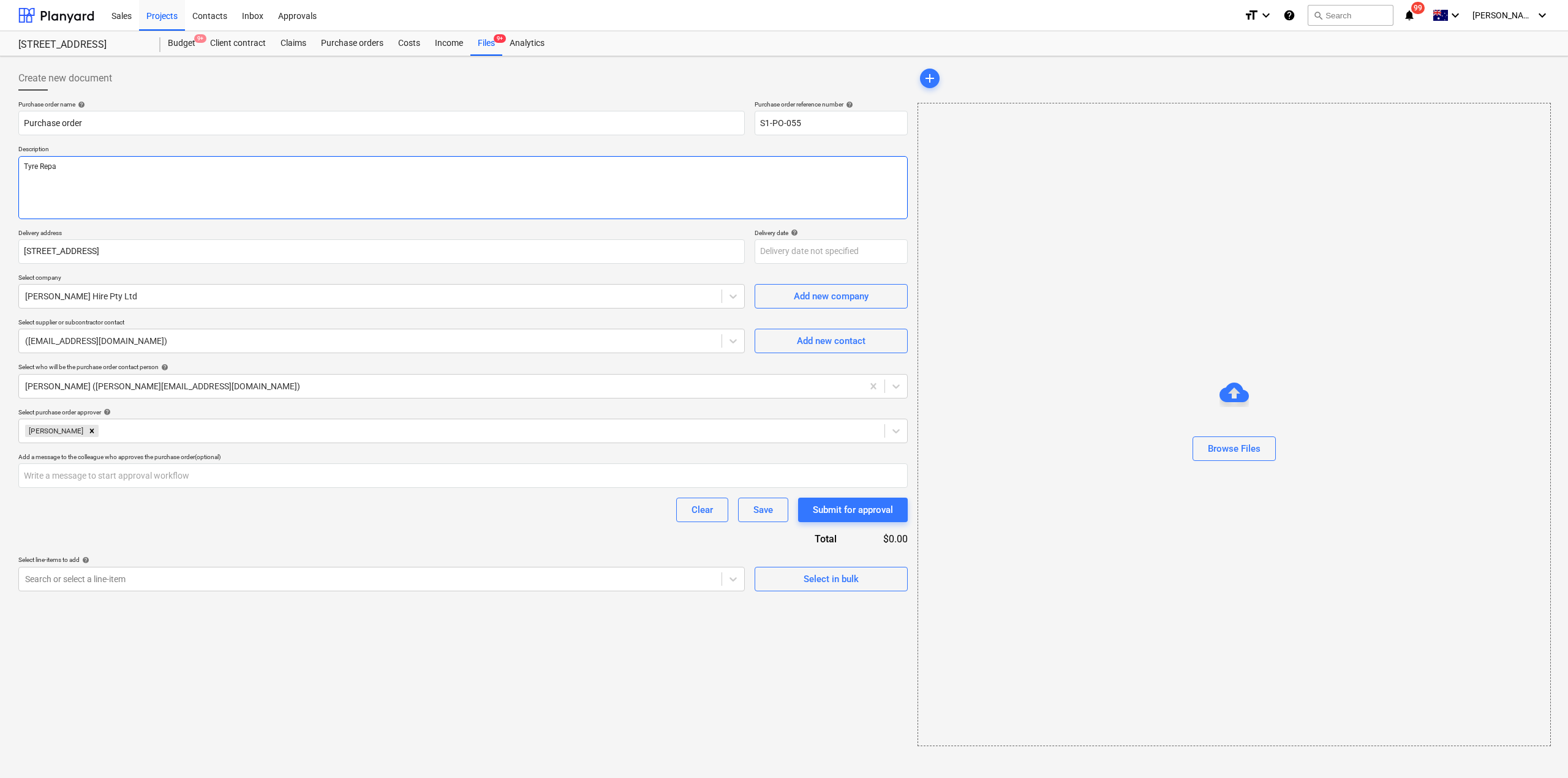
type textarea "Tyre Repai"
type textarea "x"
type textarea "Tyre Repair"
type textarea "x"
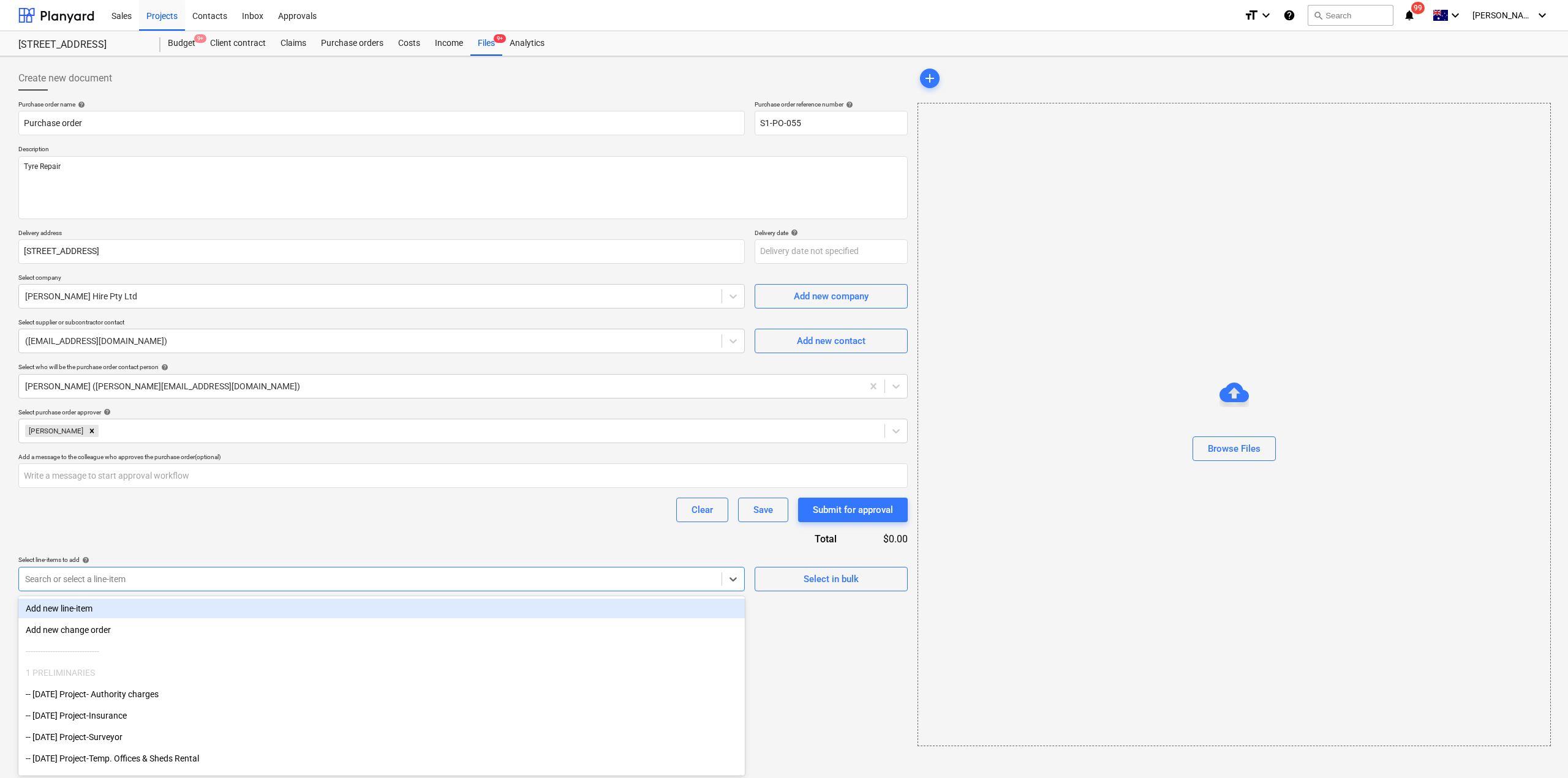
click at [588, 584] on div at bounding box center [370, 579] width 690 height 12
type input "pl"
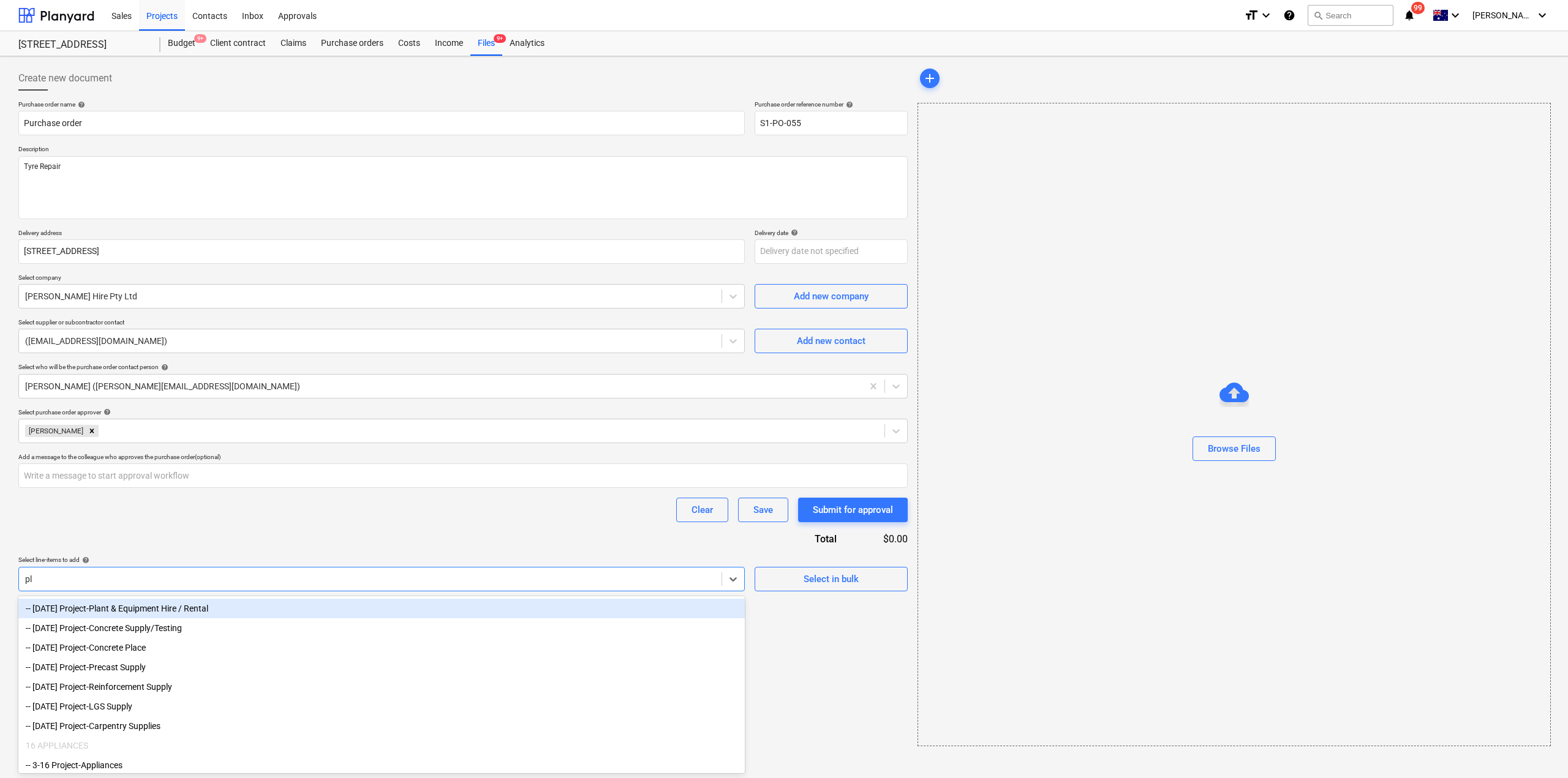
click at [186, 605] on div "-- [DATE] Project-Plant & Equipment Hire / Rental" at bounding box center [381, 609] width 726 height 20
type textarea "x"
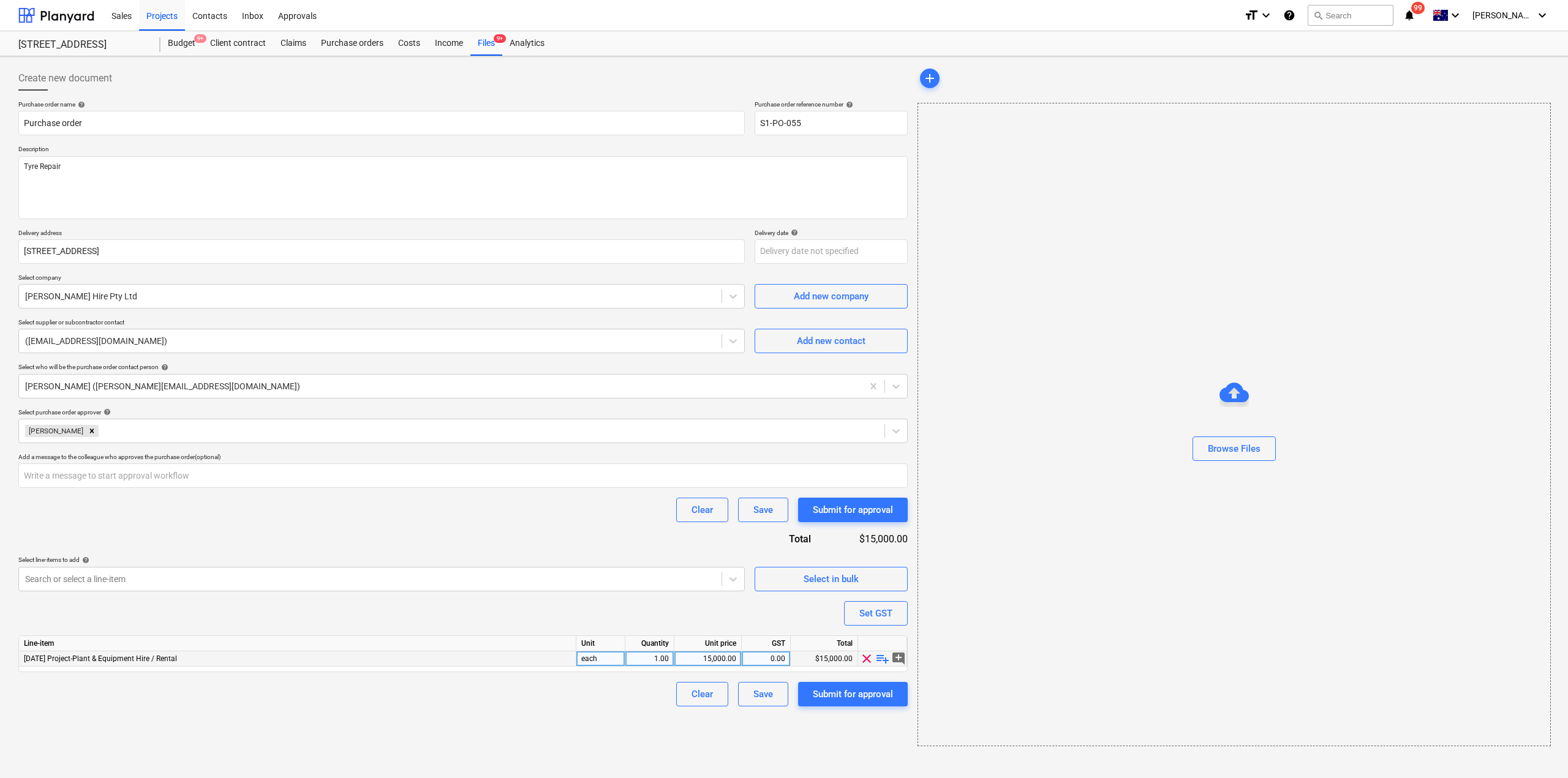
click at [897, 654] on span "add_comment" at bounding box center [899, 659] width 15 height 15
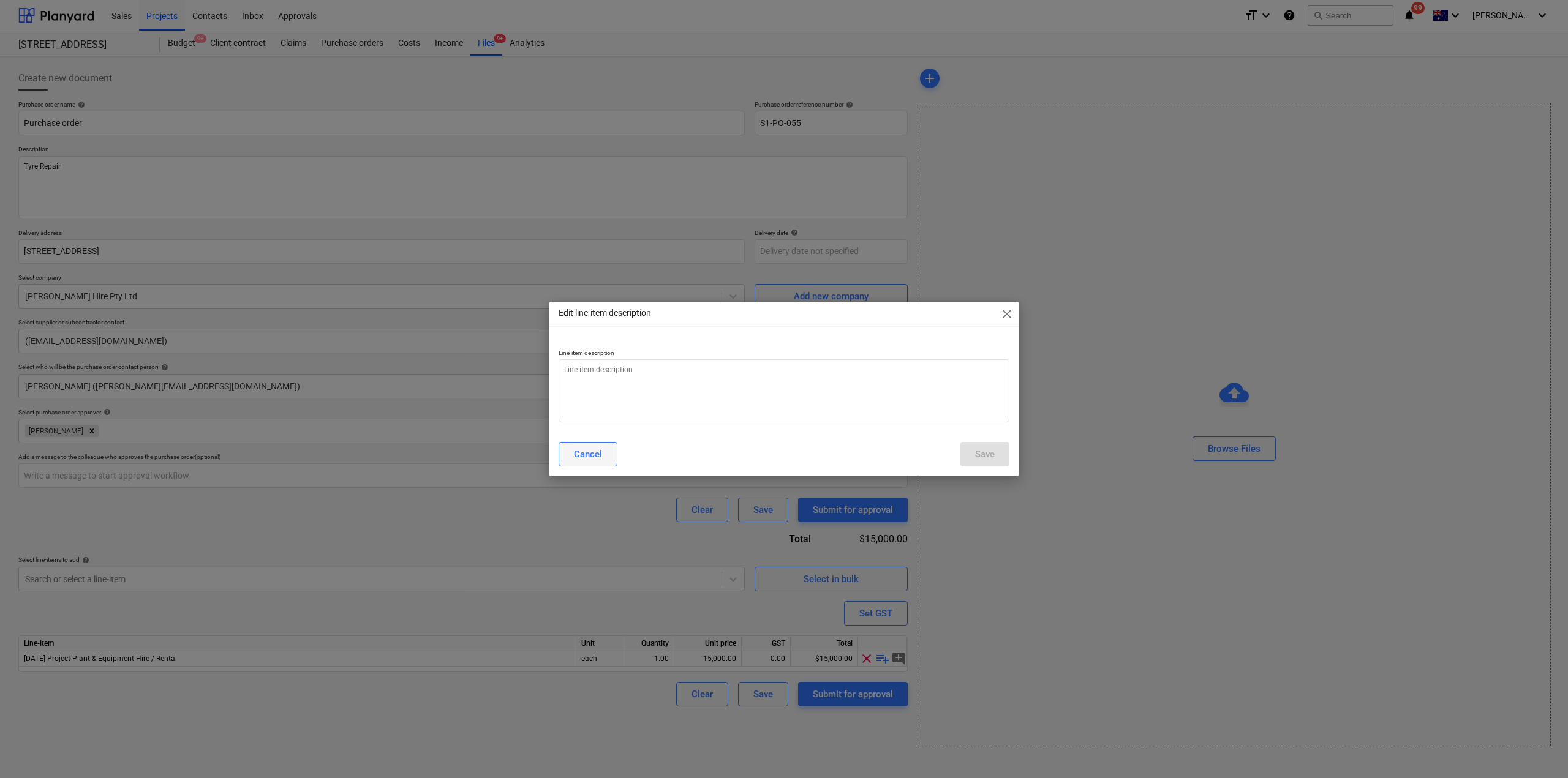
click at [577, 459] on div "Cancel" at bounding box center [588, 454] width 28 height 16
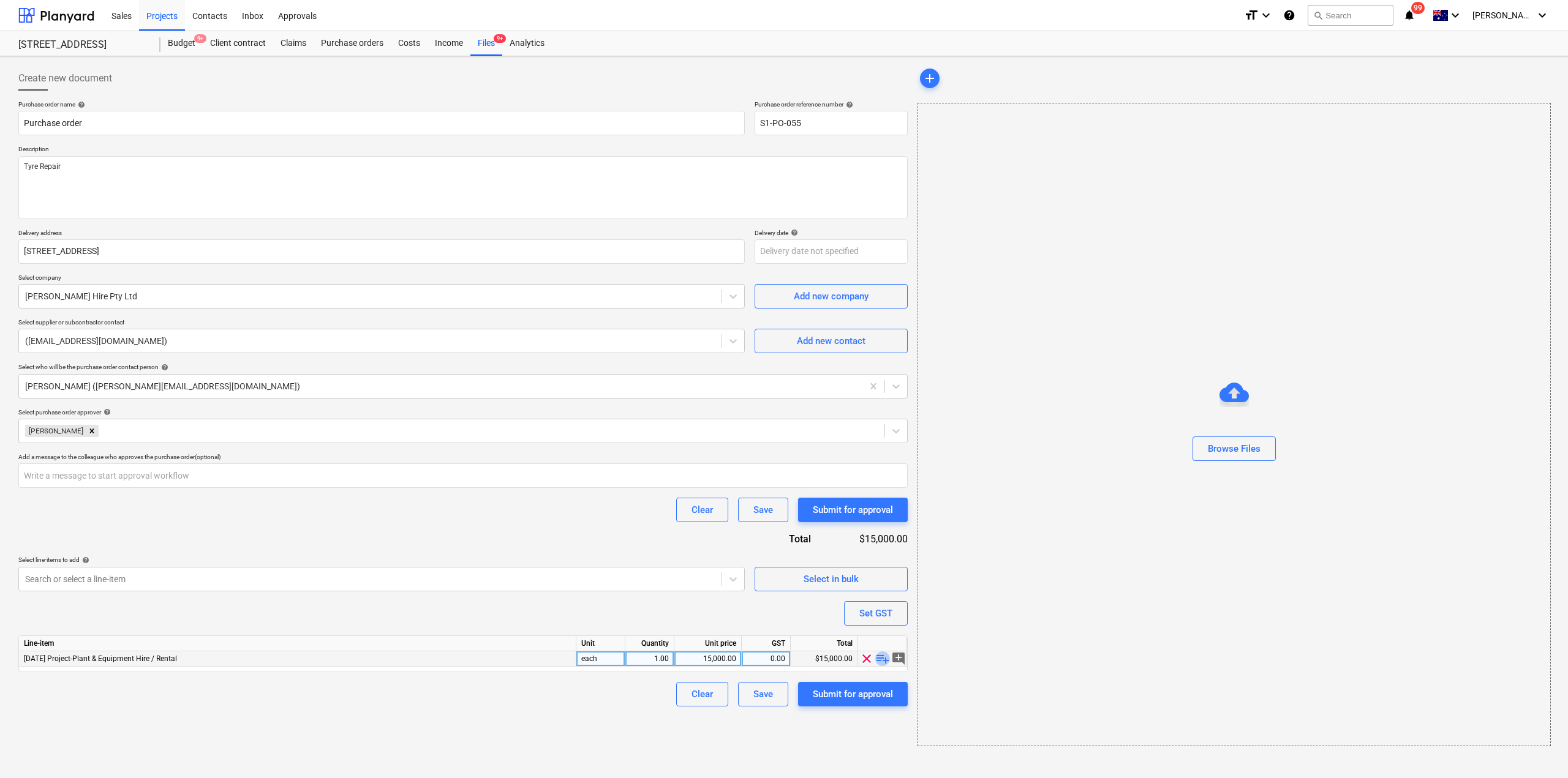
click at [888, 659] on span "playlist_add" at bounding box center [882, 659] width 15 height 15
type textarea "x"
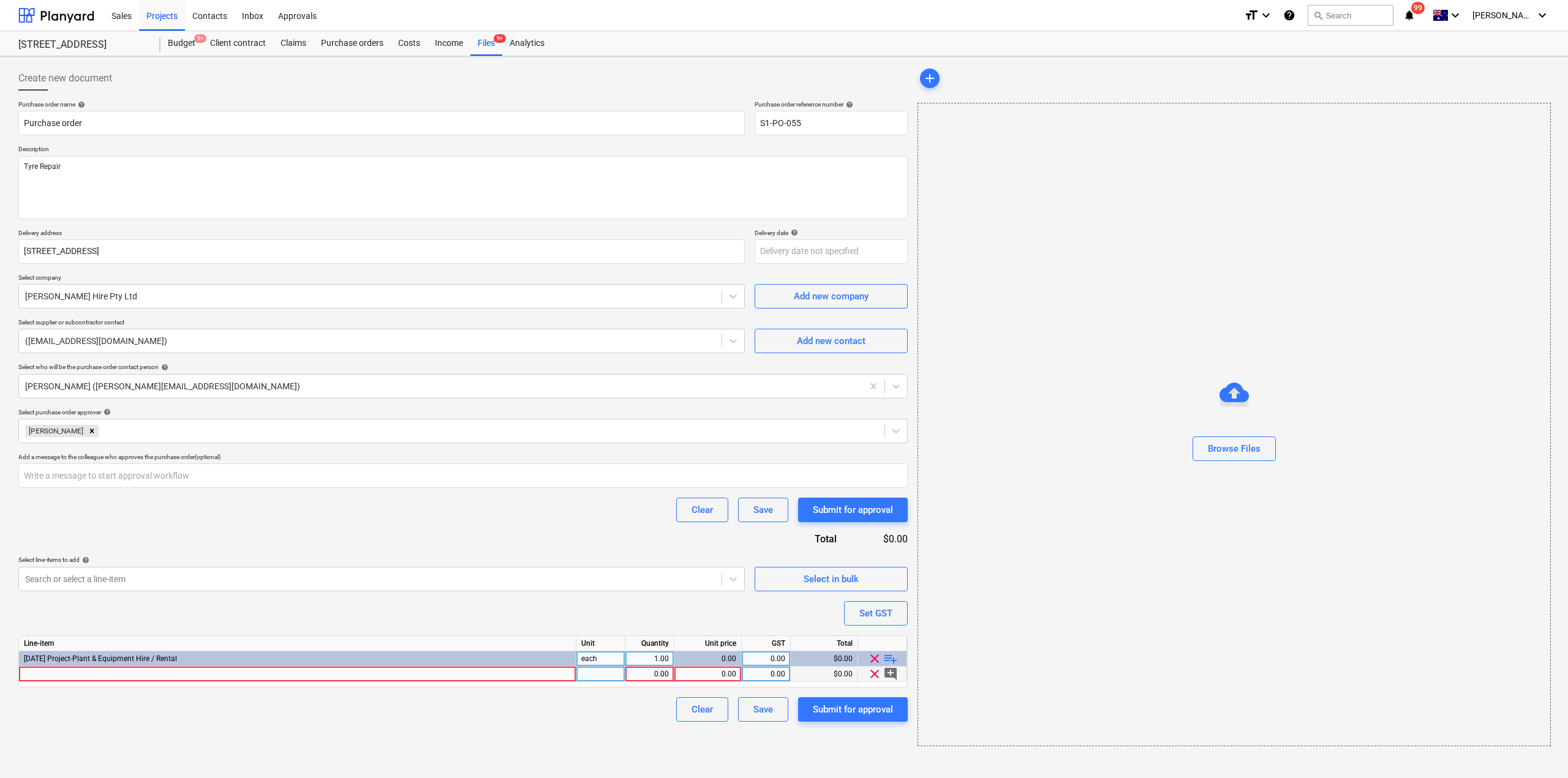
click at [889, 674] on span "add_comment" at bounding box center [891, 674] width 15 height 15
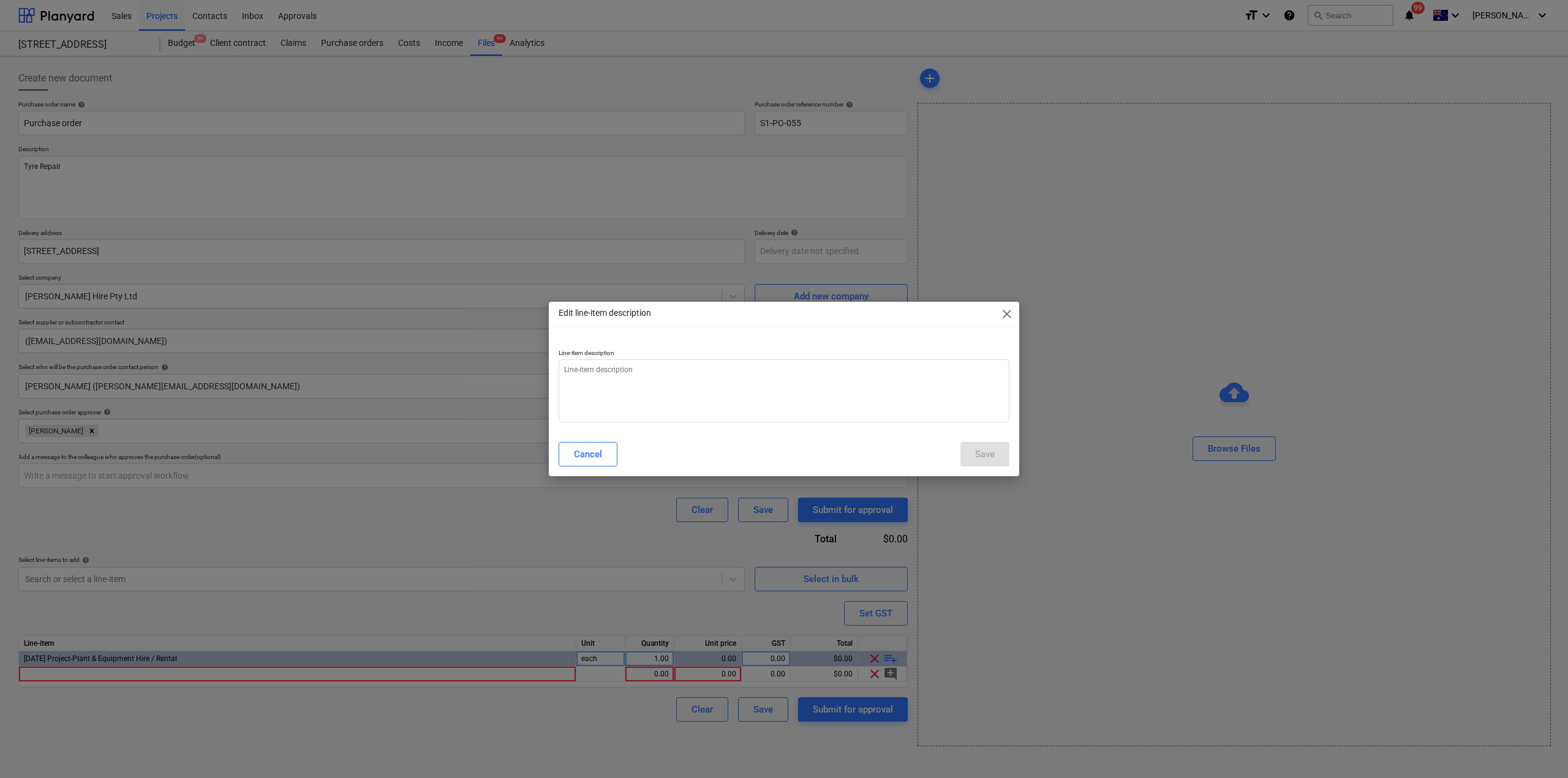
click at [1012, 314] on span "close" at bounding box center [1007, 314] width 15 height 15
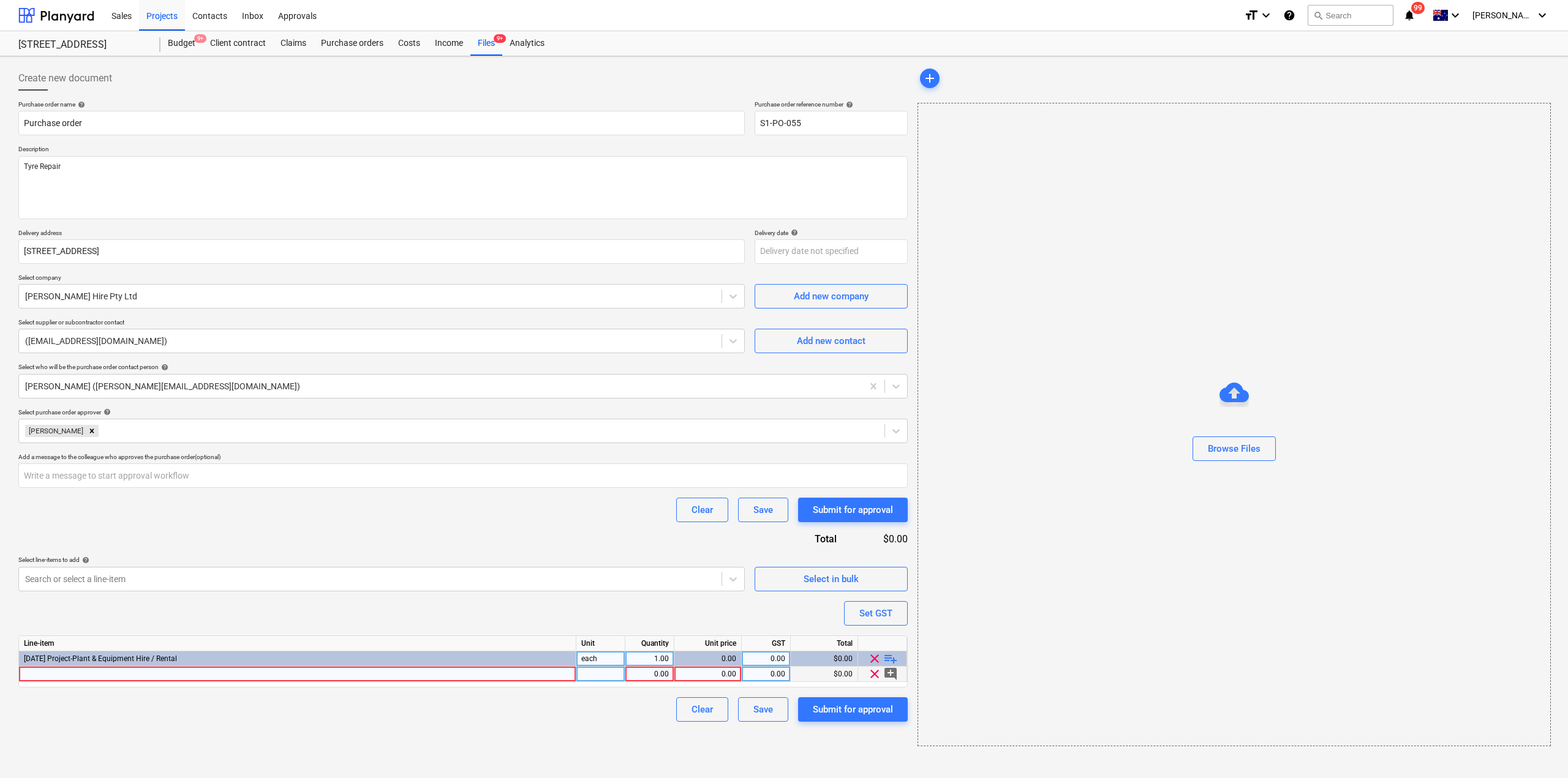
click at [118, 676] on div at bounding box center [298, 675] width 558 height 16
type input "T"
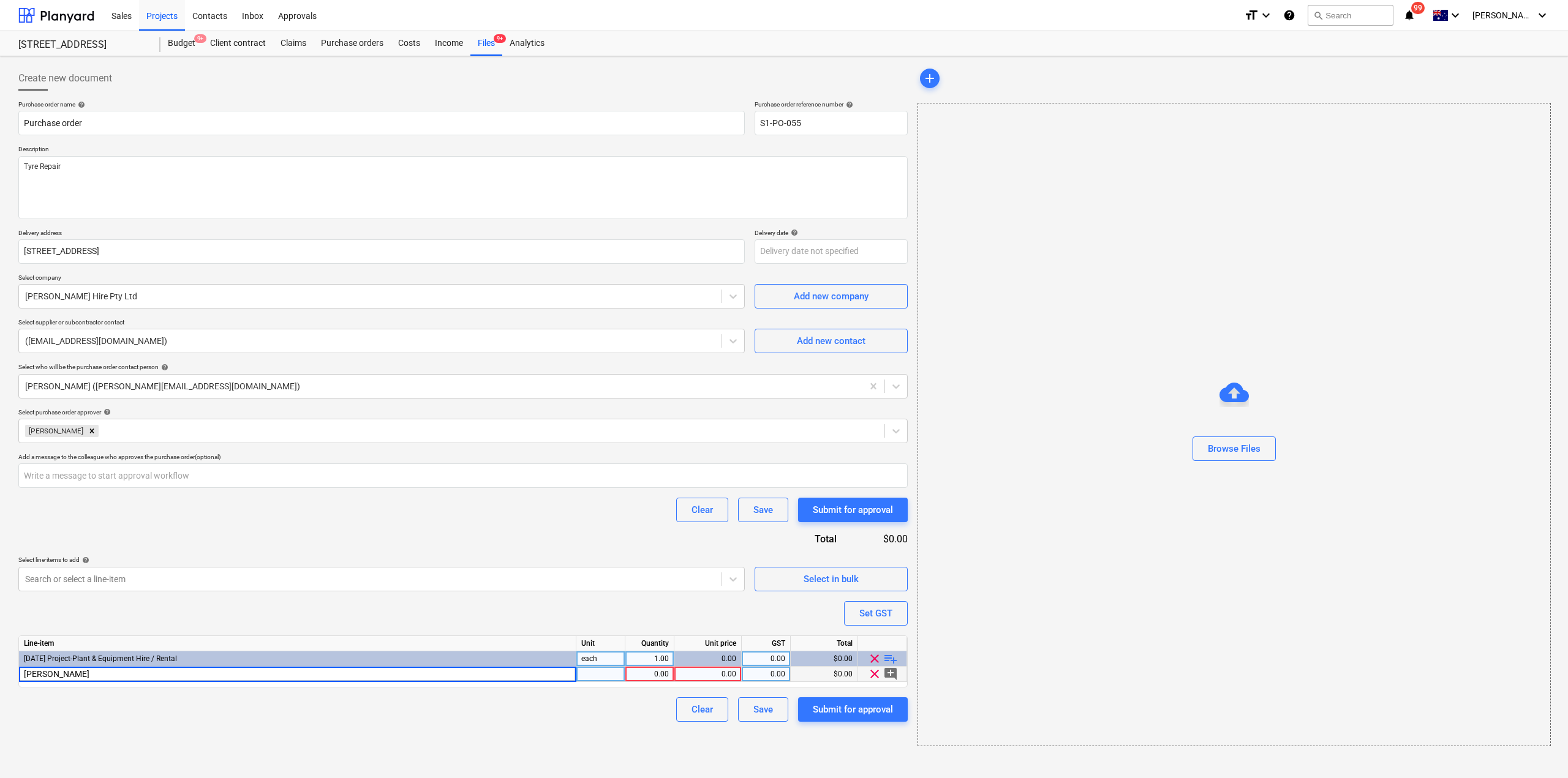
type input "T"
type input "Manitou Tyre Repair"
click at [67, 677] on span "Manitou Tyre Repair" at bounding box center [57, 674] width 66 height 9
click at [95, 673] on input "Manitou Tyre Repair" at bounding box center [297, 674] width 557 height 15
click at [94, 673] on input "Manitou Tyre Repair" at bounding box center [297, 674] width 557 height 15
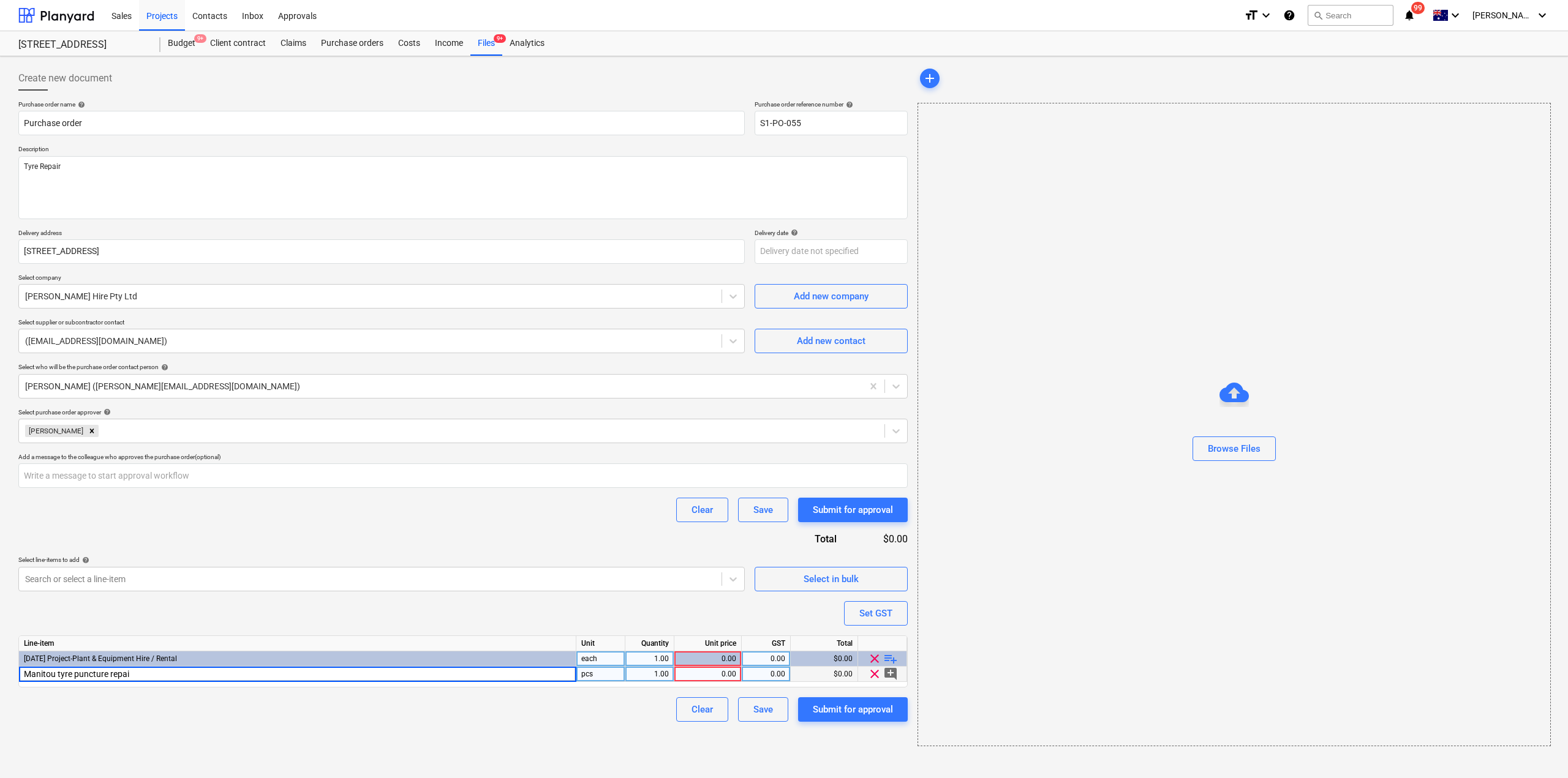
type input "Manitou tyre puncture repair"
type input "195"
click at [830, 709] on div "Submit for approval" at bounding box center [853, 710] width 80 height 16
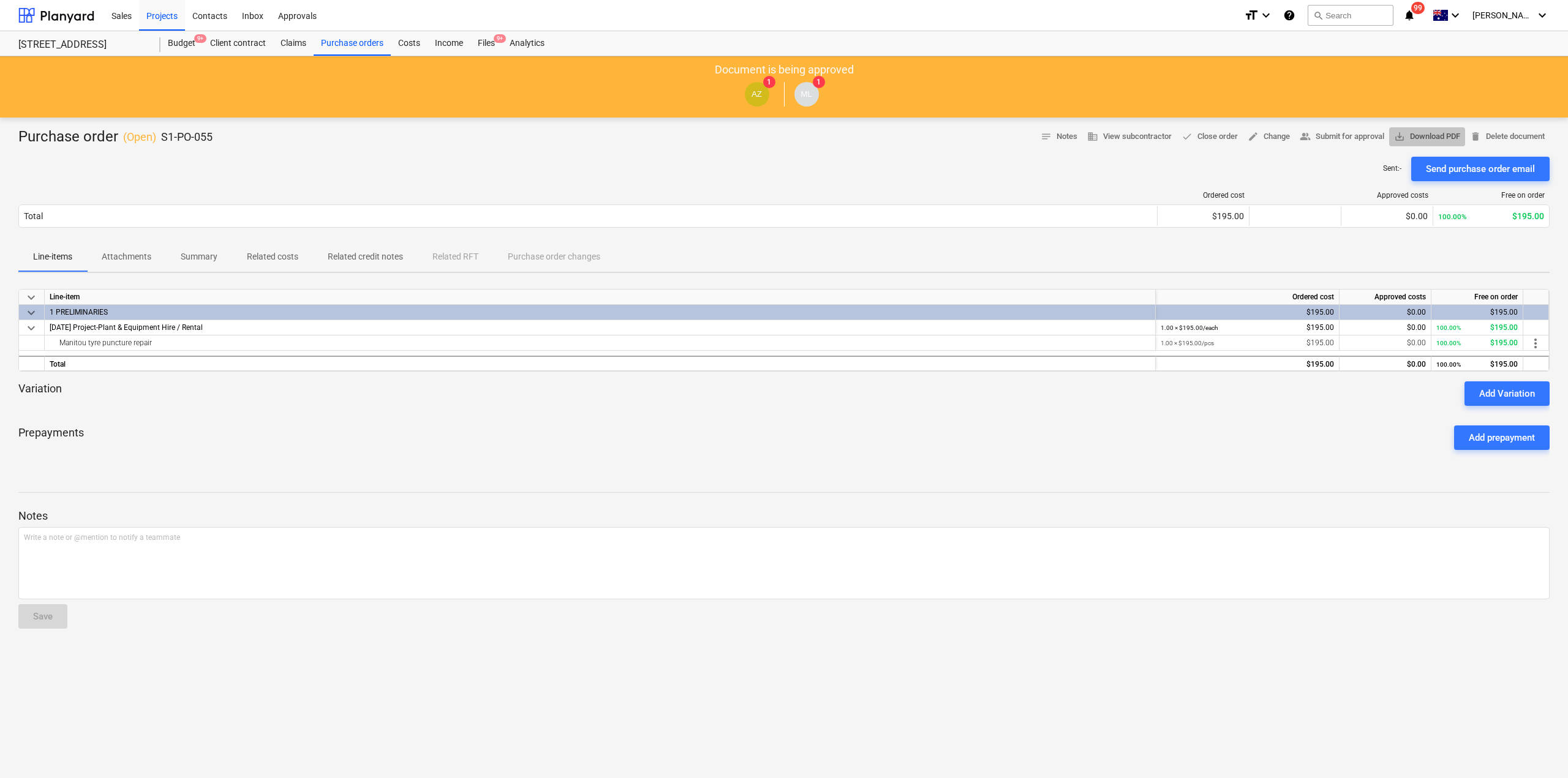
click at [1421, 133] on span "save_alt Download PDF" at bounding box center [1427, 137] width 66 height 14
click at [364, 46] on div "Purchase orders" at bounding box center [352, 43] width 77 height 24
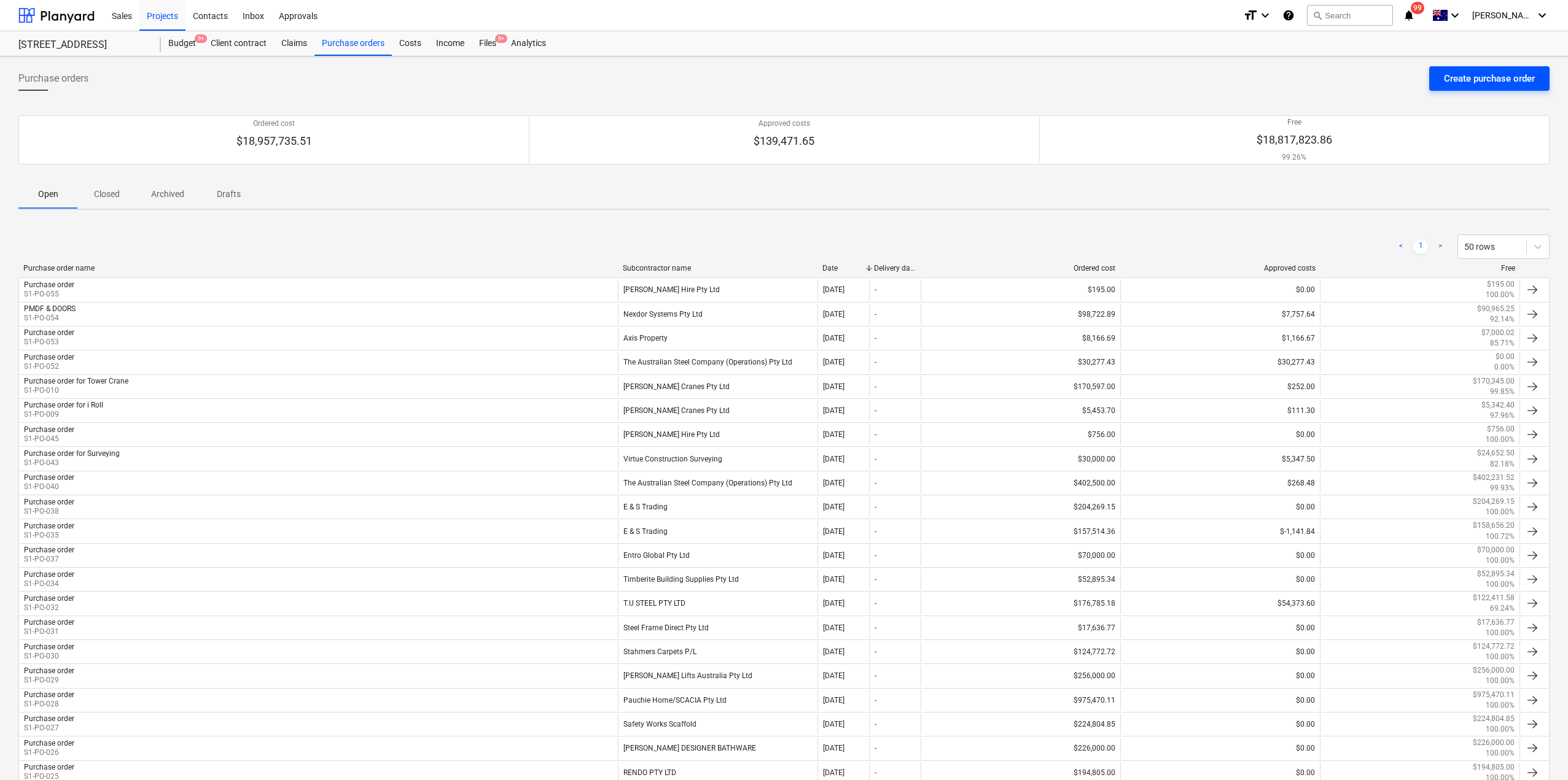
click at [1484, 77] on div "Create purchase order" at bounding box center [1489, 78] width 91 height 16
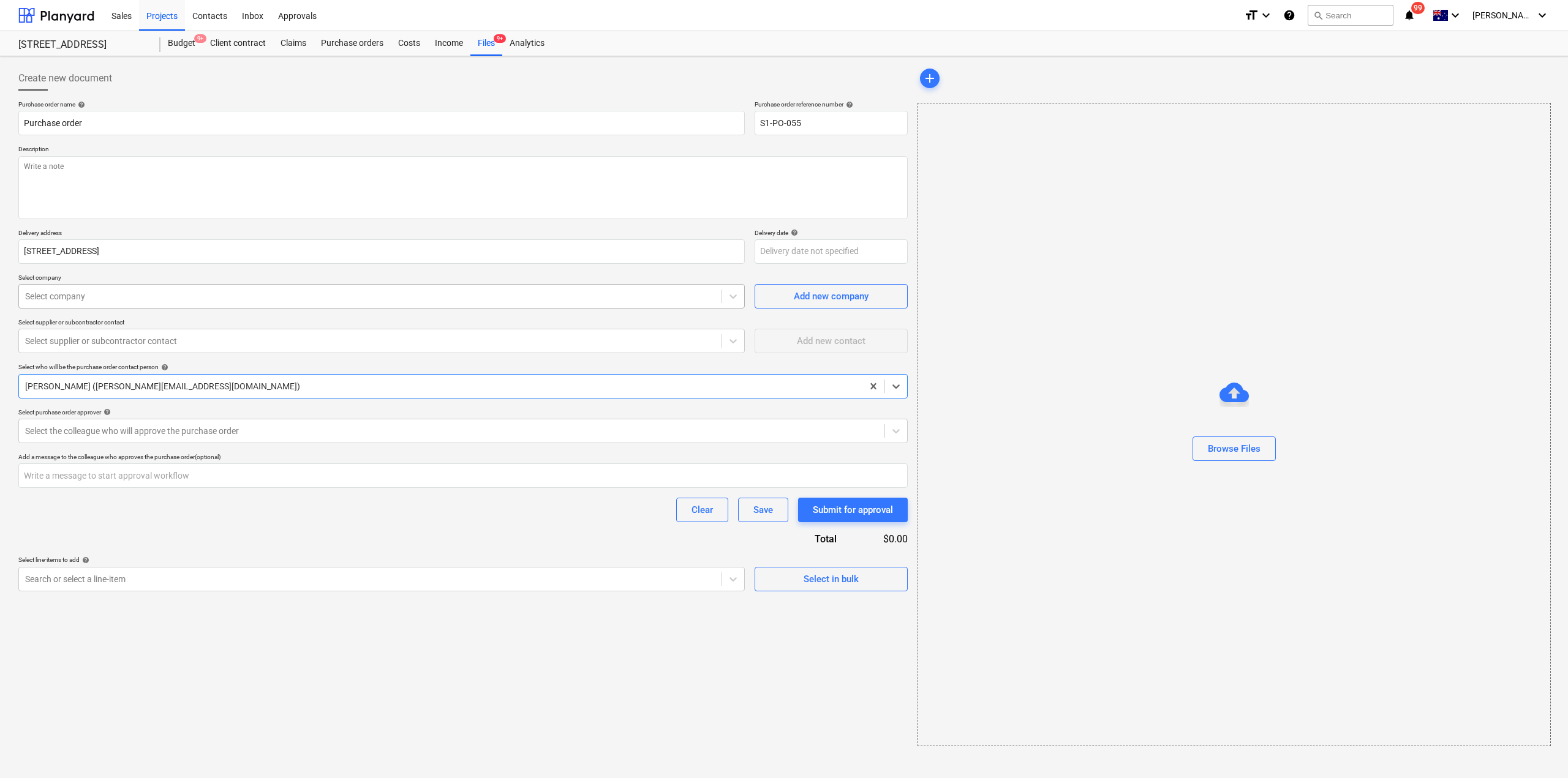
click at [98, 299] on div at bounding box center [370, 296] width 690 height 12
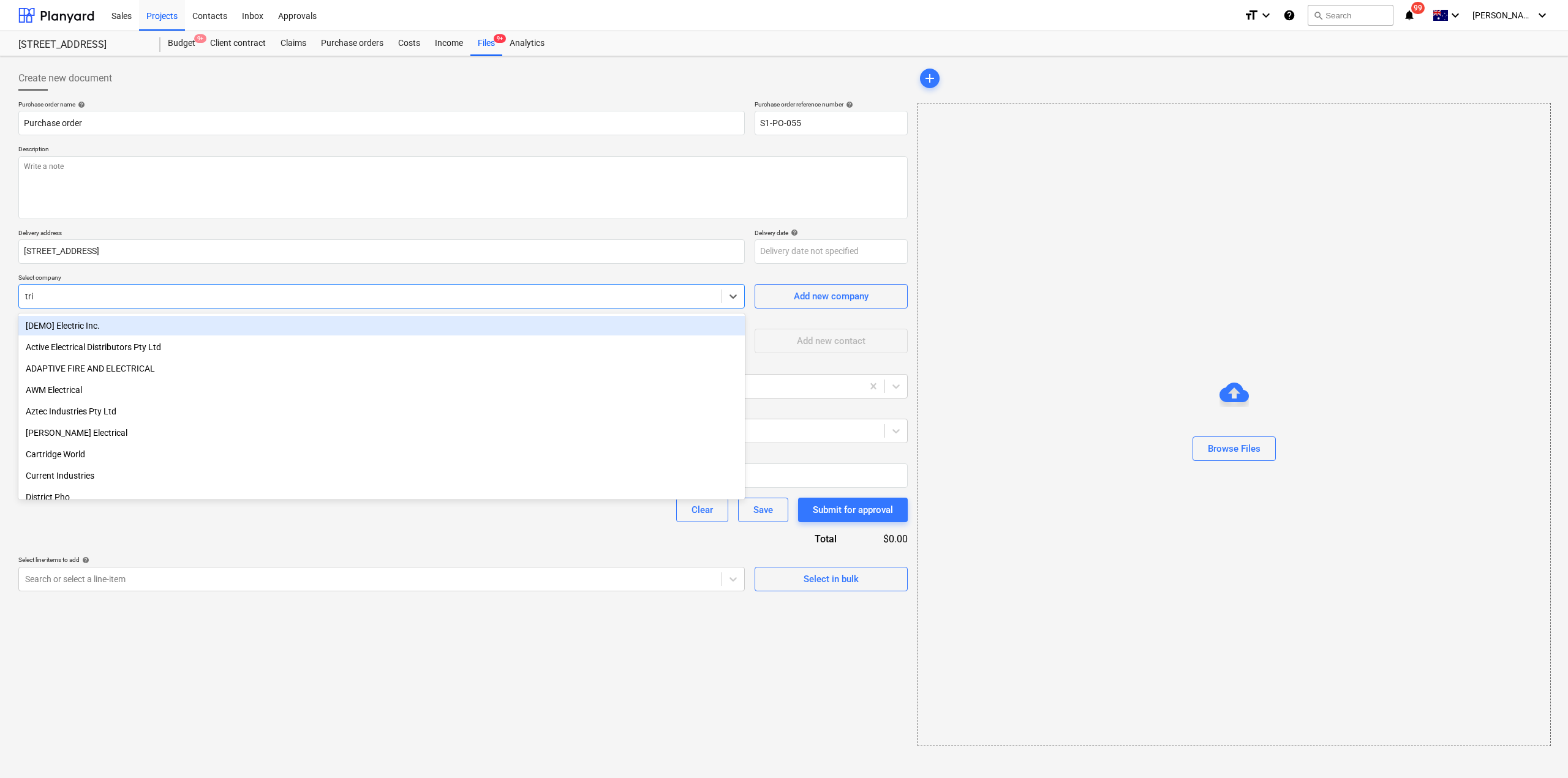
type input "trit"
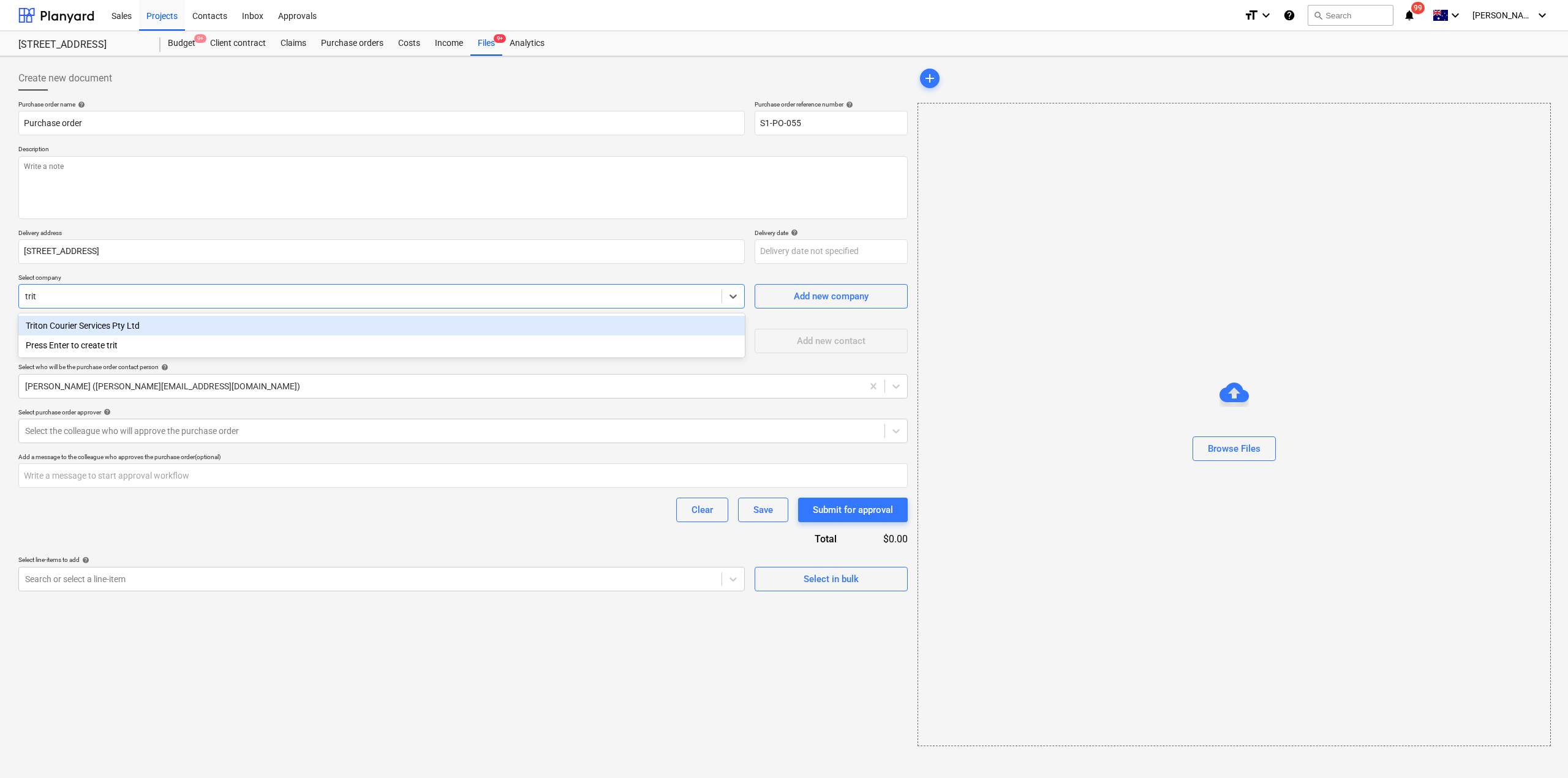
click at [120, 321] on div "Triton Courier Services Pty Ltd" at bounding box center [381, 326] width 726 height 20
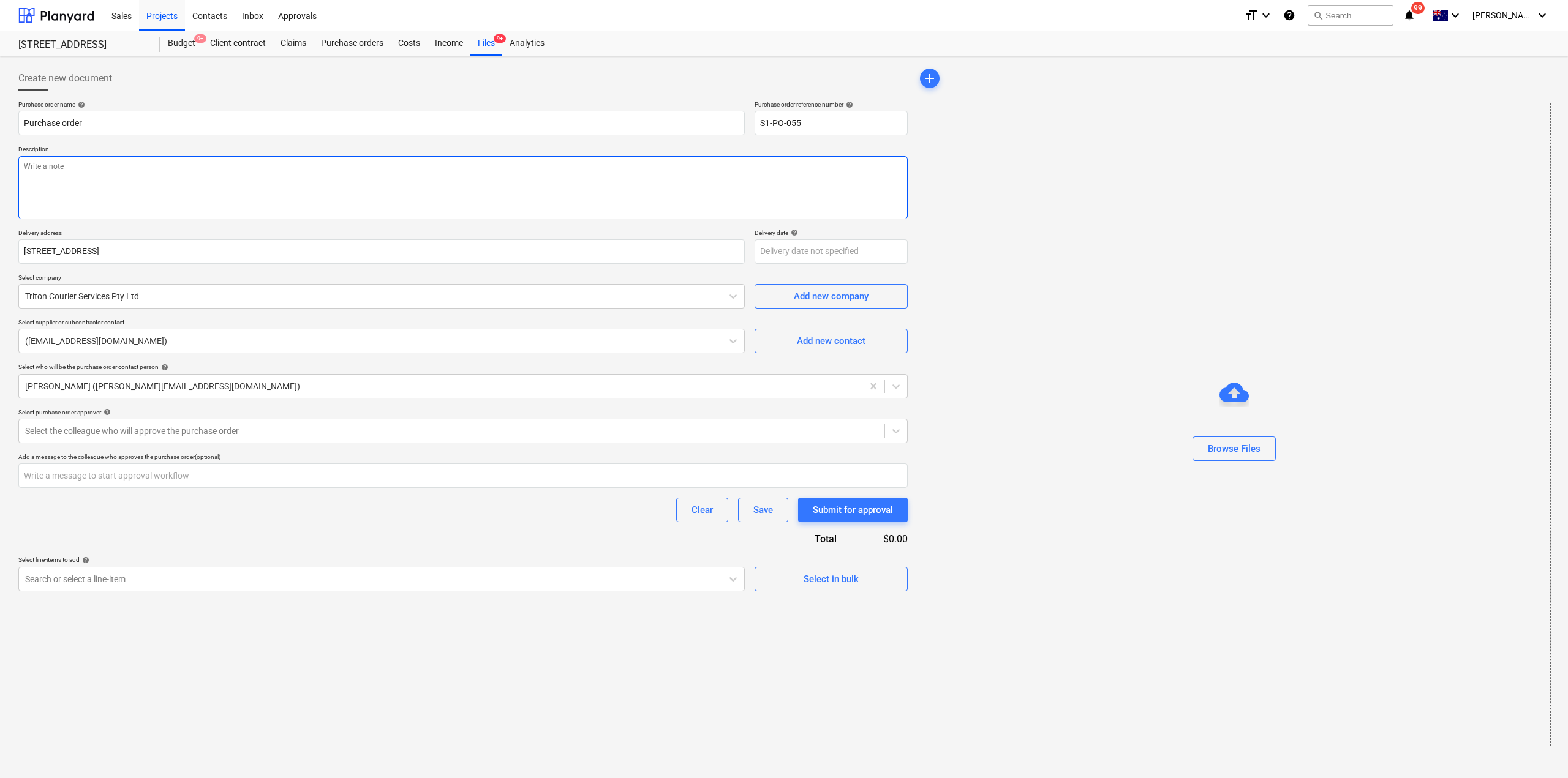
click at [221, 183] on textarea at bounding box center [463, 188] width 889 height 63
type textarea "Bay Rd to Beach Rd to Ivanhoe Dropping off handrails etc"
click at [251, 570] on div "Search or select a line-item" at bounding box center [371, 579] width 703 height 17
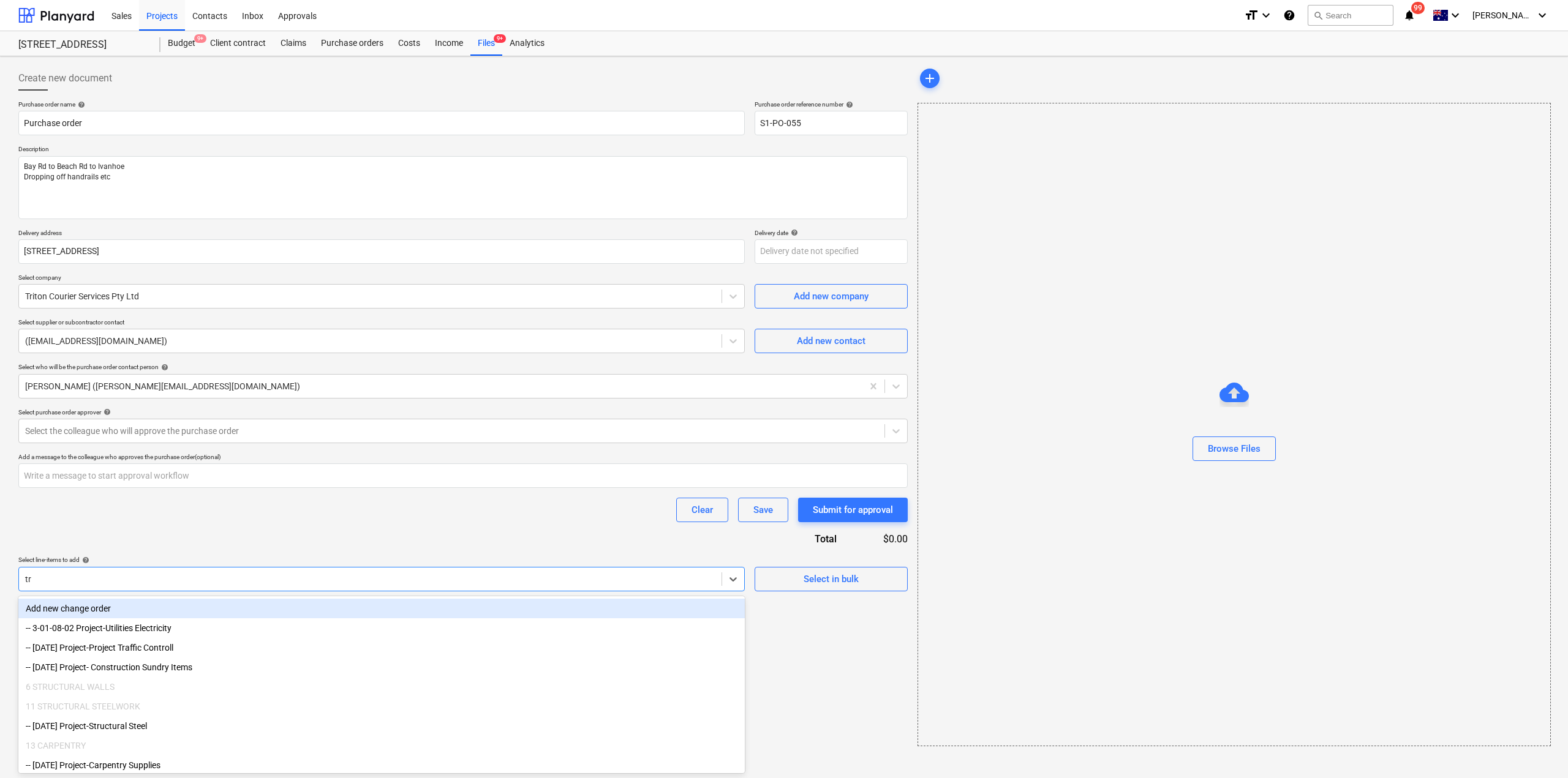
type input "t"
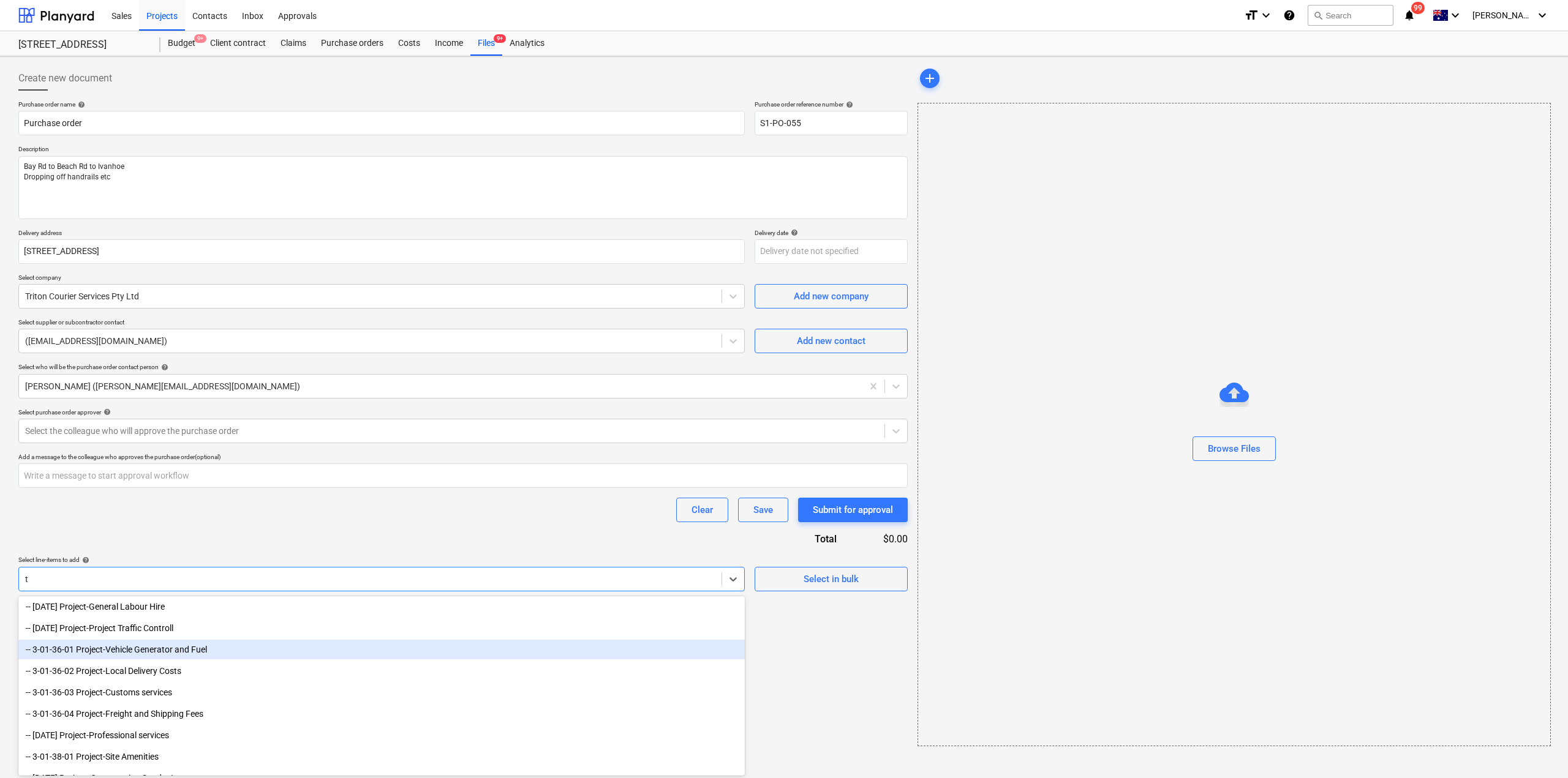
scroll to position [429, 0]
click at [207, 654] on div "-- 3-01-36-02 Project-Local Delivery Costs" at bounding box center [381, 651] width 726 height 20
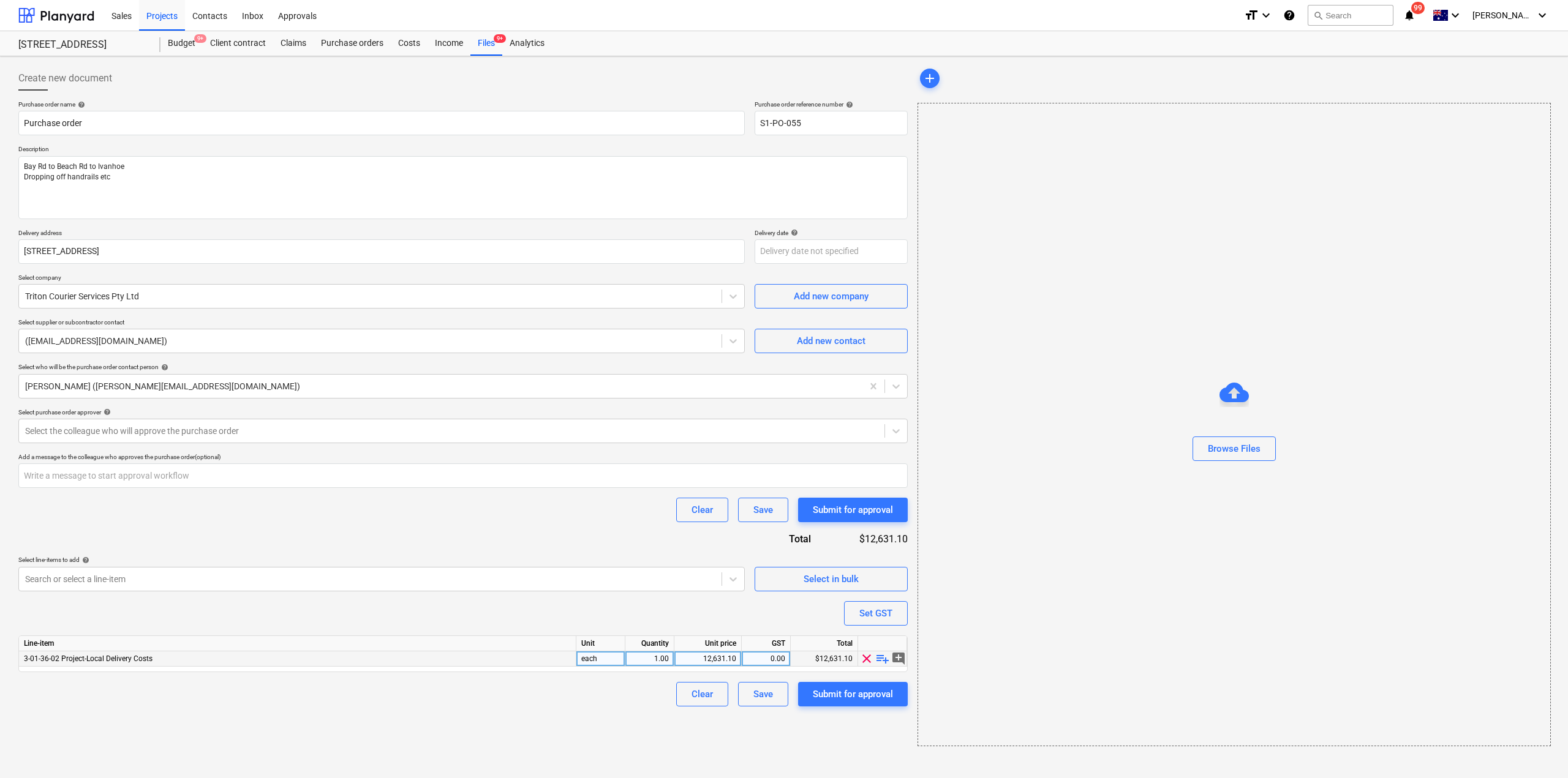
click at [880, 654] on span "playlist_add" at bounding box center [882, 659] width 15 height 15
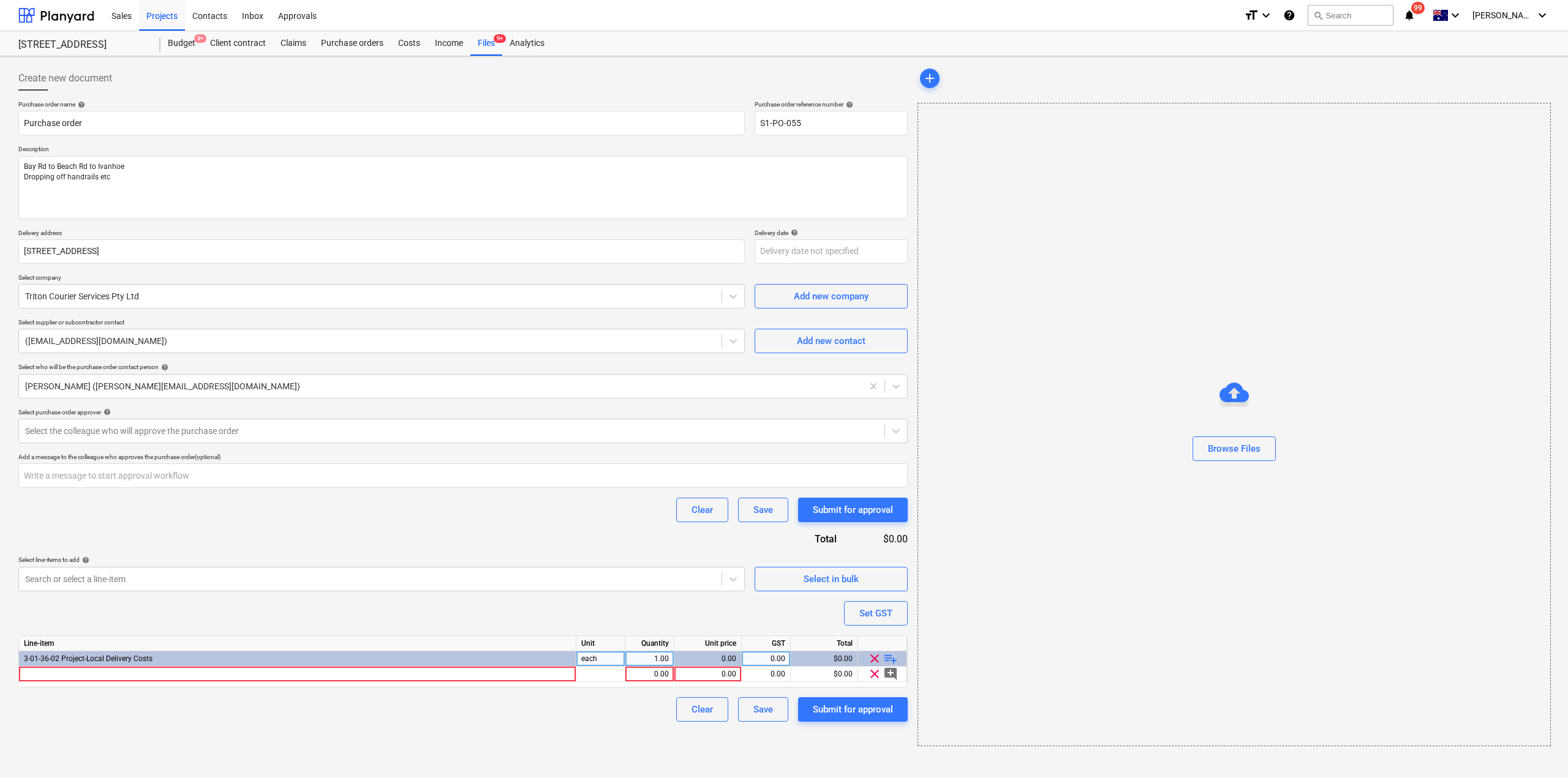
click at [890, 663] on span "playlist_add" at bounding box center [891, 659] width 15 height 15
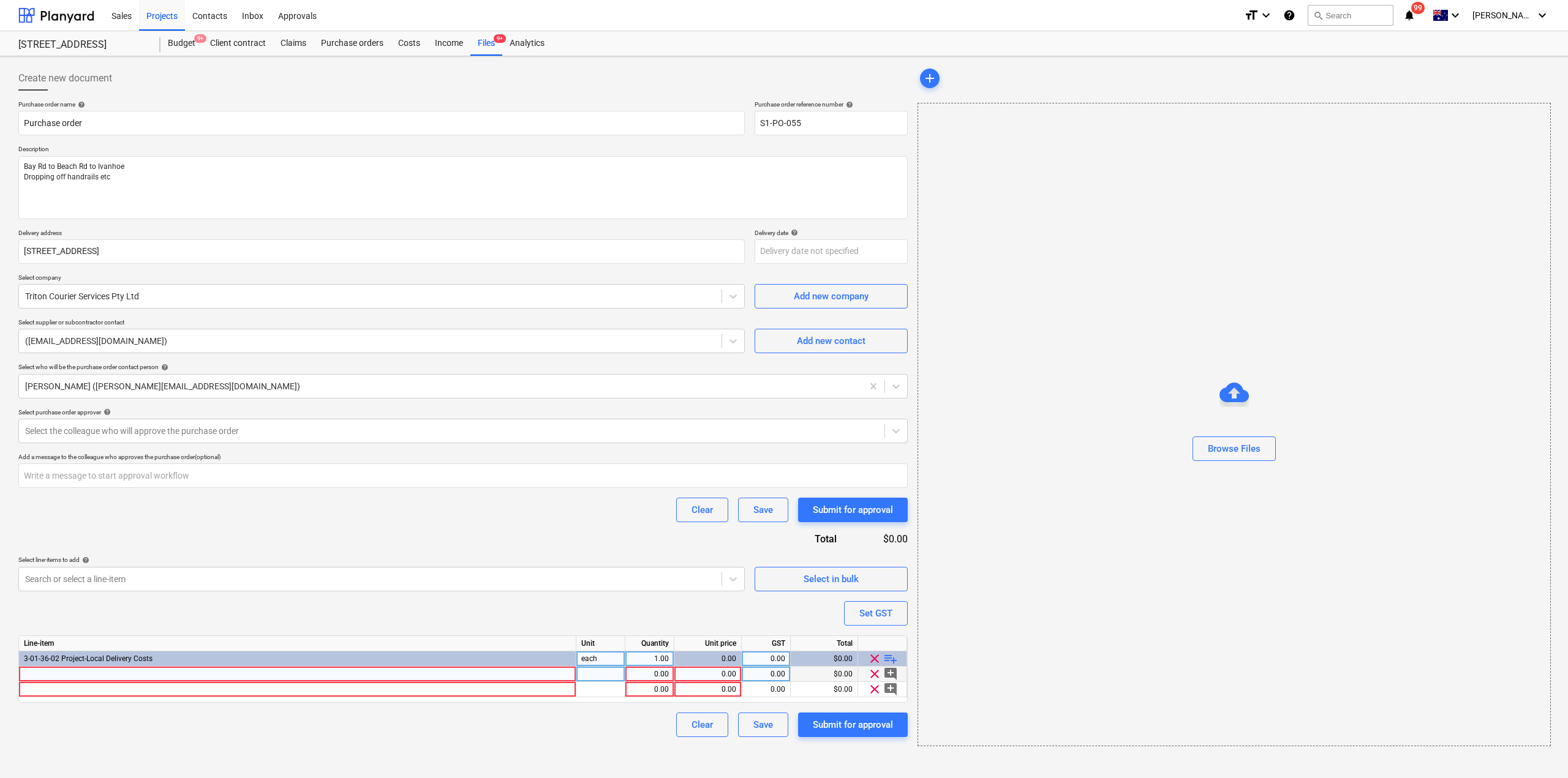
click at [376, 678] on div at bounding box center [298, 675] width 558 height 16
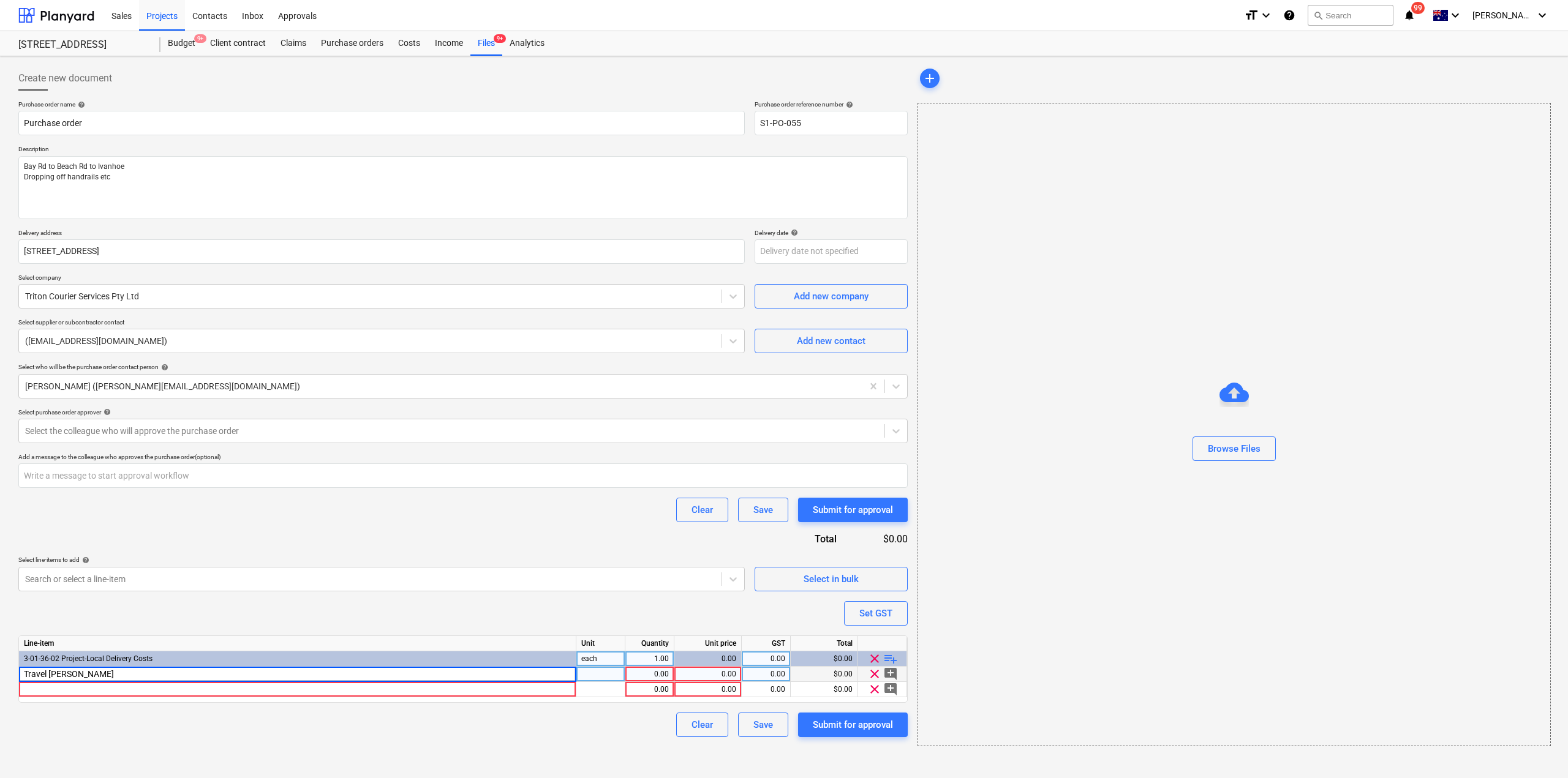
type input "Travel Time"
type input "90"
click at [197, 684] on div at bounding box center [298, 690] width 558 height 16
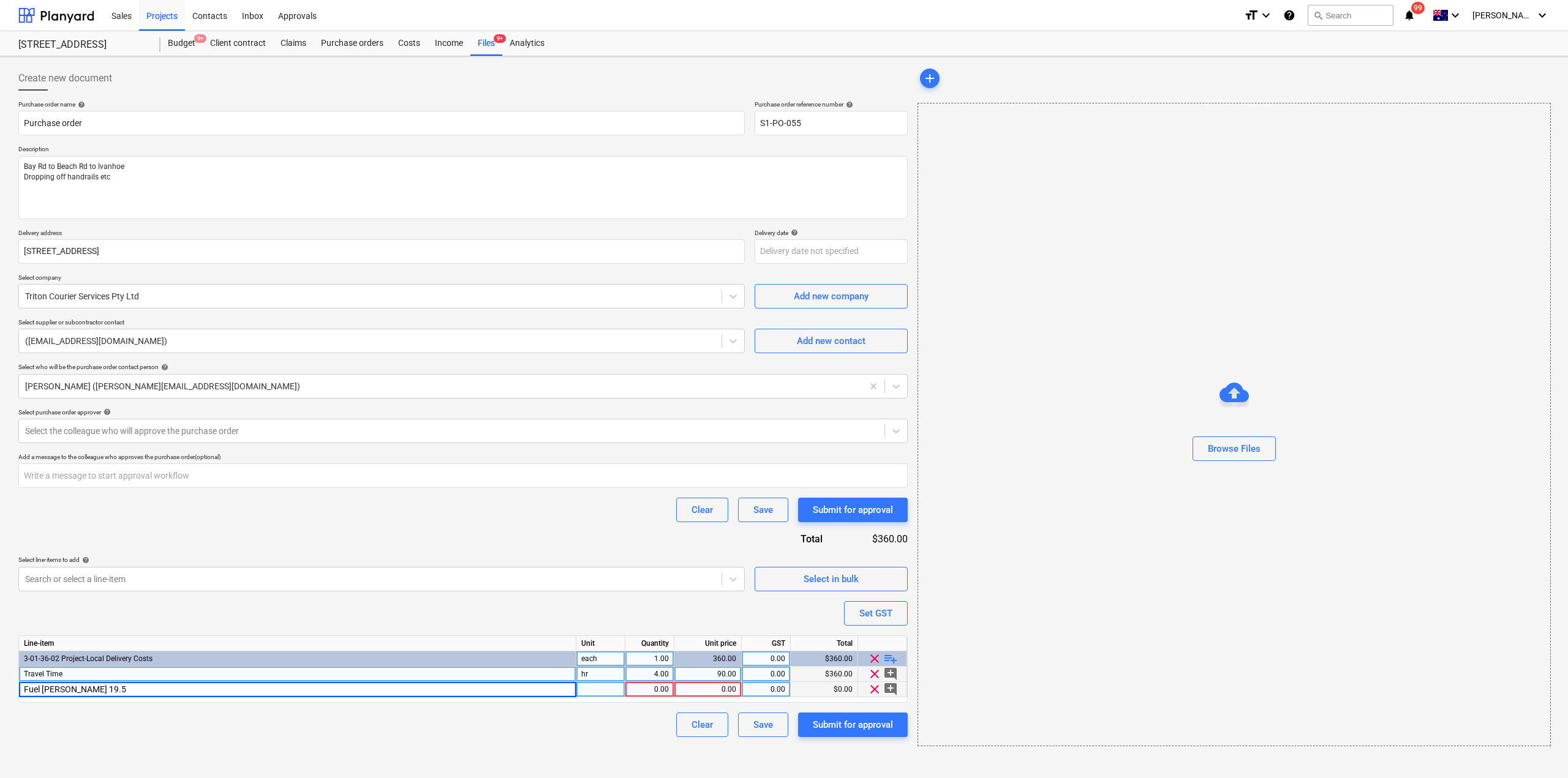
type input "Fuel [PERSON_NAME] 19.5%"
click at [731, 690] on div "0.00" at bounding box center [708, 690] width 57 height 16
type input "70.2"
click at [1002, 643] on div "Browse Files" at bounding box center [1234, 425] width 633 height 644
click at [204, 385] on div at bounding box center [440, 386] width 831 height 12
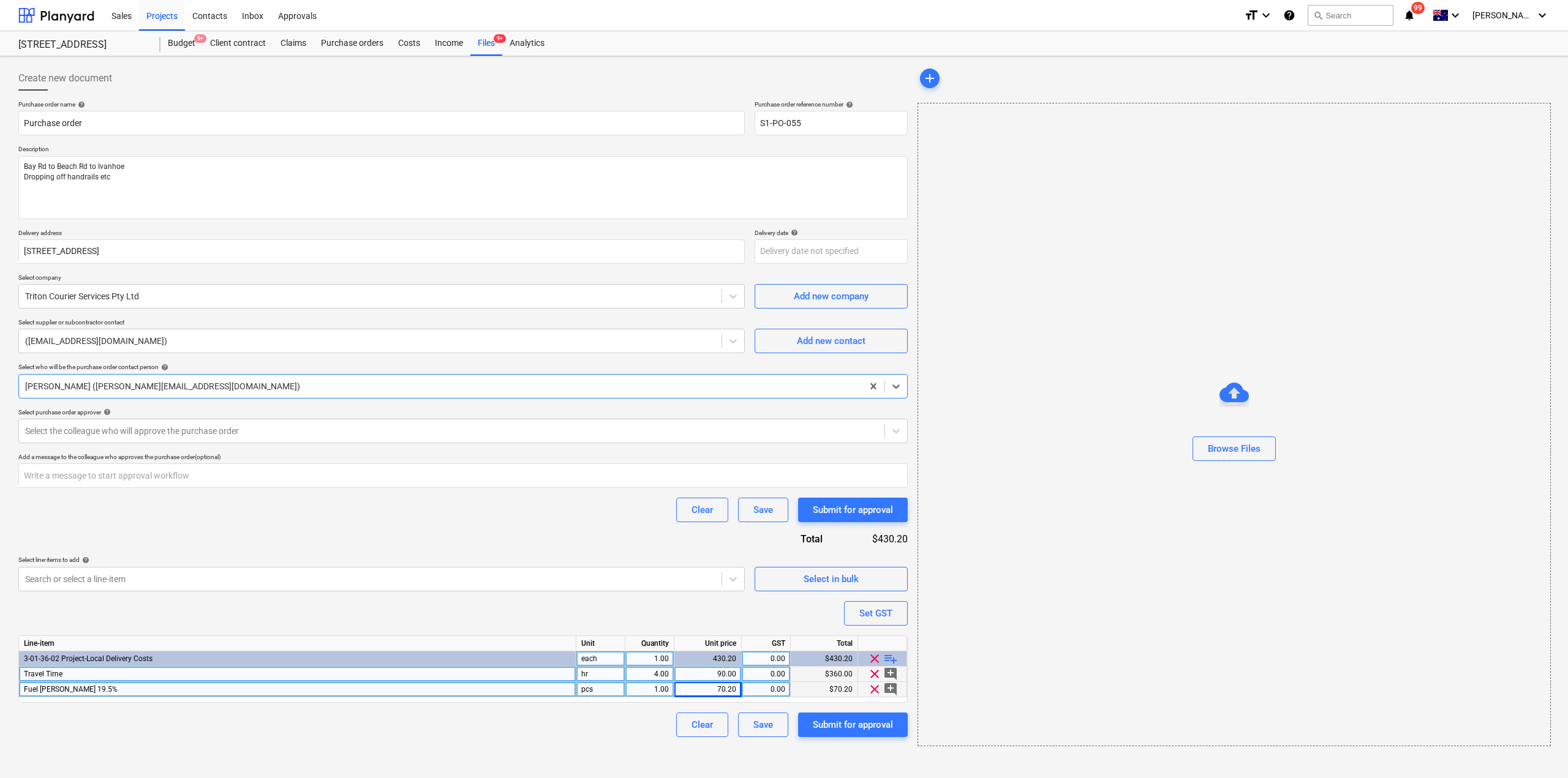
click at [204, 385] on div at bounding box center [440, 386] width 831 height 12
click at [213, 381] on div at bounding box center [440, 386] width 831 height 12
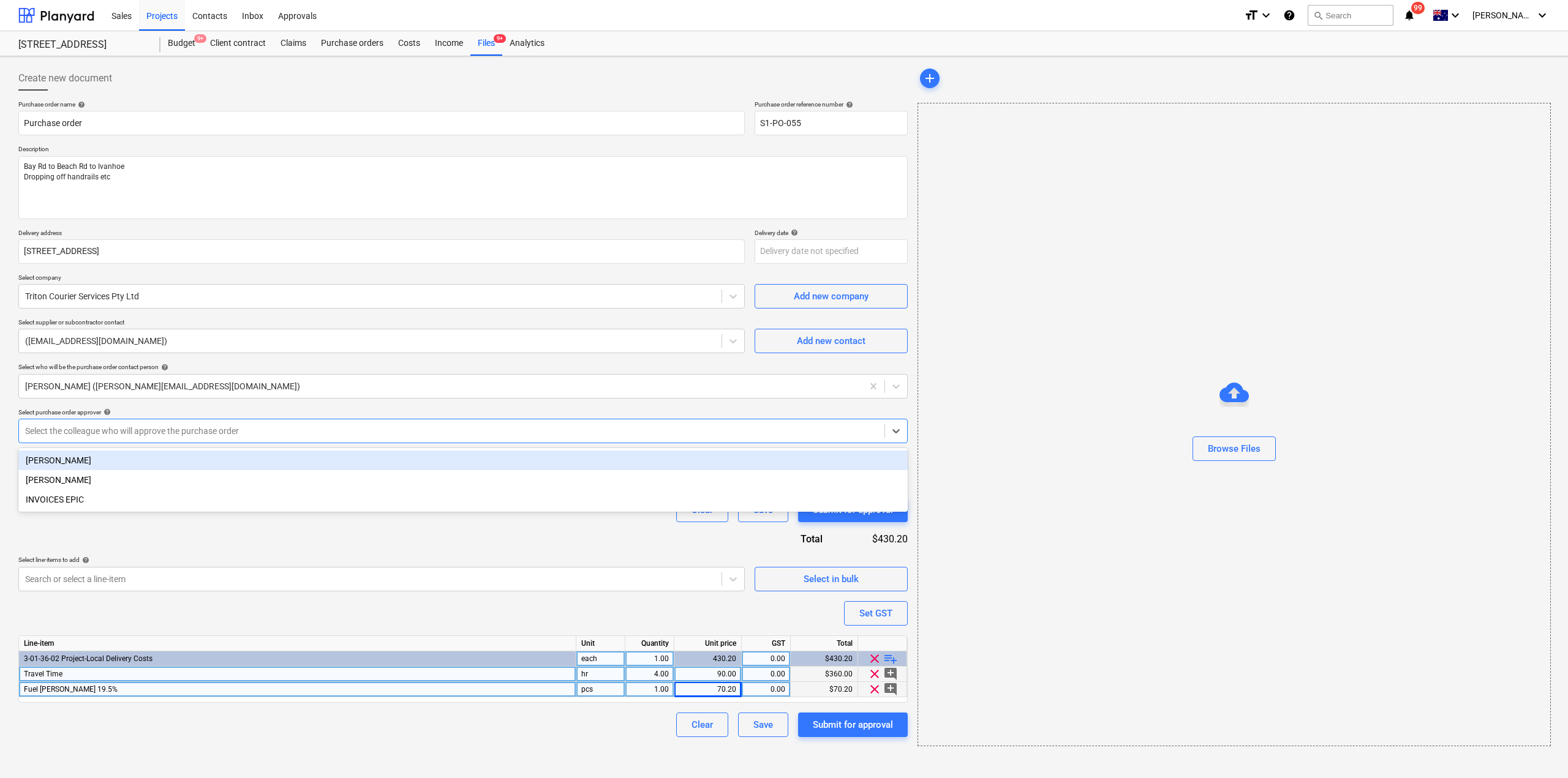
click at [201, 434] on div at bounding box center [451, 431] width 853 height 12
click at [181, 457] on div "[PERSON_NAME]" at bounding box center [463, 461] width 889 height 20
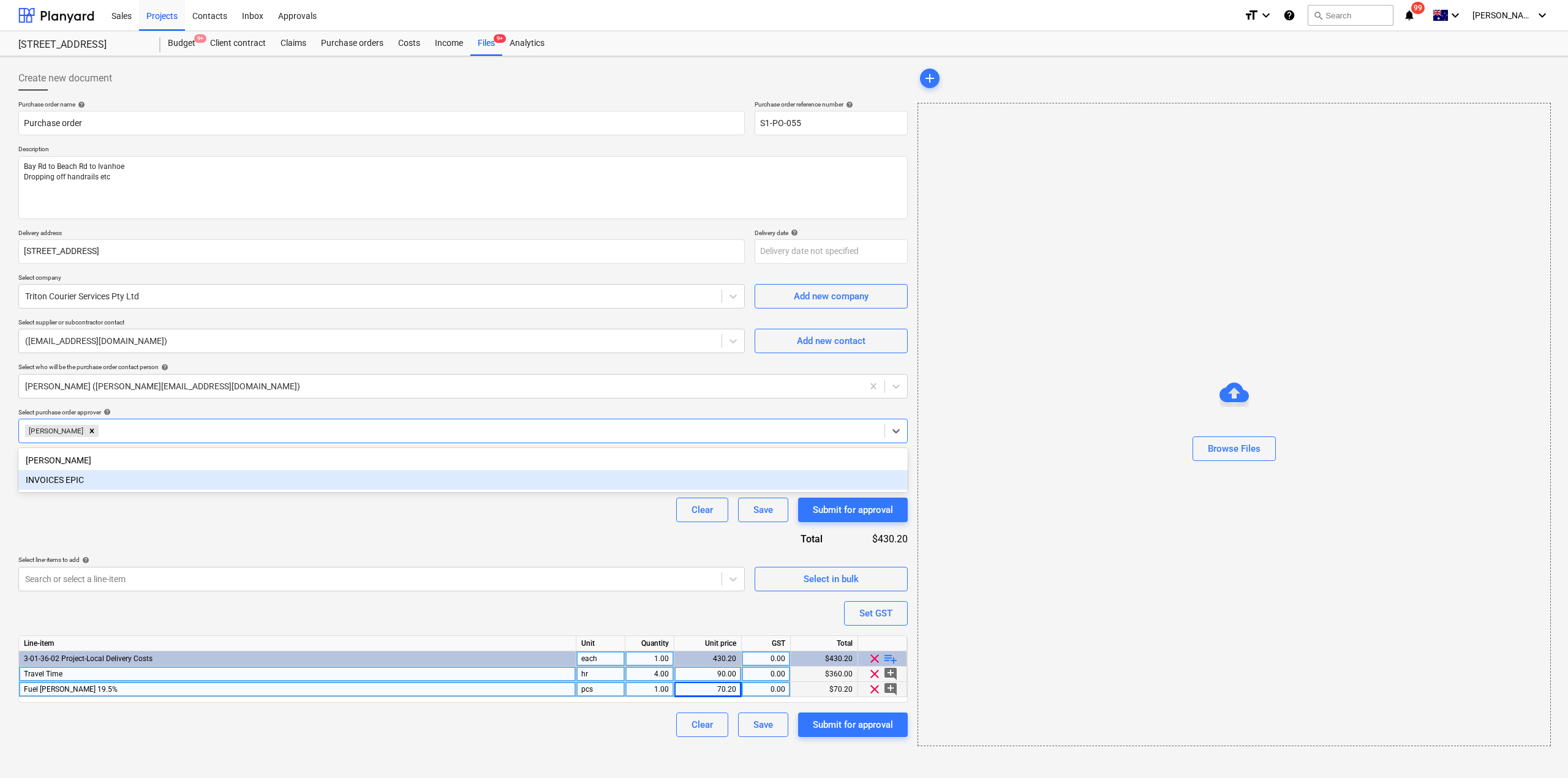
click at [187, 538] on div "Purchase order name help Purchase order Purchase order reference number help S1…" at bounding box center [463, 418] width 889 height 636
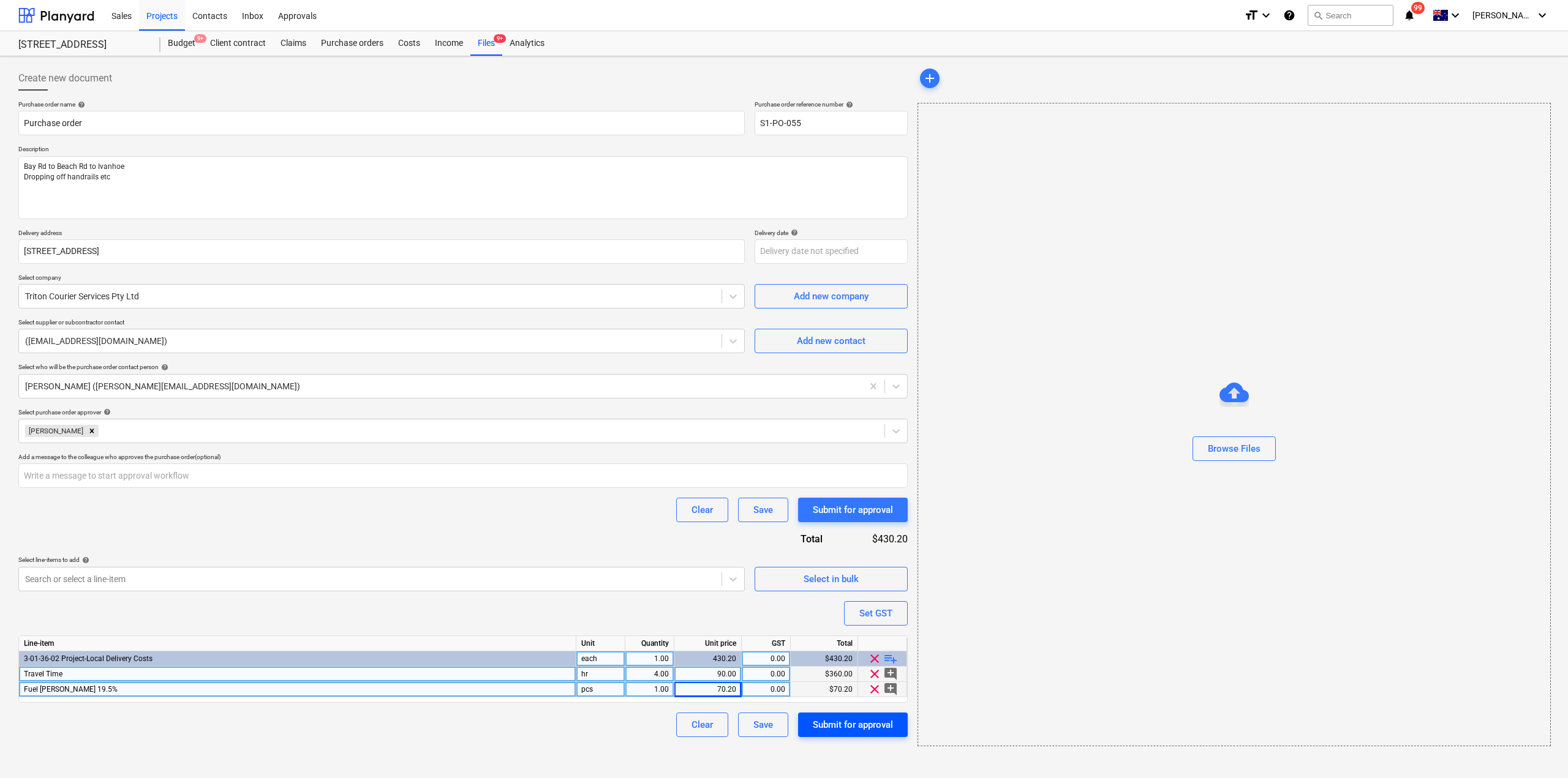
click at [827, 721] on div "Submit for approval" at bounding box center [853, 725] width 80 height 16
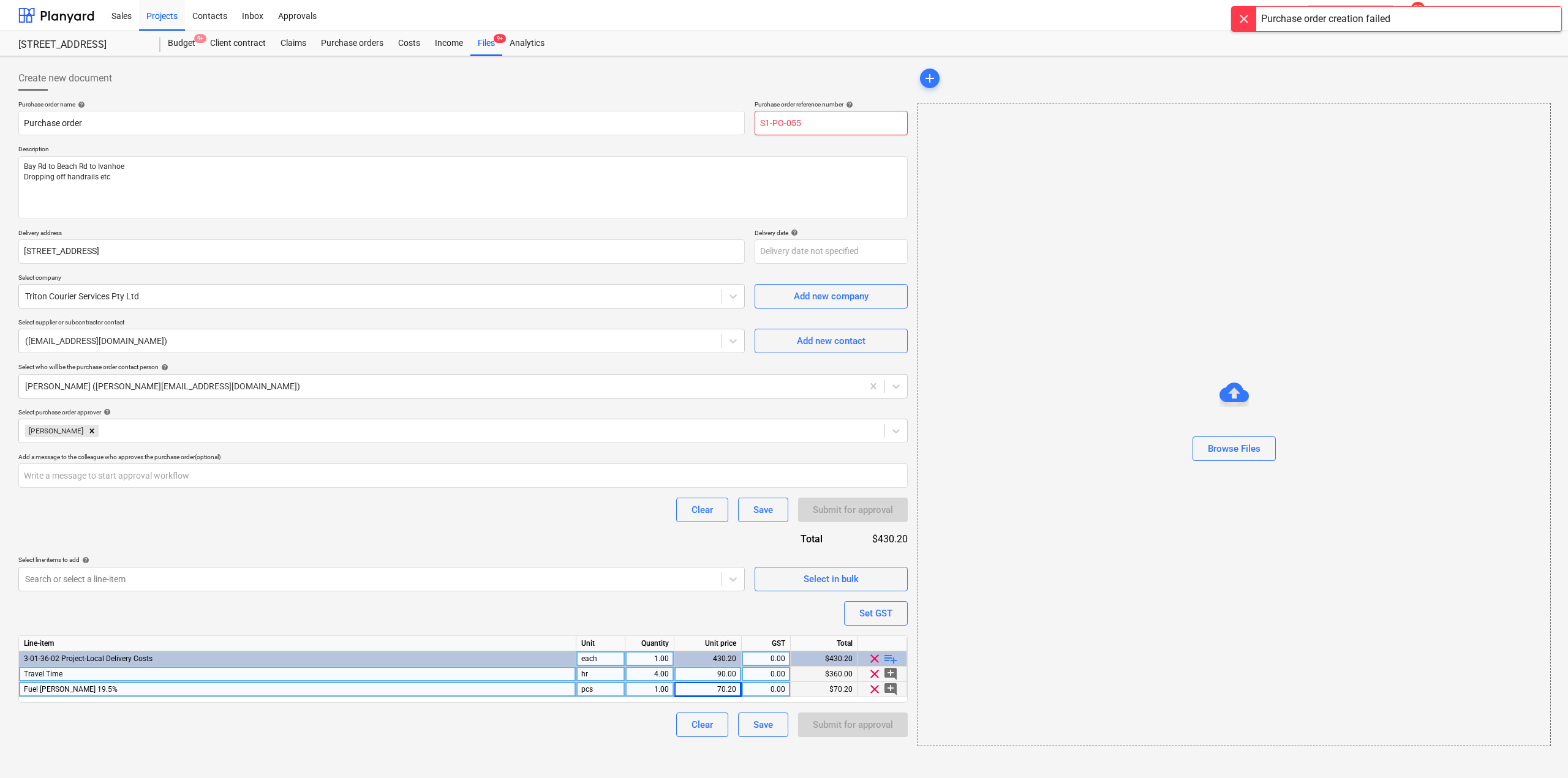
drag, startPoint x: 797, startPoint y: 121, endPoint x: 816, endPoint y: 131, distance: 21.5
click at [816, 131] on input "S1-PO-055" at bounding box center [831, 123] width 153 height 24
type input "S1-PO-056"
click at [847, 726] on div "Submit for approval" at bounding box center [853, 725] width 80 height 16
